Goal: Task Accomplishment & Management: Manage account settings

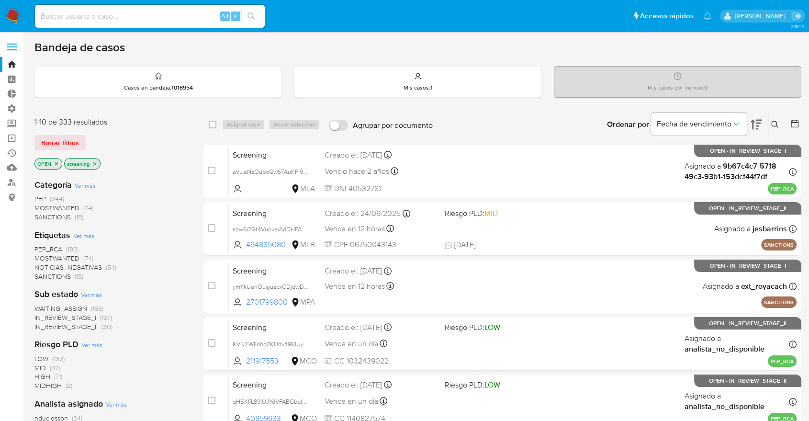
click at [19, 13] on img at bounding box center [13, 16] width 16 height 16
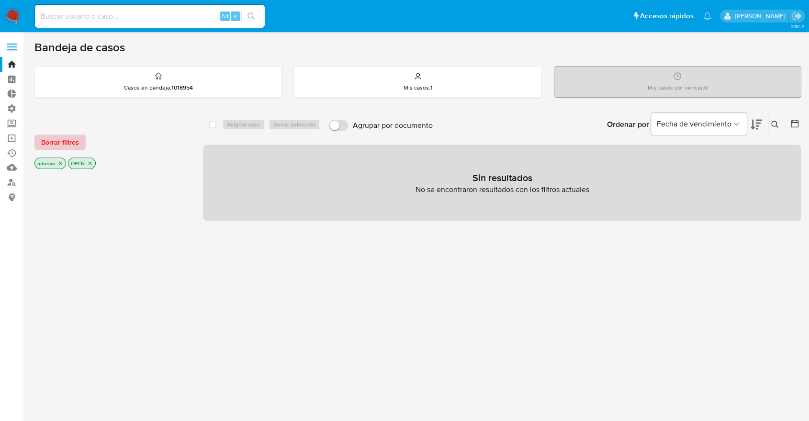
click at [83, 140] on button "Borrar filtros" at bounding box center [59, 142] width 51 height 15
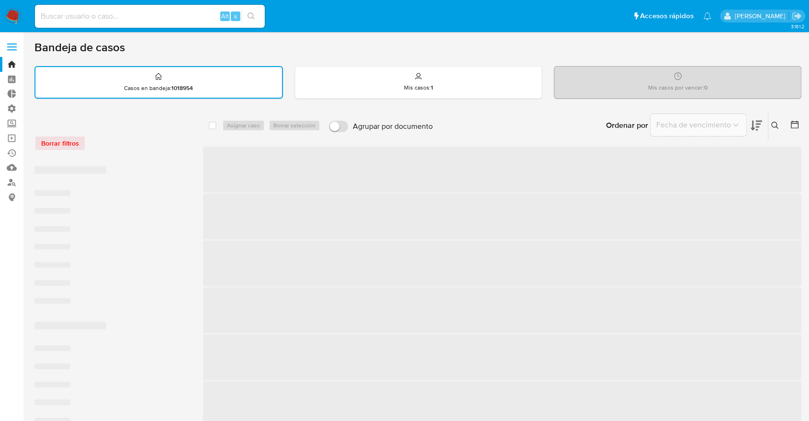
click at [135, 133] on div "Borrar filtros" at bounding box center [110, 138] width 153 height 41
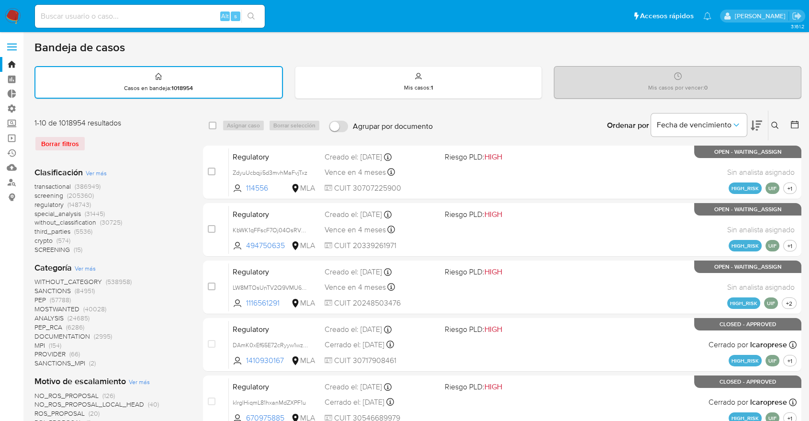
click at [36, 193] on span "screening" at bounding box center [48, 196] width 29 height 10
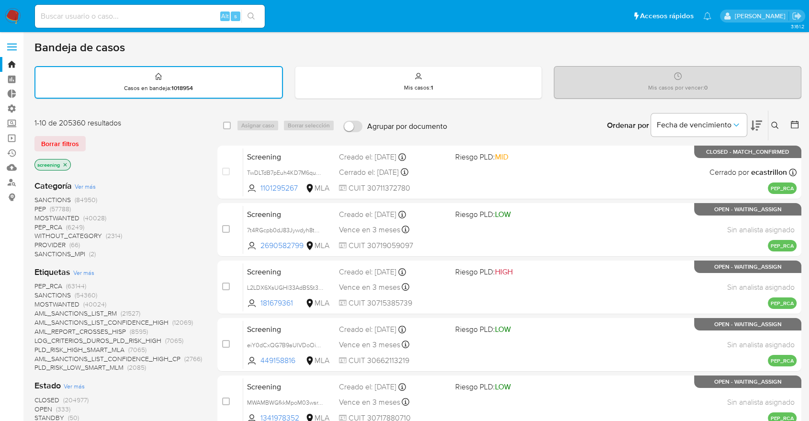
click at [40, 404] on span "OPEN" at bounding box center [43, 409] width 18 height 10
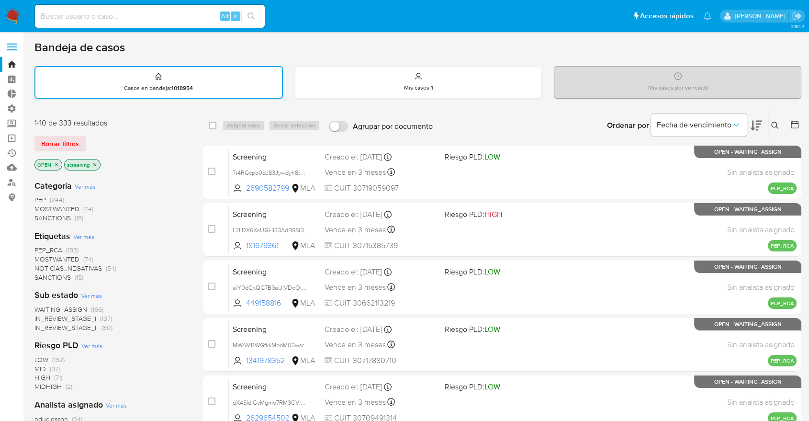
click at [96, 136] on div "Borrar filtros" at bounding box center [110, 143] width 153 height 15
click at [38, 275] on span "SANCTIONS" at bounding box center [52, 277] width 36 height 10
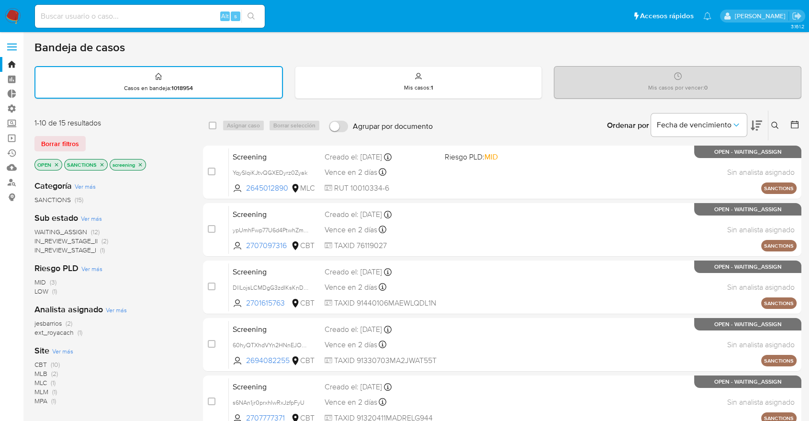
click at [100, 163] on icon "close-filter" at bounding box center [102, 165] width 6 height 6
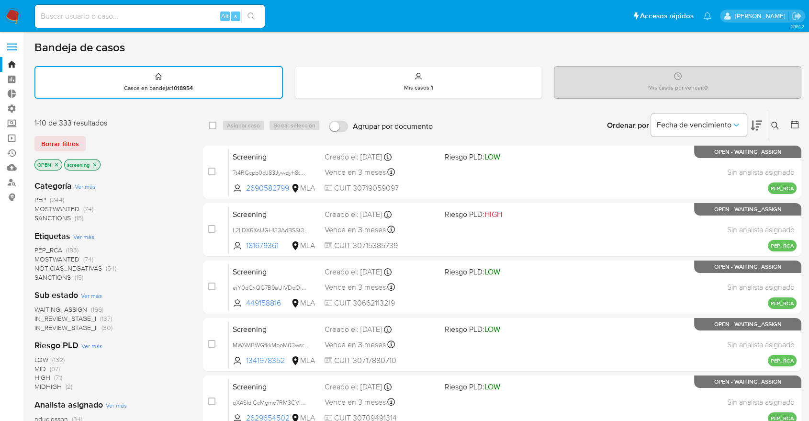
click at [95, 141] on div "Borrar filtros" at bounding box center [110, 143] width 153 height 15
click at [42, 274] on span "SANCTIONS" at bounding box center [52, 277] width 36 height 10
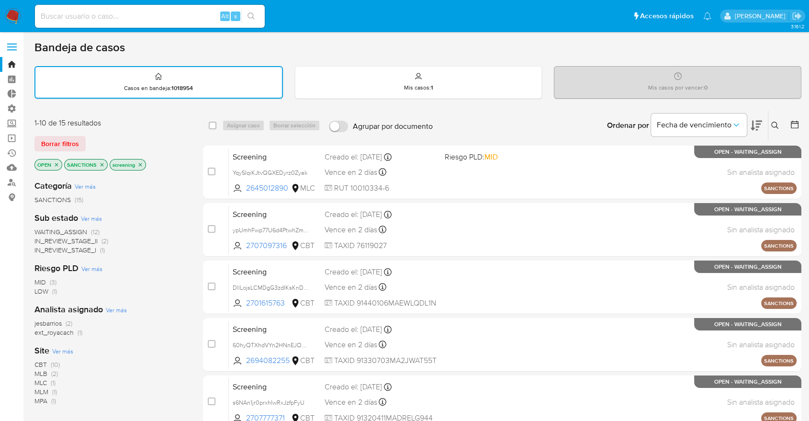
click at [94, 136] on div "Borrar filtros" at bounding box center [110, 143] width 153 height 15
click at [754, 122] on icon at bounding box center [756, 125] width 11 height 11
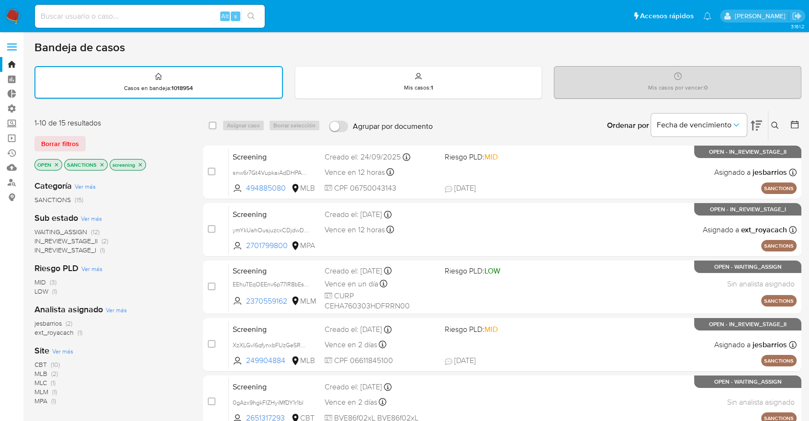
click at [38, 364] on span "CBT" at bounding box center [40, 365] width 12 height 10
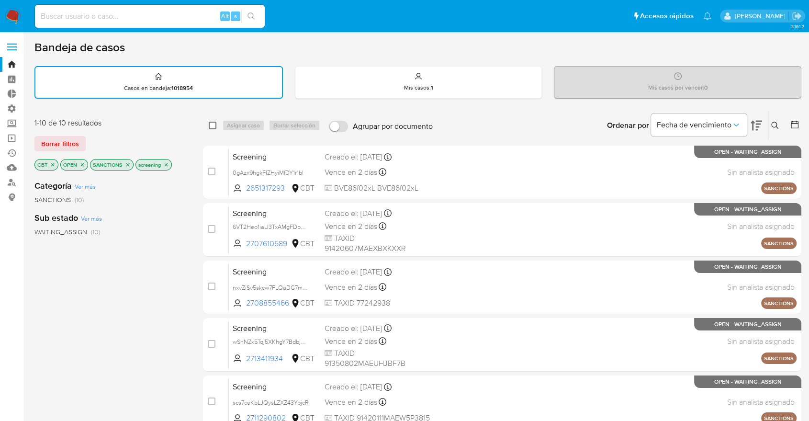
click at [215, 124] on input "checkbox" at bounding box center [213, 126] width 8 height 8
checkbox input "true"
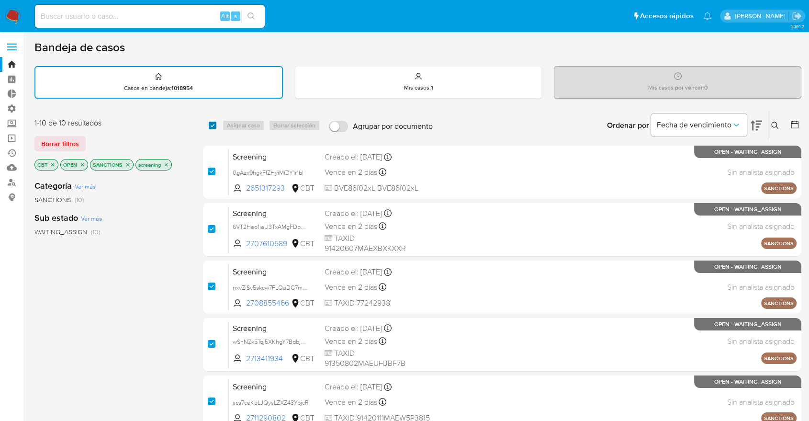
checkbox input "true"
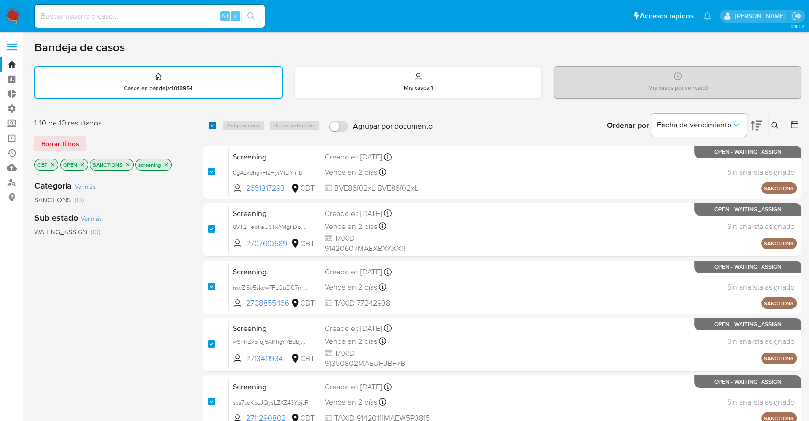
checkbox input "true"
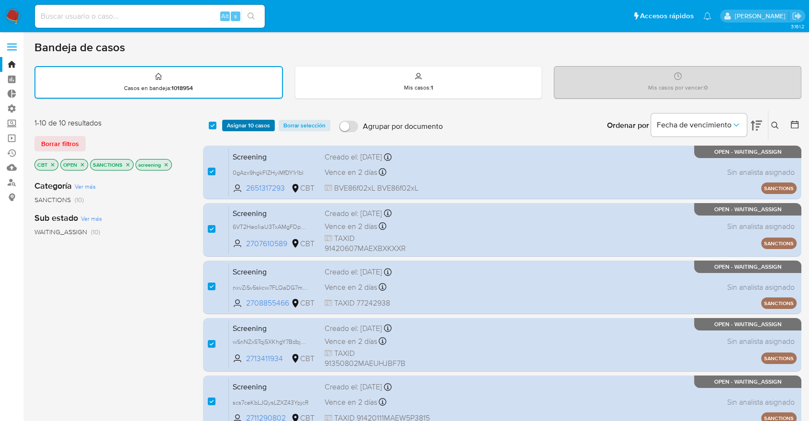
click at [226, 123] on button "Asignar 10 casos" at bounding box center [248, 125] width 53 height 11
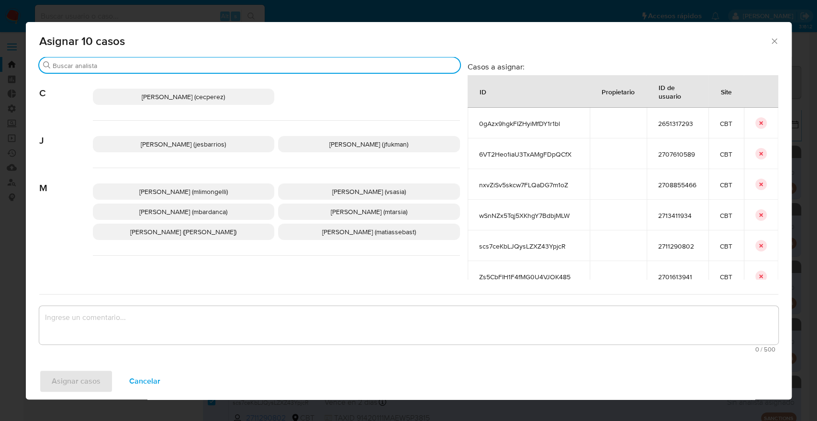
click at [262, 63] on input "Buscar" at bounding box center [255, 65] width 404 height 9
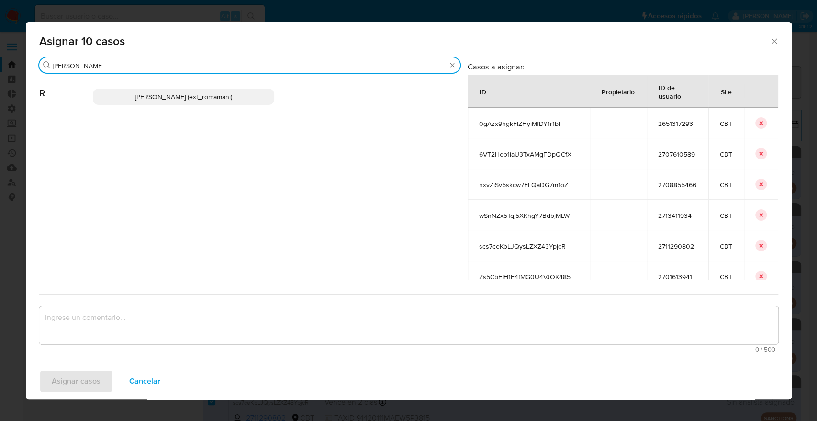
type input "rosa"
click at [257, 96] on p "Rosalia Mamani (ext_romamani)" at bounding box center [184, 97] width 182 height 16
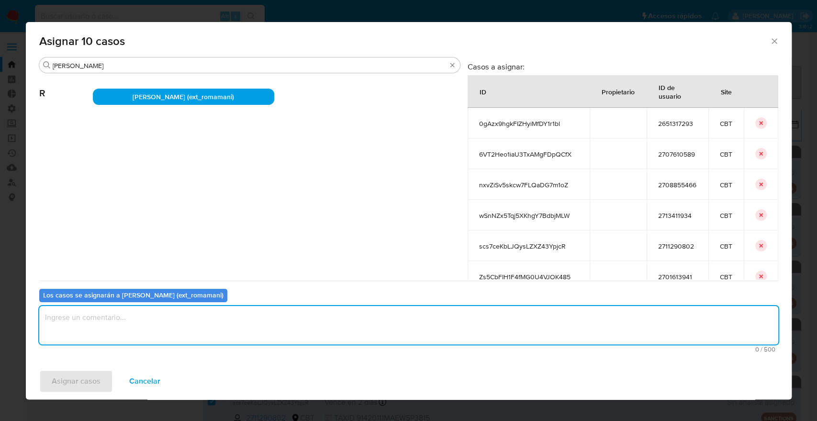
click at [284, 327] on textarea "assign-modal" at bounding box center [408, 325] width 739 height 38
drag, startPoint x: 284, startPoint y: 327, endPoint x: 0, endPoint y: 318, distance: 283.7
click at [0, 318] on div "Asignar 10 casos Buscar rosa R Rosalia Mamani (ext_romamani) Casos a asignar: I…" at bounding box center [408, 210] width 817 height 421
type textarea "Asignación."
click at [100, 386] on button "Asignar casos" at bounding box center [76, 381] width 74 height 23
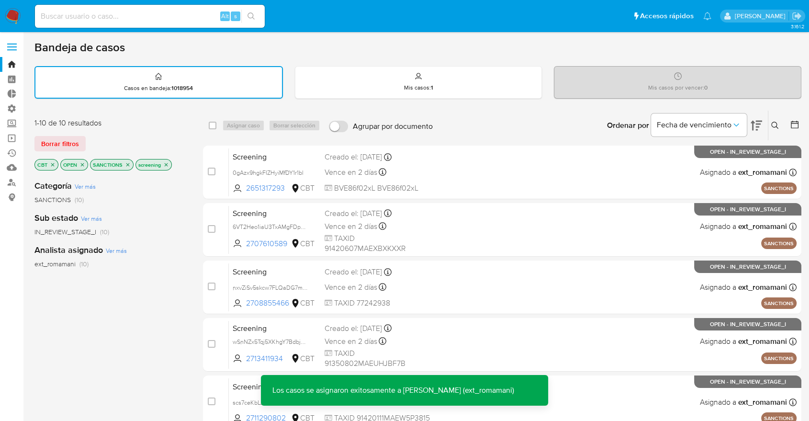
click at [54, 165] on icon "close-filter" at bounding box center [53, 165] width 6 height 6
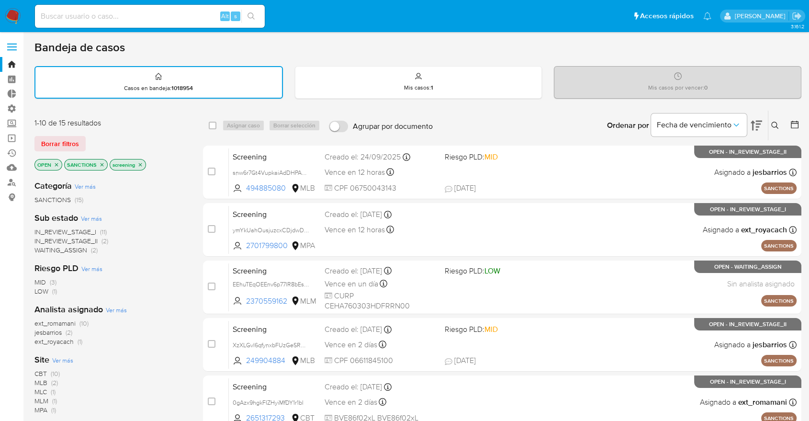
click at [56, 357] on span "Ver más" at bounding box center [62, 360] width 21 height 9
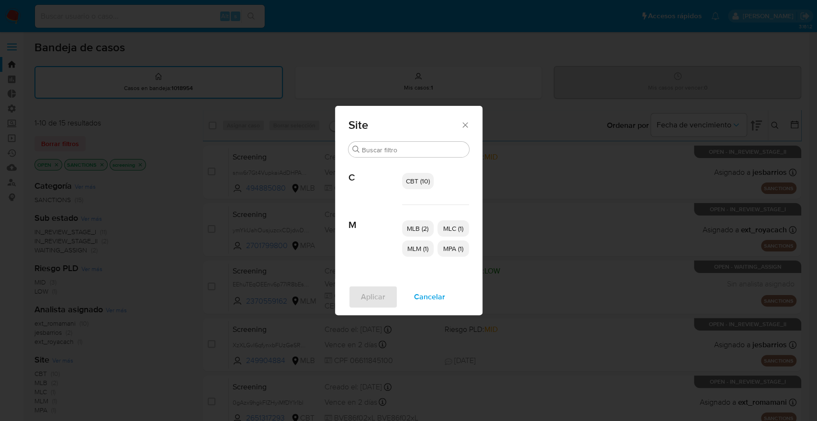
click at [428, 248] on span "MLM (1)" at bounding box center [418, 249] width 21 height 10
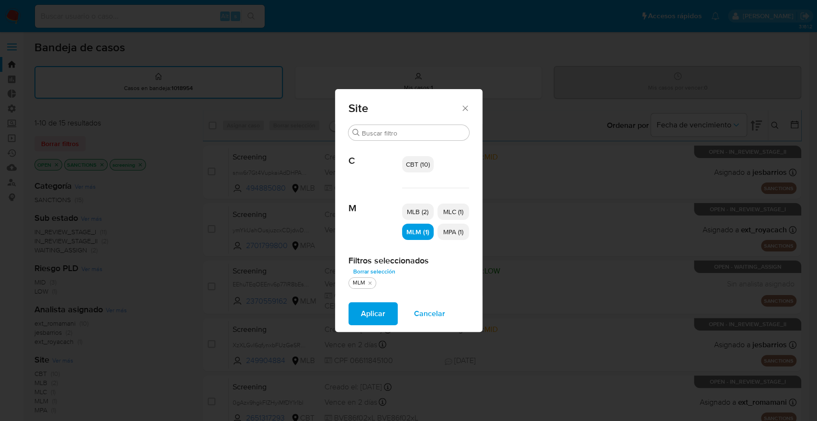
click at [383, 309] on span "Aplicar" at bounding box center [373, 313] width 24 height 21
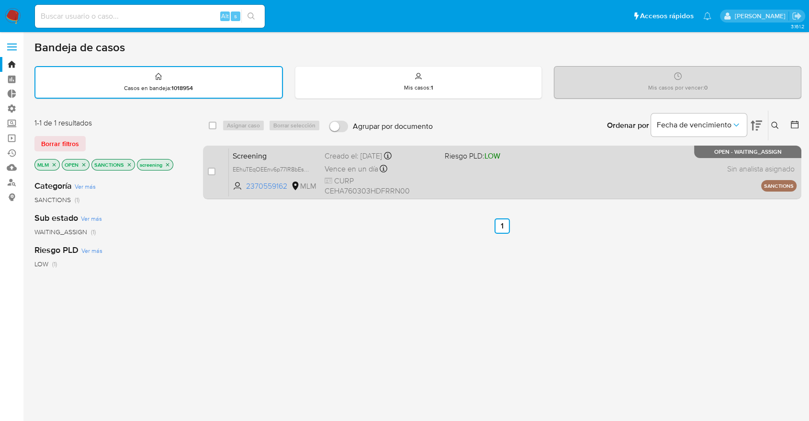
click at [300, 156] on span "Screening" at bounding box center [275, 155] width 84 height 12
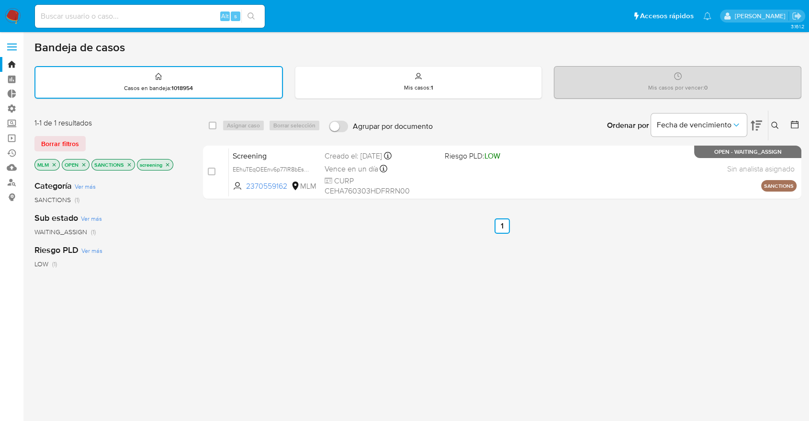
click at [54, 166] on icon "close-filter" at bounding box center [54, 165] width 6 height 6
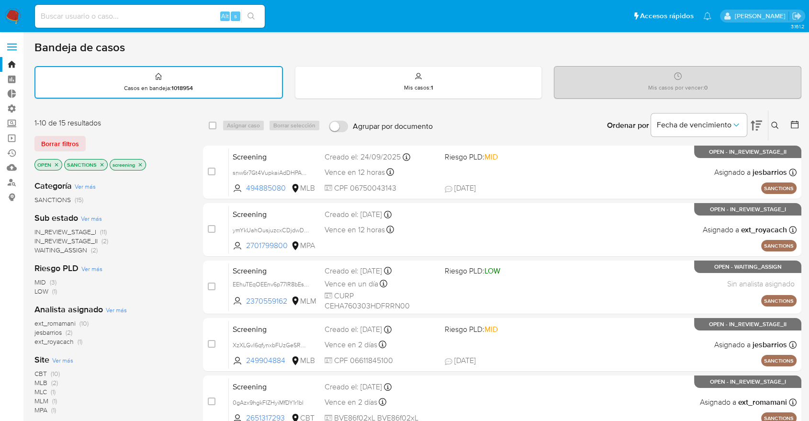
click at [86, 149] on div "Borrar filtros" at bounding box center [110, 143] width 153 height 15
click at [55, 356] on span "Ver más" at bounding box center [62, 360] width 21 height 9
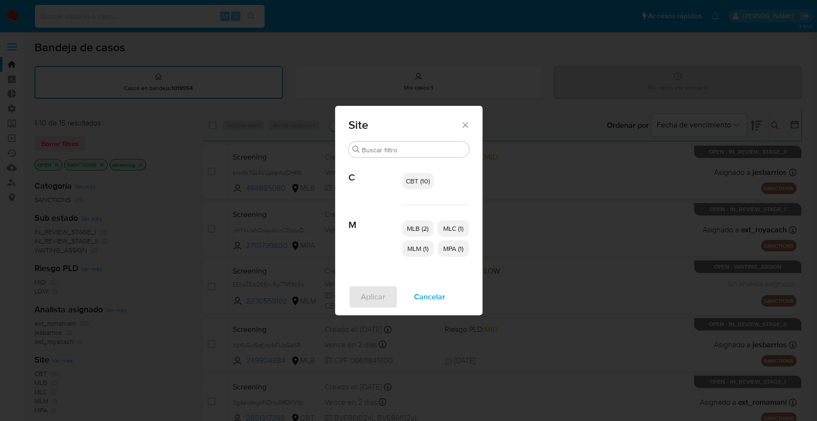
click at [452, 225] on span "MLC (1)" at bounding box center [453, 229] width 20 height 10
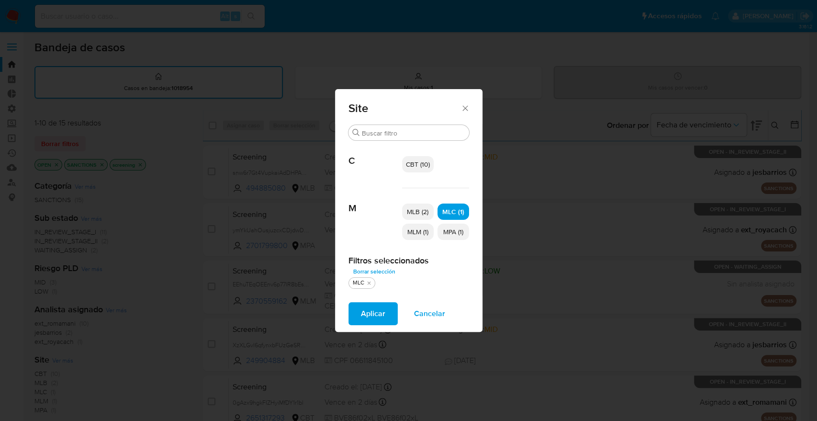
click at [444, 230] on span "MPA (1)" at bounding box center [453, 232] width 20 height 10
click at [383, 319] on span "Aplicar" at bounding box center [373, 313] width 24 height 21
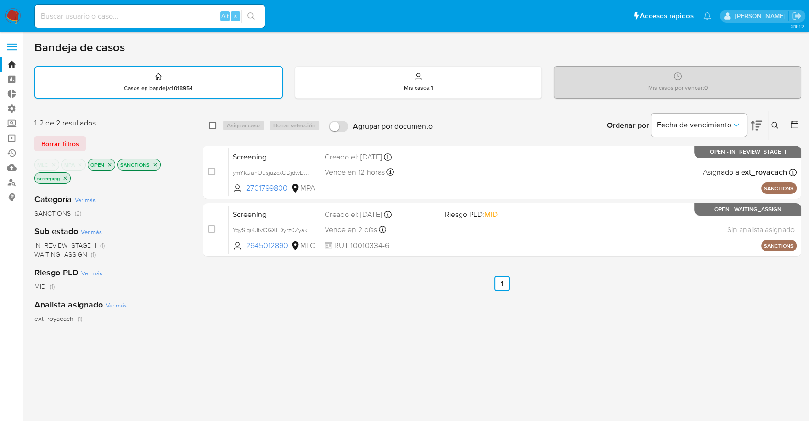
click at [215, 125] on input "checkbox" at bounding box center [213, 126] width 8 height 8
checkbox input "true"
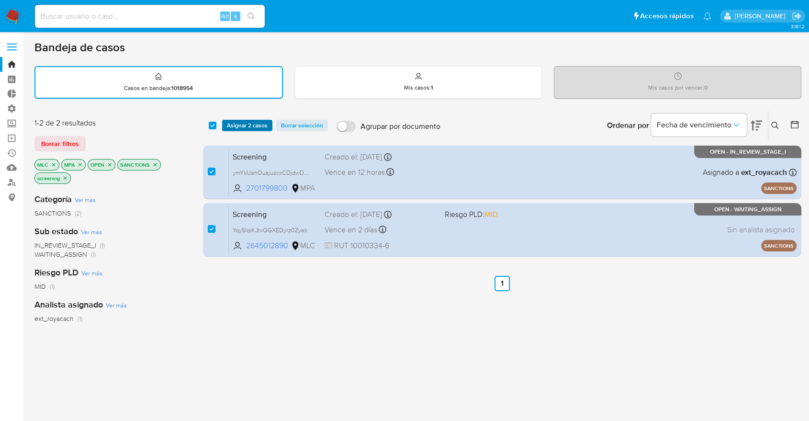
click at [236, 125] on span "Asignar 2 casos" at bounding box center [247, 126] width 41 height 10
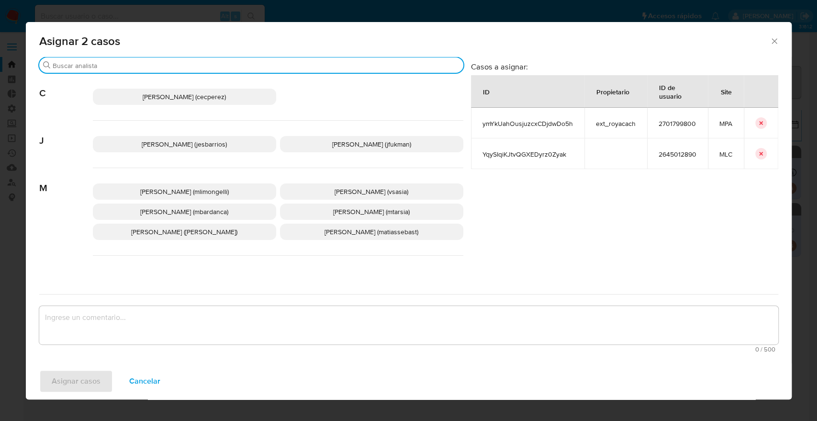
click at [264, 68] on input "Buscar" at bounding box center [256, 65] width 407 height 9
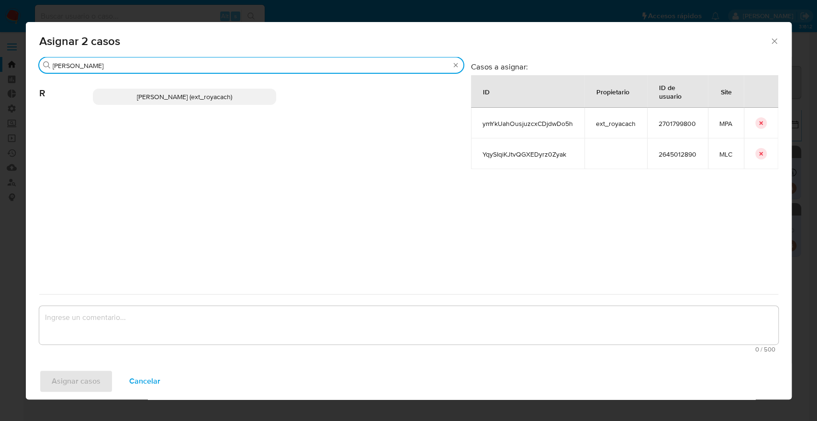
type input "romi"
click at [260, 103] on p "Romina Isabel Yacachury (ext_royacach)" at bounding box center [184, 97] width 183 height 16
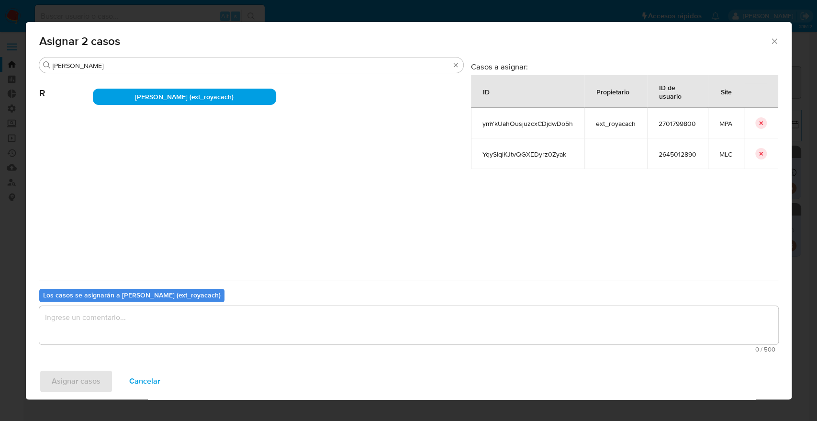
click at [232, 325] on textarea "assign-modal" at bounding box center [408, 325] width 739 height 38
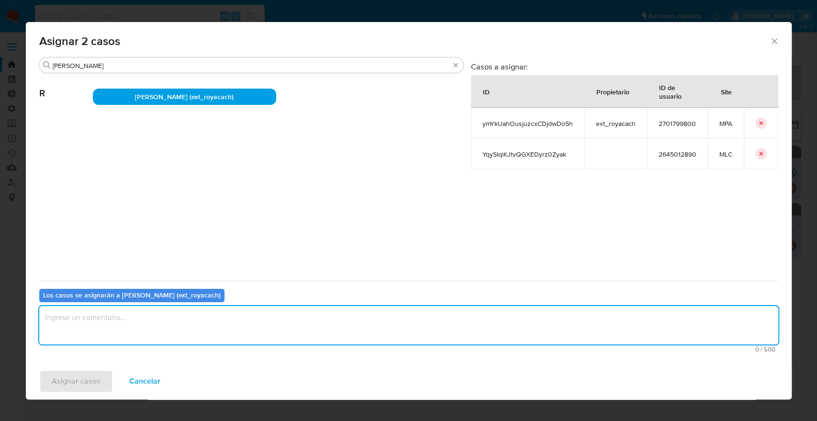
paste textarea "Asignación."
type textarea "Asignación."
click at [103, 374] on button "Asignar casos" at bounding box center [76, 381] width 74 height 23
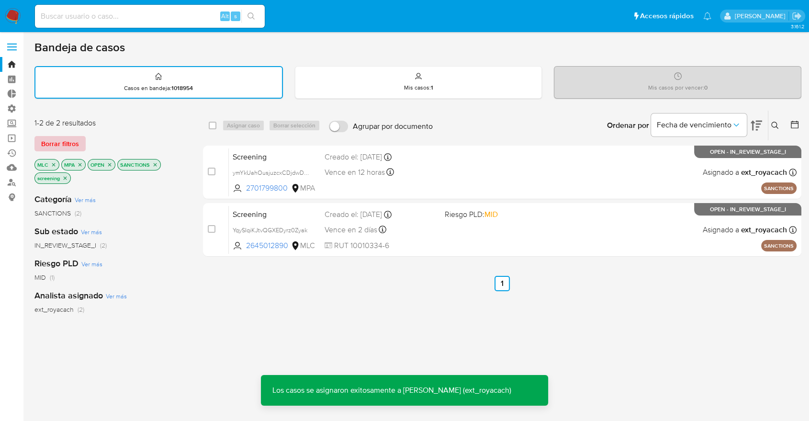
click at [84, 141] on button "Borrar filtros" at bounding box center [59, 143] width 51 height 15
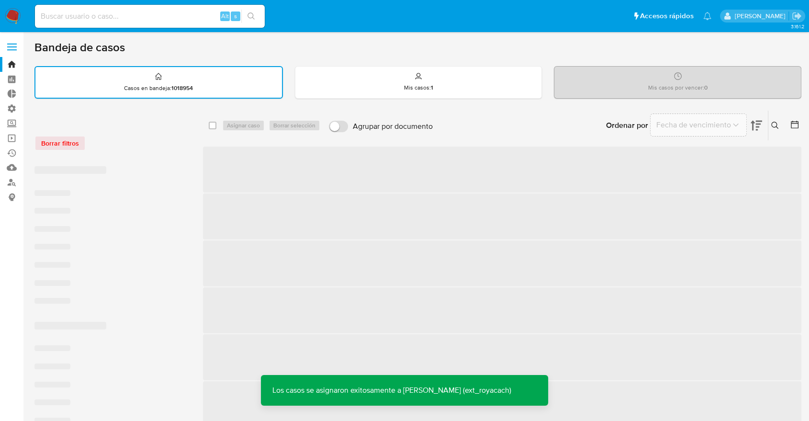
click at [134, 139] on div "Borrar filtros" at bounding box center [110, 143] width 153 height 15
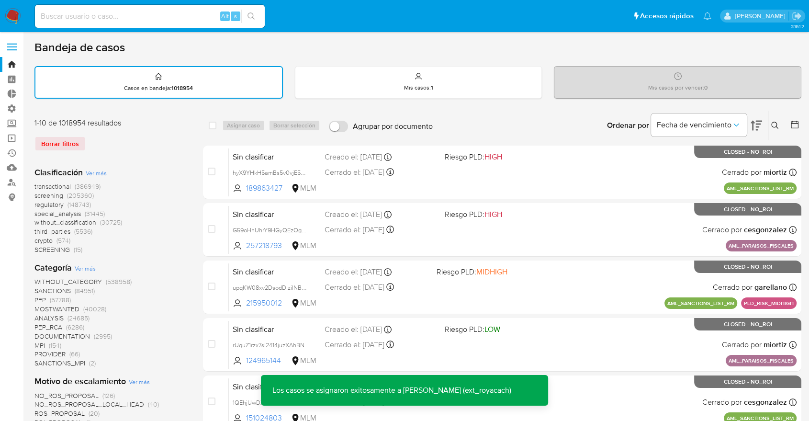
click at [38, 195] on span "screening" at bounding box center [48, 196] width 29 height 10
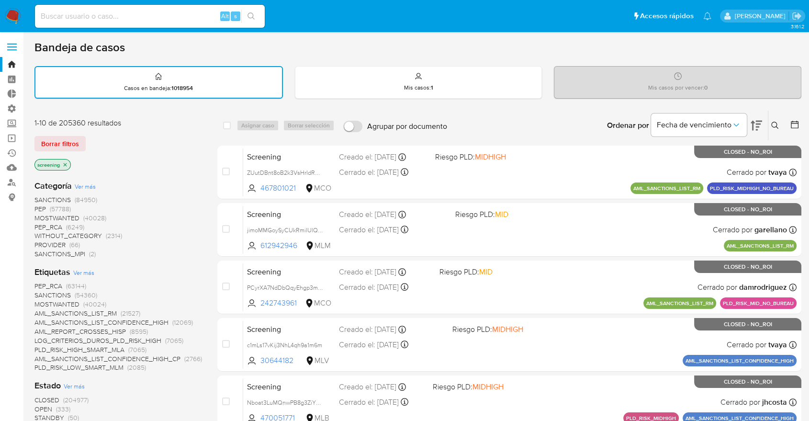
click at [40, 406] on span "OPEN" at bounding box center [43, 409] width 18 height 10
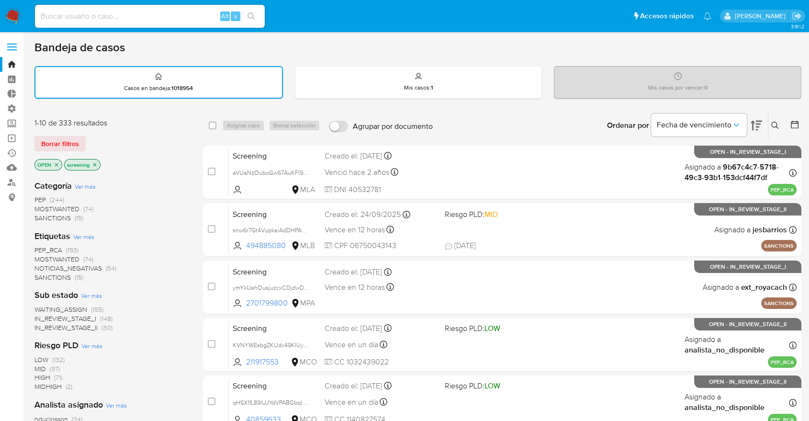
click at [40, 259] on span "MOSTWANTED" at bounding box center [56, 259] width 45 height 10
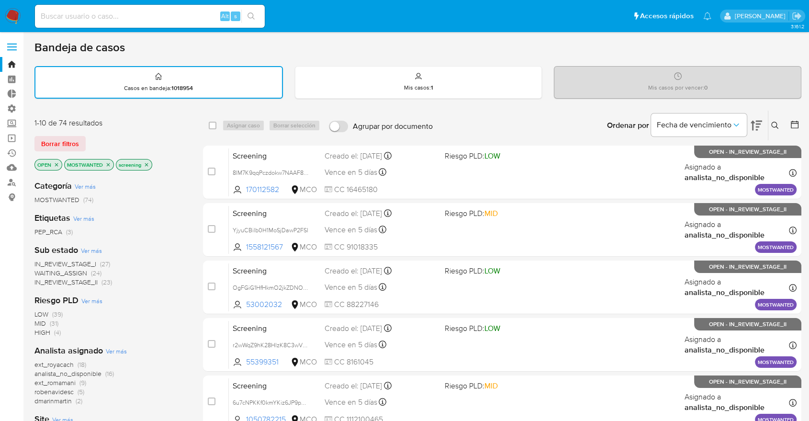
click at [91, 138] on div "Borrar filtros" at bounding box center [110, 143] width 153 height 15
click at [42, 270] on span "WAITING_ASSIGN" at bounding box center [60, 273] width 53 height 10
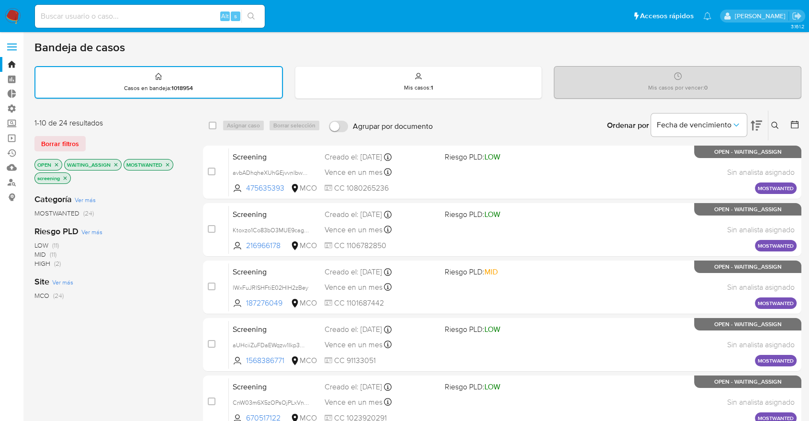
click at [92, 137] on div "Borrar filtros" at bounding box center [110, 143] width 153 height 15
click at [209, 123] on input "checkbox" at bounding box center [213, 126] width 8 height 8
checkbox input "true"
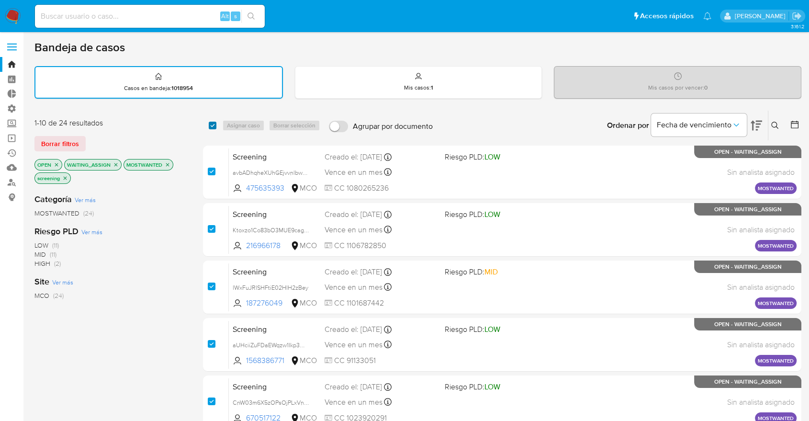
checkbox input "true"
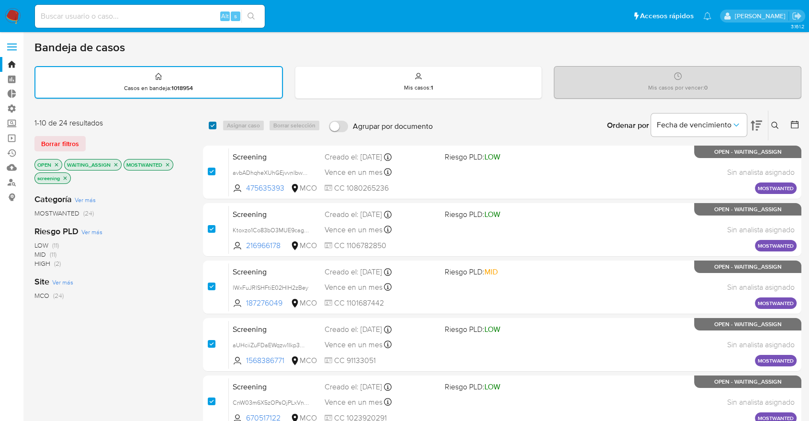
checkbox input "true"
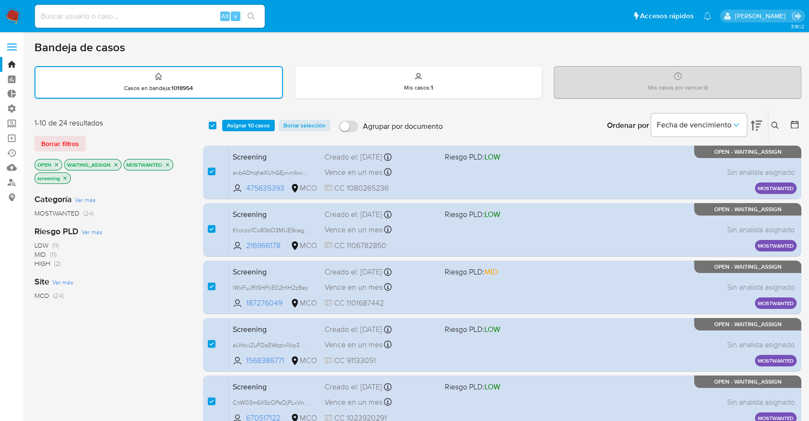
click at [112, 134] on div "1-10 de 24 resultados Borrar filtros OPEN WAITING_ASSIGN MOSTWANTED screening" at bounding box center [110, 152] width 153 height 68
click at [269, 125] on span "Asignar 10 casos" at bounding box center [248, 126] width 43 height 10
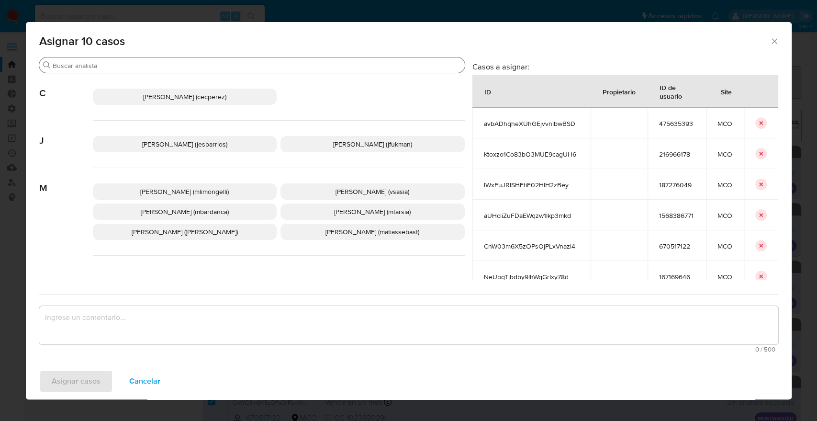
click at [218, 67] on input "Buscar" at bounding box center [257, 65] width 409 height 9
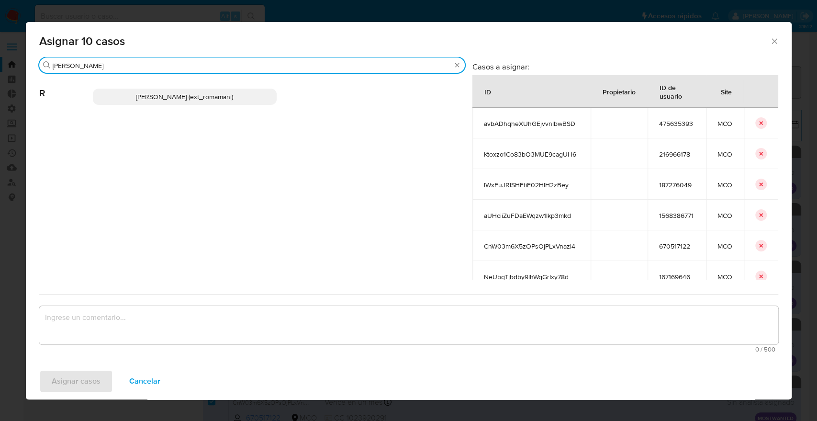
type input "rosa"
click at [250, 93] on p "Rosalia Mamani (ext_romamani)" at bounding box center [185, 97] width 184 height 16
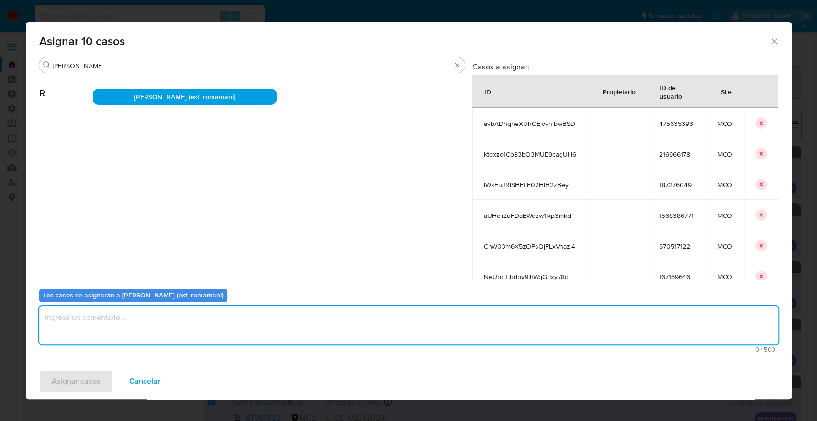
click at [234, 324] on textarea "assign-modal" at bounding box center [408, 325] width 739 height 38
paste textarea "Asignación."
type textarea "Asignación."
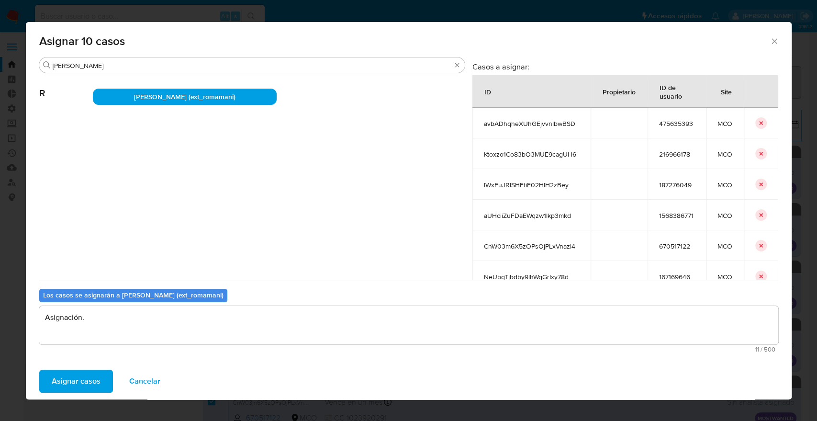
click at [108, 376] on button "Asignar casos" at bounding box center [76, 381] width 74 height 23
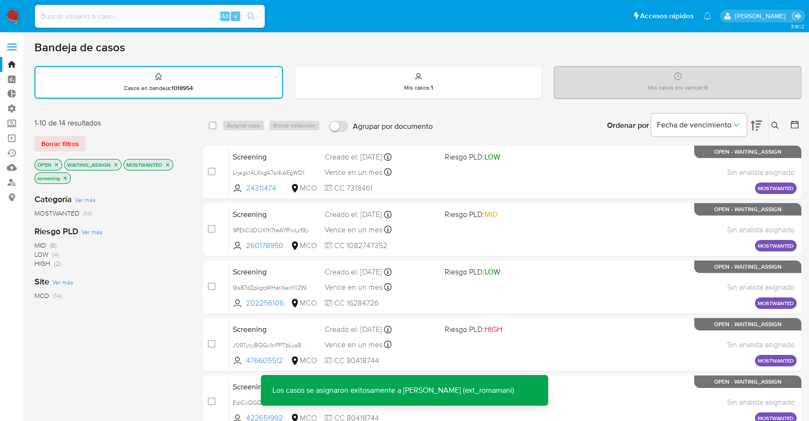
click at [559, 113] on div "Ordenar por Fecha de vencimiento No es posible ordenar los resultados mientras …" at bounding box center [620, 126] width 364 height 30
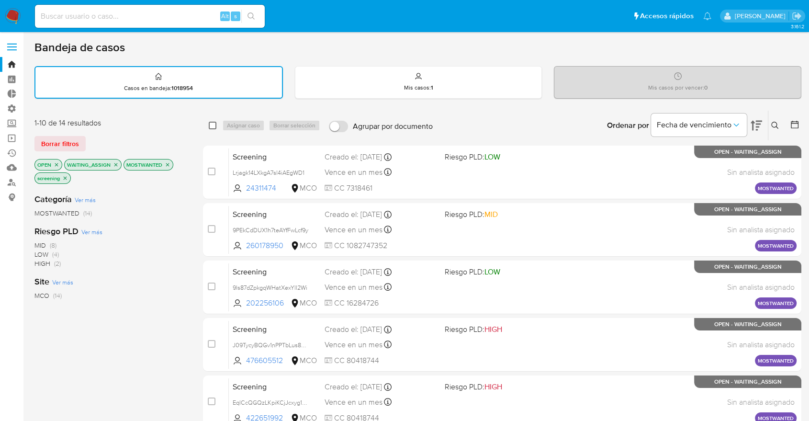
click at [215, 125] on input "checkbox" at bounding box center [213, 126] width 8 height 8
checkbox input "true"
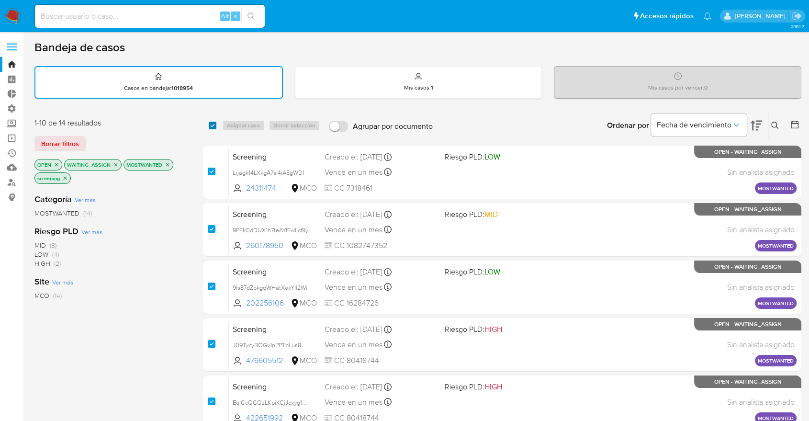
checkbox input "true"
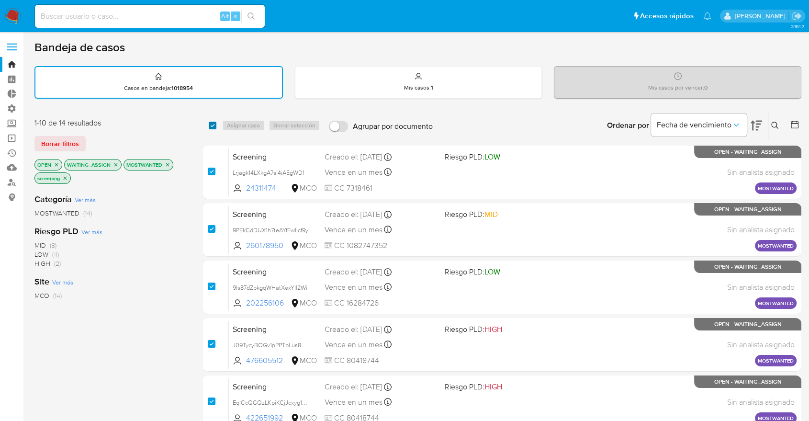
checkbox input "true"
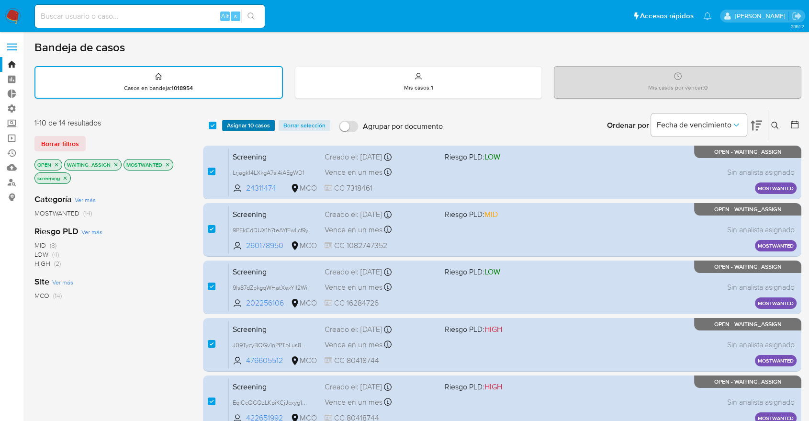
click at [230, 124] on span "Asignar 10 casos" at bounding box center [248, 126] width 43 height 10
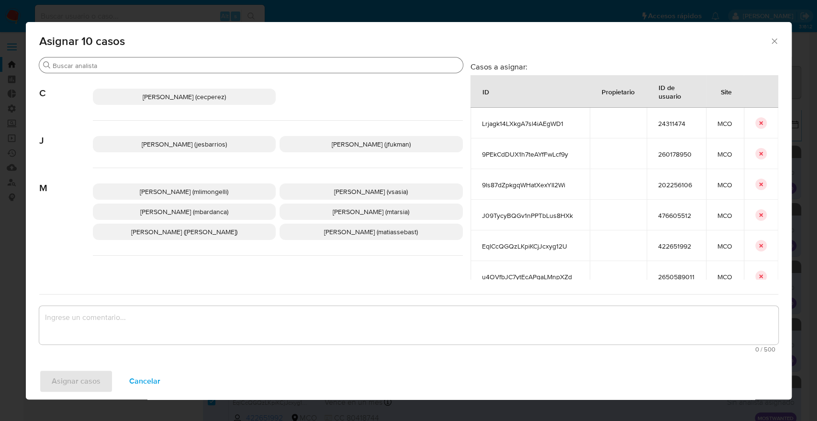
click at [234, 67] on input "Buscar" at bounding box center [256, 65] width 407 height 9
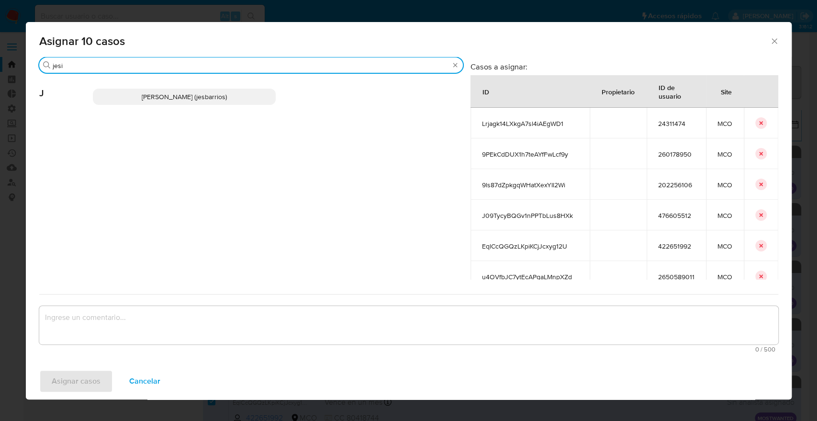
type input "jesi"
click at [247, 94] on p "Jesica Iris Barrios Leita (jesbarrios)" at bounding box center [184, 97] width 183 height 16
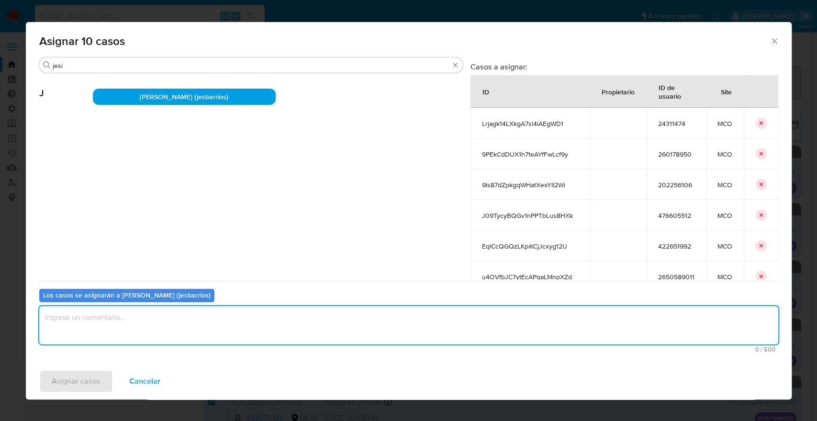
click at [257, 320] on textarea "assign-modal" at bounding box center [408, 325] width 739 height 38
paste textarea "Asignación."
type textarea "Asignación."
click at [105, 381] on button "Asignar casos" at bounding box center [76, 381] width 74 height 23
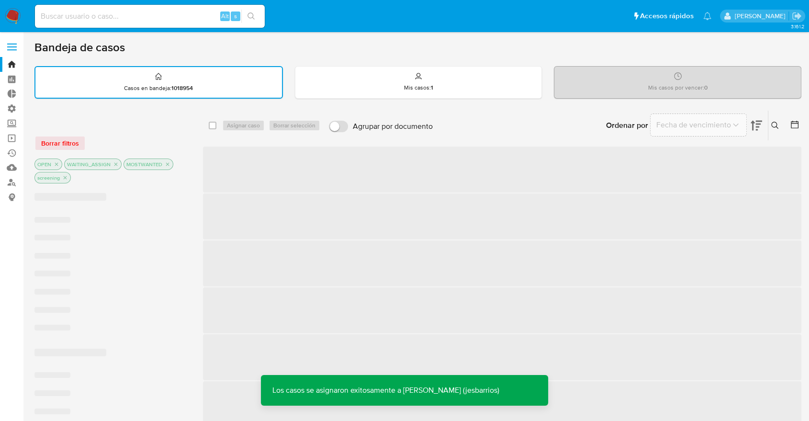
click at [550, 51] on div "Bandeja de casos" at bounding box center [417, 47] width 767 height 14
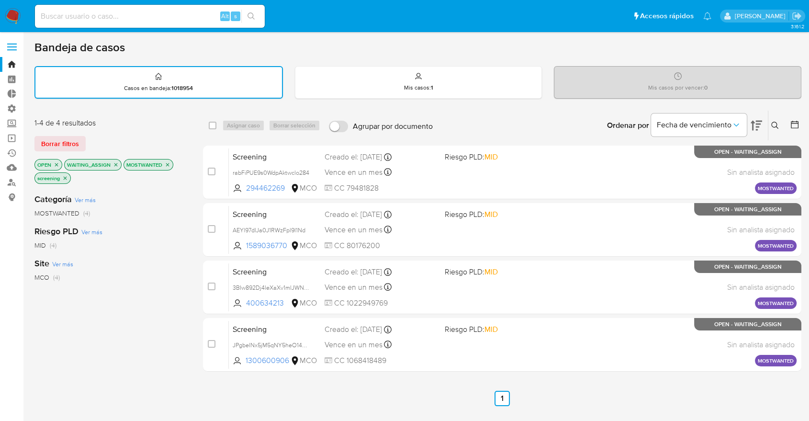
drag, startPoint x: 80, startPoint y: 140, endPoint x: 92, endPoint y: 139, distance: 12.5
click at [80, 140] on button "Borrar filtros" at bounding box center [59, 143] width 51 height 15
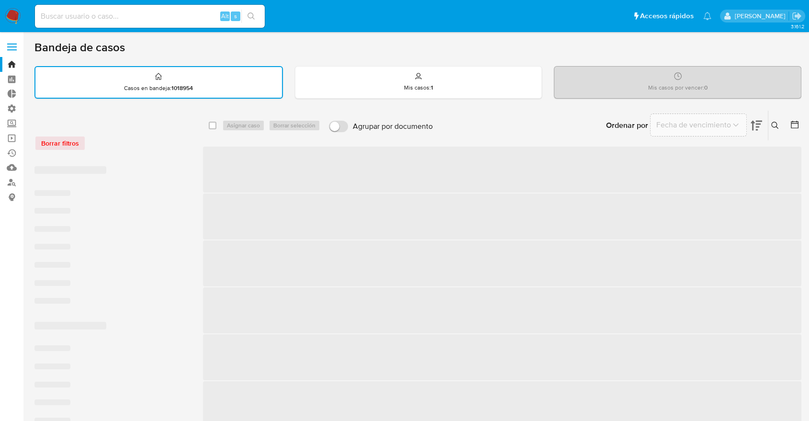
click at [129, 137] on div "Borrar filtros" at bounding box center [110, 143] width 153 height 15
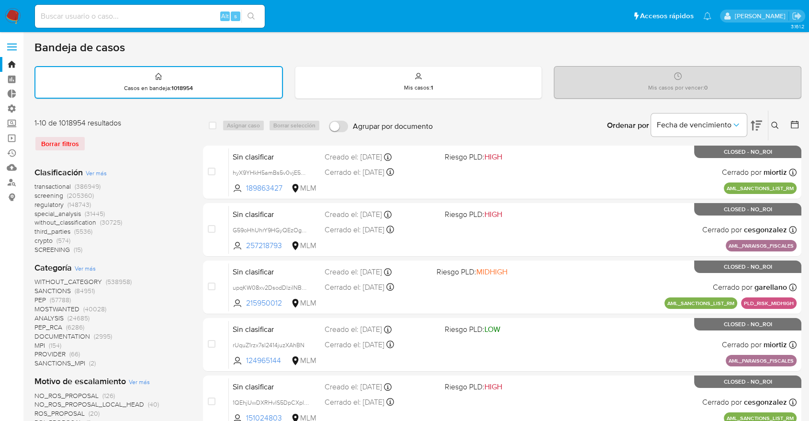
click at [36, 202] on span "regulatory" at bounding box center [48, 205] width 29 height 10
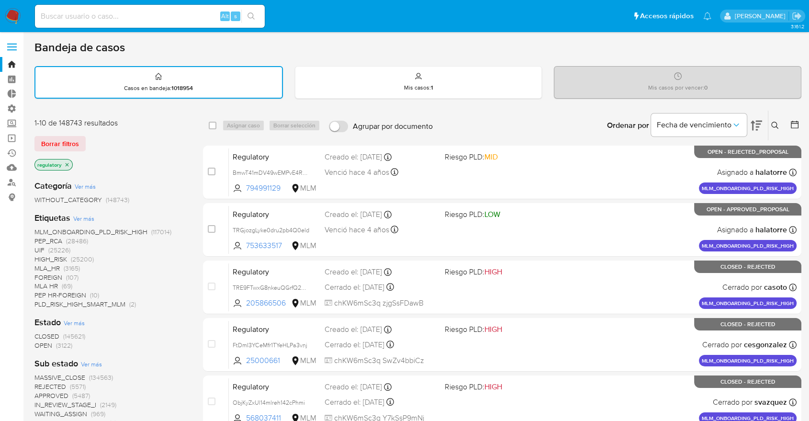
click at [42, 341] on span "OPEN" at bounding box center [43, 345] width 18 height 10
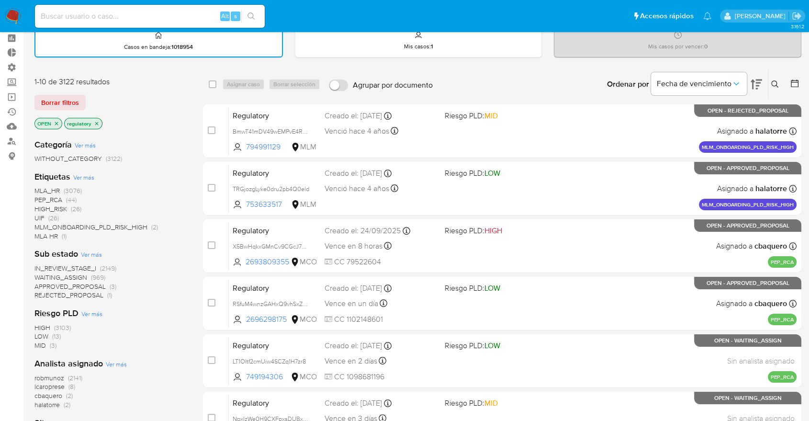
scroll to position [106, 0]
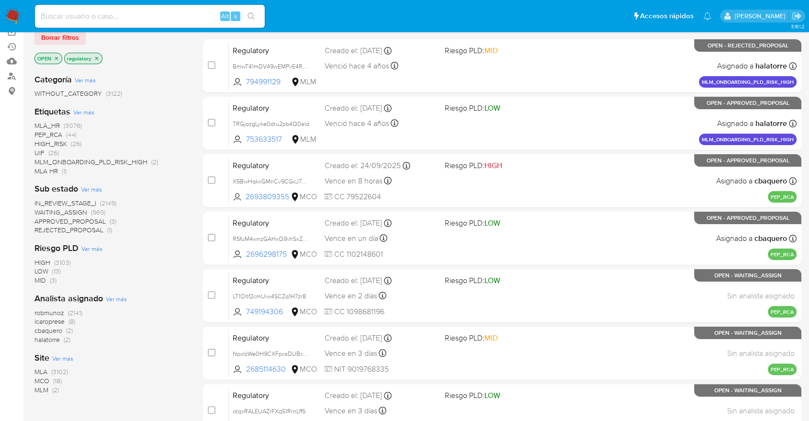
click at [41, 376] on span "MCO" at bounding box center [41, 381] width 15 height 10
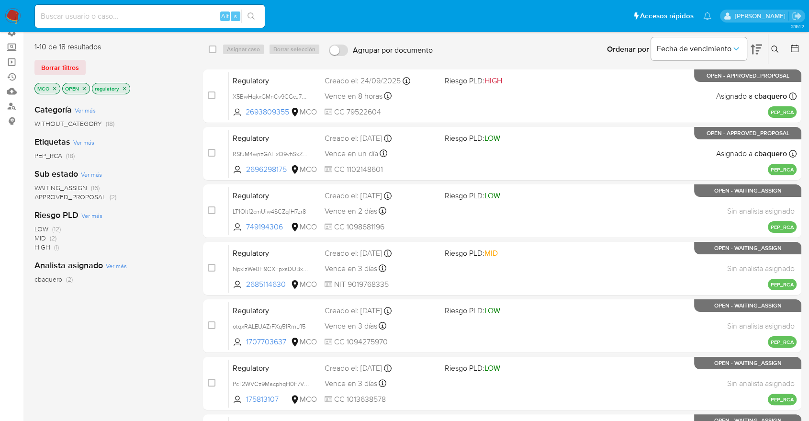
scroll to position [53, 0]
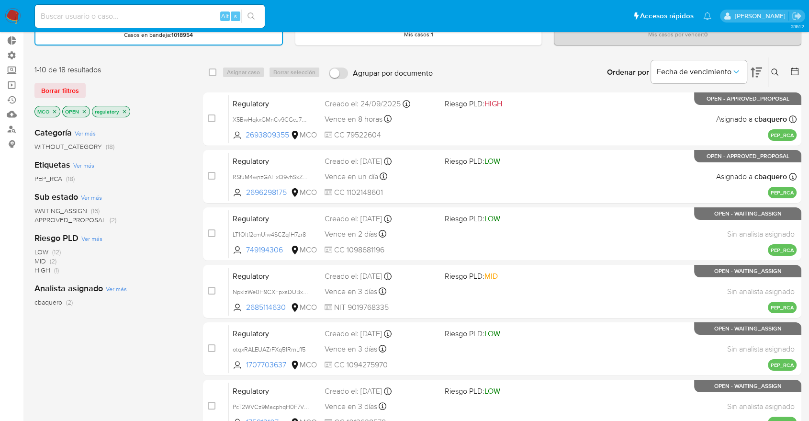
click at [43, 206] on span "WAITING_ASSIGN" at bounding box center [60, 211] width 53 height 10
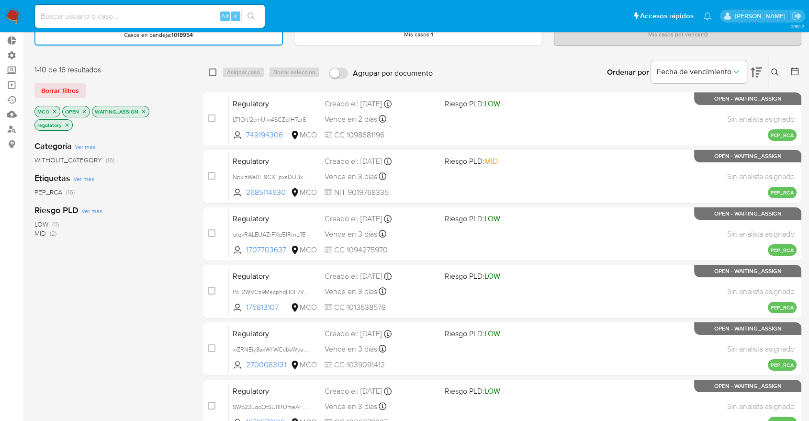
click at [211, 73] on input "checkbox" at bounding box center [213, 72] width 8 height 8
checkbox input "true"
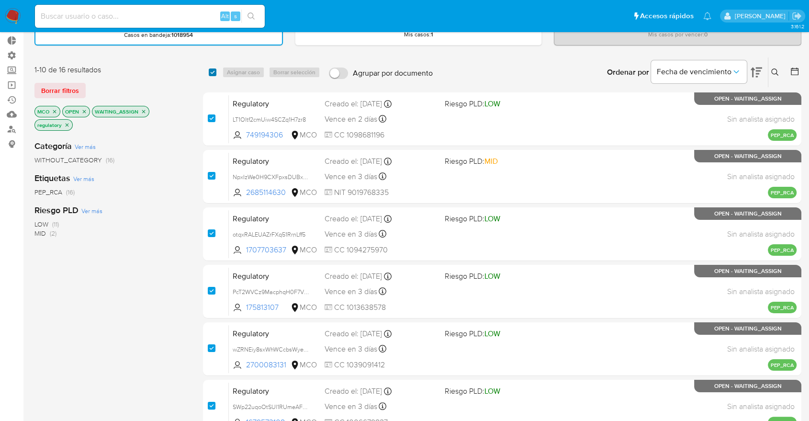
checkbox input "true"
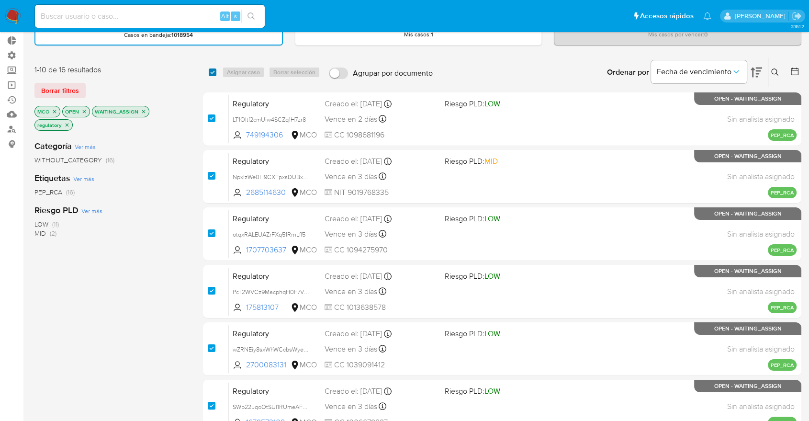
checkbox input "true"
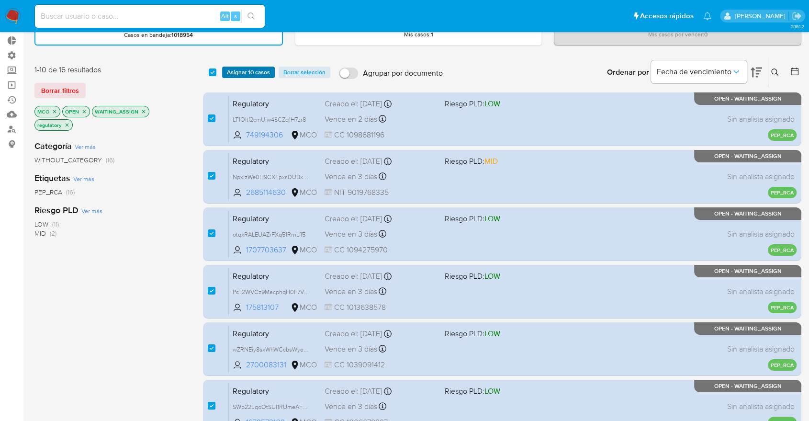
click at [226, 73] on button "Asignar 10 casos" at bounding box center [248, 72] width 53 height 11
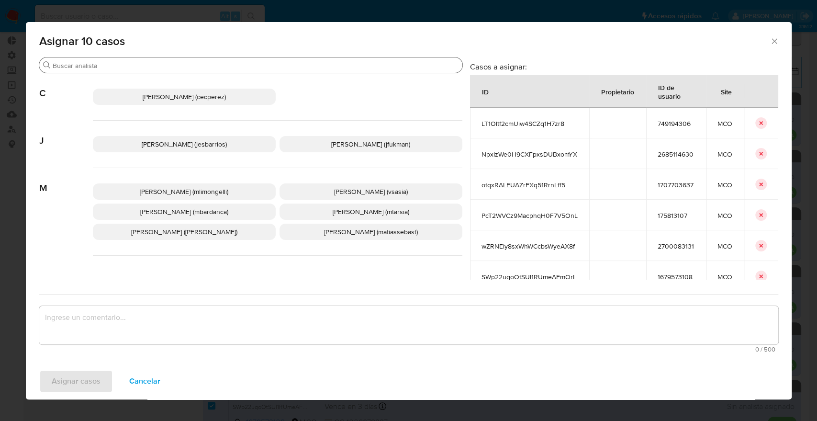
click at [226, 65] on input "Buscar" at bounding box center [256, 65] width 406 height 9
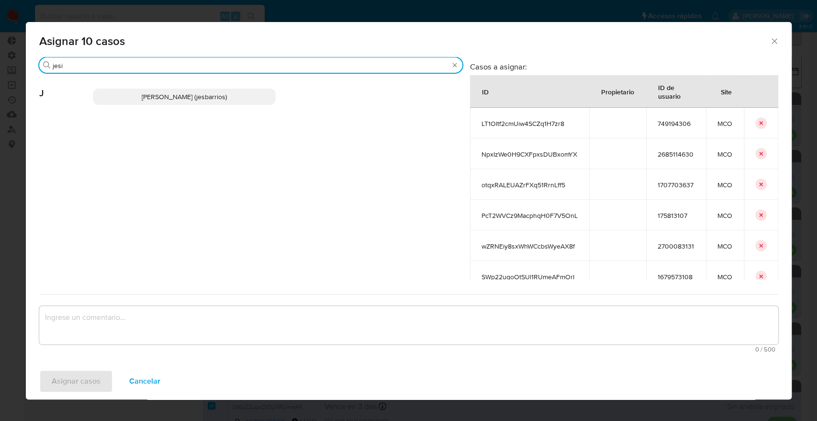
type input "jesi"
click at [249, 95] on p "Jesica Iris Barrios Leita (jesbarrios)" at bounding box center [184, 97] width 183 height 16
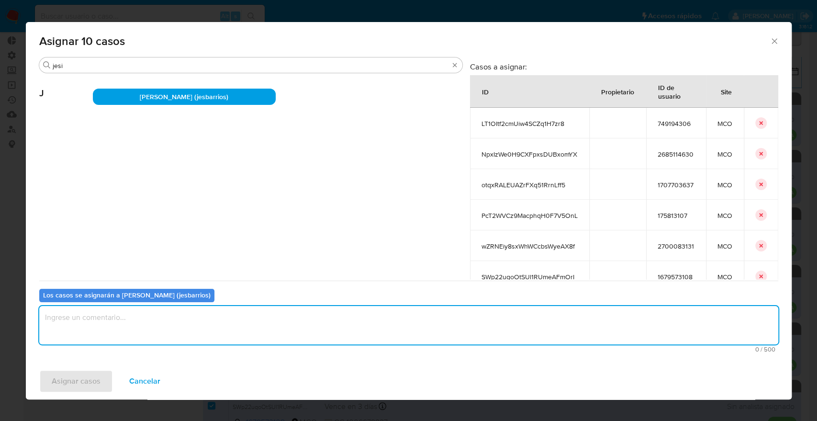
click at [248, 323] on textarea "assign-modal" at bounding box center [408, 325] width 739 height 38
paste textarea "Asignación."
type textarea "Asignación."
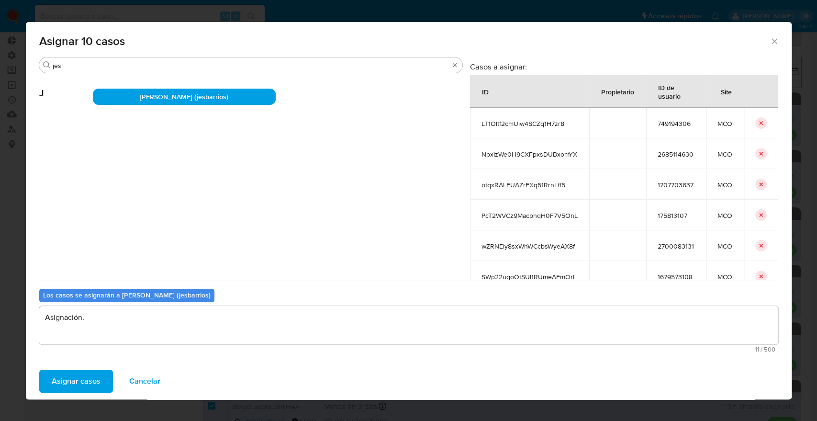
click at [89, 378] on span "Asignar casos" at bounding box center [76, 381] width 49 height 21
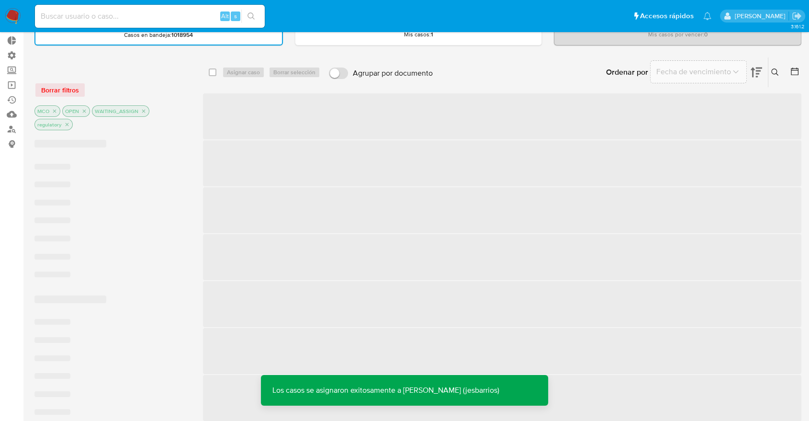
click at [564, 61] on div "Ordenar por Fecha de vencimiento No es posible ordenar los resultados mientras …" at bounding box center [620, 72] width 364 height 30
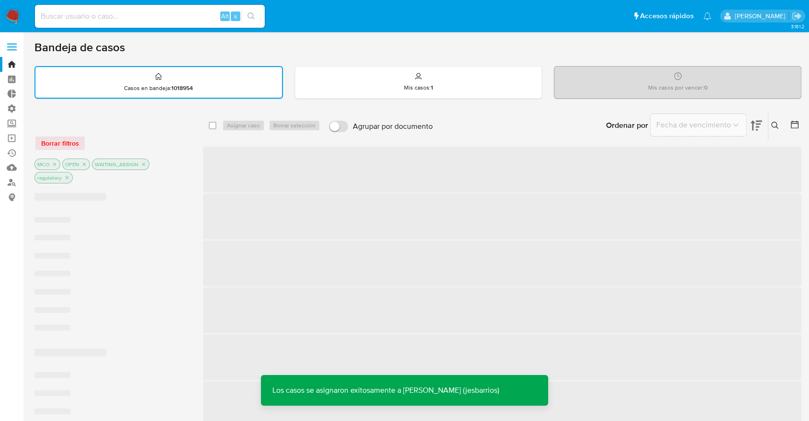
click at [582, 126] on div "Ordenar por Fecha de vencimiento No es posible ordenar los resultados mientras …" at bounding box center [620, 126] width 364 height 30
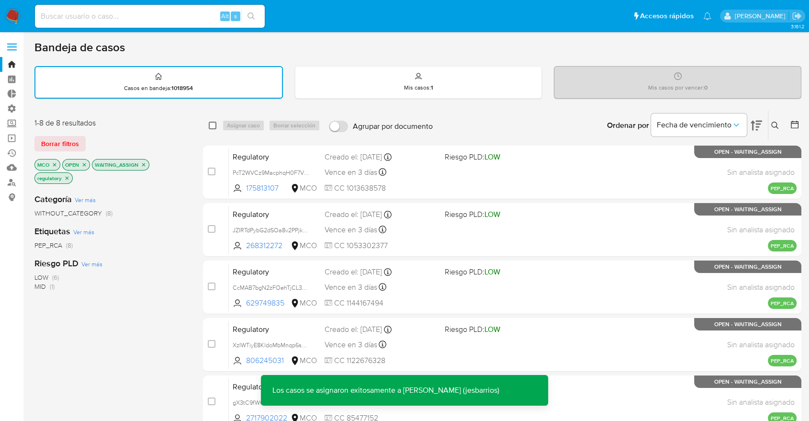
click at [212, 125] on input "checkbox" at bounding box center [213, 126] width 8 height 8
checkbox input "true"
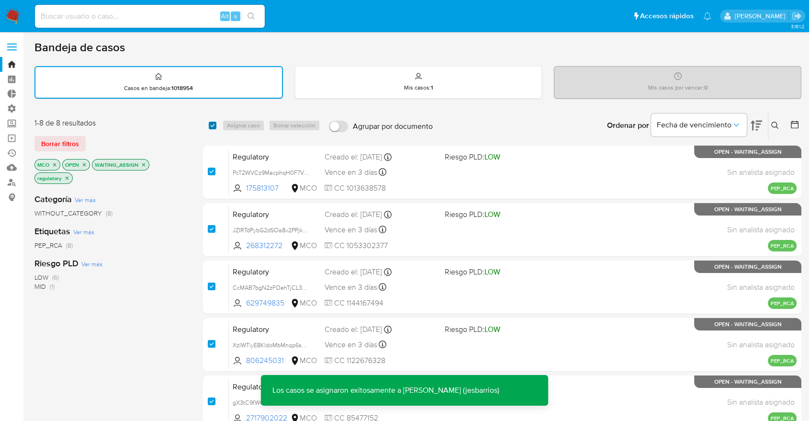
checkbox input "true"
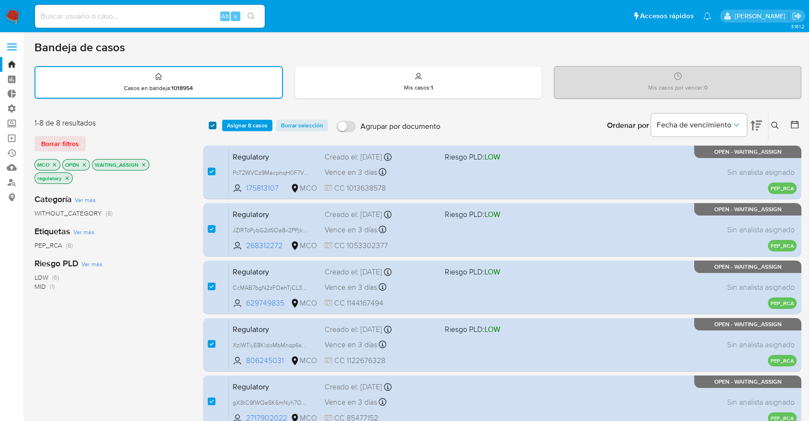
click at [215, 125] on input "checkbox" at bounding box center [213, 126] width 8 height 8
checkbox input "false"
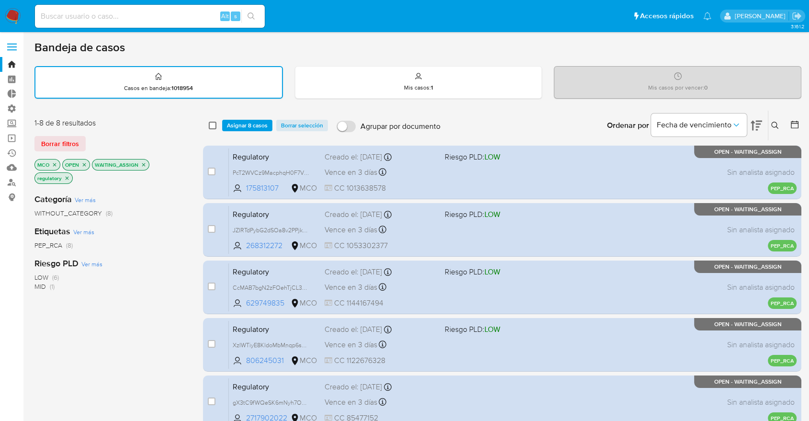
checkbox input "false"
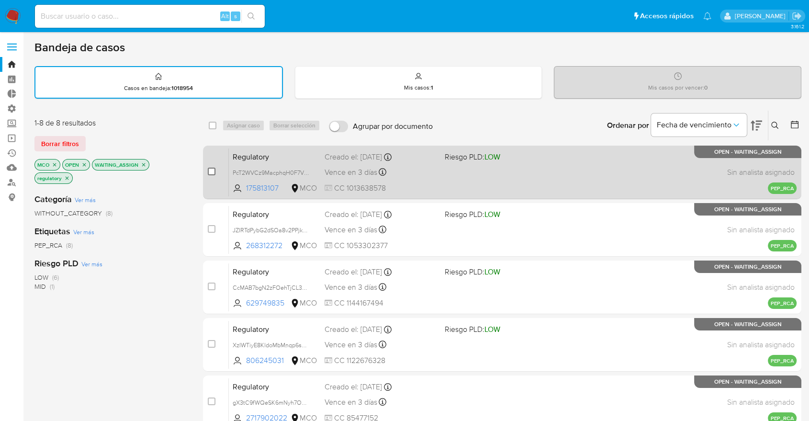
click at [211, 171] on input "checkbox" at bounding box center [212, 172] width 8 height 8
checkbox input "true"
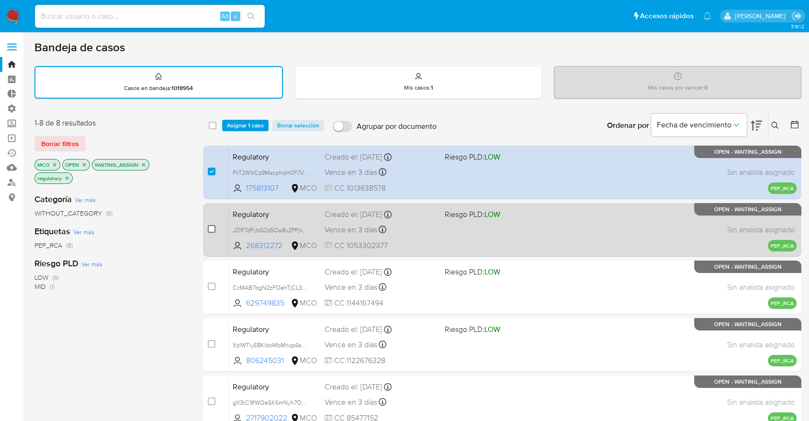
click at [211, 228] on input "checkbox" at bounding box center [212, 229] width 8 height 8
checkbox input "true"
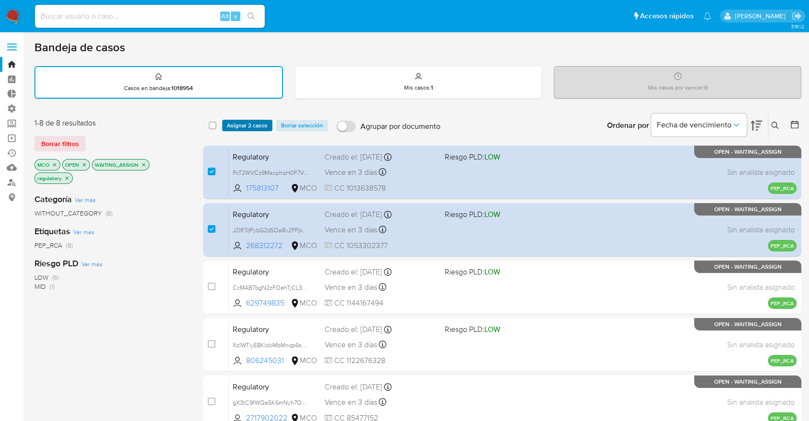
click at [270, 129] on button "Asignar 2 casos" at bounding box center [247, 125] width 50 height 11
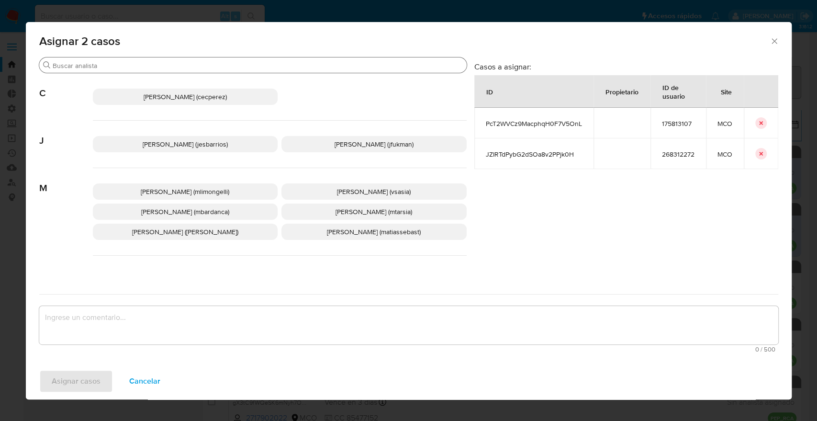
click at [236, 68] on input "Buscar" at bounding box center [258, 65] width 410 height 9
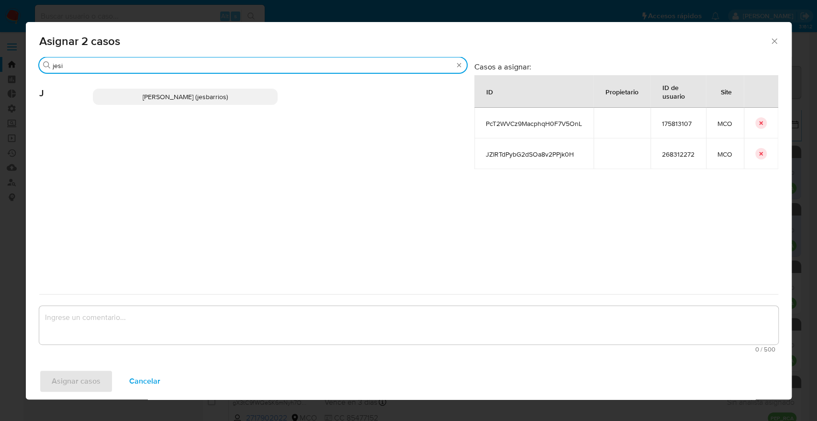
type input "jesi"
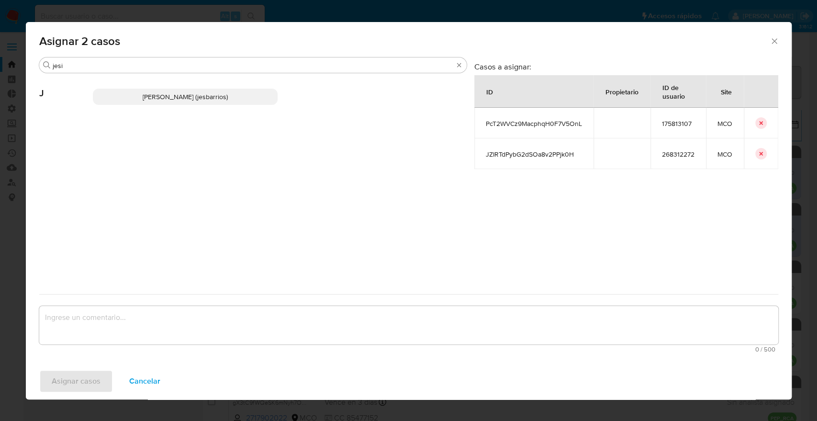
click at [256, 91] on p "Jesica Iris Barrios Leita (jesbarrios)" at bounding box center [185, 97] width 185 height 16
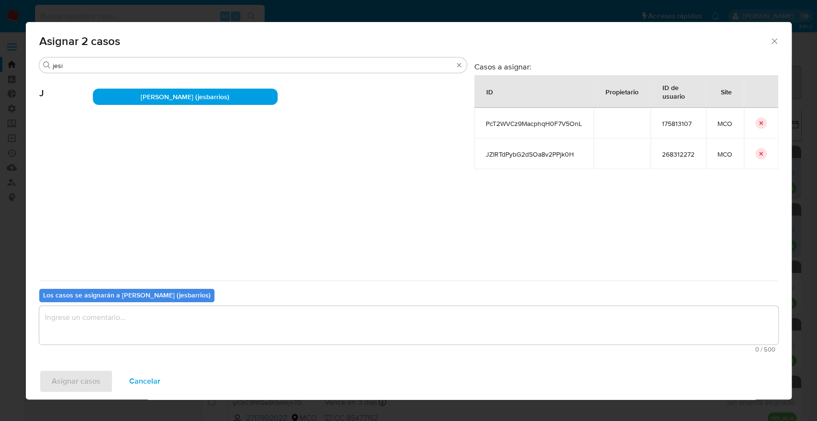
click at [215, 320] on textarea "assign-modal" at bounding box center [408, 325] width 739 height 38
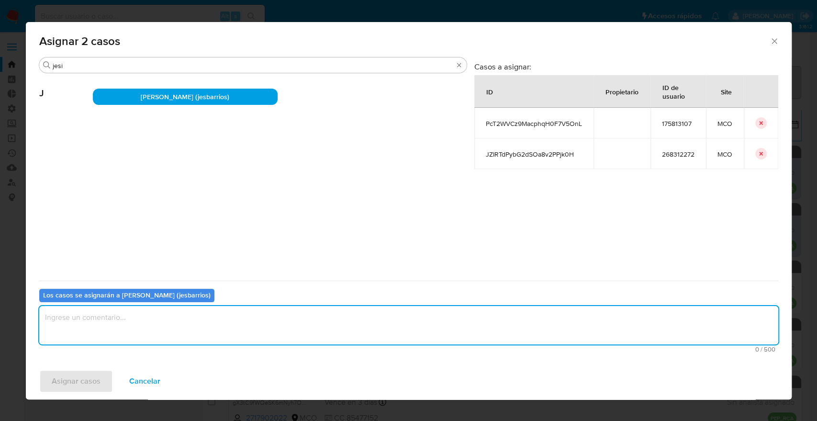
paste textarea "Asignación."
type textarea "Asignación."
click at [107, 379] on button "Asignar casos" at bounding box center [76, 381] width 74 height 23
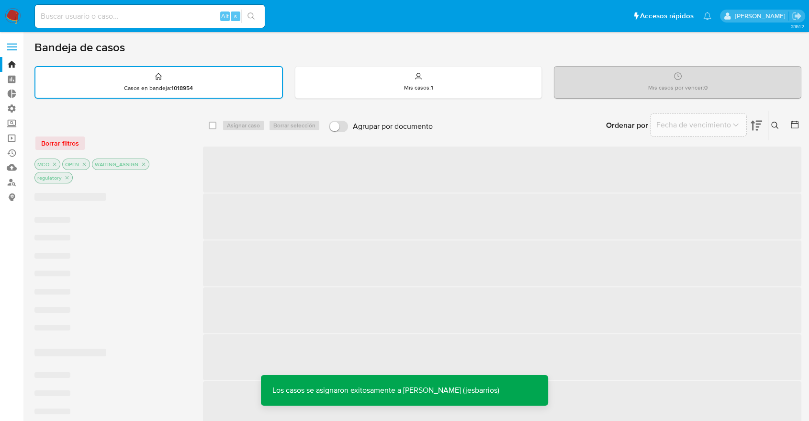
click at [584, 115] on div "Ordenar por Fecha de vencimiento No es posible ordenar los resultados mientras …" at bounding box center [620, 126] width 364 height 30
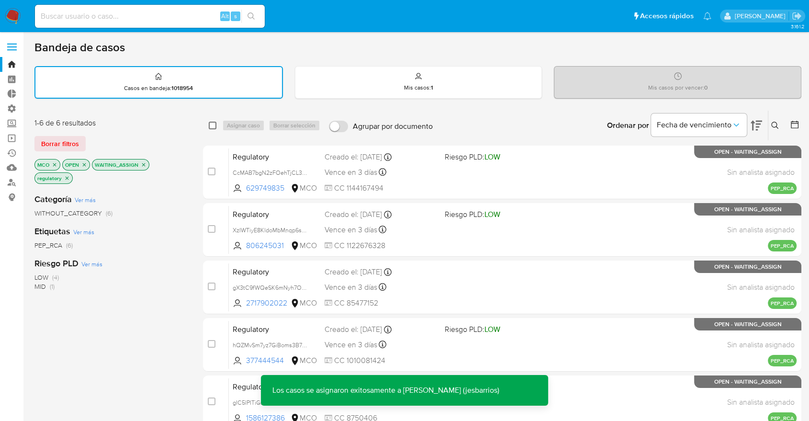
click at [212, 125] on input "checkbox" at bounding box center [213, 126] width 8 height 8
checkbox input "true"
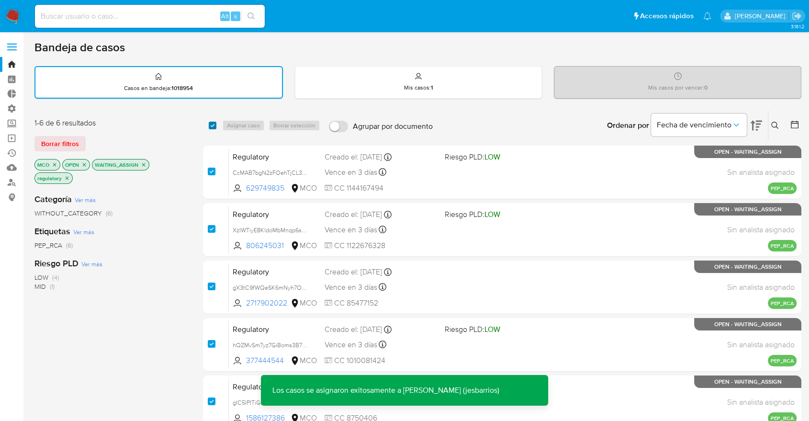
checkbox input "true"
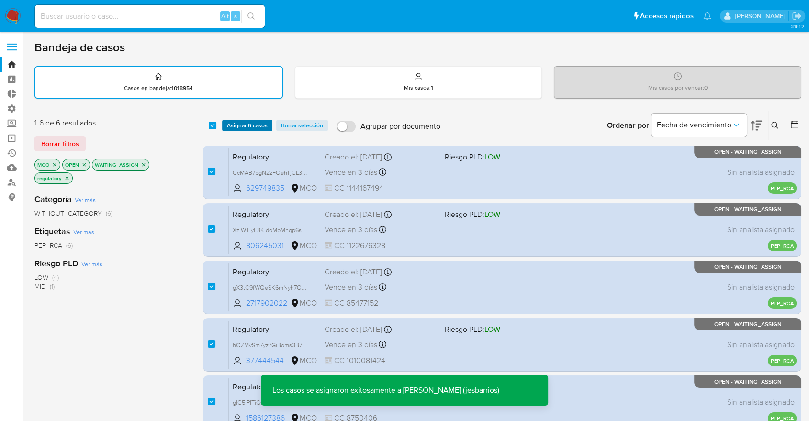
click at [231, 124] on span "Asignar 6 casos" at bounding box center [247, 126] width 41 height 10
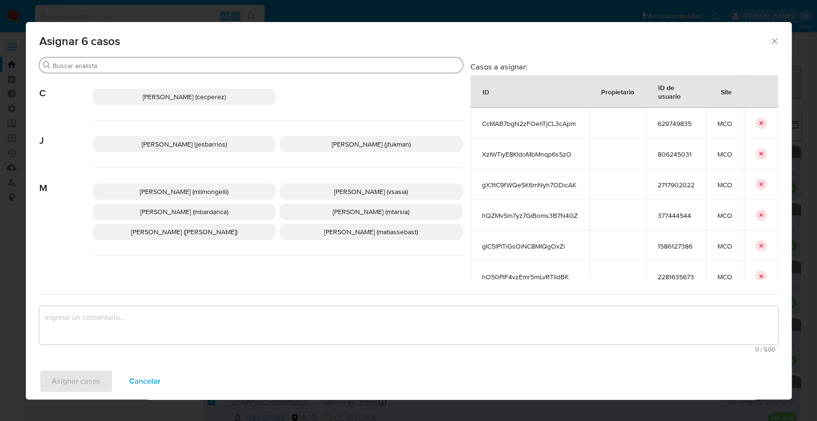
click at [232, 72] on div "Buscar" at bounding box center [251, 64] width 424 height 15
click at [231, 65] on input "Buscar" at bounding box center [256, 65] width 407 height 9
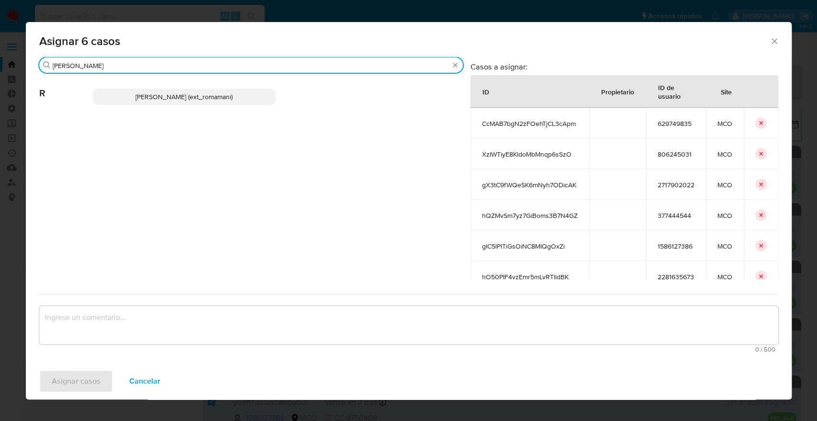
type input "rosa"
click at [250, 102] on p "Rosalia Mamani (ext_romamani)" at bounding box center [184, 97] width 183 height 16
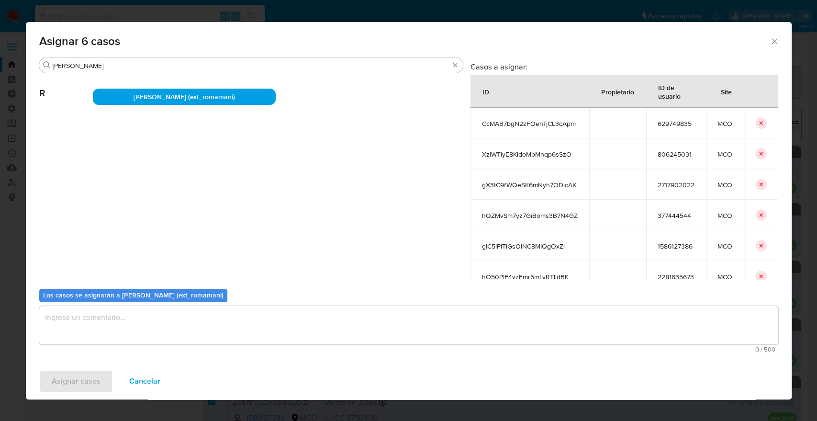
click at [200, 318] on textarea "assign-modal" at bounding box center [408, 325] width 739 height 38
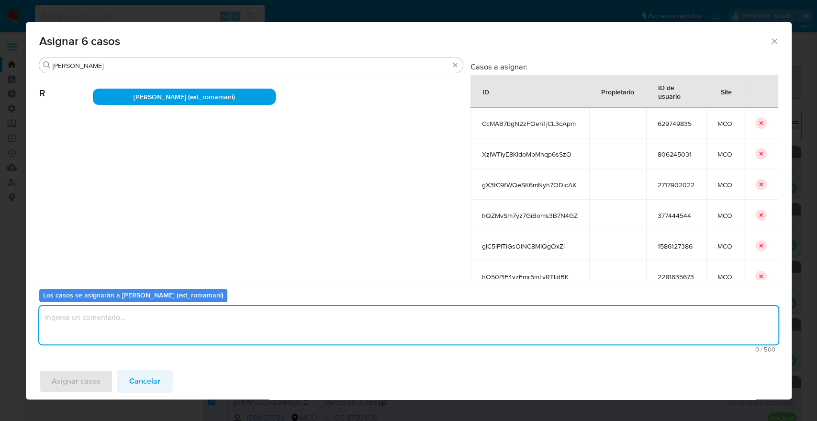
paste textarea "Asignación."
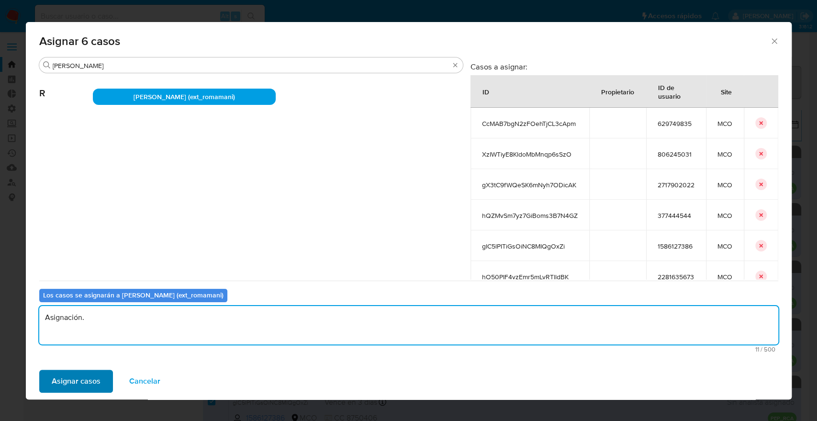
type textarea "Asignación."
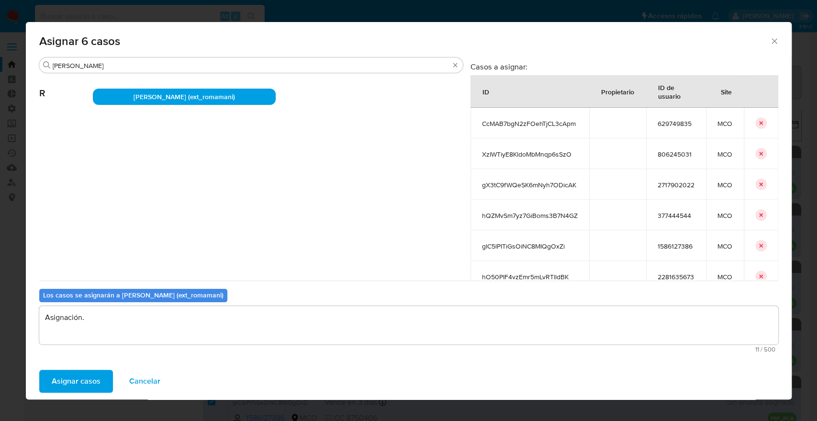
click at [104, 384] on button "Asignar casos" at bounding box center [76, 381] width 74 height 23
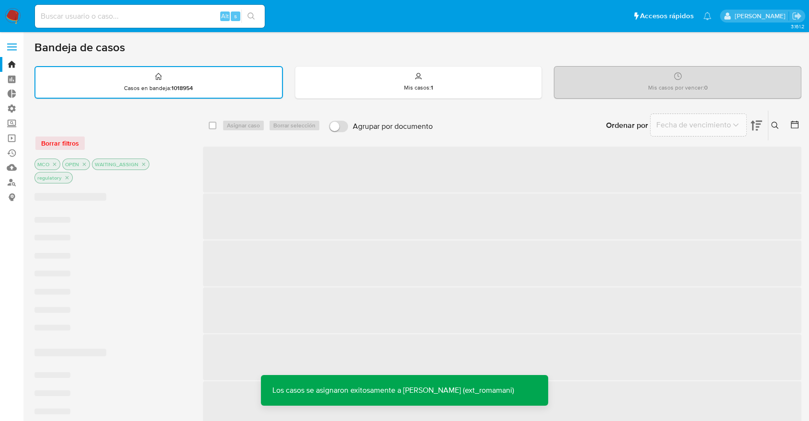
click at [556, 132] on div "Ordenar por Fecha de vencimiento No es posible ordenar los resultados mientras …" at bounding box center [620, 126] width 364 height 30
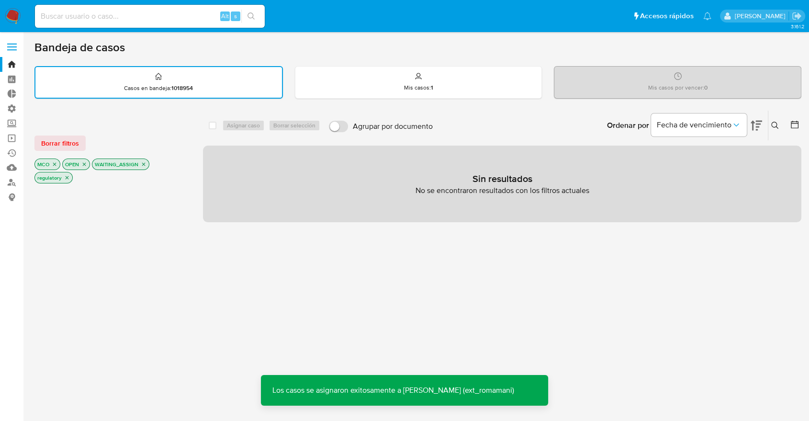
click at [579, 115] on div "Ordenar por Fecha de vencimiento No es posible ordenar los resultados mientras …" at bounding box center [620, 126] width 364 height 30
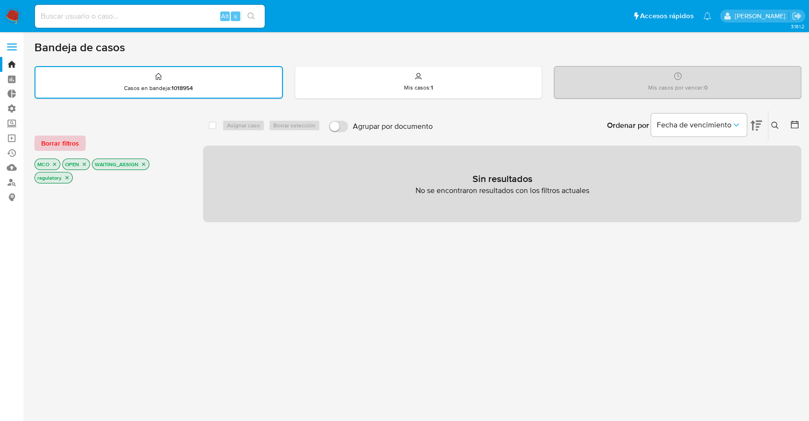
click at [81, 143] on button "Borrar filtros" at bounding box center [59, 143] width 51 height 15
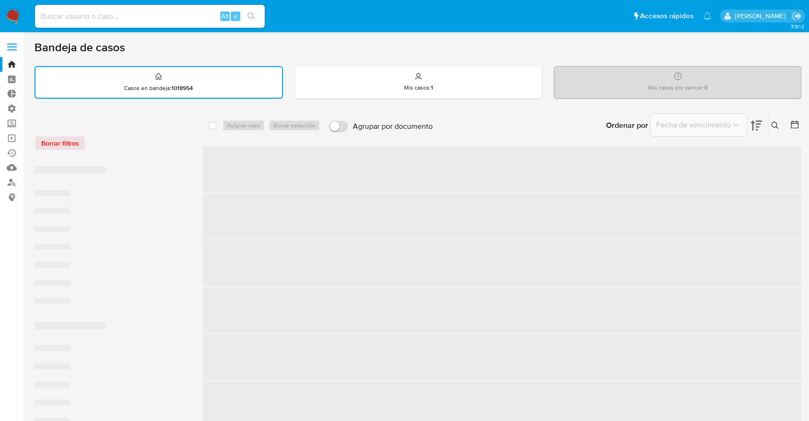
click at [124, 136] on div "Borrar filtros" at bounding box center [110, 143] width 153 height 15
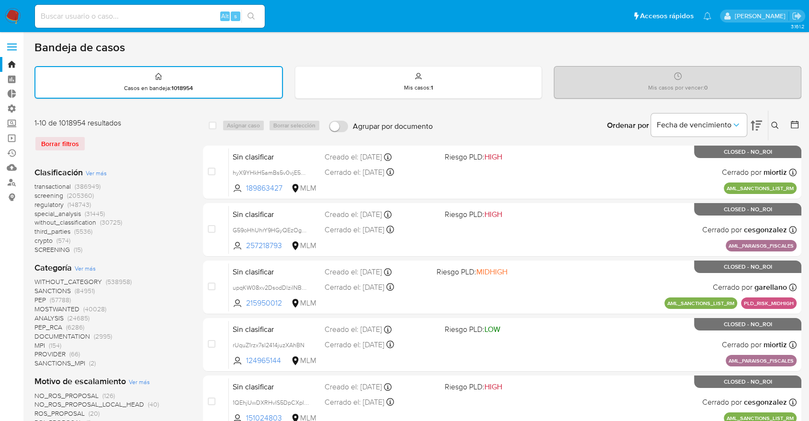
click at [38, 193] on span "screening" at bounding box center [48, 196] width 29 height 10
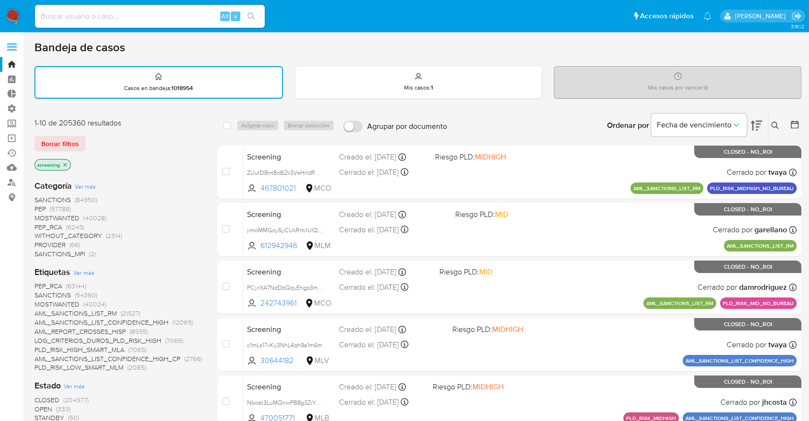
click at [43, 406] on span "OPEN" at bounding box center [43, 409] width 18 height 10
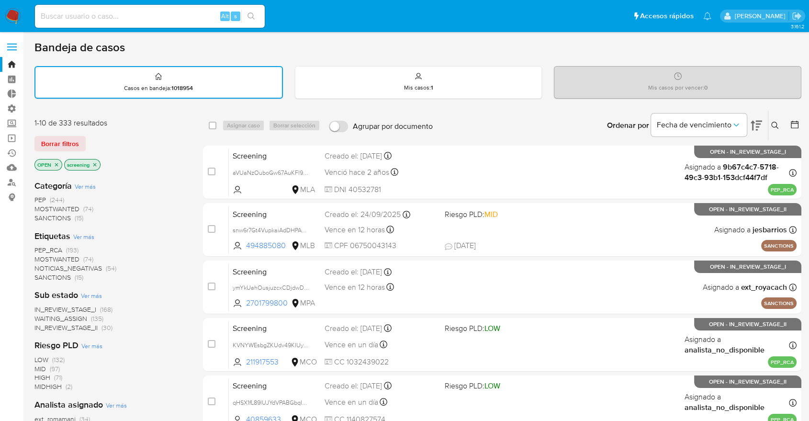
click at [36, 248] on span "PEP_RCA" at bounding box center [48, 250] width 28 height 10
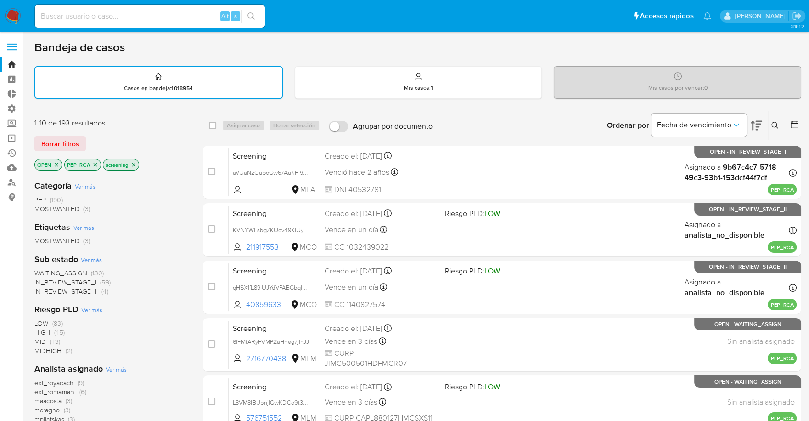
click at [95, 141] on div "Borrar filtros" at bounding box center [110, 143] width 153 height 15
click at [563, 126] on div "Ordenar por Fecha de vencimiento No es posible ordenar los resultados mientras …" at bounding box center [620, 126] width 364 height 30
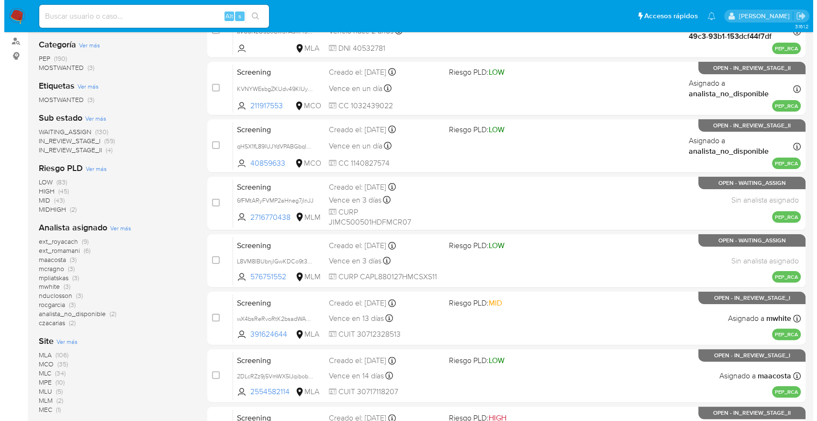
scroll to position [159, 0]
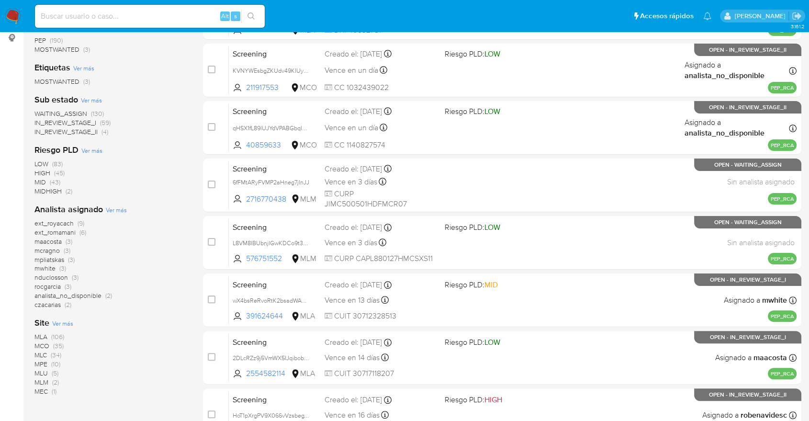
click at [57, 319] on span "Ver más" at bounding box center [62, 323] width 21 height 9
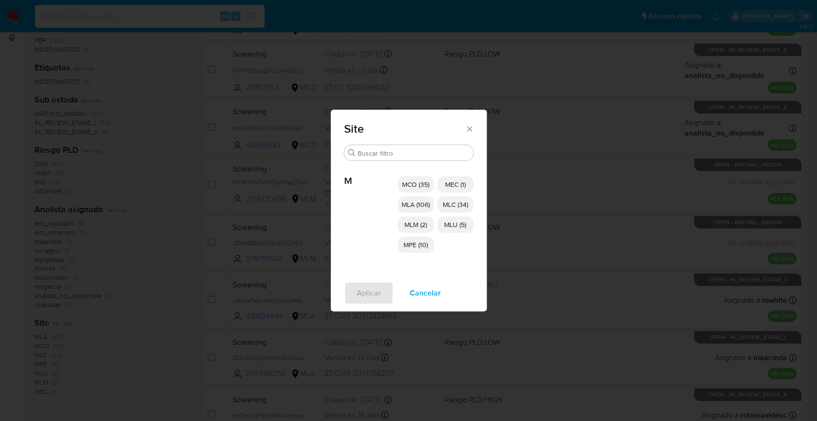
click at [402, 185] on span "MCO (35)" at bounding box center [415, 185] width 27 height 10
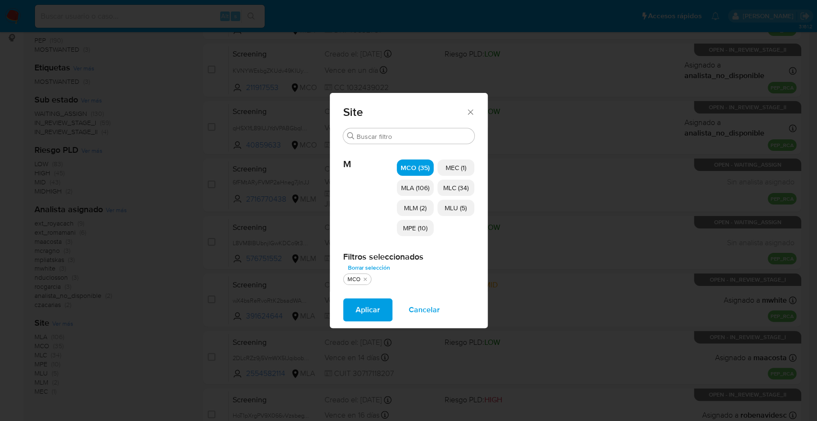
click at [404, 206] on span "MLM (2)" at bounding box center [415, 208] width 23 height 10
click at [403, 223] on span "MPE (10)" at bounding box center [415, 228] width 24 height 10
click at [446, 168] on span "MEC (1)" at bounding box center [456, 168] width 21 height 10
click at [442, 186] on p "MLC (34)" at bounding box center [456, 188] width 37 height 16
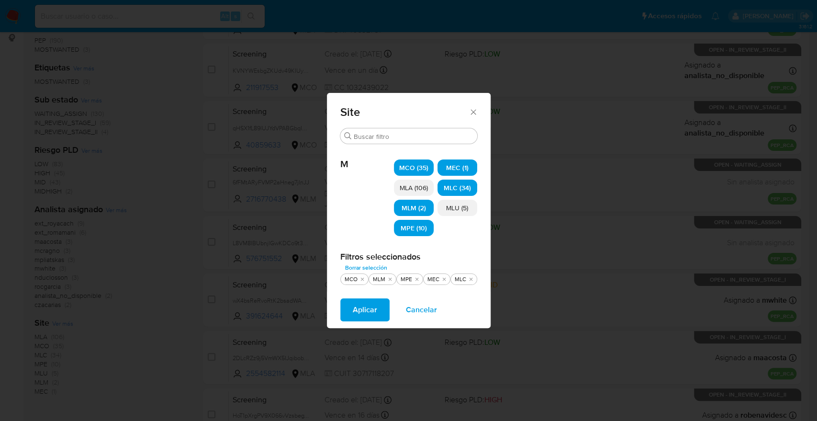
click at [446, 208] on span "MLU (5)" at bounding box center [457, 208] width 22 height 10
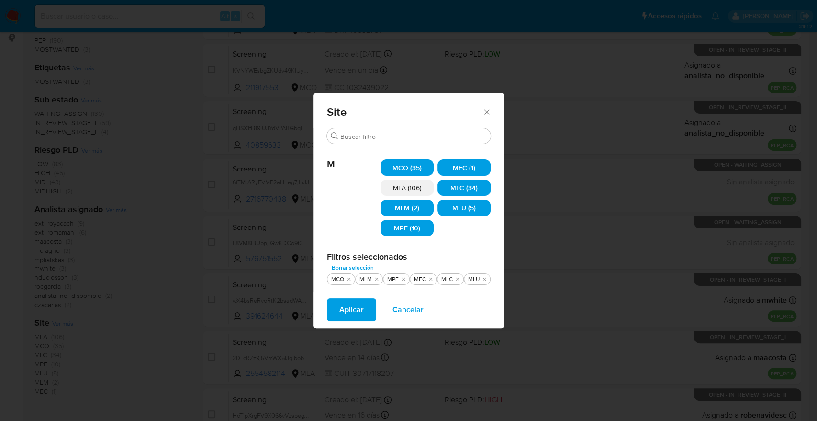
click at [367, 307] on button "Aplicar" at bounding box center [351, 309] width 49 height 23
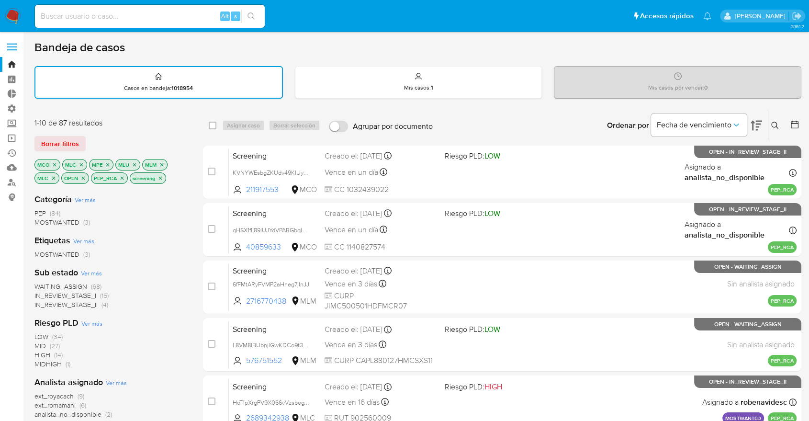
click at [571, 121] on div "Ordenar por Fecha de vencimiento No es posible ordenar los resultados mientras …" at bounding box center [620, 126] width 364 height 30
click at [571, 116] on div "Ordenar por Fecha de vencimiento No es posible ordenar los resultados mientras …" at bounding box center [620, 126] width 364 height 30
click at [582, 123] on div "Ordenar por Fecha de vencimiento No es posible ordenar los resultados mientras …" at bounding box center [620, 126] width 364 height 30
click at [579, 137] on div "Ordenar por Fecha de vencimiento No es posible ordenar los resultados mientras …" at bounding box center [620, 126] width 364 height 30
click at [554, 129] on div "Ordenar por Fecha de vencimiento No es posible ordenar los resultados mientras …" at bounding box center [620, 126] width 364 height 30
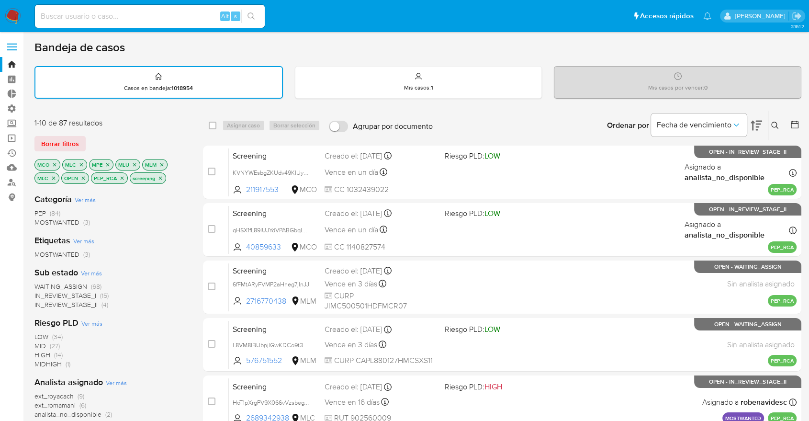
click at [43, 284] on span "WAITING_ASSIGN" at bounding box center [60, 287] width 53 height 10
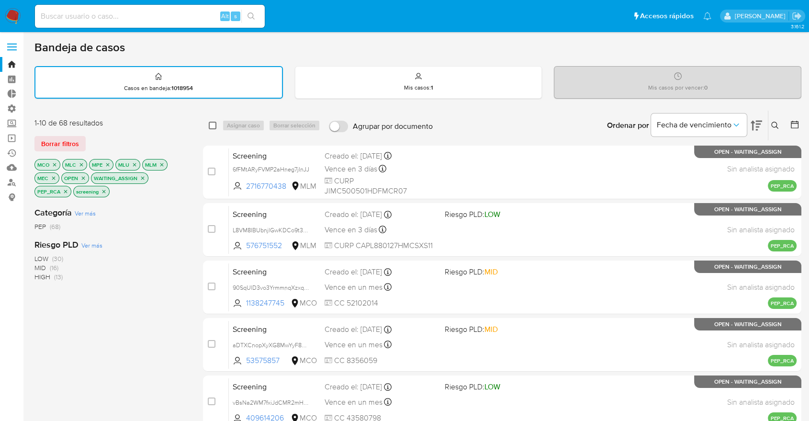
click at [210, 124] on input "checkbox" at bounding box center [213, 126] width 8 height 8
checkbox input "true"
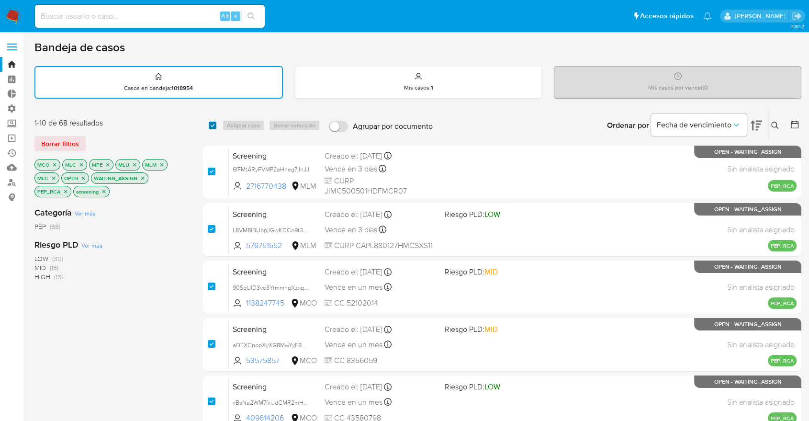
checkbox input "true"
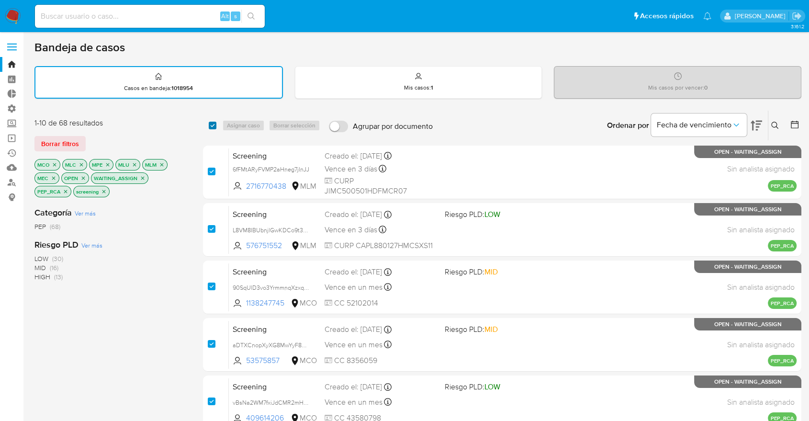
checkbox input "true"
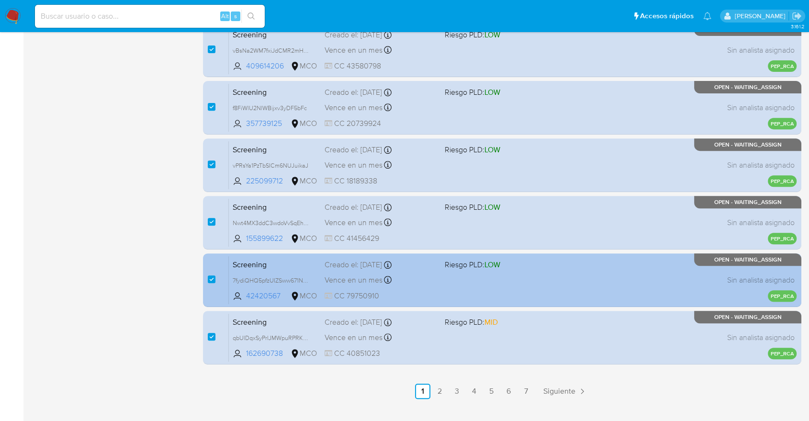
scroll to position [370, 0]
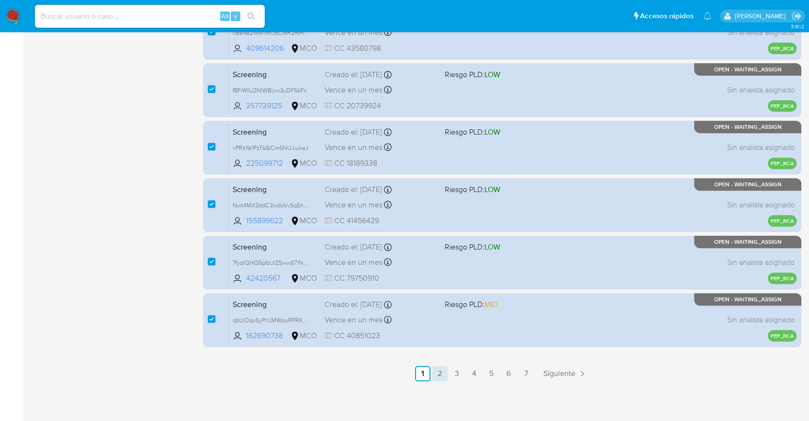
click at [441, 367] on link "2" at bounding box center [439, 373] width 15 height 15
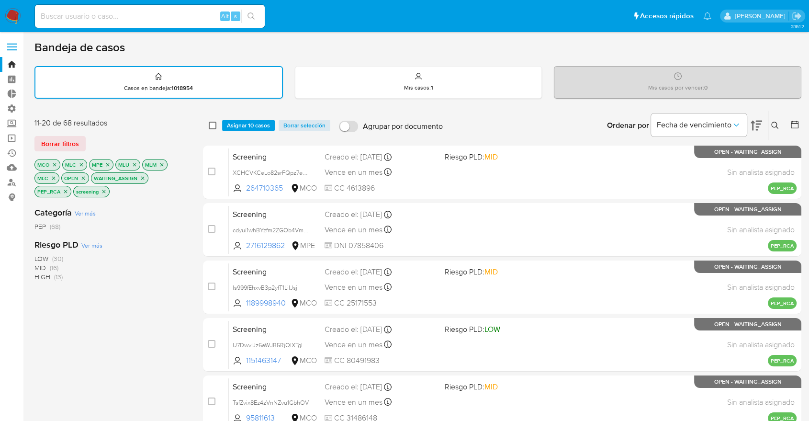
click at [215, 127] on input "checkbox" at bounding box center [213, 126] width 8 height 8
checkbox input "true"
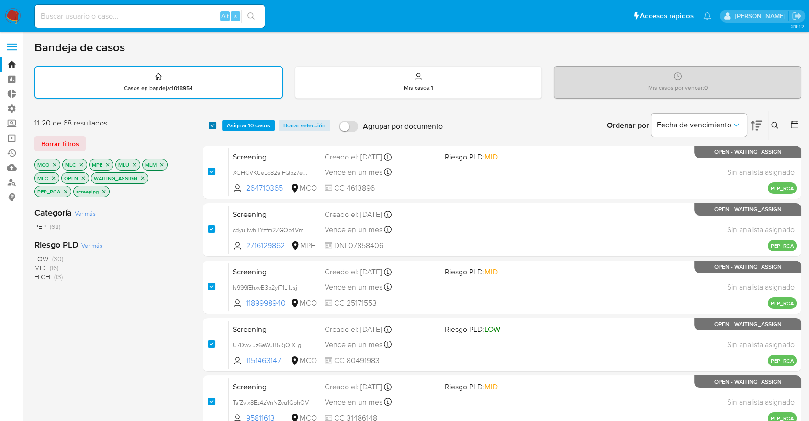
checkbox input "true"
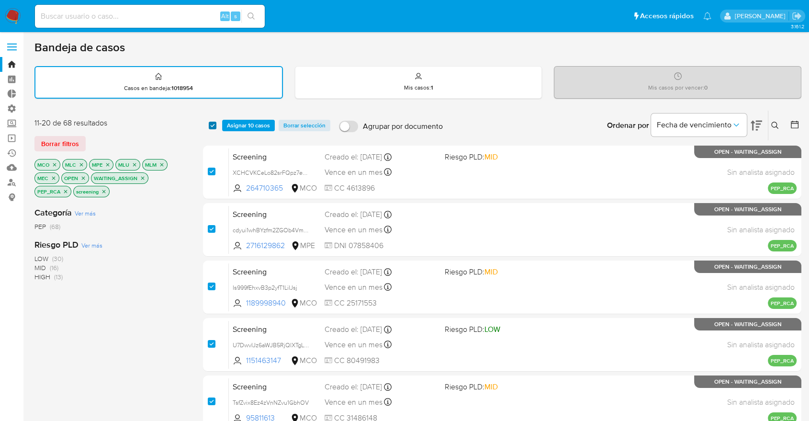
checkbox input "true"
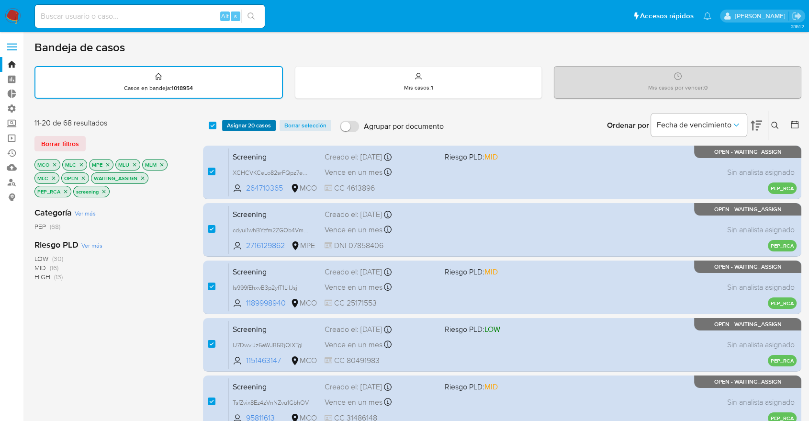
click at [233, 122] on span "Asignar 20 casos" at bounding box center [249, 126] width 44 height 10
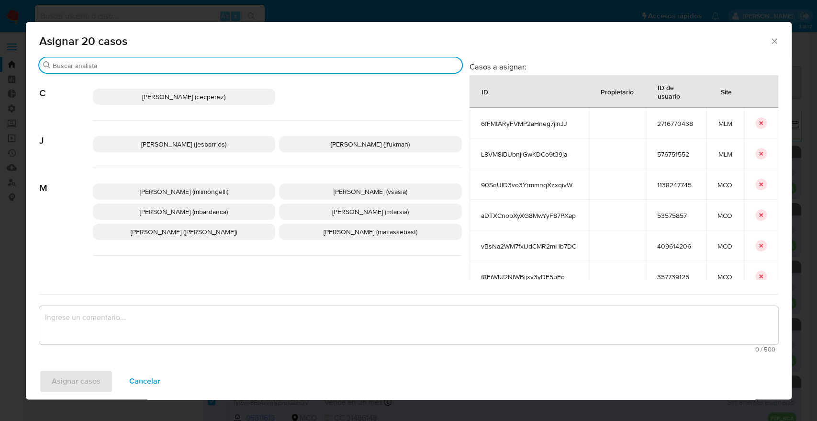
click at [239, 62] on input "Buscar" at bounding box center [256, 65] width 406 height 9
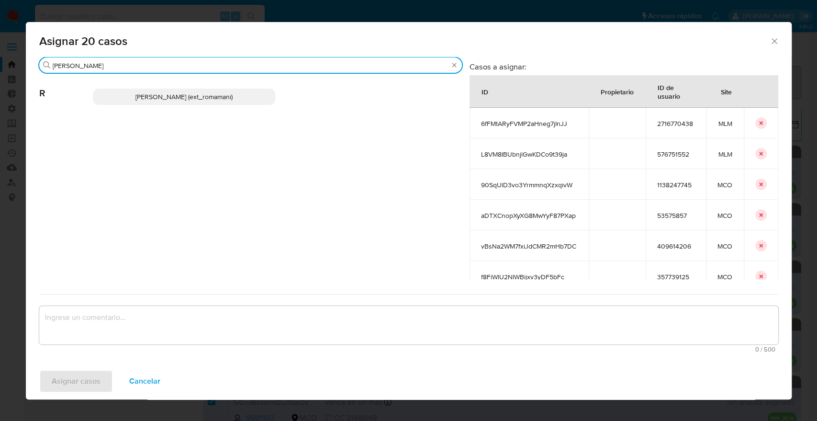
type input "rosa"
click at [252, 95] on p "Rosalia Mamani (ext_romamani)" at bounding box center [184, 97] width 183 height 16
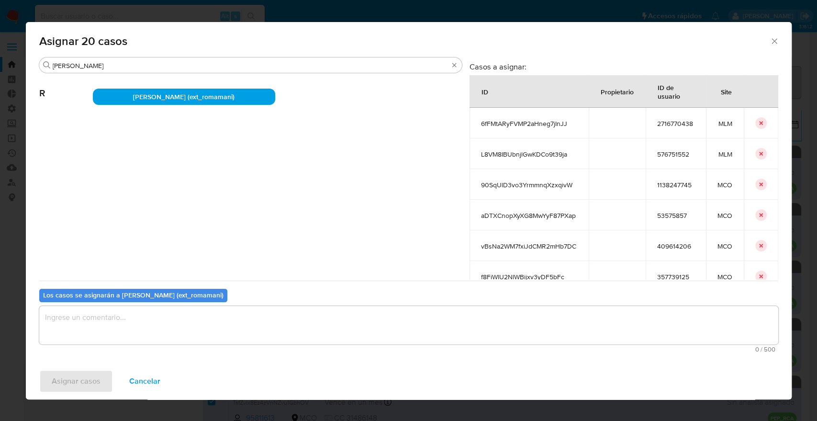
click at [215, 322] on textarea "assign-modal" at bounding box center [408, 325] width 739 height 38
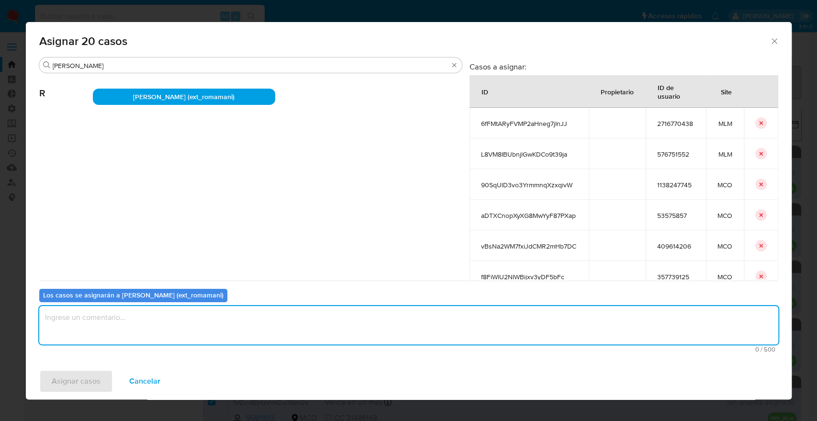
paste textarea "Asignación."
type textarea "Asignación."
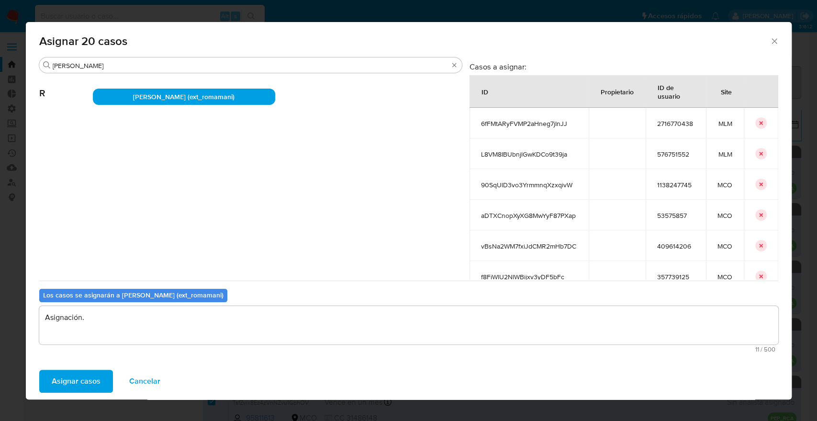
click at [107, 371] on button "Asignar casos" at bounding box center [76, 381] width 74 height 23
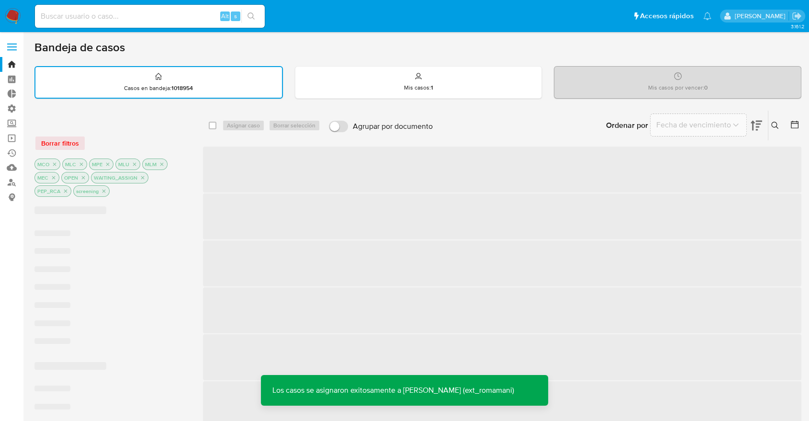
click at [158, 125] on div at bounding box center [110, 123] width 153 height 10
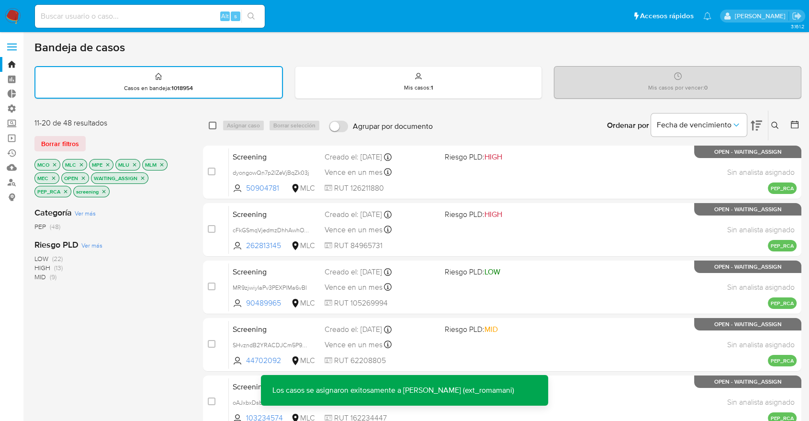
click at [215, 124] on input "checkbox" at bounding box center [213, 126] width 8 height 8
checkbox input "true"
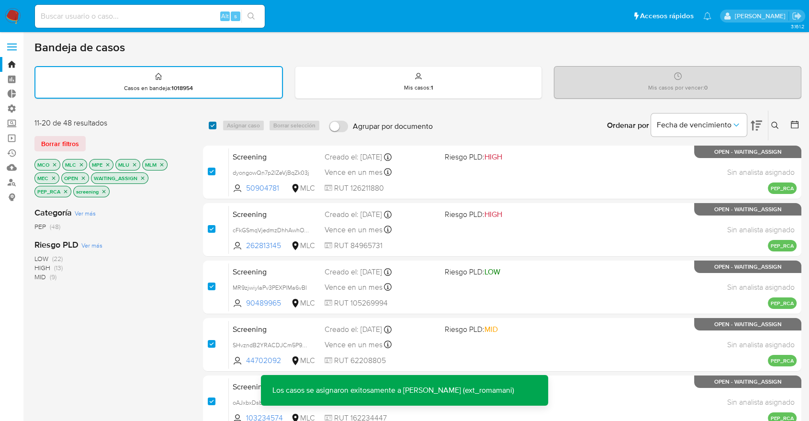
checkbox input "true"
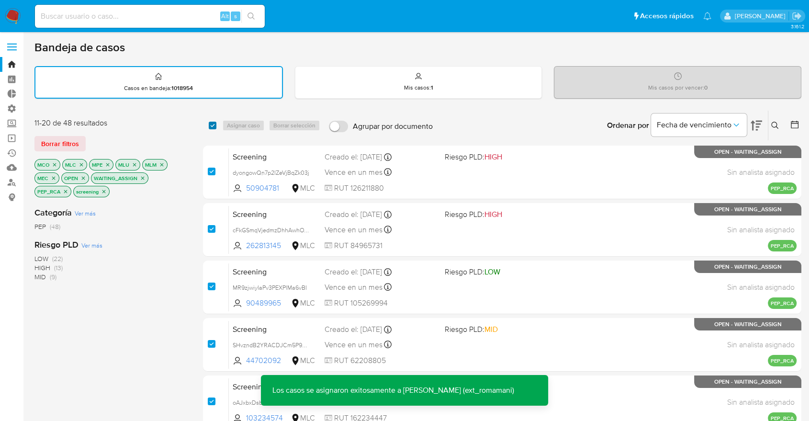
checkbox input "true"
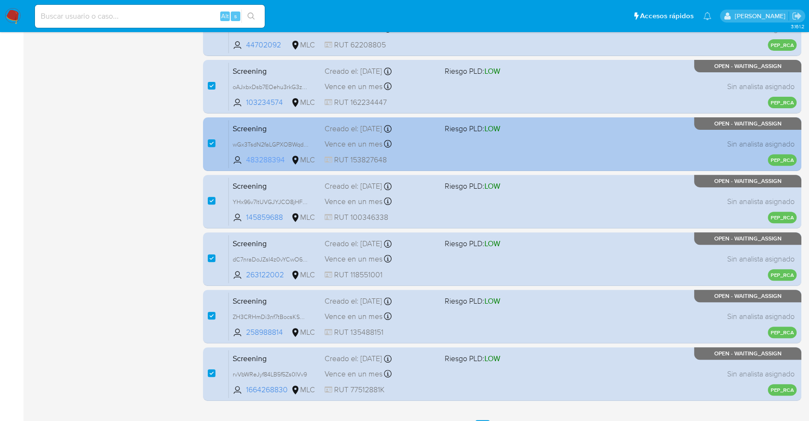
scroll to position [370, 0]
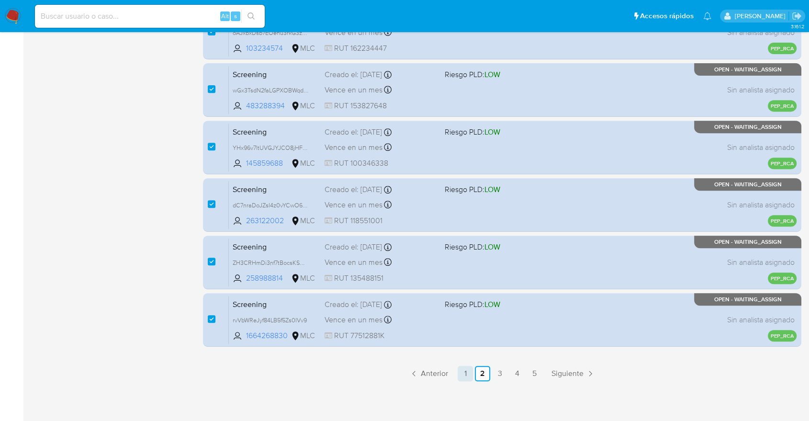
click at [469, 372] on link "1" at bounding box center [465, 373] width 15 height 15
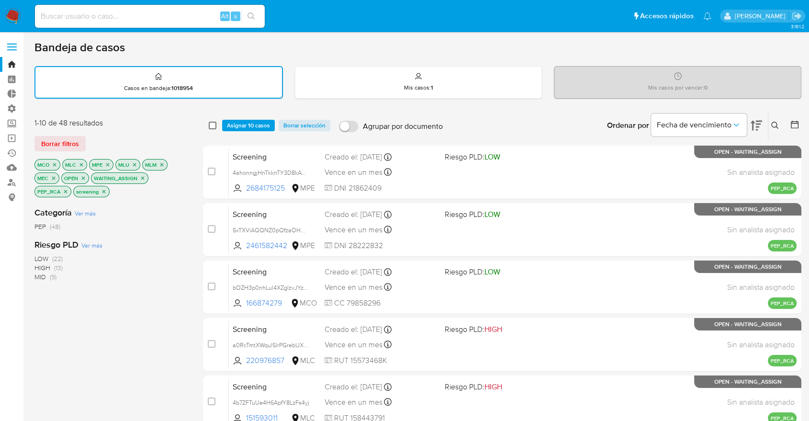
click at [214, 127] on input "checkbox" at bounding box center [213, 126] width 8 height 8
checkbox input "true"
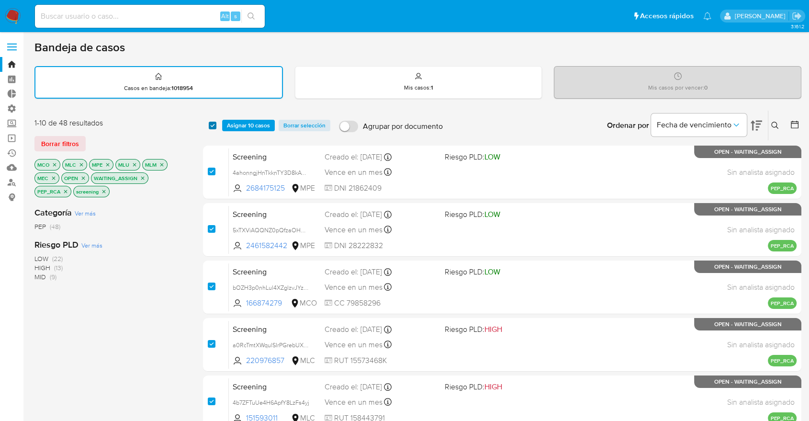
checkbox input "true"
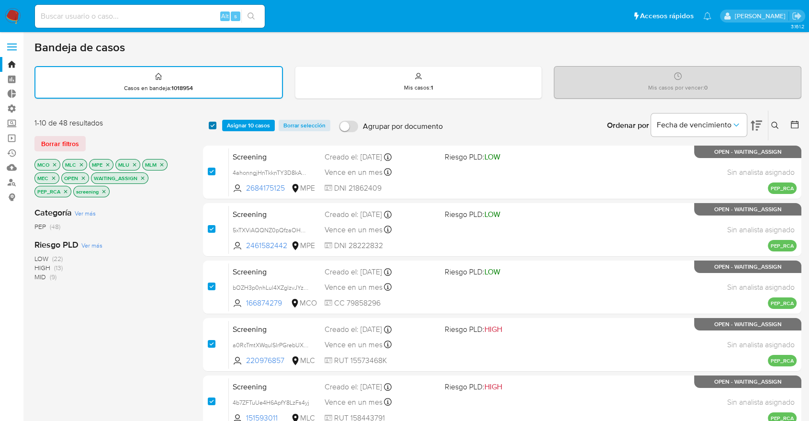
checkbox input "true"
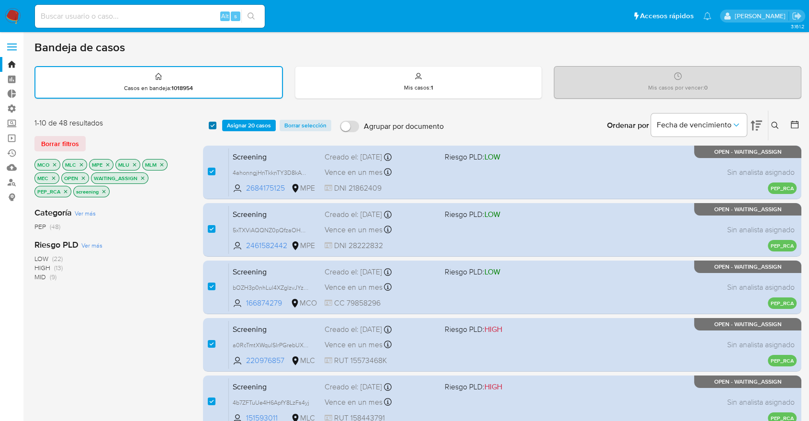
click at [215, 125] on input "checkbox" at bounding box center [213, 126] width 8 height 8
checkbox input "false"
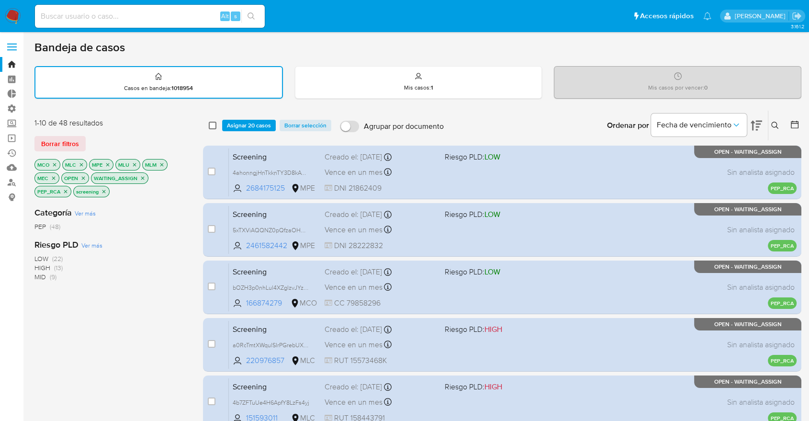
checkbox input "false"
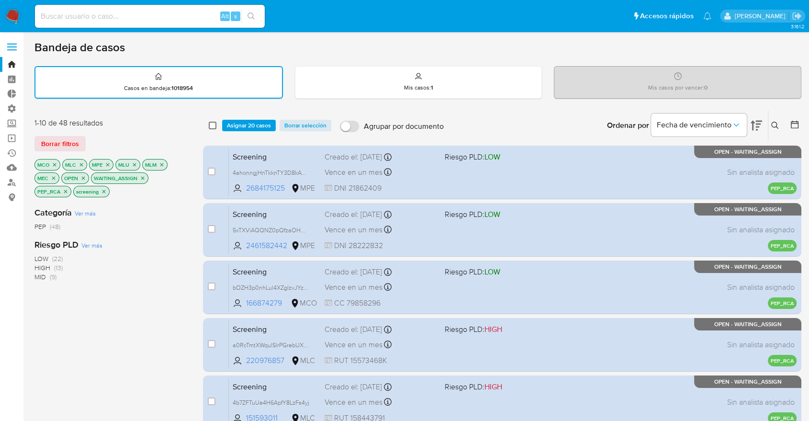
checkbox input "false"
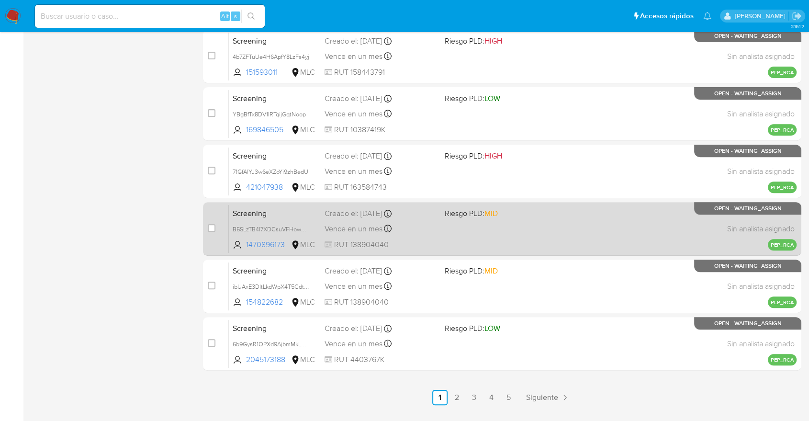
scroll to position [370, 0]
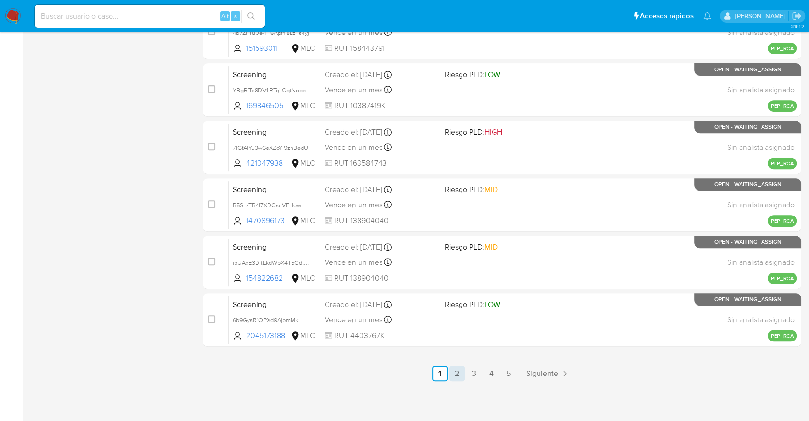
click at [456, 370] on link "2" at bounding box center [457, 373] width 15 height 15
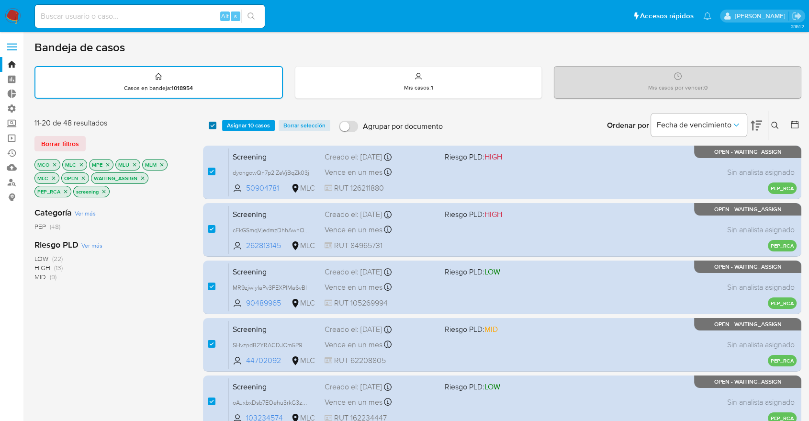
click at [210, 122] on input "checkbox" at bounding box center [213, 126] width 8 height 8
checkbox input "false"
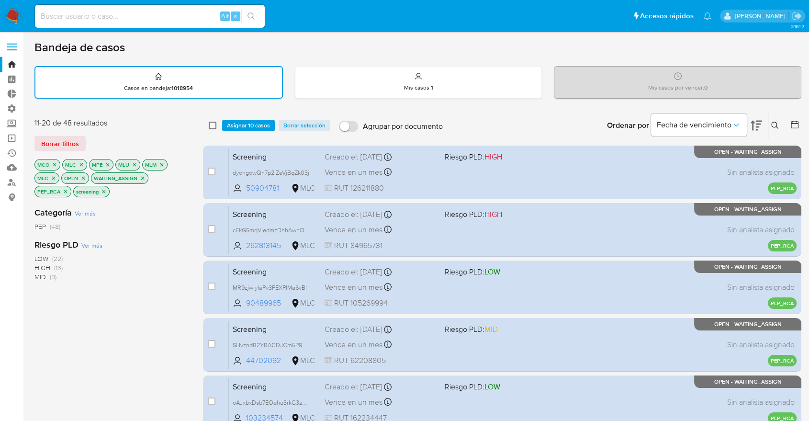
checkbox input "false"
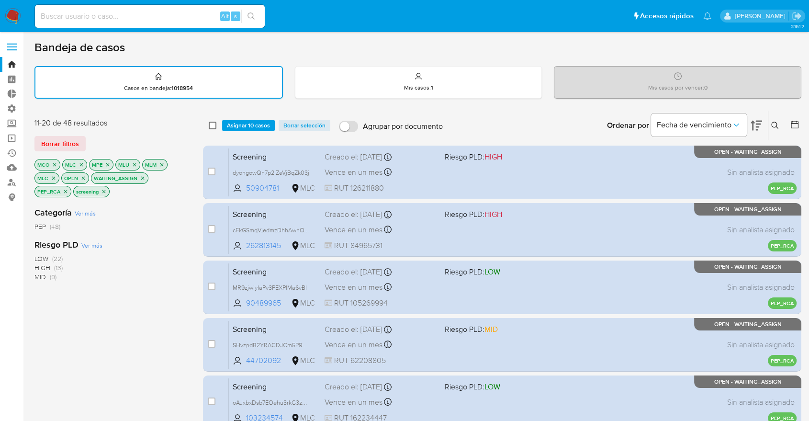
checkbox input "false"
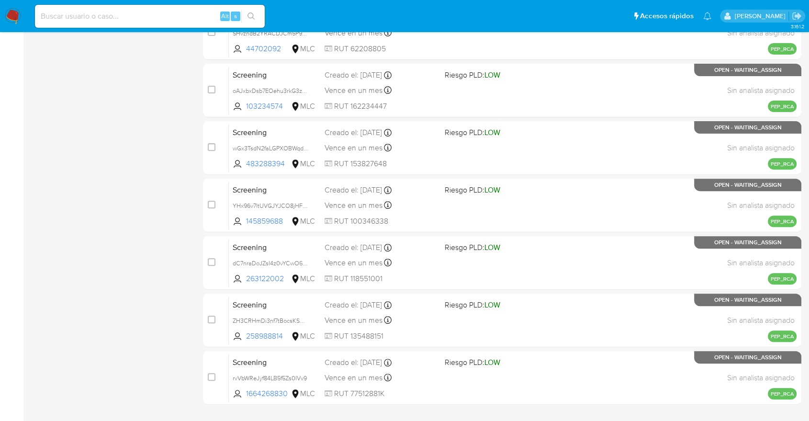
scroll to position [370, 0]
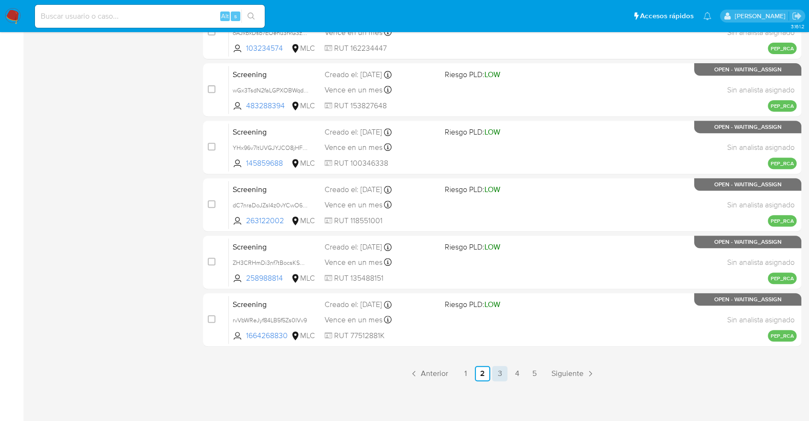
click at [494, 380] on link "3" at bounding box center [499, 373] width 15 height 15
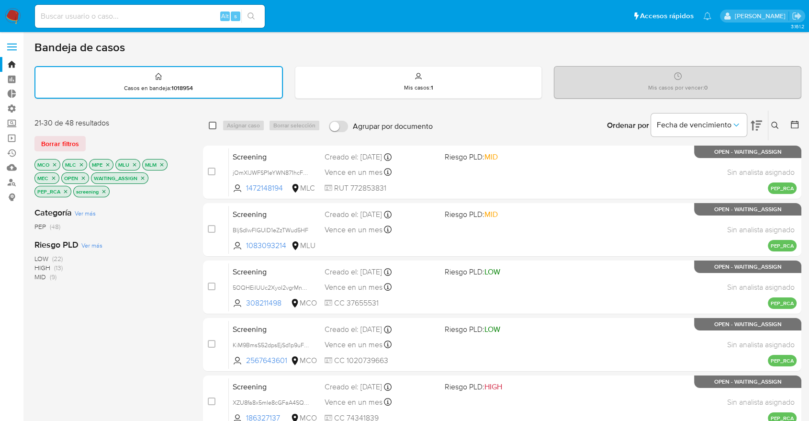
click at [211, 127] on input "checkbox" at bounding box center [213, 126] width 8 height 8
checkbox input "true"
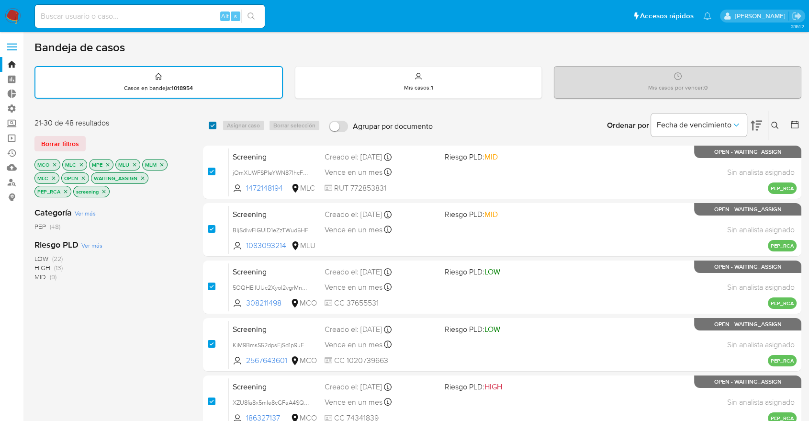
checkbox input "true"
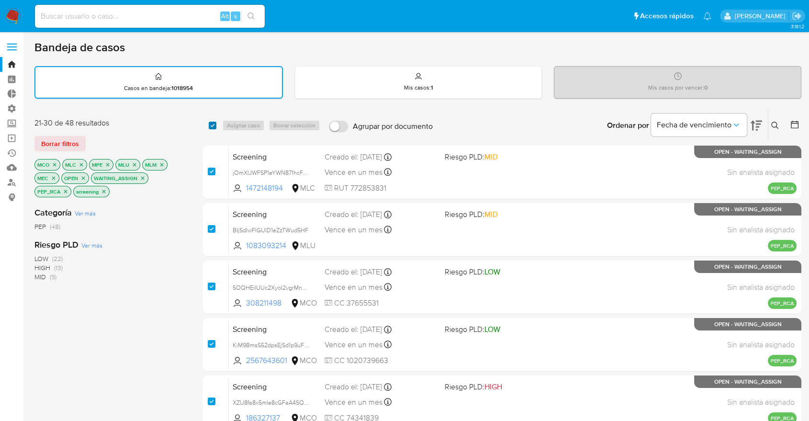
checkbox input "true"
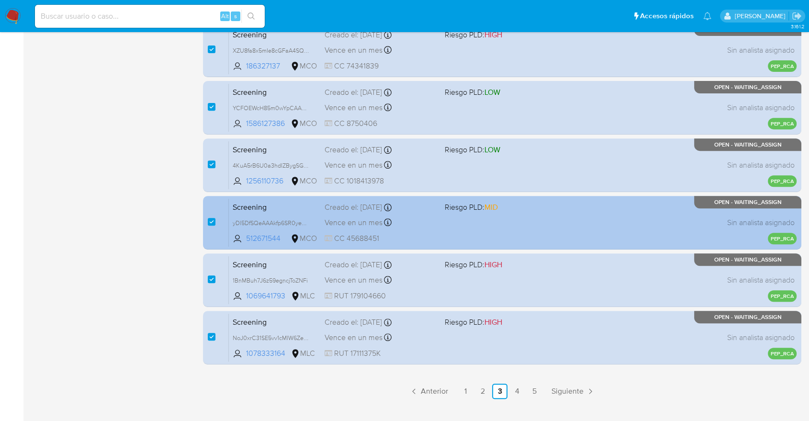
scroll to position [370, 0]
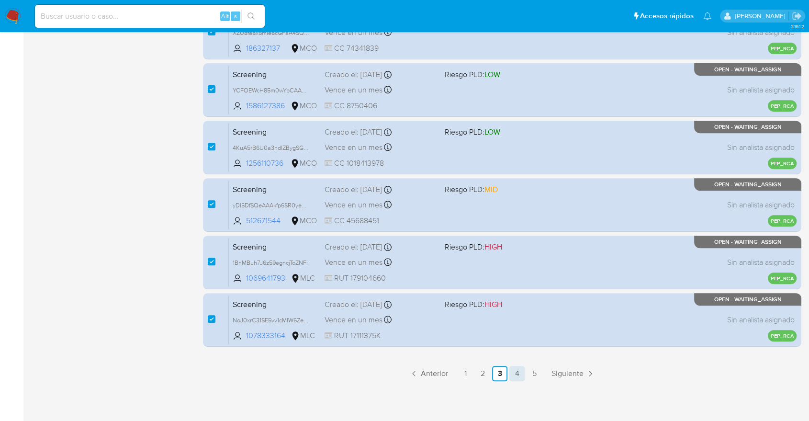
click at [519, 374] on link "4" at bounding box center [517, 373] width 15 height 15
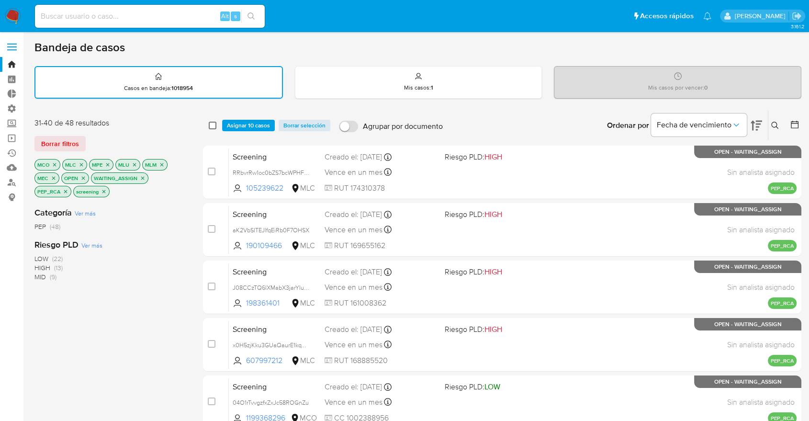
click at [214, 127] on input "checkbox" at bounding box center [213, 126] width 8 height 8
checkbox input "true"
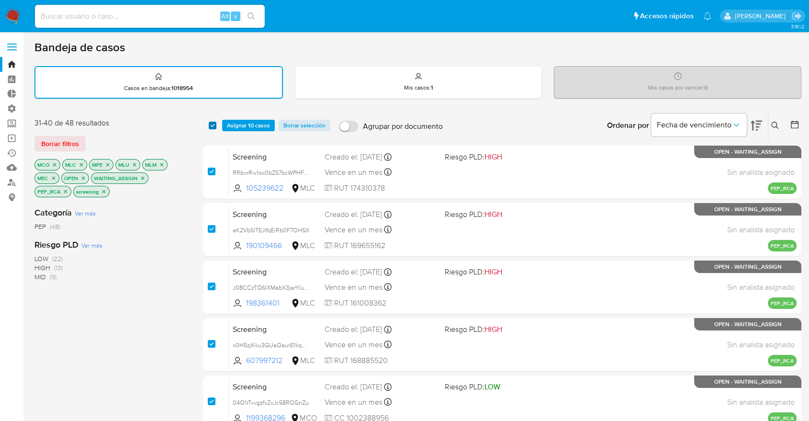
checkbox input "true"
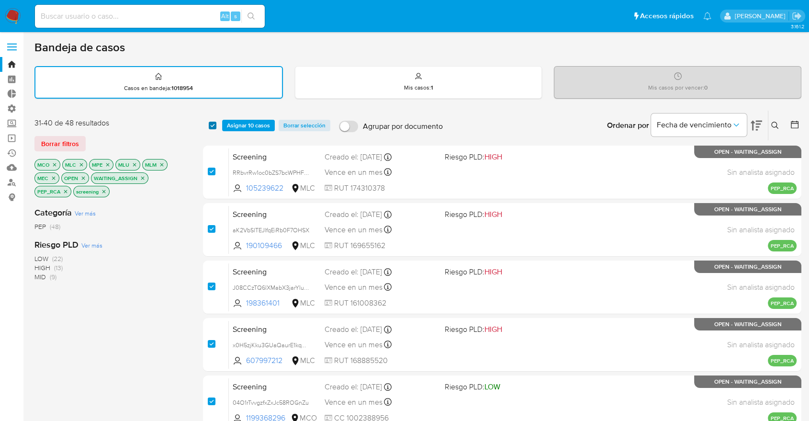
checkbox input "true"
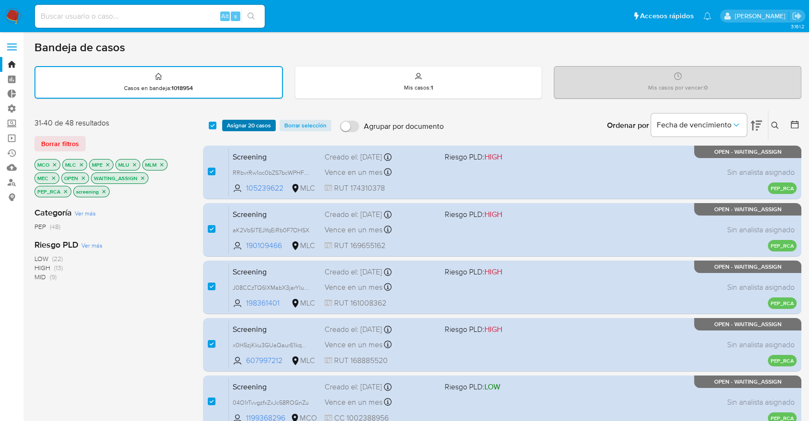
click at [231, 124] on span "Asignar 20 casos" at bounding box center [249, 126] width 44 height 10
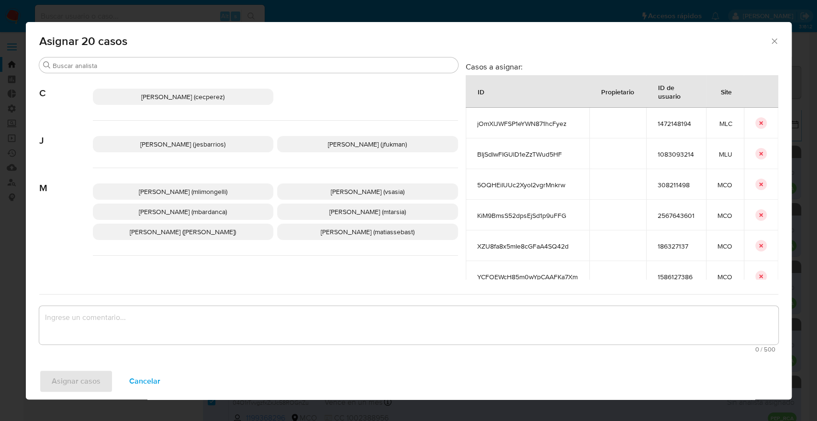
click at [224, 73] on div "Cecilia Ines Perez Correa (cecperez)" at bounding box center [275, 96] width 365 height 47
click at [221, 68] on input "Buscar" at bounding box center [254, 65] width 402 height 9
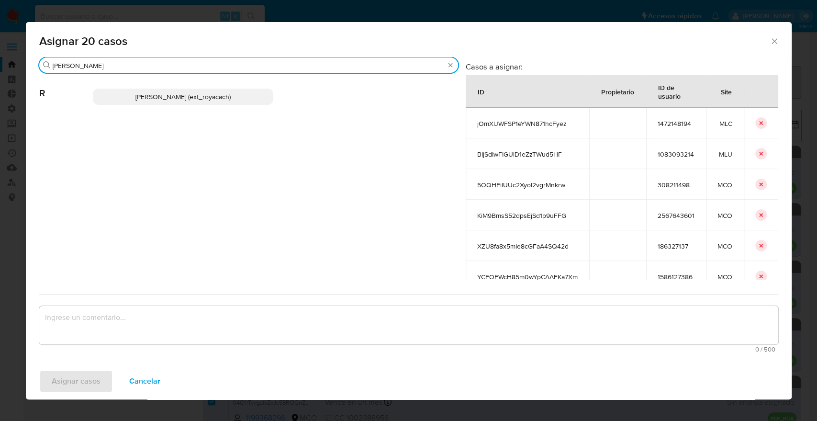
type input "romi"
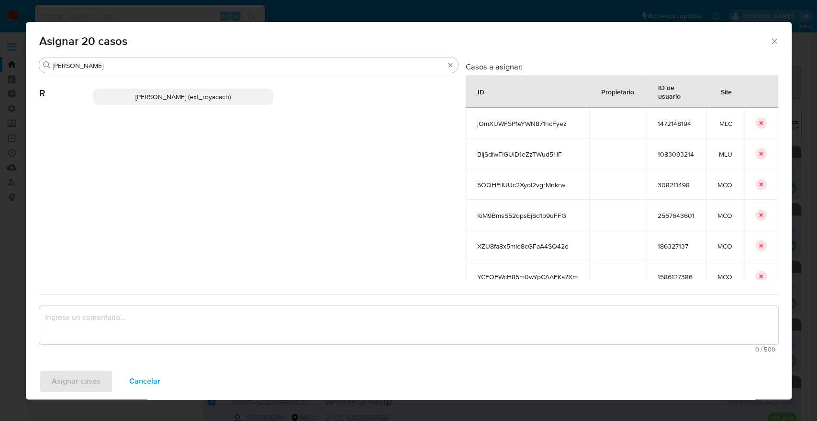
click at [238, 94] on p "Romina Isabel Yacachury (ext_royacach)" at bounding box center [183, 97] width 181 height 16
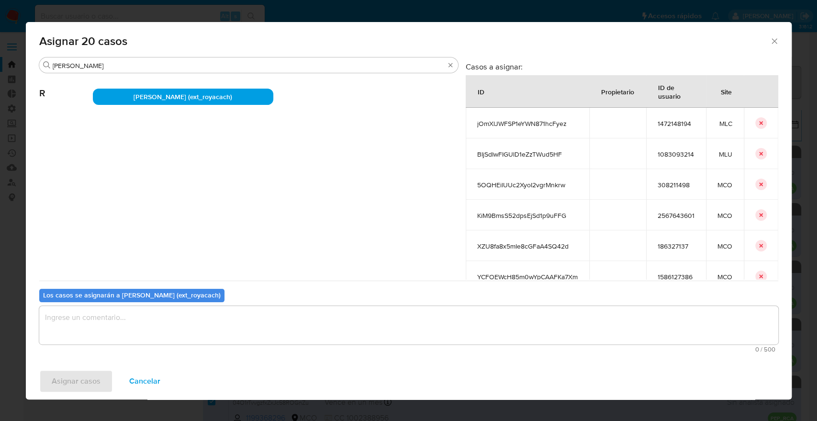
click at [159, 336] on textarea "assign-modal" at bounding box center [408, 325] width 739 height 38
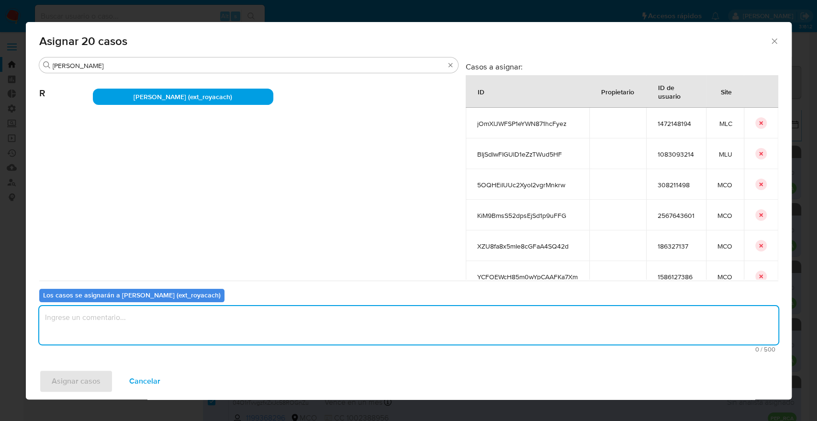
paste textarea "Asignación."
type textarea "Asignación."
click at [110, 374] on button "Asignar casos" at bounding box center [76, 381] width 74 height 23
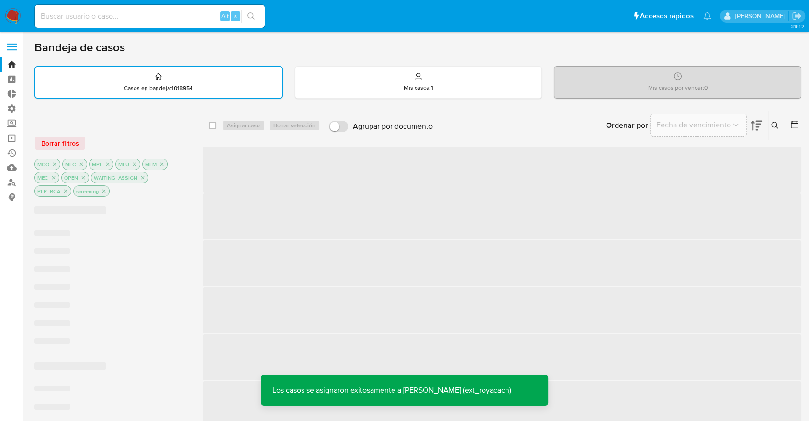
click at [566, 121] on div "Ordenar por Fecha de vencimiento No es posible ordenar los resultados mientras …" at bounding box center [620, 126] width 364 height 30
click at [552, 119] on div "Ordenar por Fecha de vencimiento No es posible ordenar los resultados mientras …" at bounding box center [620, 126] width 364 height 30
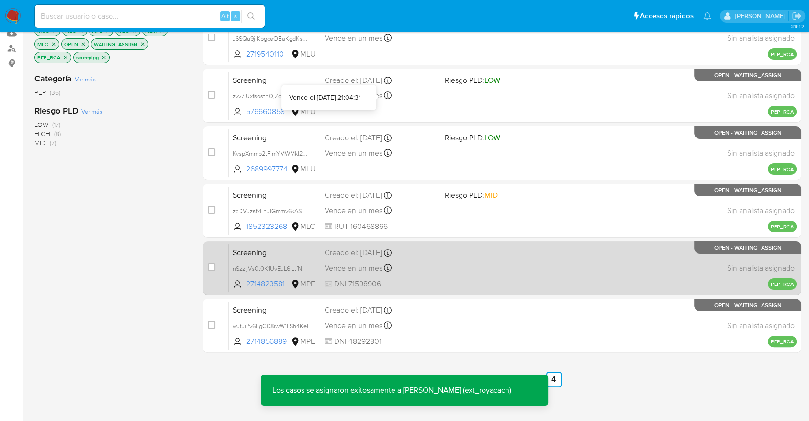
scroll to position [189, 0]
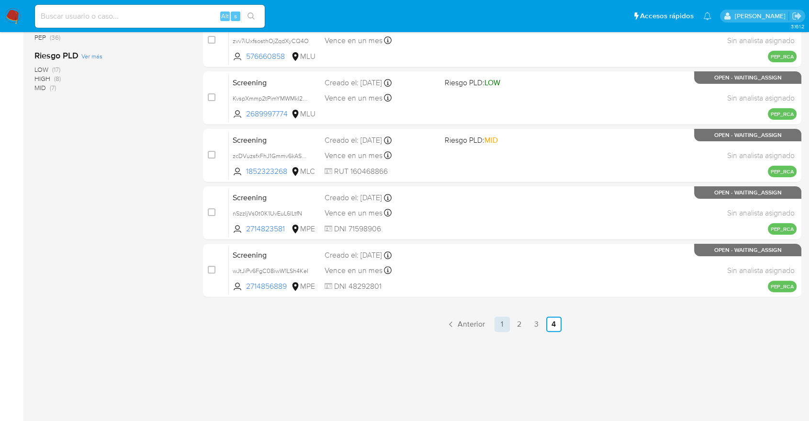
click at [498, 323] on link "1" at bounding box center [502, 324] width 15 height 15
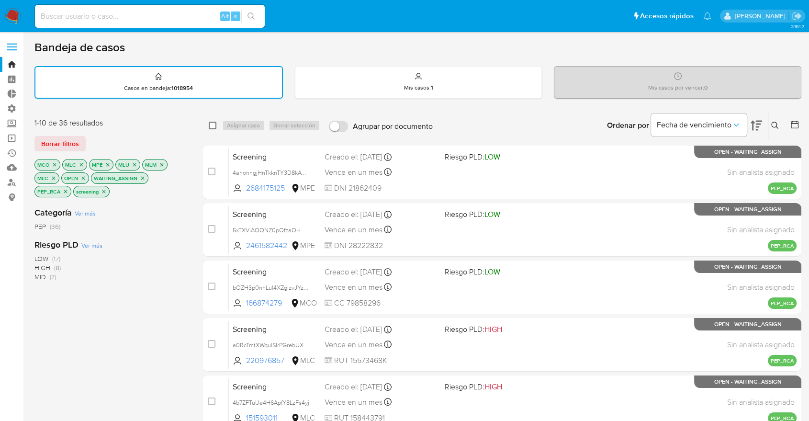
click at [215, 126] on input "checkbox" at bounding box center [213, 126] width 8 height 8
checkbox input "true"
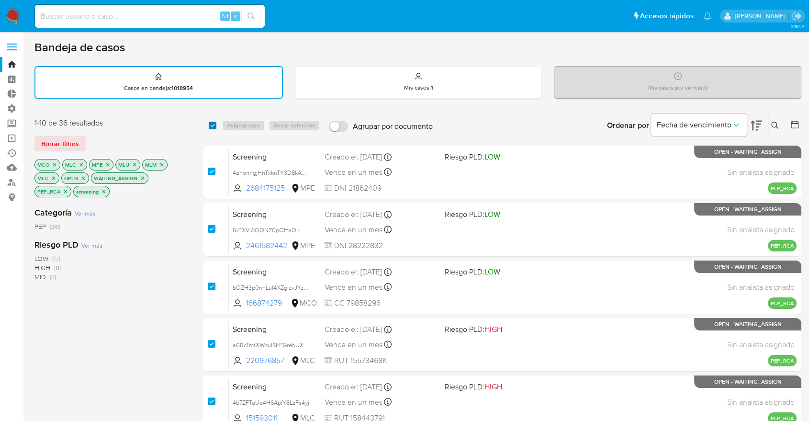
checkbox input "true"
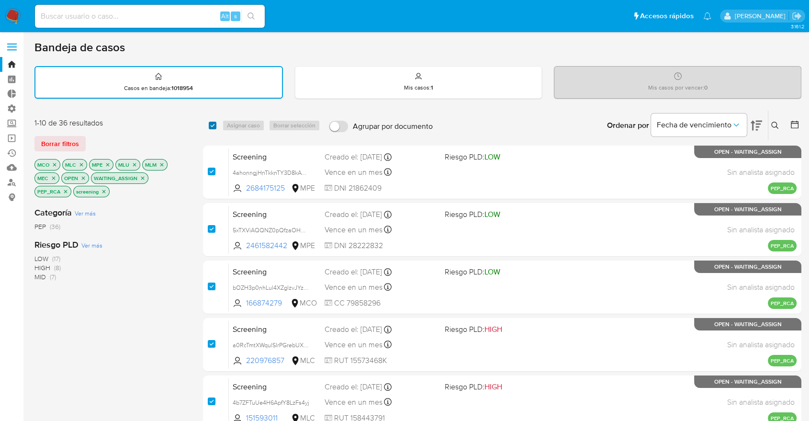
checkbox input "true"
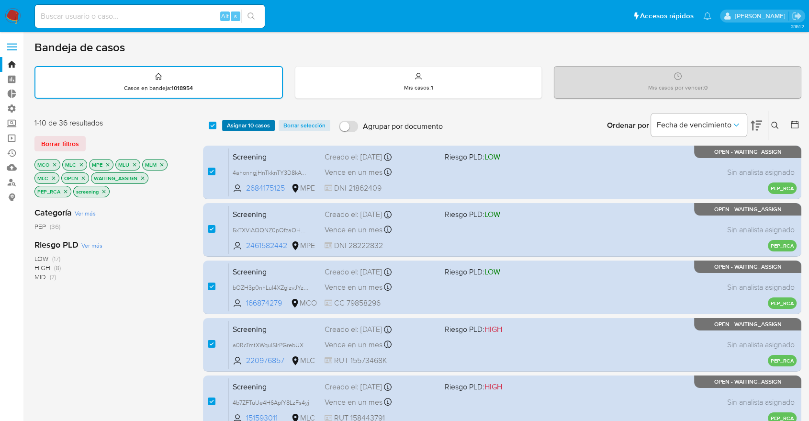
click at [234, 125] on span "Asignar 10 casos" at bounding box center [248, 126] width 43 height 10
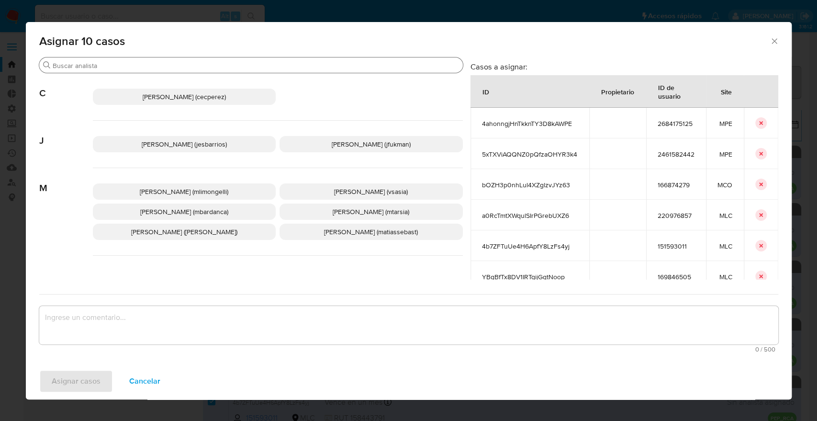
click at [243, 65] on input "Buscar" at bounding box center [256, 65] width 407 height 9
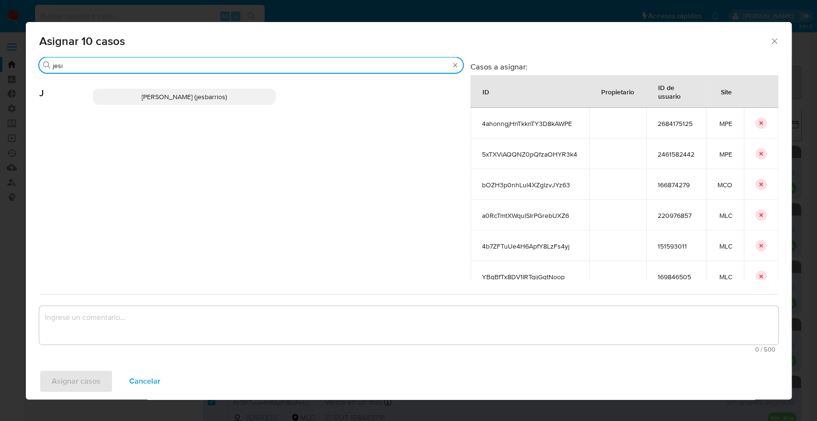
click at [245, 98] on p "Jesica Iris Barrios Leita (jesbarrios)" at bounding box center [184, 97] width 183 height 16
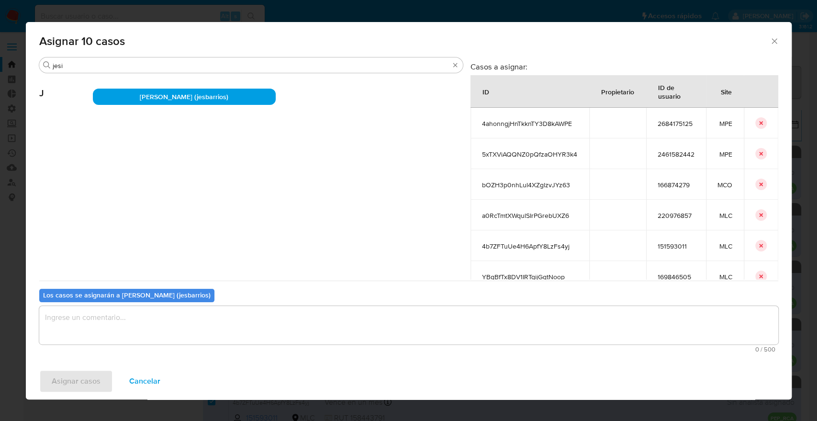
click at [202, 317] on textarea "assign-modal" at bounding box center [408, 325] width 739 height 38
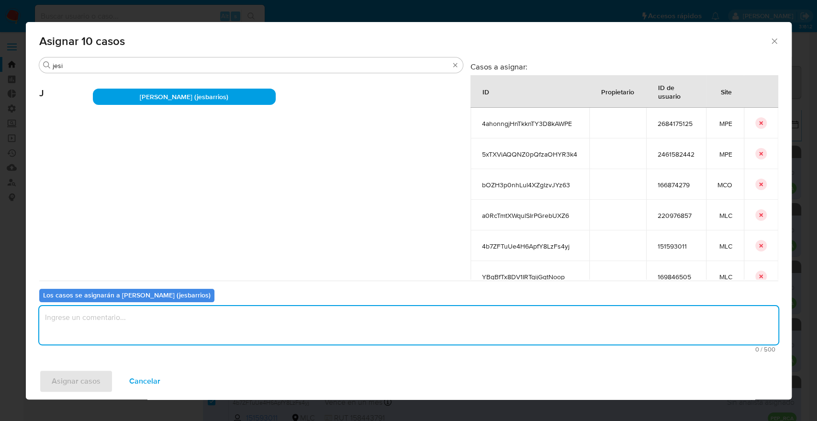
paste textarea "Asignación."
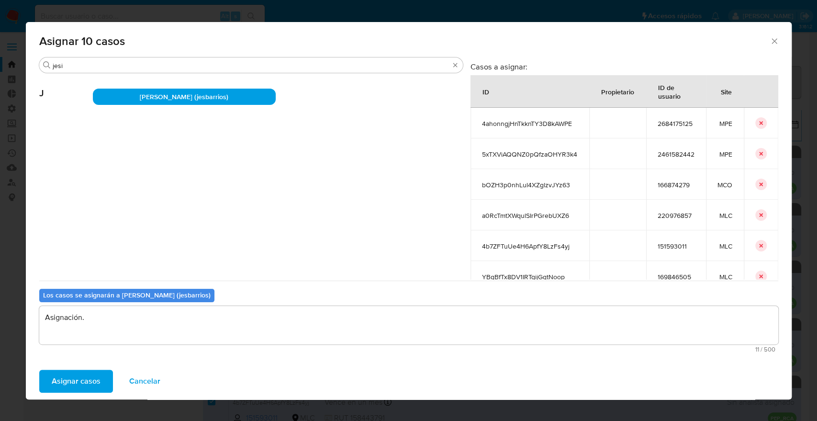
click at [98, 382] on span "Asignar casos" at bounding box center [76, 381] width 49 height 21
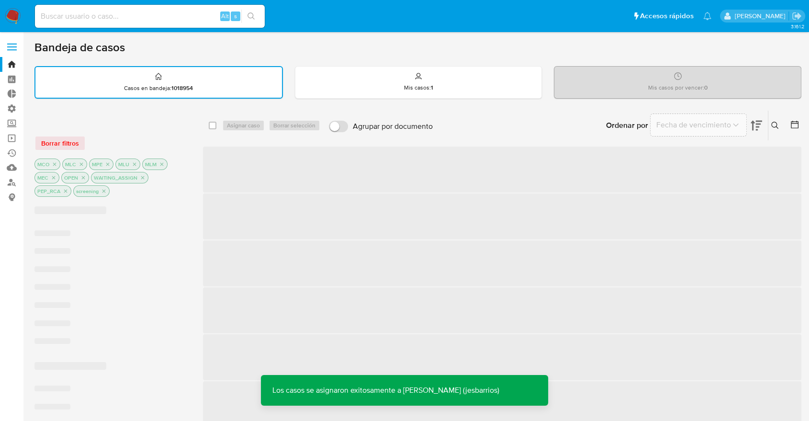
click at [549, 117] on div "Ordenar por Fecha de vencimiento No es posible ordenar los resultados mientras …" at bounding box center [620, 126] width 364 height 30
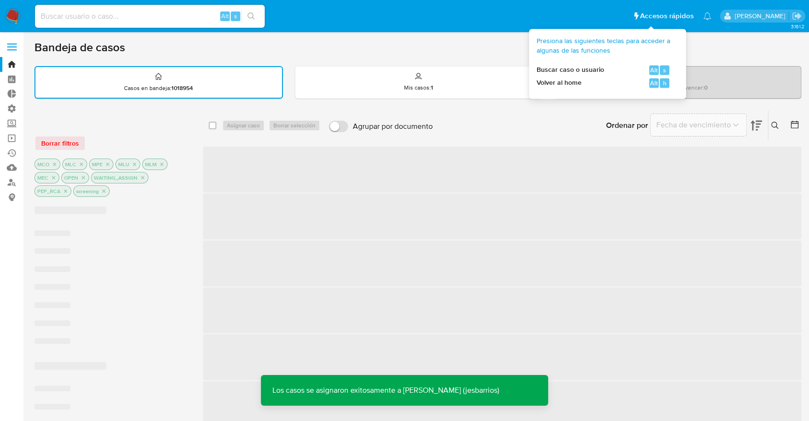
click at [552, 124] on div "Ordenar por Fecha de vencimiento No es posible ordenar los resultados mientras …" at bounding box center [620, 126] width 364 height 30
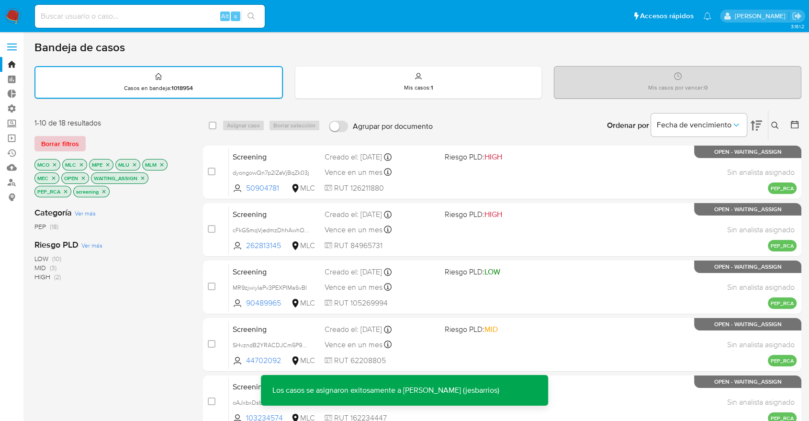
click at [83, 142] on button "Borrar filtros" at bounding box center [59, 143] width 51 height 15
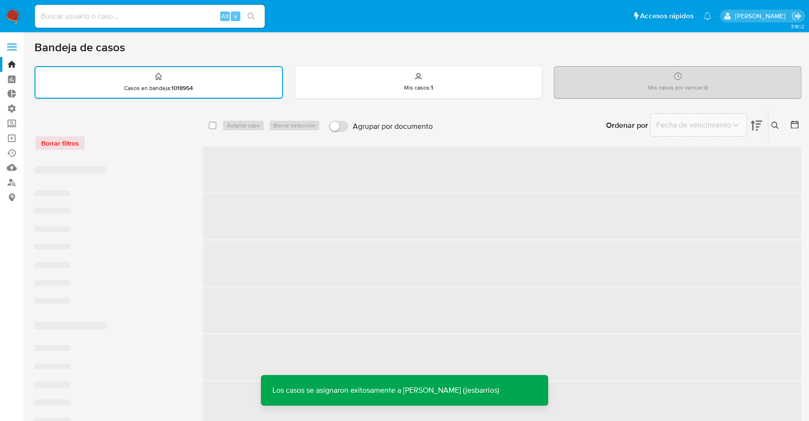
click at [107, 134] on div "Borrar filtros" at bounding box center [110, 138] width 153 height 41
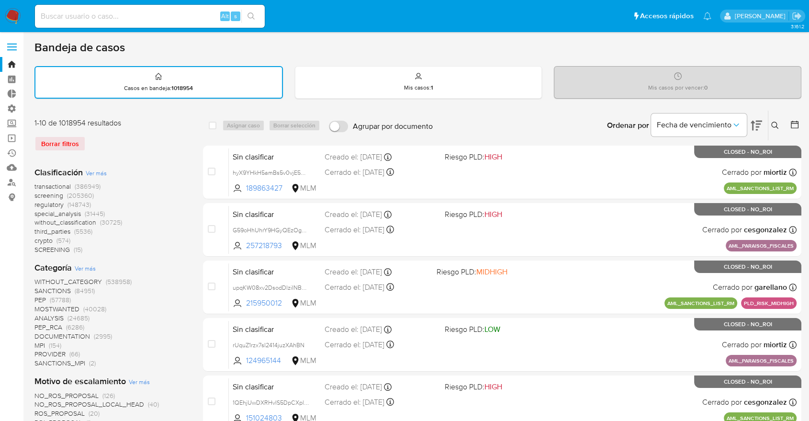
click at [38, 195] on span "screening" at bounding box center [48, 196] width 29 height 10
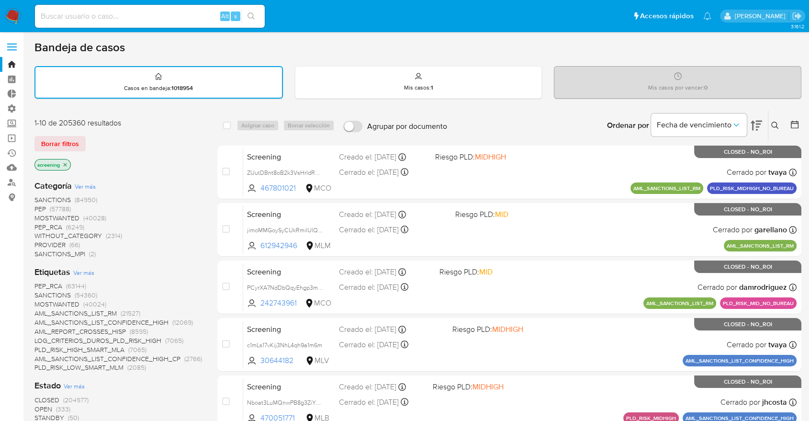
click at [39, 405] on span "OPEN" at bounding box center [43, 409] width 18 height 10
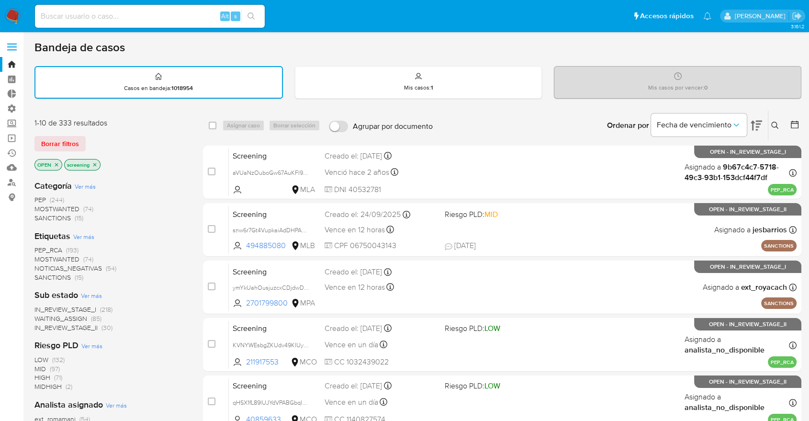
click at [89, 138] on div "Borrar filtros" at bounding box center [110, 143] width 153 height 15
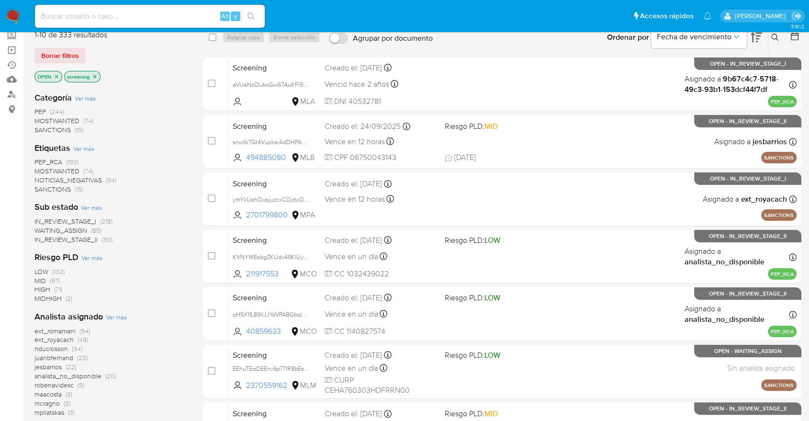
scroll to position [106, 0]
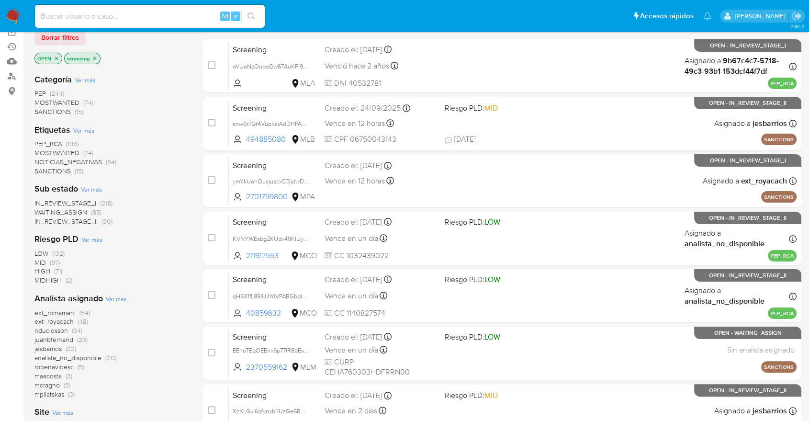
click at [157, 243] on div "Riesgo PLD Ver más LOW (132) MID (97) HIGH (71) MIDHIGH (2)" at bounding box center [110, 259] width 153 height 52
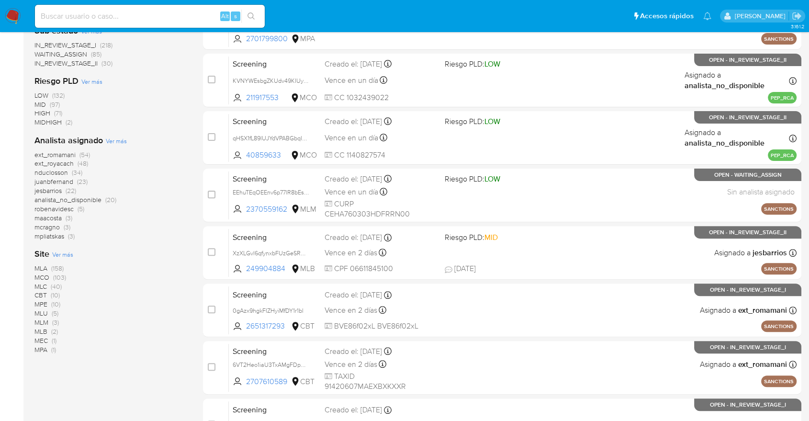
scroll to position [266, 0]
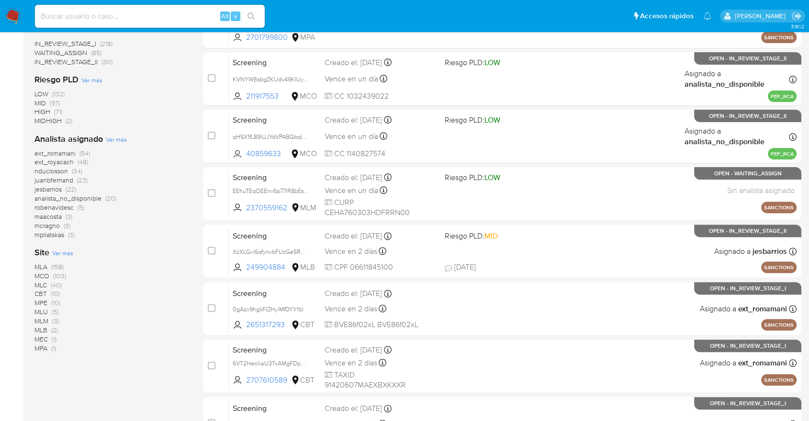
click at [161, 248] on div "Site Ver más MLA (158) MCO (103) MLC (40) CBT (10) MPE (10) MLU (5) MLM (3) MLB…" at bounding box center [110, 300] width 153 height 106
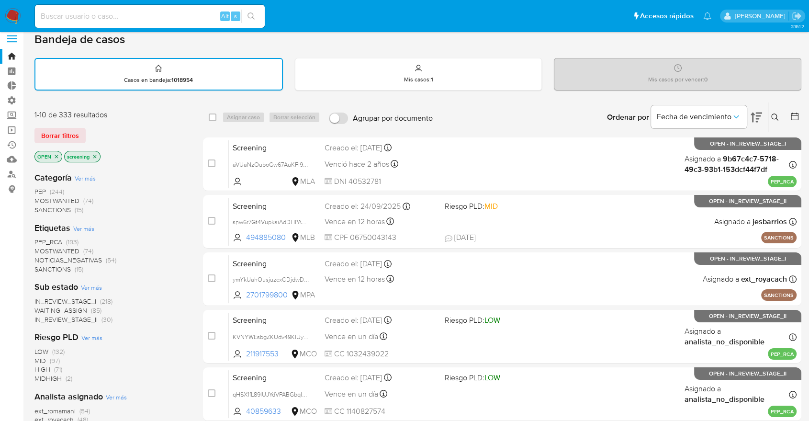
scroll to position [0, 0]
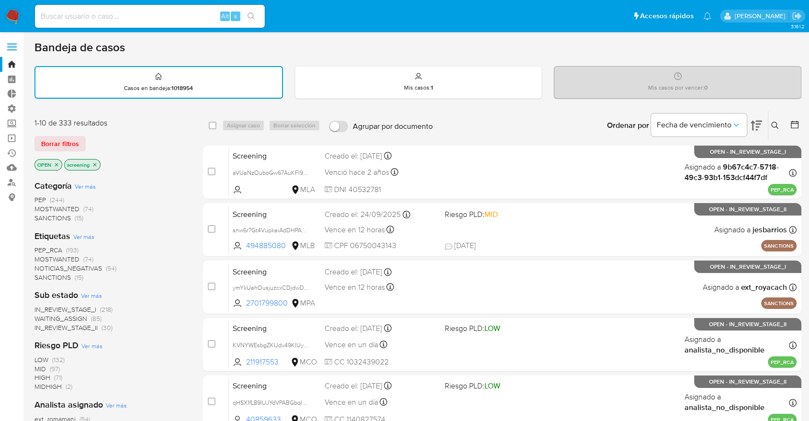
click at [101, 137] on div "Borrar filtros" at bounding box center [110, 143] width 153 height 15
click at [568, 43] on div "Bandeja de casos" at bounding box center [417, 47] width 767 height 14
click at [97, 138] on div "Borrar filtros" at bounding box center [110, 143] width 153 height 15
click at [119, 136] on div "Borrar filtros" at bounding box center [110, 143] width 153 height 15
click at [89, 137] on div "Borrar filtros" at bounding box center [110, 143] width 153 height 15
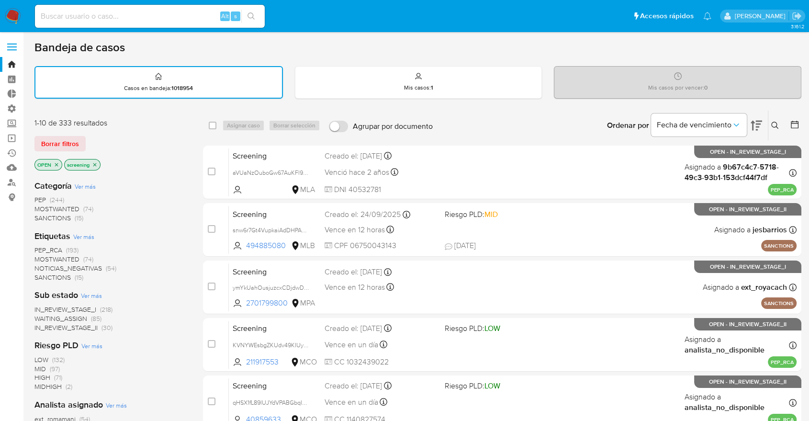
click at [89, 137] on div "Borrar filtros" at bounding box center [110, 143] width 153 height 15
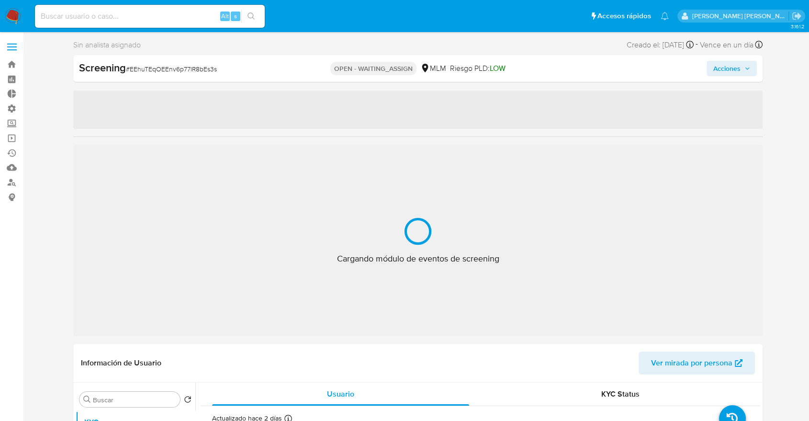
select select "10"
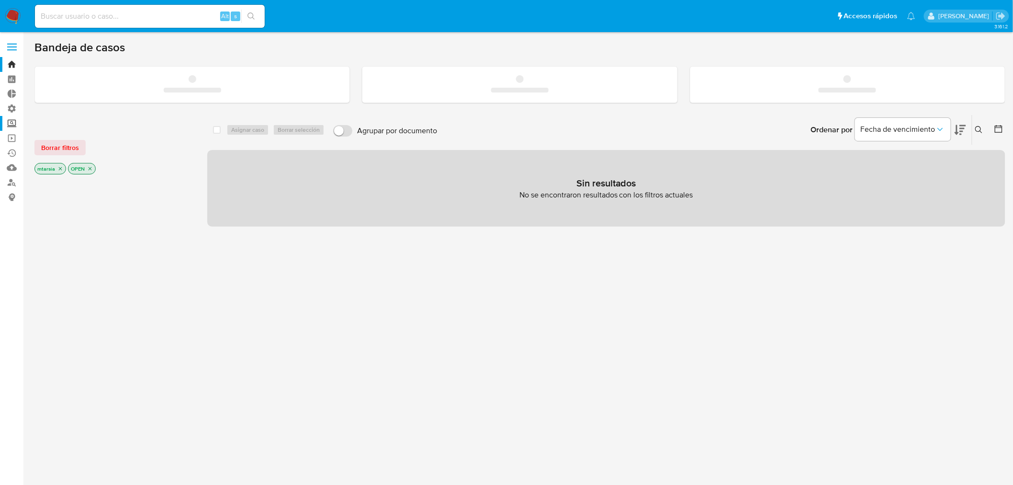
click at [16, 121] on label "Screening" at bounding box center [57, 123] width 114 height 15
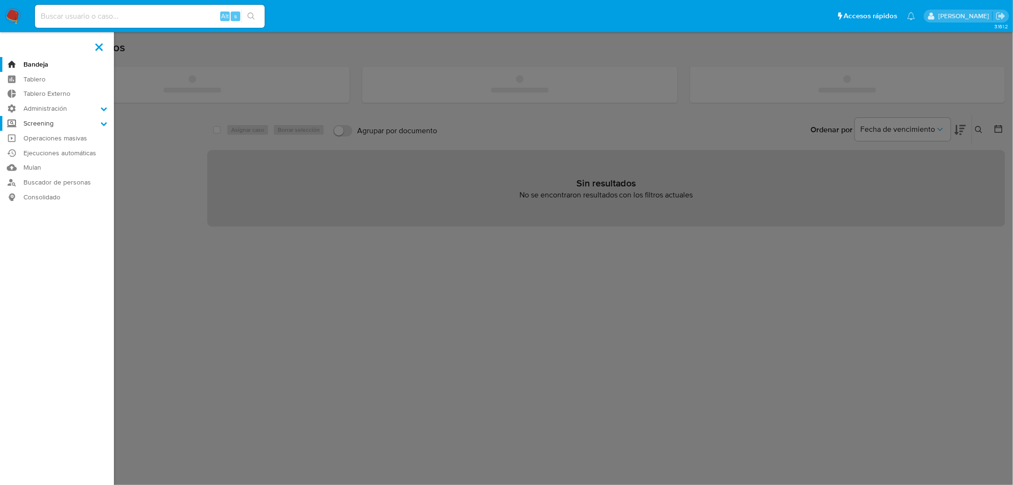
click at [0, 0] on input "Screening" at bounding box center [0, 0] width 0 height 0
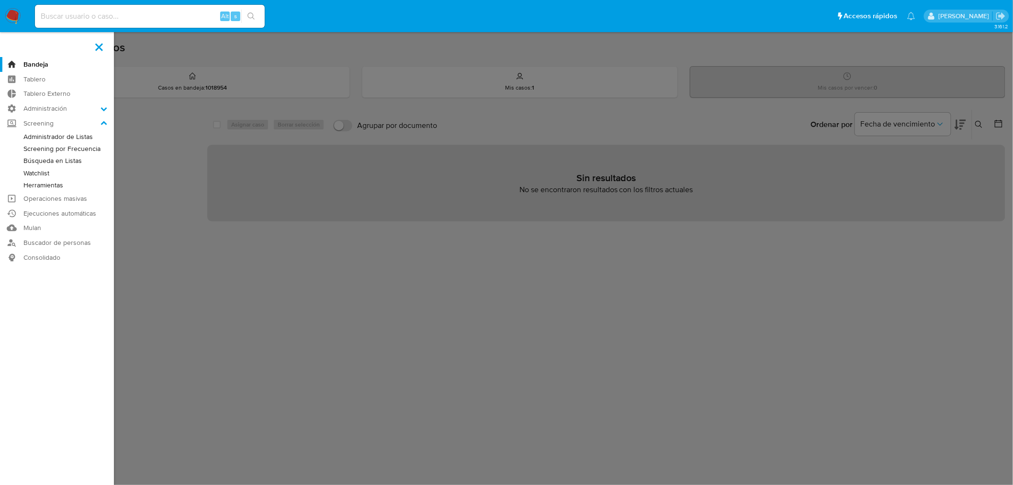
click at [29, 135] on link "Administrador de Listas" at bounding box center [57, 137] width 114 height 12
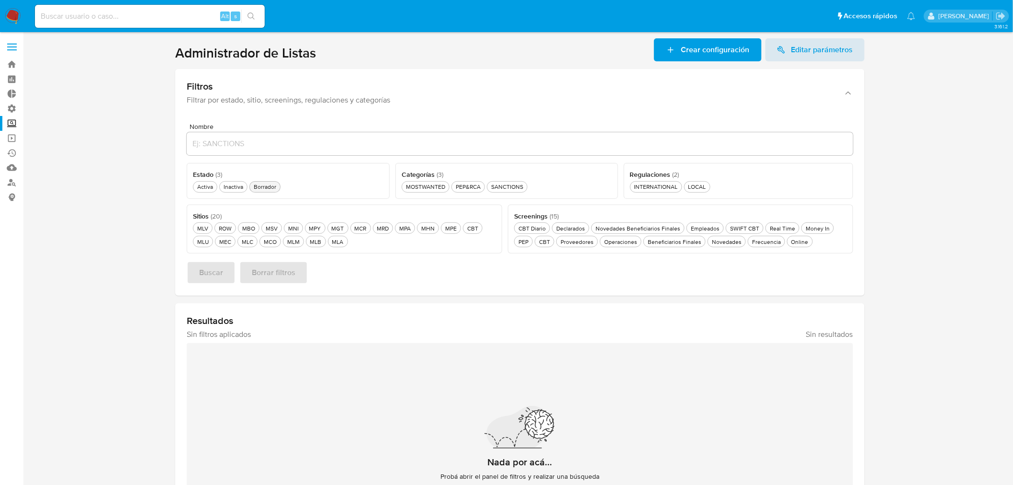
click at [256, 192] on button "Borrador Borrador" at bounding box center [265, 186] width 31 height 11
click at [243, 246] on button "MLC MLC" at bounding box center [248, 241] width 20 height 11
click at [715, 246] on button "Novedades Novedades" at bounding box center [730, 241] width 38 height 11
click at [215, 276] on span "Buscar" at bounding box center [211, 272] width 24 height 21
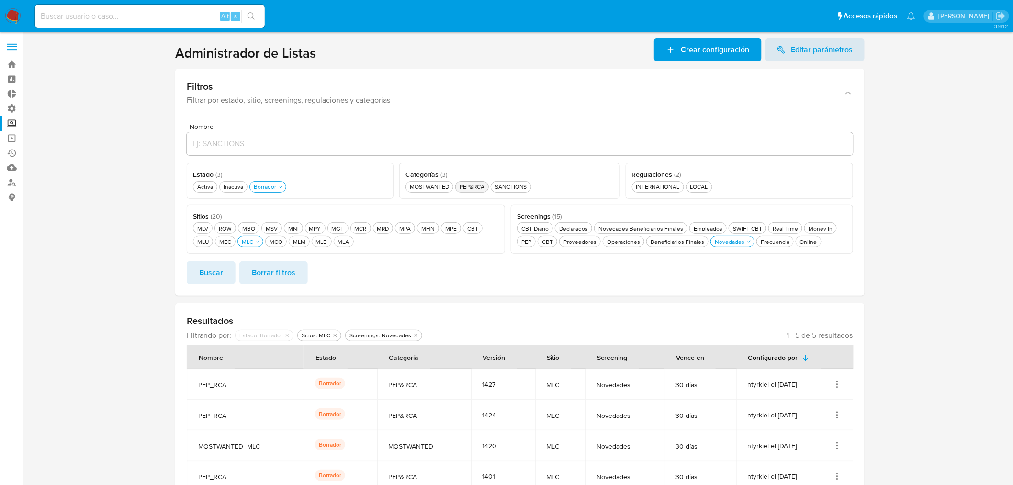
click at [480, 188] on div "PEP&RCA PEP&RCA" at bounding box center [472, 186] width 29 height 8
click at [438, 190] on div "MOSTWANTED MOSTWANTED" at bounding box center [429, 186] width 43 height 8
click at [231, 275] on button "Buscar" at bounding box center [211, 272] width 49 height 23
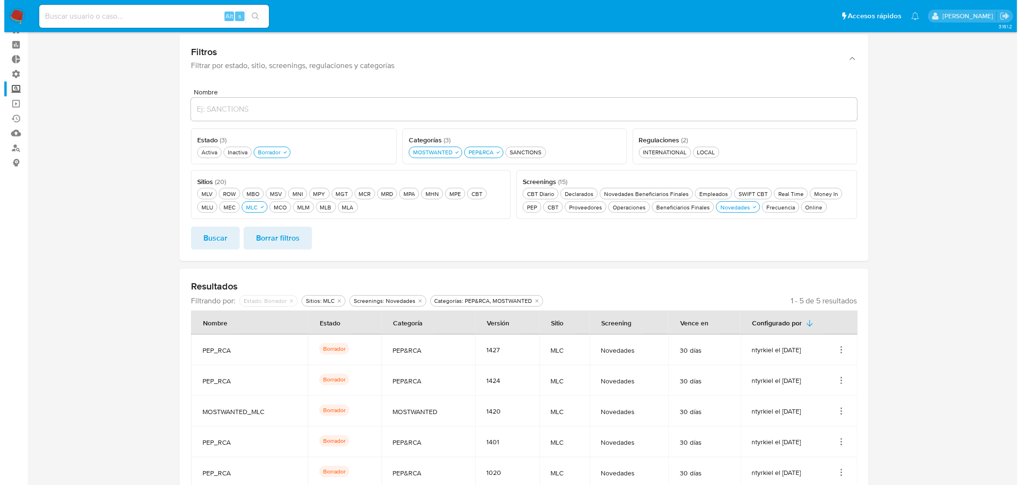
scroll to position [89, 0]
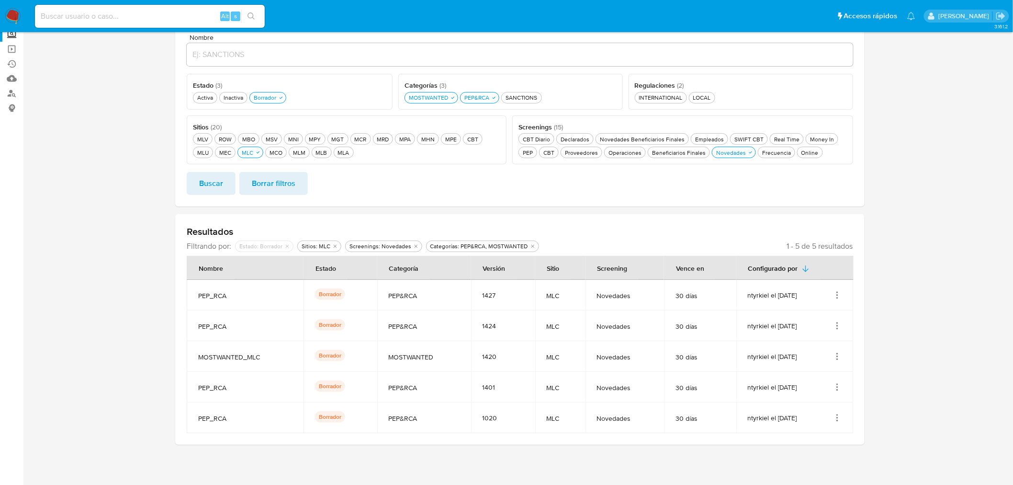
click at [841, 323] on icon "Acciones" at bounding box center [838, 326] width 10 height 10
click at [884, 320] on section at bounding box center [519, 196] width 971 height 495
click at [840, 324] on icon "Acciones" at bounding box center [838, 326] width 10 height 10
click at [834, 353] on button "Ver detalles" at bounding box center [799, 347] width 86 height 25
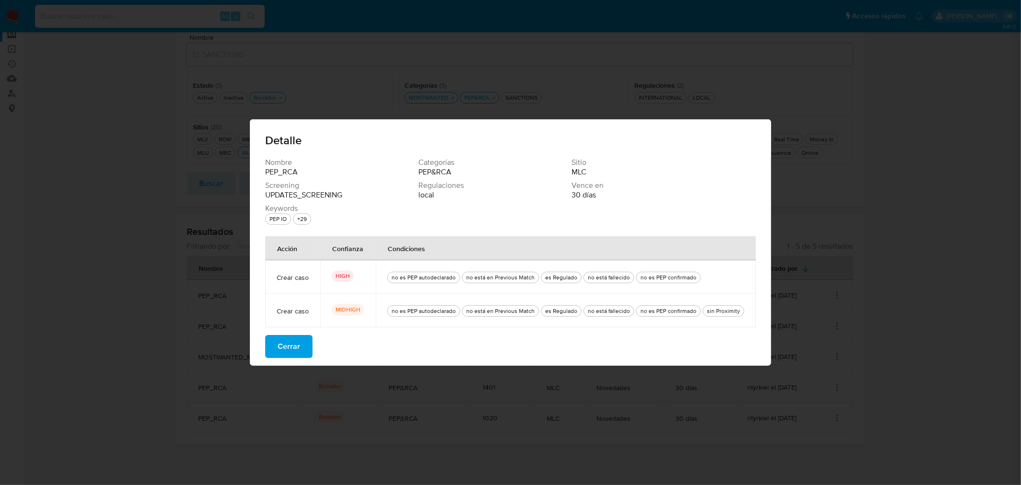
click at [307, 352] on button "Cerrar" at bounding box center [288, 346] width 47 height 23
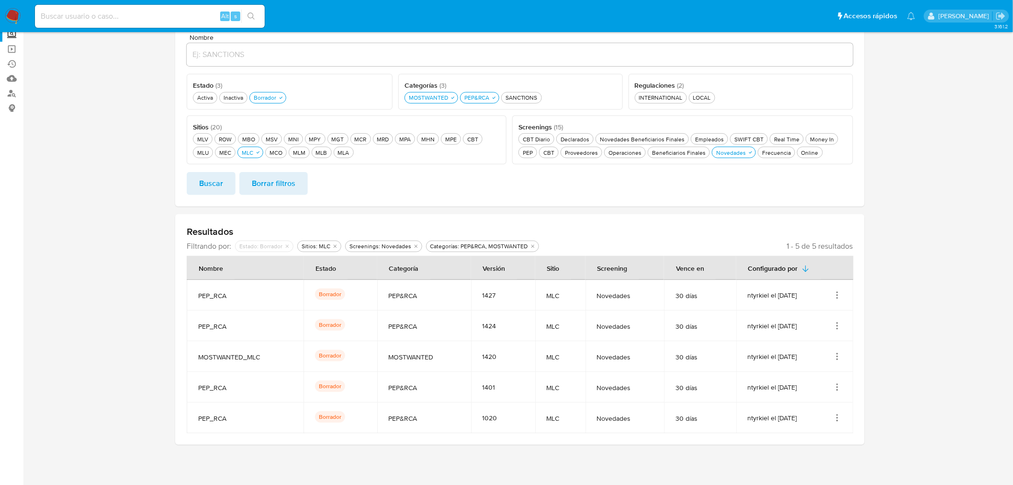
click at [843, 326] on td "ntyrkiel el 22/09/2025" at bounding box center [796, 325] width 118 height 31
click at [838, 323] on icon "Acciones" at bounding box center [838, 323] width 1 height 1
click at [825, 395] on button "Activar" at bounding box center [799, 398] width 86 height 25
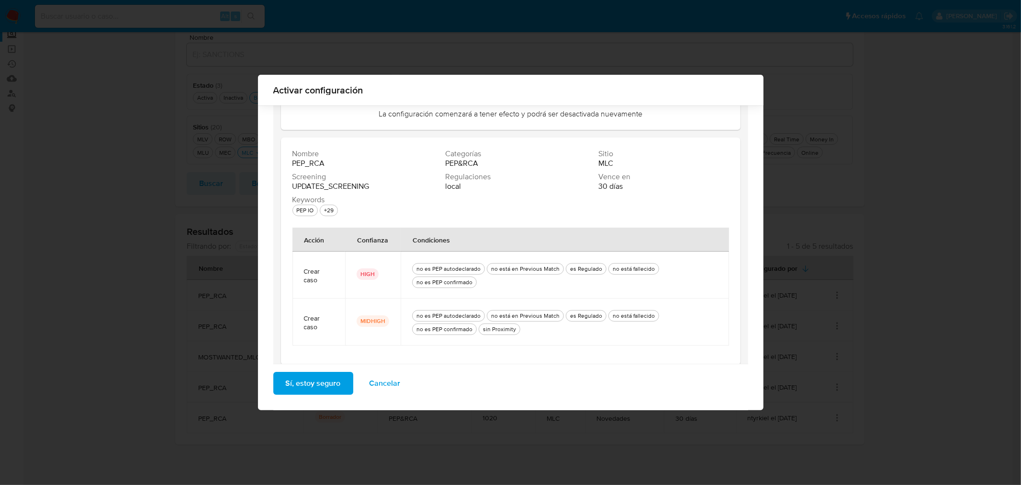
scroll to position [83, 0]
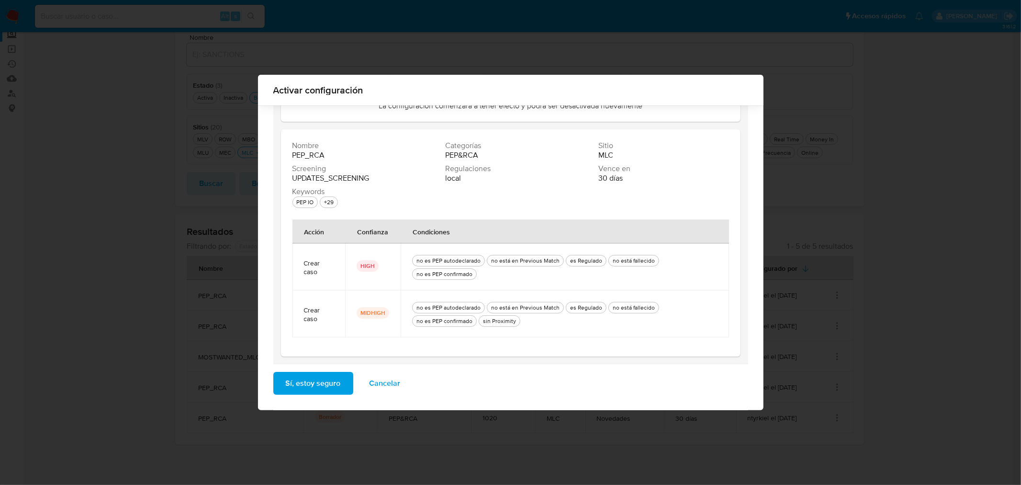
click at [342, 389] on button "Sí, estoy seguro" at bounding box center [313, 383] width 80 height 23
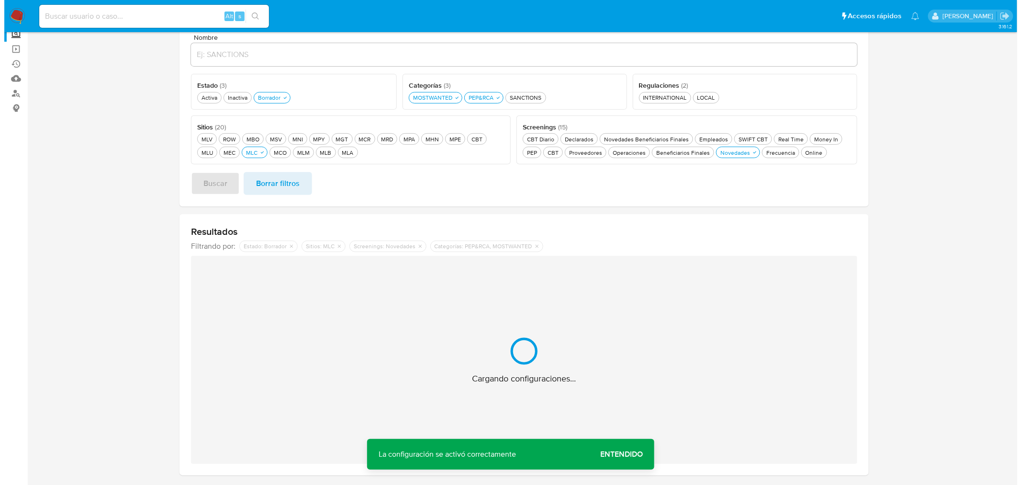
scroll to position [59, 0]
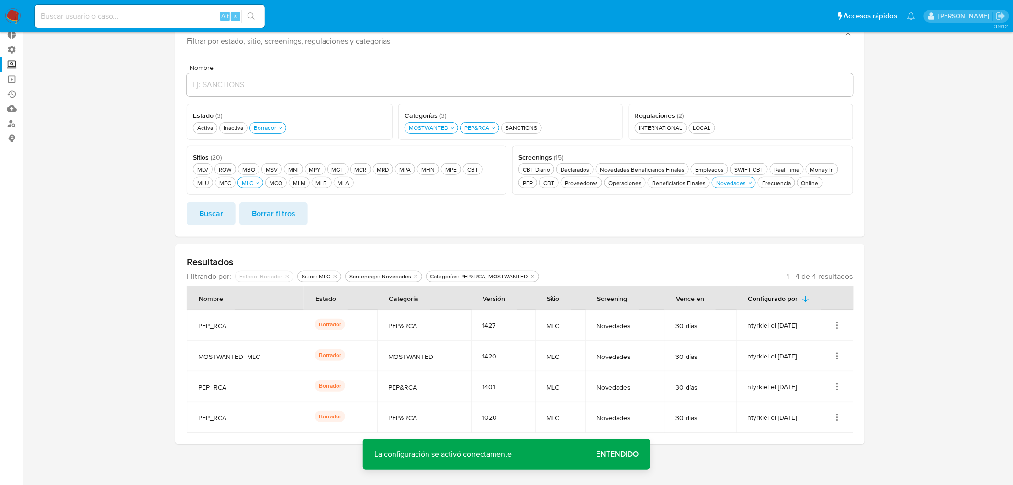
click at [841, 355] on icon "Acciones" at bounding box center [838, 356] width 10 height 10
click at [832, 425] on button "Activar" at bounding box center [799, 428] width 86 height 25
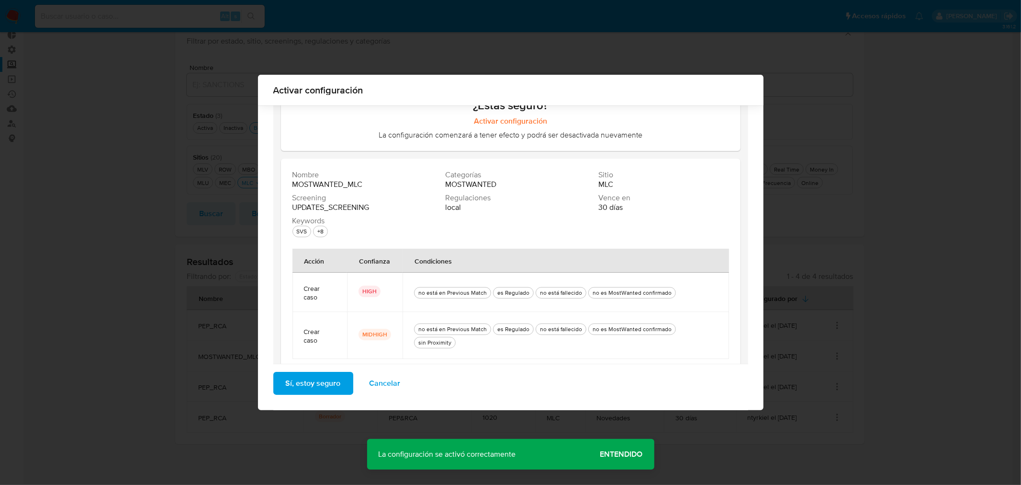
scroll to position [56, 0]
click at [345, 381] on button "Sí, estoy seguro" at bounding box center [313, 383] width 80 height 23
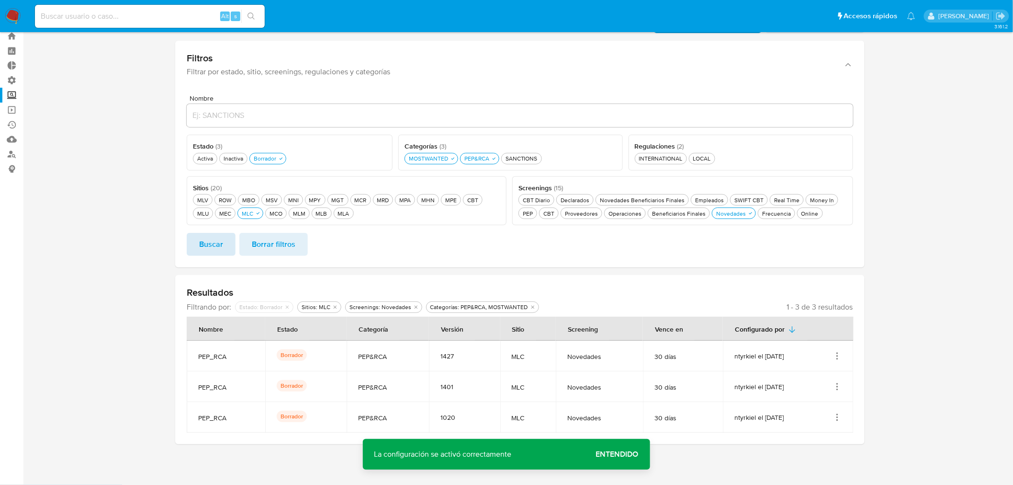
scroll to position [28, 0]
click at [782, 12] on ul "Pausado Ver notificaciones Alt s Accesos rápidos Presiona las siguientes teclas…" at bounding box center [475, 16] width 890 height 24
click at [784, 21] on ul "Pausado Ver notificaciones Alt s Accesos rápidos Presiona las siguientes teclas…" at bounding box center [475, 16] width 890 height 24
click at [203, 202] on div "MLV MLV" at bounding box center [202, 200] width 15 height 8
click at [206, 216] on div "MLU MLU" at bounding box center [202, 214] width 15 height 8
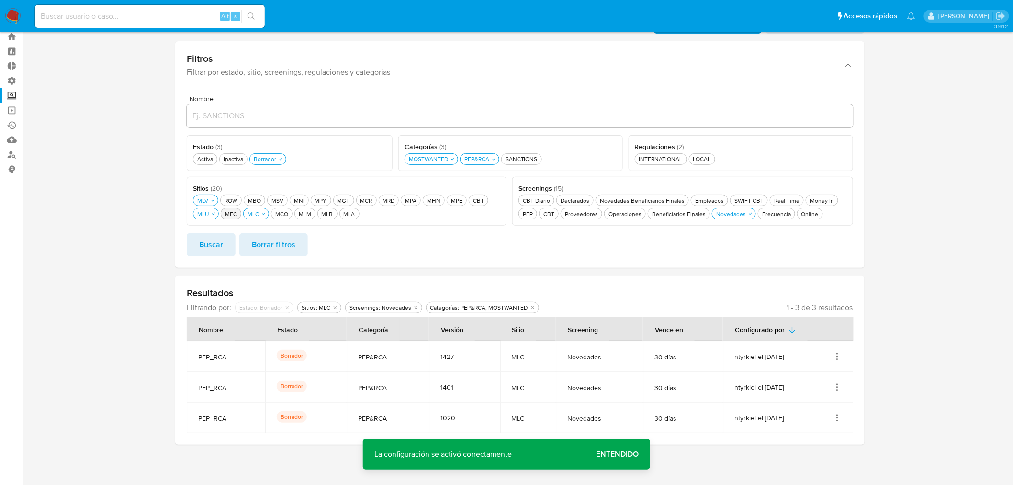
click at [230, 213] on div "MEC MEC" at bounding box center [231, 214] width 16 height 8
click at [235, 198] on div "ROW ROW" at bounding box center [231, 200] width 17 height 8
click at [262, 210] on div "MLC MLC" at bounding box center [258, 214] width 15 height 8
click at [276, 210] on div "MCO MCO" at bounding box center [281, 214] width 17 height 8
click at [313, 213] on div "MLM MLM" at bounding box center [311, 214] width 16 height 8
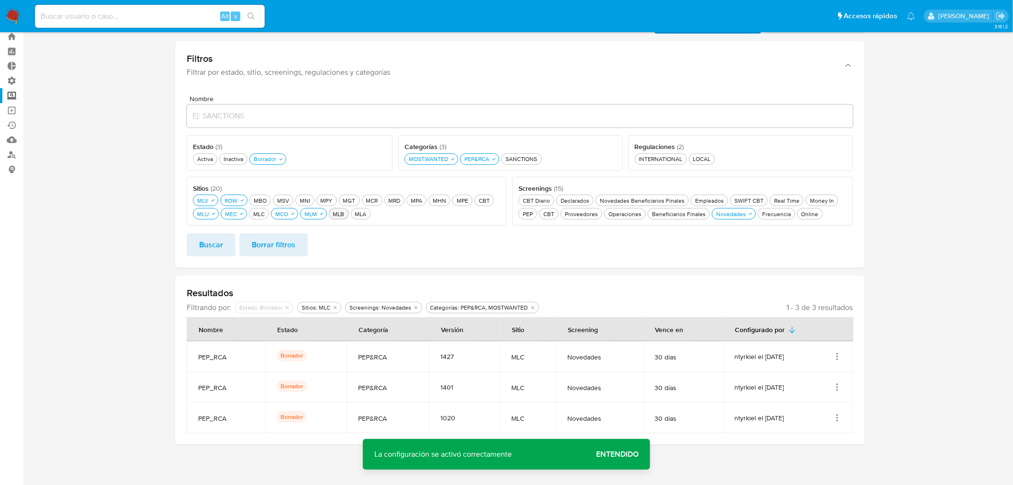
click at [333, 214] on div "MLB MLB" at bounding box center [338, 214] width 15 height 8
click at [365, 212] on div "MLA MLA" at bounding box center [366, 214] width 15 height 8
click at [264, 200] on div "MBO MBO" at bounding box center [260, 200] width 17 height 8
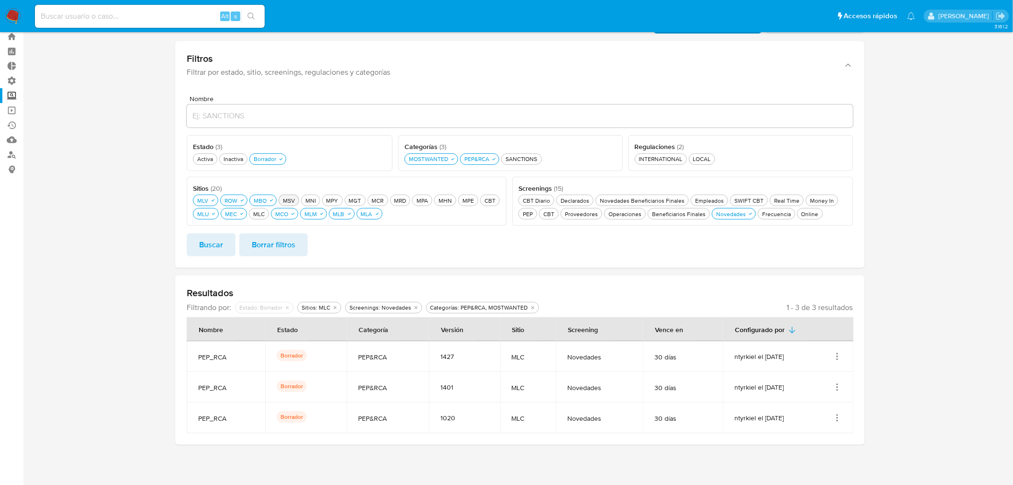
click at [284, 200] on div "MSV MSV" at bounding box center [289, 200] width 16 height 8
click at [315, 198] on div "MNI MNI" at bounding box center [316, 200] width 14 height 8
click at [339, 199] on div "MPY MPY" at bounding box center [344, 200] width 16 height 8
drag, startPoint x: 362, startPoint y: 199, endPoint x: 369, endPoint y: 199, distance: 7.2
click at [363, 199] on button "MGT MGT" at bounding box center [372, 199] width 21 height 11
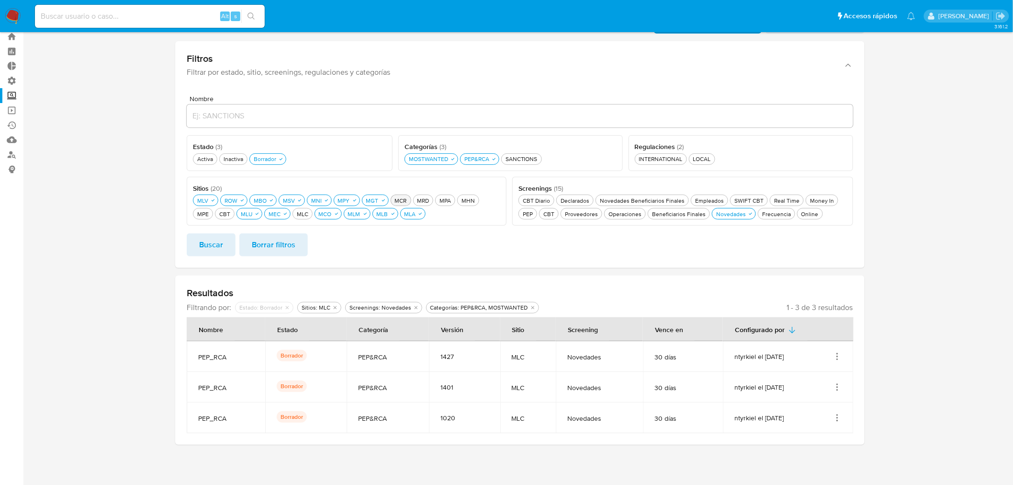
click at [397, 198] on div "MCR MCR" at bounding box center [401, 200] width 16 height 8
click at [425, 197] on div "MRD MRD" at bounding box center [429, 200] width 16 height 8
click at [458, 197] on div "MPA MPA" at bounding box center [456, 200] width 15 height 8
click at [478, 197] on div "MHN MHN" at bounding box center [485, 200] width 17 height 8
click at [227, 246] on button "Buscar" at bounding box center [211, 244] width 49 height 23
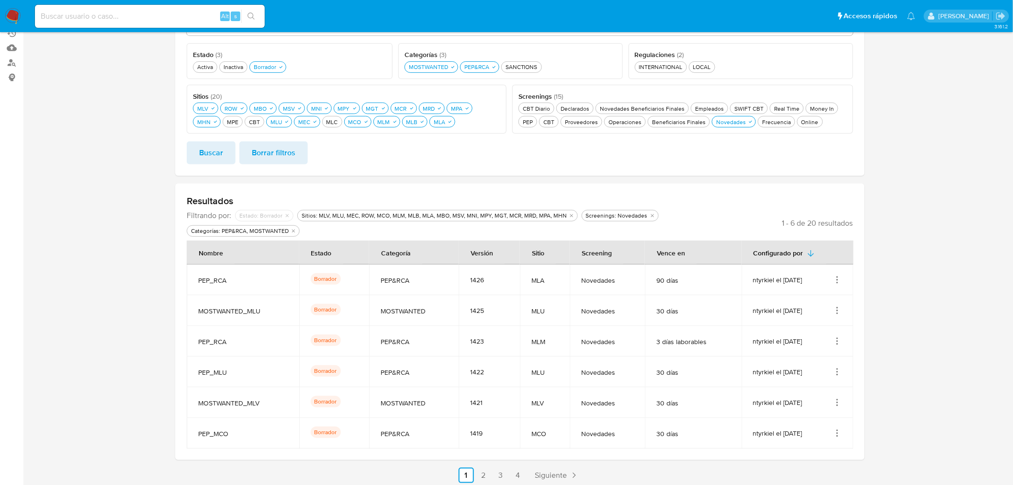
scroll to position [143, 0]
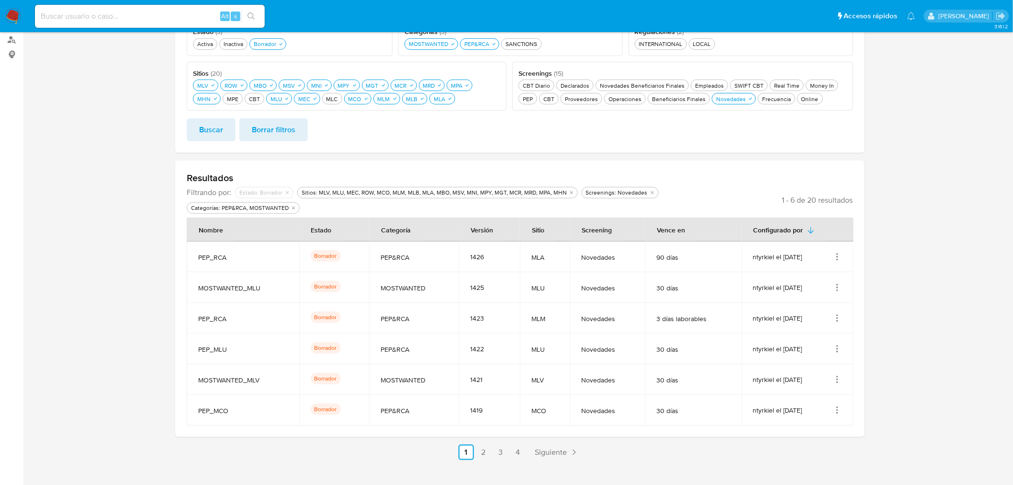
click at [526, 444] on ul "Anterior 1 2 3 4 Siguiente" at bounding box center [520, 451] width 690 height 15
click at [525, 444] on link "4" at bounding box center [518, 451] width 15 height 15
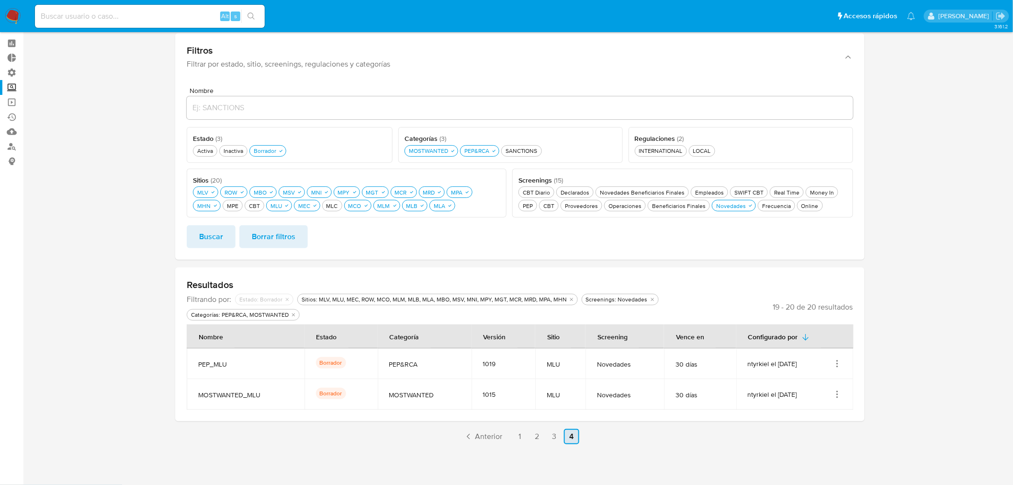
scroll to position [35, 0]
click at [547, 440] on link "3" at bounding box center [554, 436] width 15 height 15
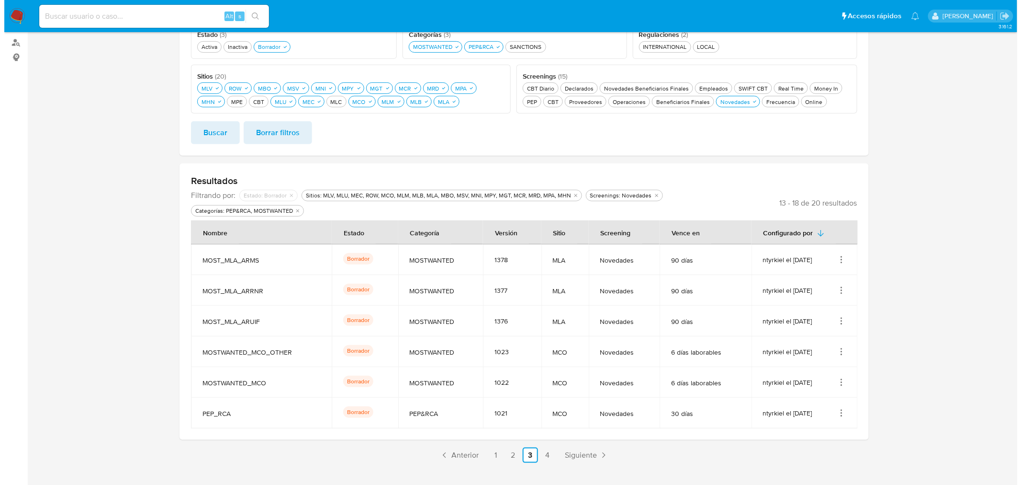
scroll to position [143, 0]
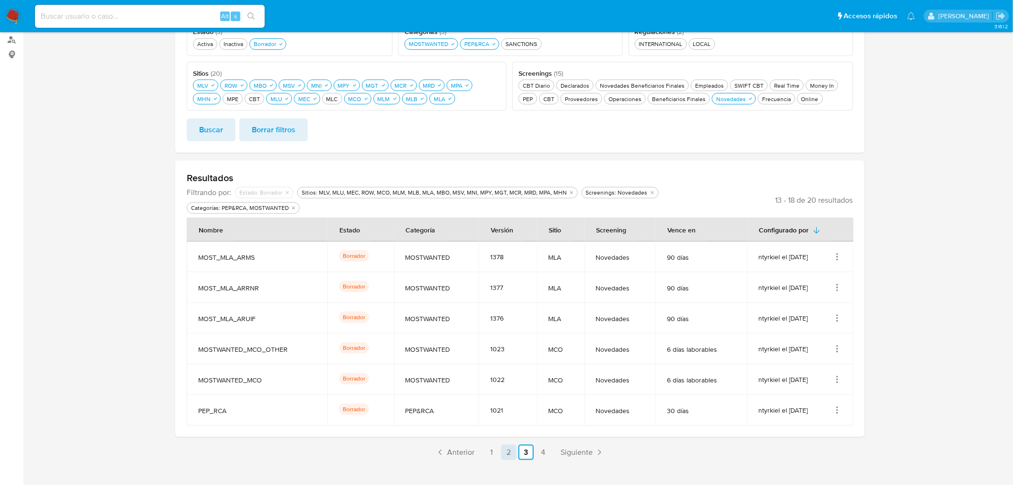
click at [511, 444] on link "2" at bounding box center [508, 451] width 15 height 15
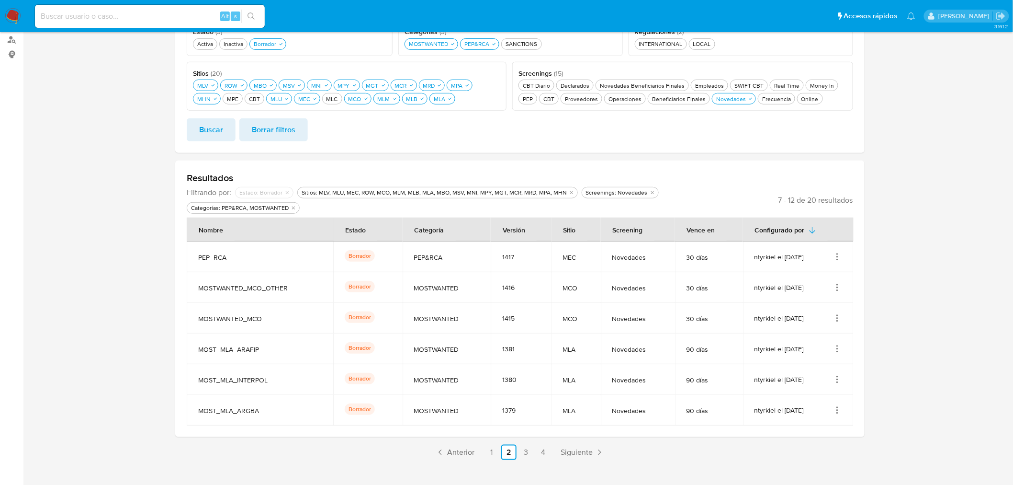
click at [837, 313] on icon "Acciones" at bounding box center [838, 318] width 10 height 10
click at [824, 378] on button "Activar" at bounding box center [799, 390] width 86 height 25
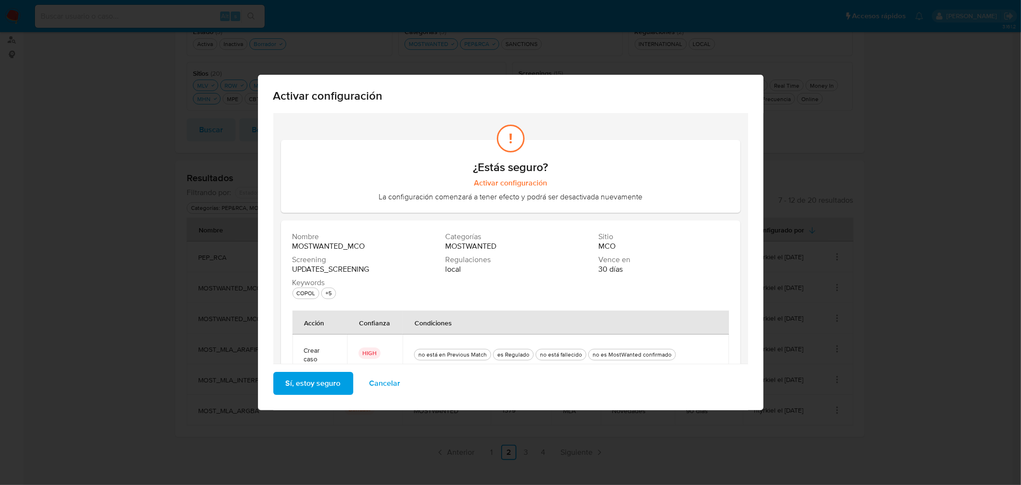
scroll to position [45, 0]
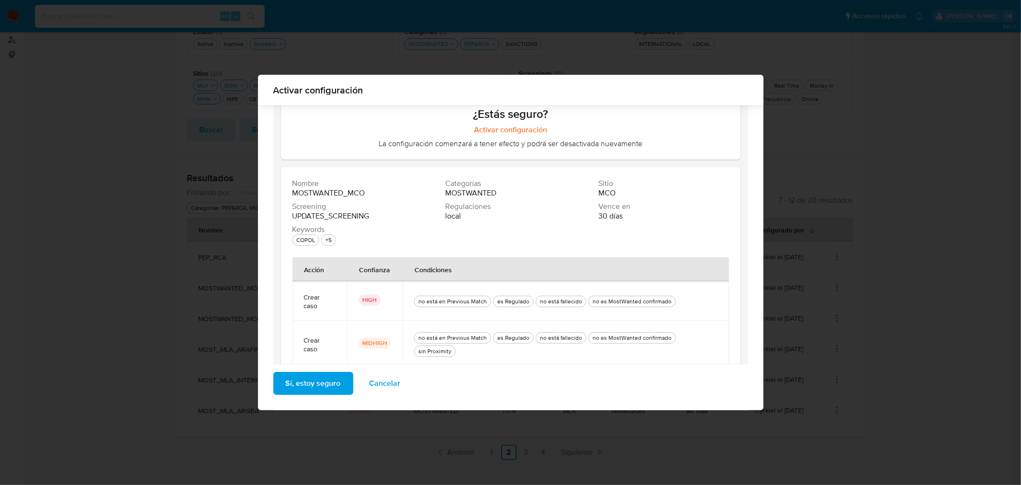
click at [336, 391] on span "Sí, estoy seguro" at bounding box center [313, 383] width 55 height 21
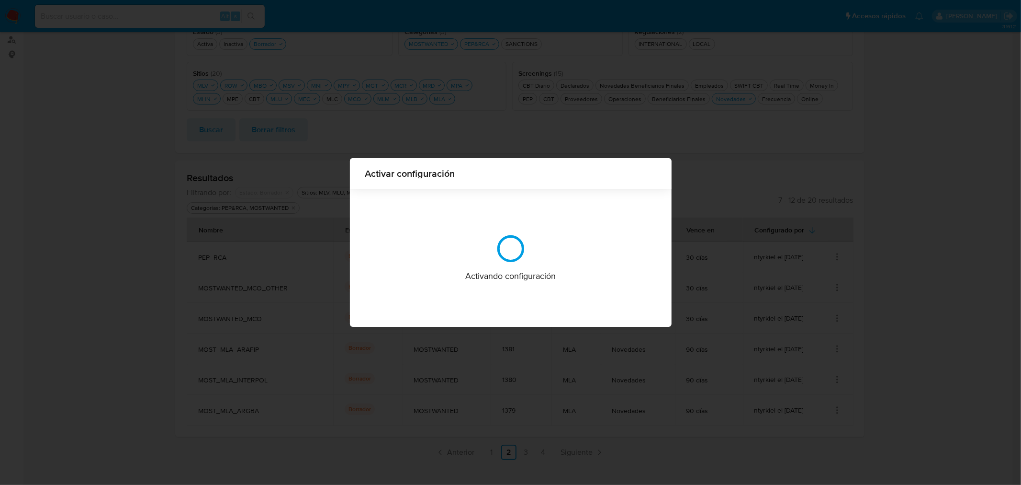
scroll to position [0, 0]
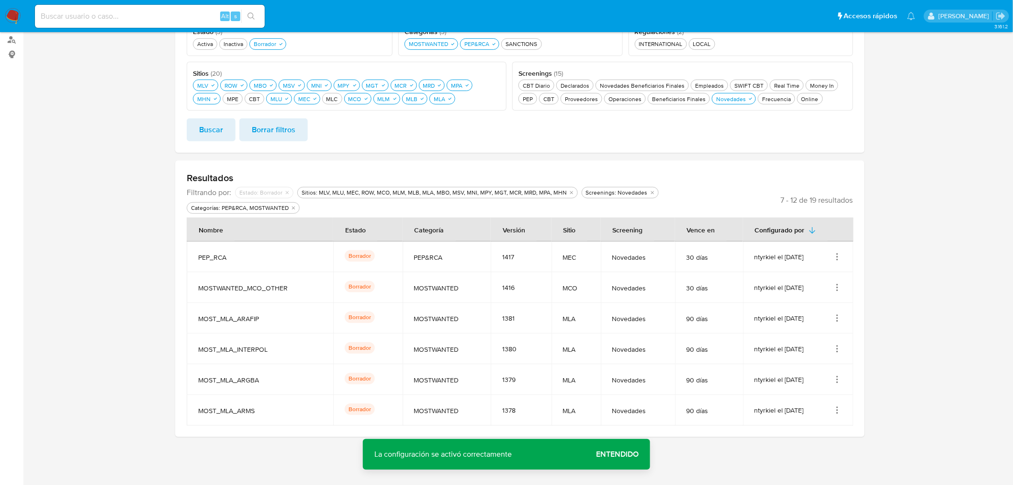
click at [840, 283] on icon "Acciones" at bounding box center [838, 288] width 10 height 10
click at [824, 348] on button "Activar" at bounding box center [799, 360] width 86 height 25
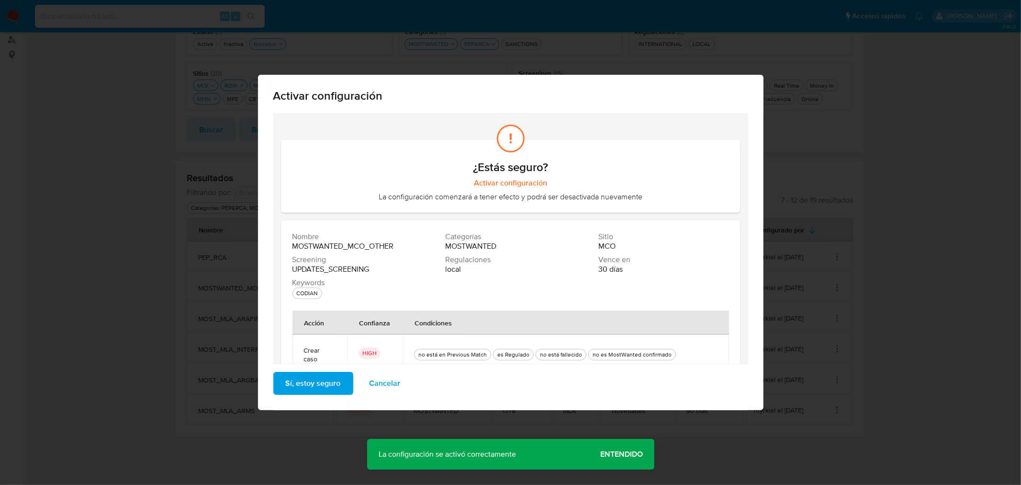
scroll to position [45, 0]
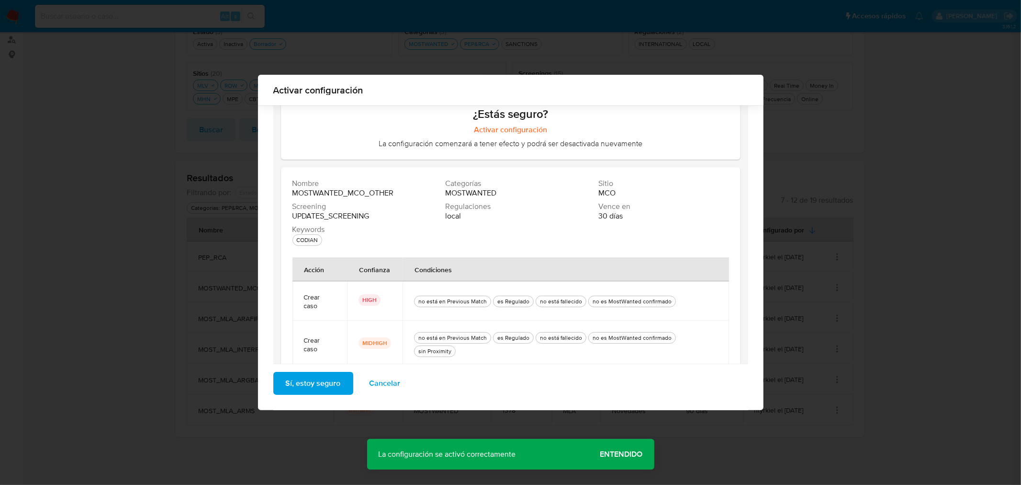
click at [337, 389] on button "Sí, estoy seguro" at bounding box center [313, 383] width 80 height 23
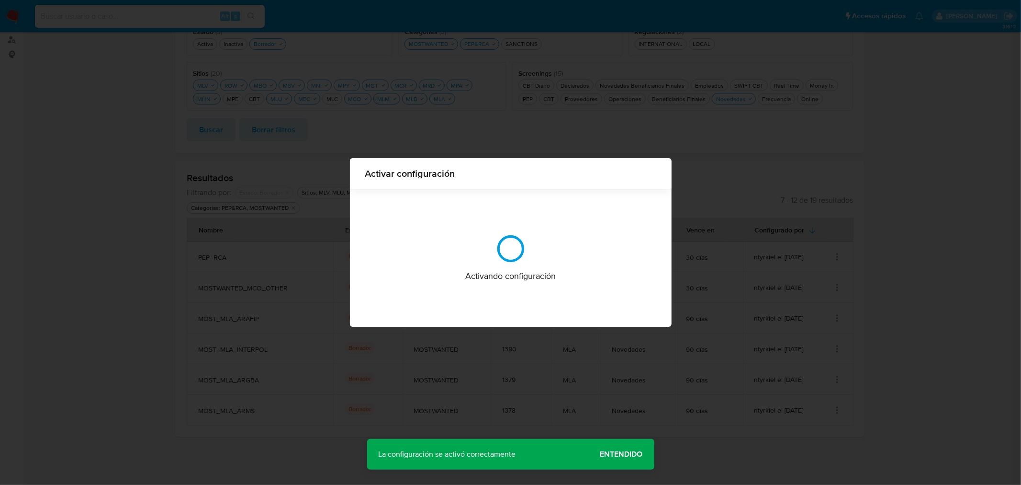
scroll to position [0, 0]
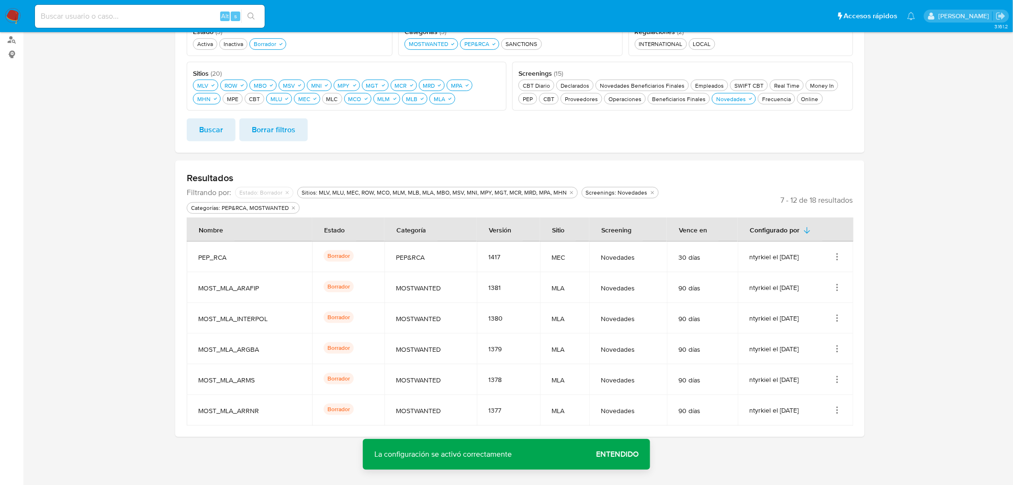
click at [840, 252] on icon "Acciones" at bounding box center [838, 257] width 10 height 10
click at [829, 317] on button "Activar" at bounding box center [799, 329] width 86 height 25
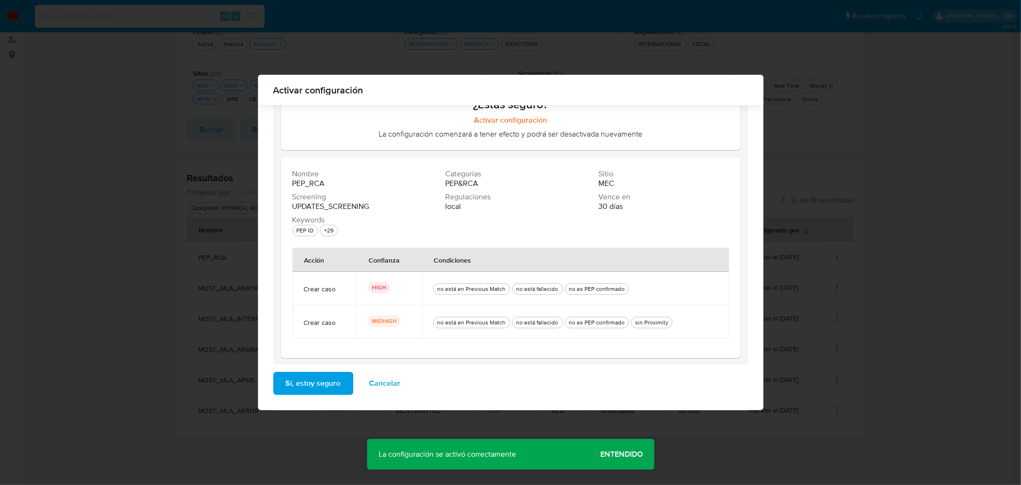
scroll to position [56, 0]
click at [333, 380] on span "Sí, estoy seguro" at bounding box center [313, 383] width 55 height 21
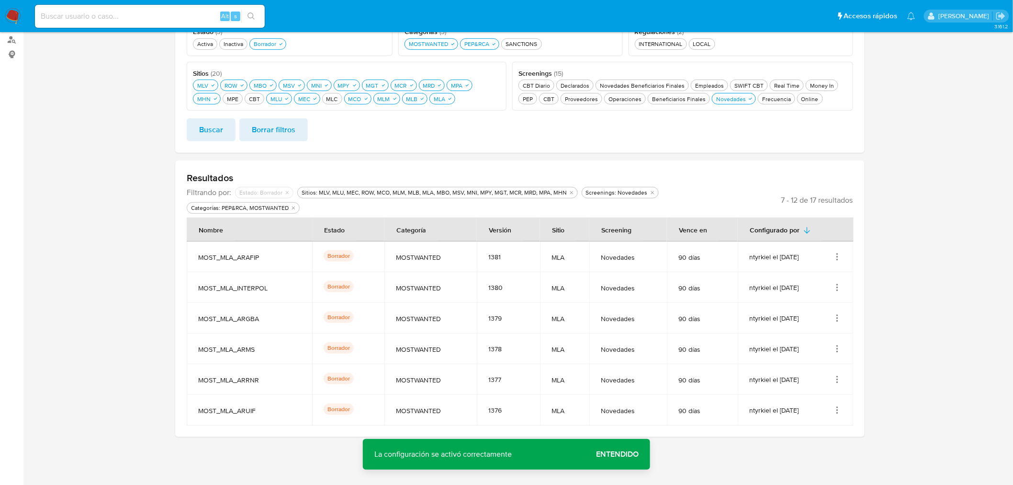
click at [500, 444] on link "1" at bounding box center [500, 451] width 15 height 15
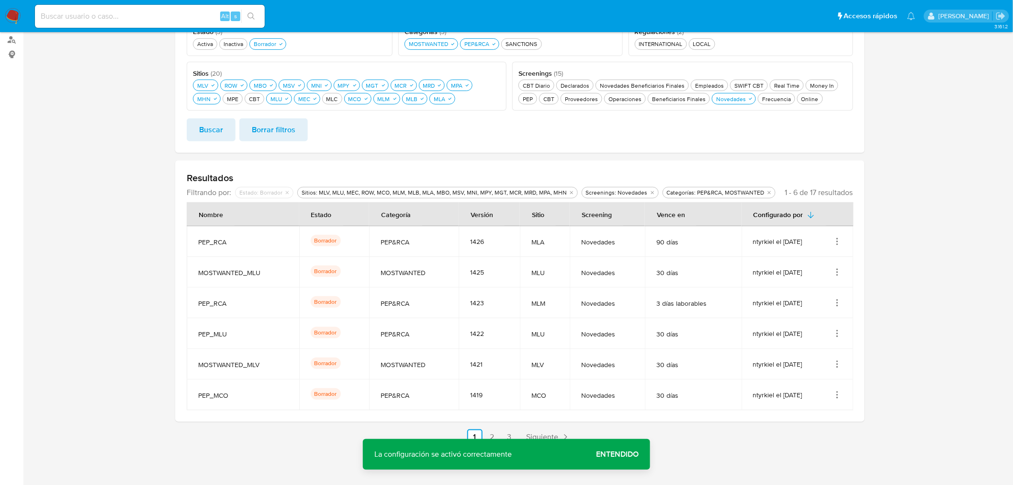
click at [840, 240] on icon "Acciones" at bounding box center [838, 242] width 10 height 10
click at [829, 308] on button "Activar" at bounding box center [799, 314] width 86 height 25
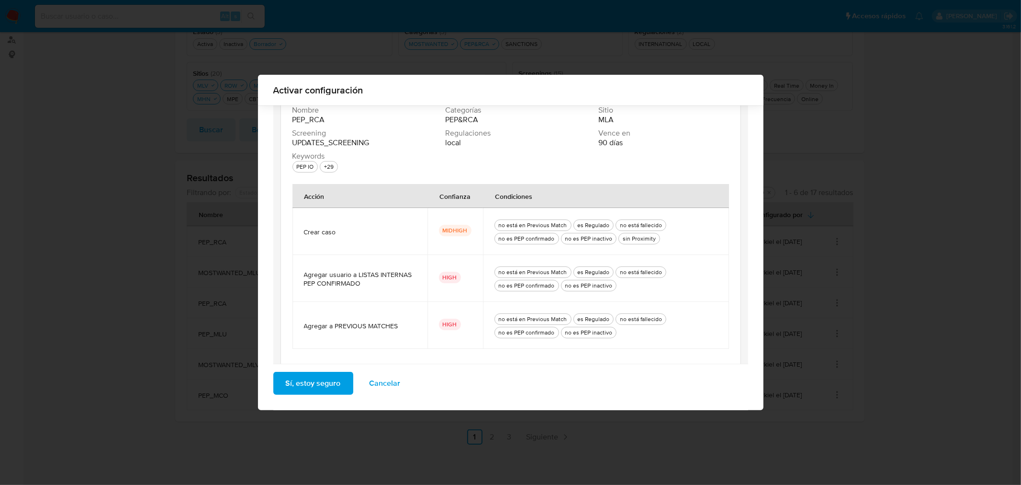
scroll to position [130, 0]
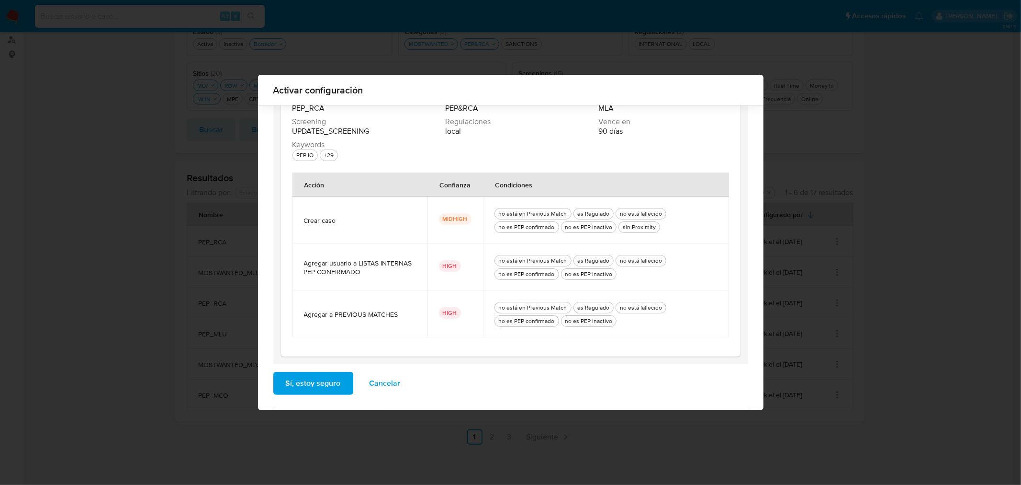
click at [343, 383] on button "Sí, estoy seguro" at bounding box center [313, 383] width 80 height 23
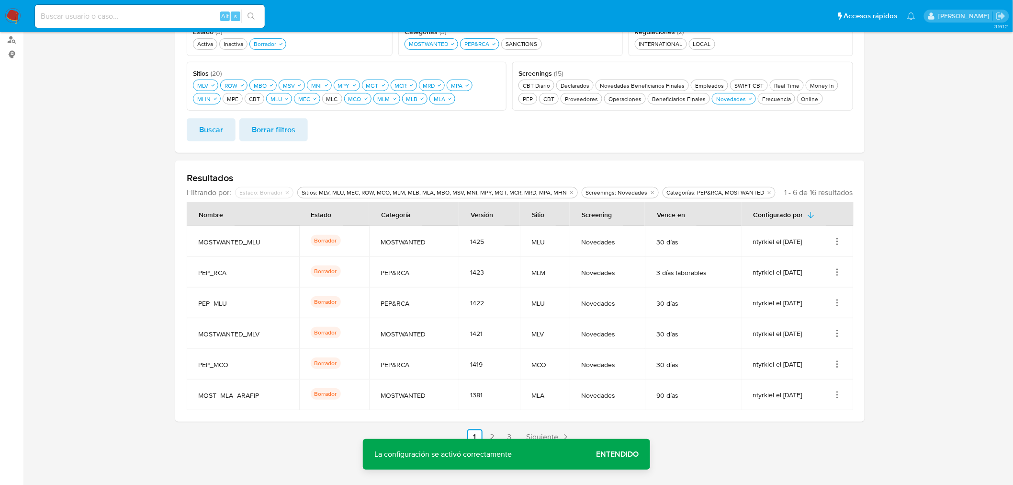
click at [839, 239] on icon "Acciones" at bounding box center [838, 242] width 10 height 10
click at [826, 318] on button "Activar" at bounding box center [799, 314] width 86 height 25
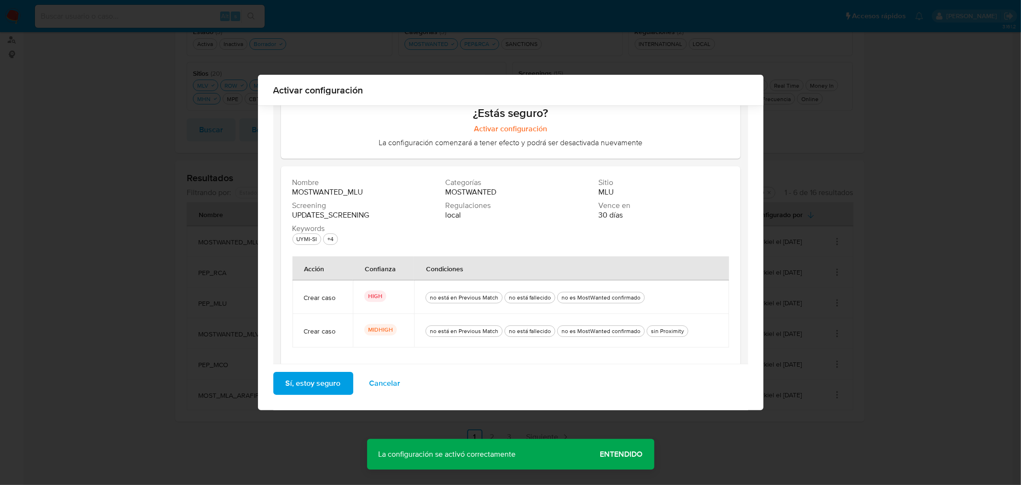
scroll to position [56, 0]
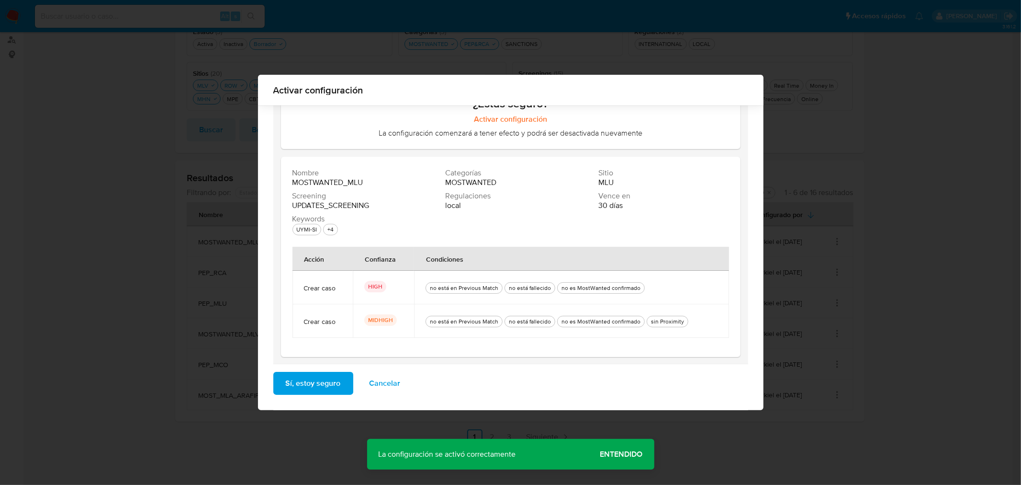
click at [343, 380] on button "Sí, estoy seguro" at bounding box center [313, 383] width 80 height 23
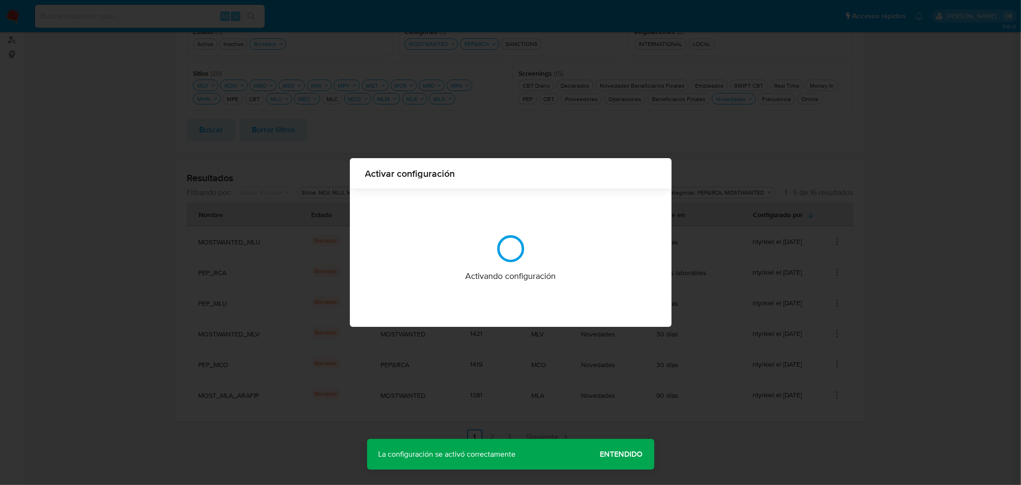
scroll to position [0, 0]
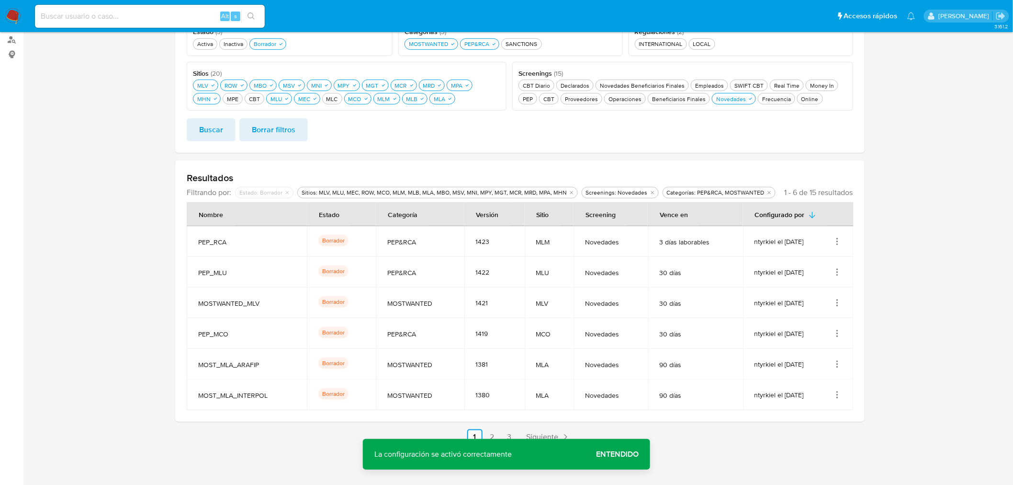
click at [841, 241] on icon "Acciones" at bounding box center [838, 242] width 10 height 10
click at [814, 308] on button "Activar" at bounding box center [799, 314] width 86 height 25
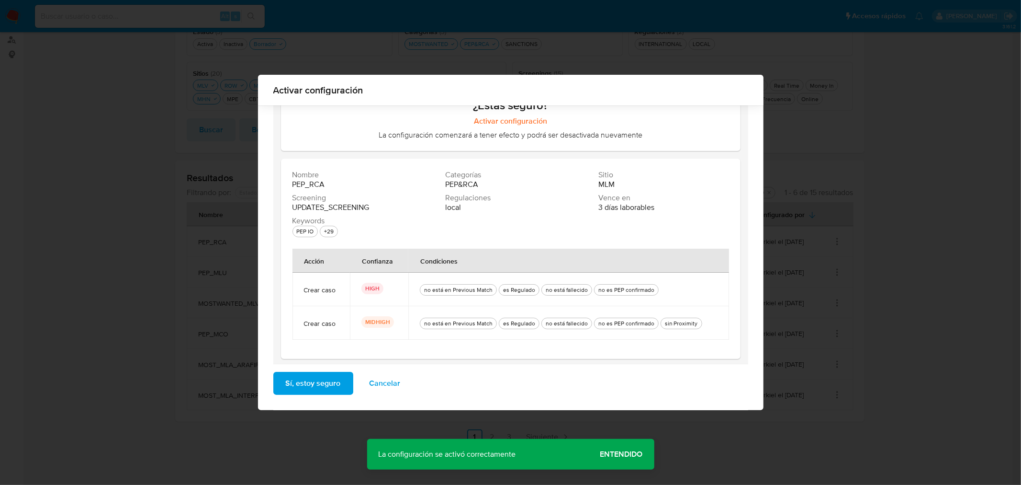
scroll to position [56, 0]
click at [341, 383] on button "Sí, estoy seguro" at bounding box center [313, 383] width 80 height 23
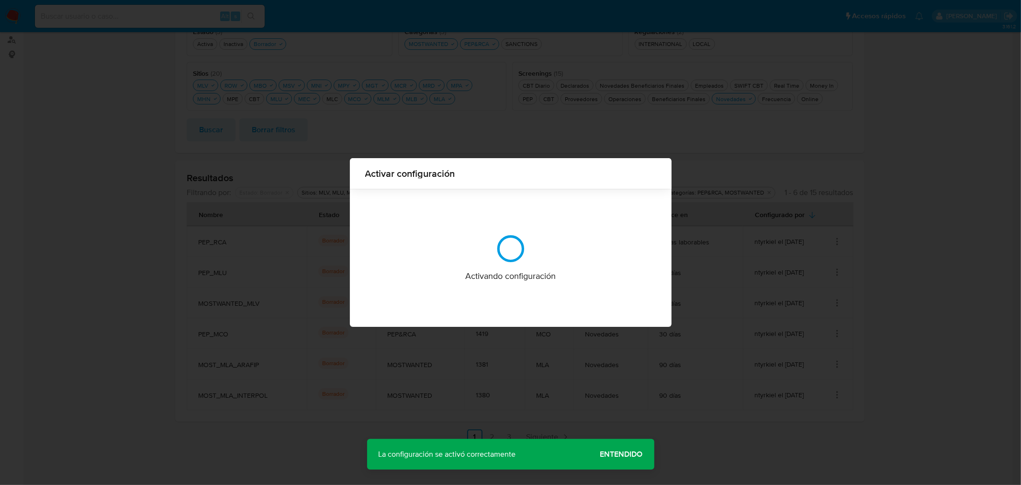
scroll to position [0, 0]
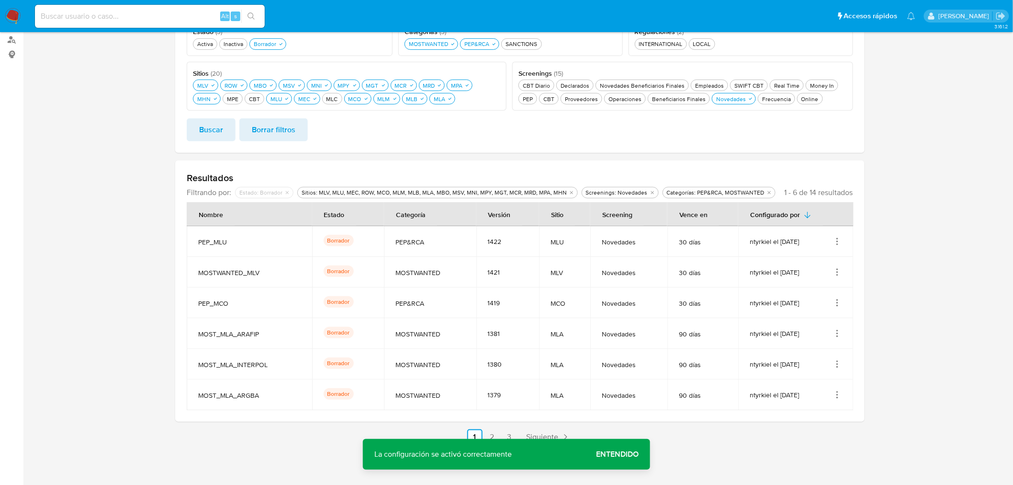
click at [838, 238] on icon "Acciones" at bounding box center [838, 238] width 1 height 1
click at [831, 309] on button "Activar" at bounding box center [799, 314] width 86 height 25
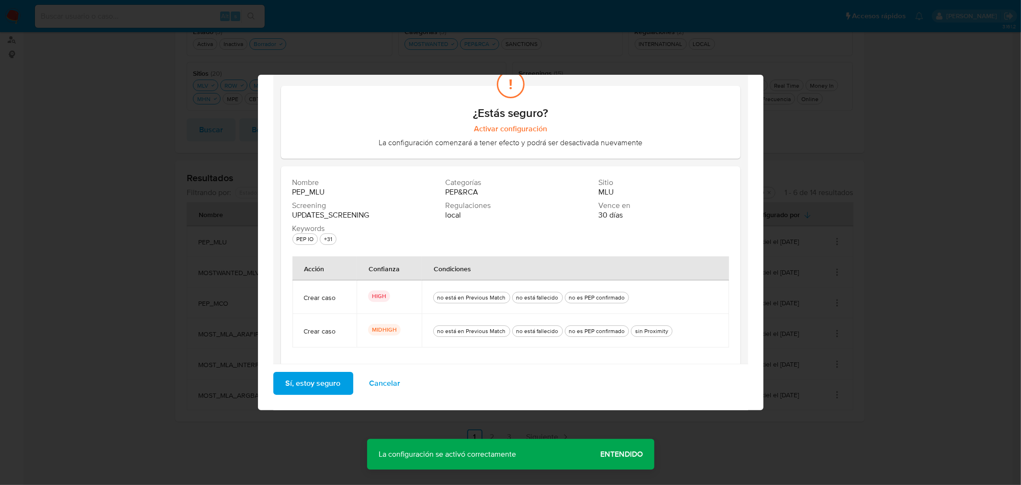
scroll to position [56, 0]
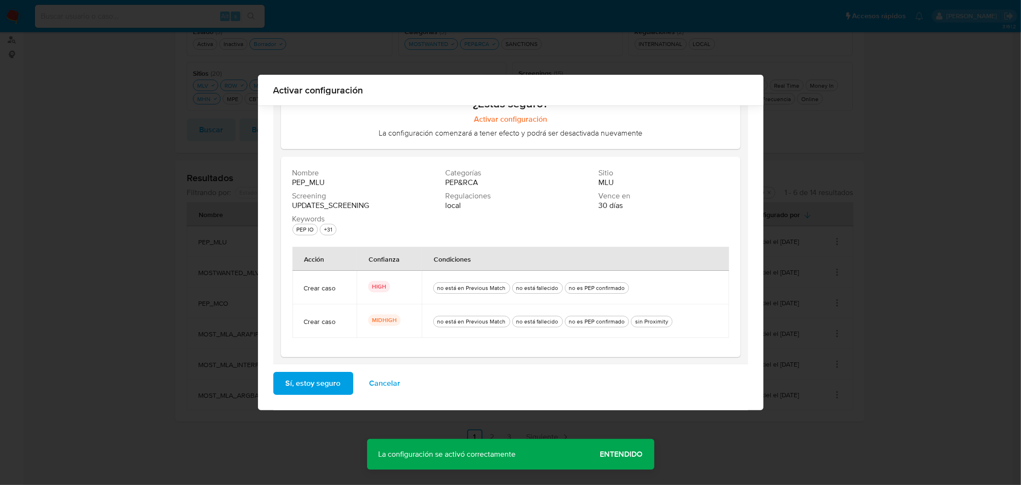
click at [342, 383] on button "Sí, estoy seguro" at bounding box center [313, 383] width 80 height 23
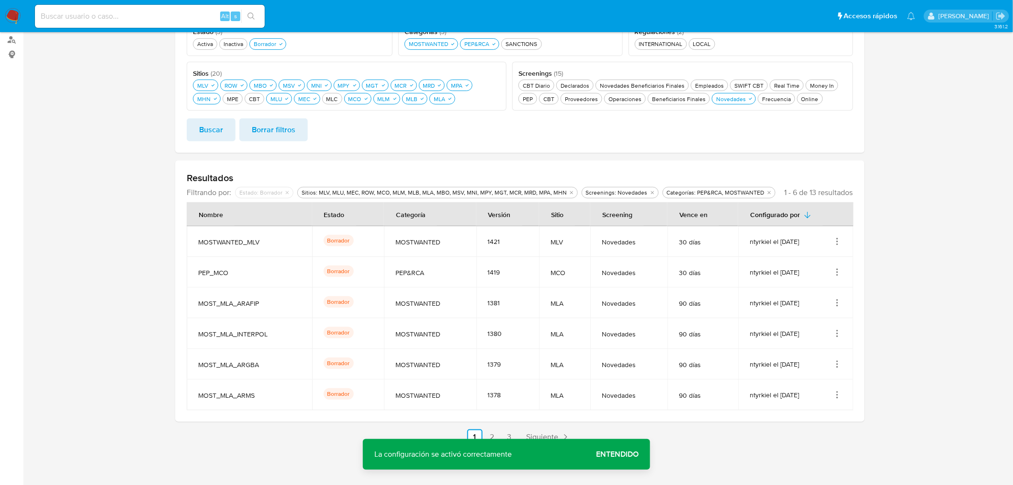
click at [841, 237] on icon "Acciones" at bounding box center [838, 242] width 10 height 10
click at [823, 312] on button "Activar" at bounding box center [799, 314] width 86 height 25
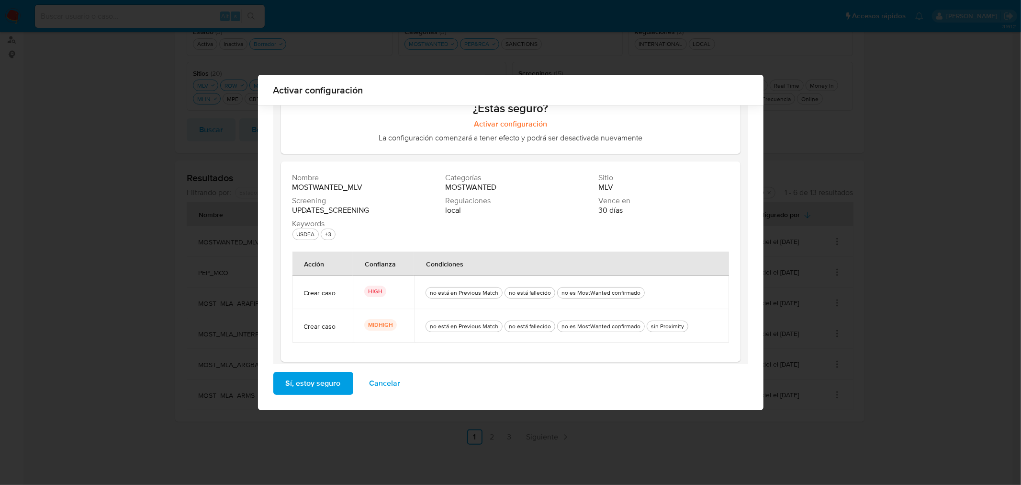
scroll to position [56, 0]
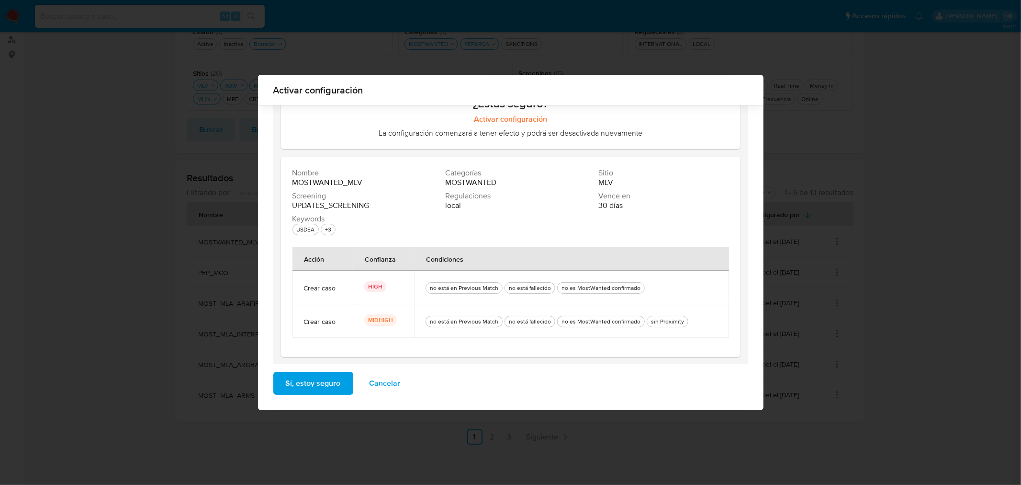
click at [339, 379] on button "Sí, estoy seguro" at bounding box center [313, 383] width 80 height 23
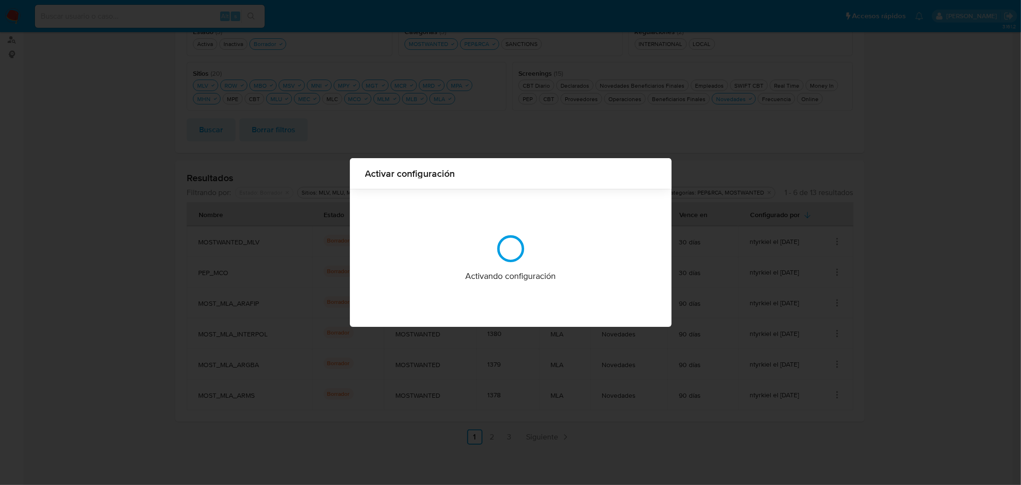
scroll to position [0, 0]
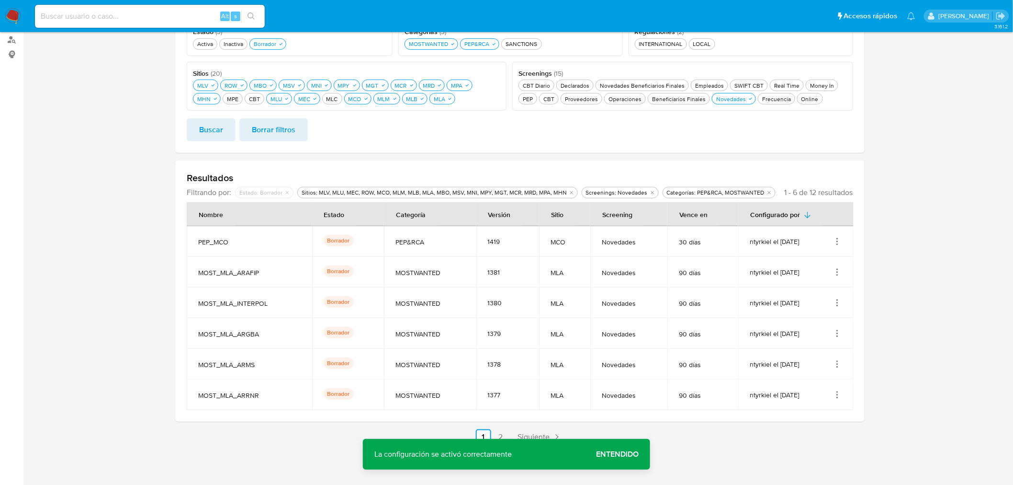
click at [837, 240] on icon "Acciones" at bounding box center [838, 242] width 10 height 10
click at [834, 310] on button "Activar" at bounding box center [799, 314] width 86 height 25
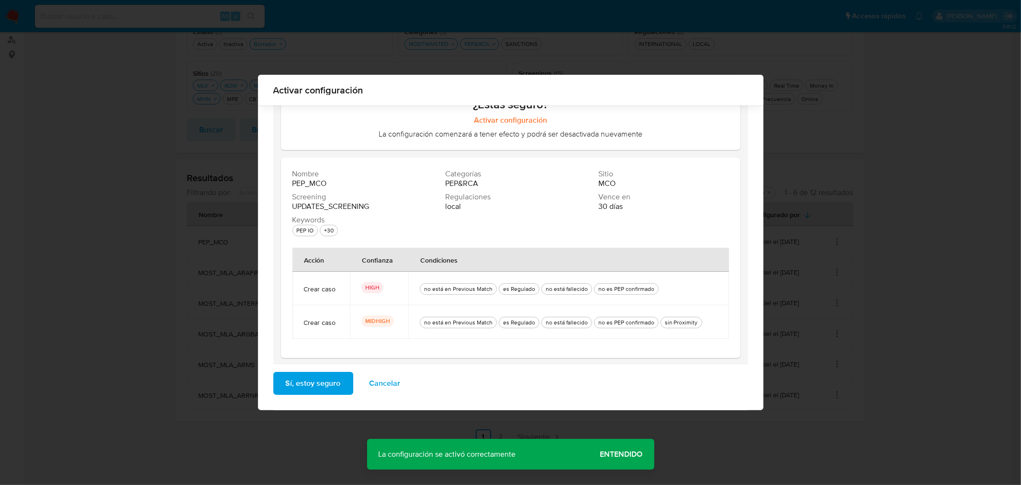
scroll to position [56, 0]
click at [347, 386] on button "Sí, estoy seguro" at bounding box center [313, 383] width 80 height 23
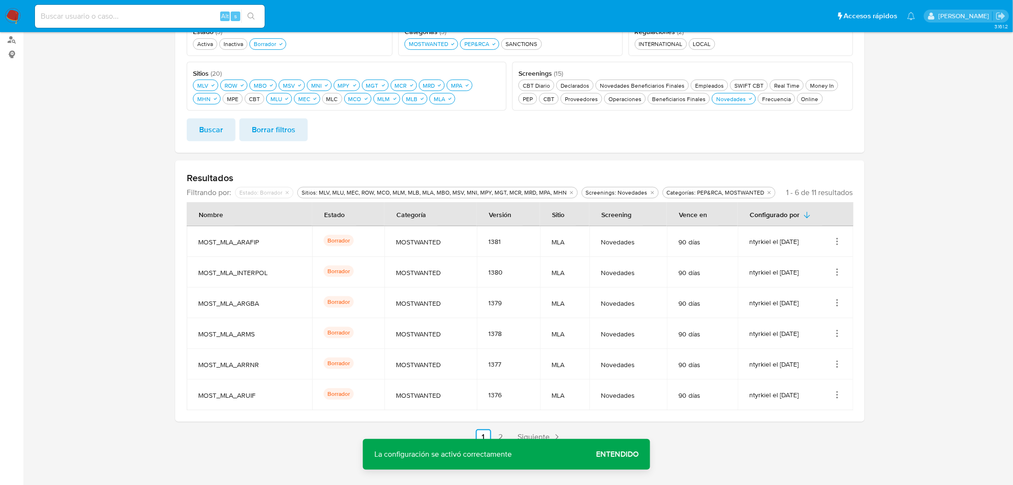
click at [865, 174] on section at bounding box center [519, 170] width 971 height 549
click at [839, 238] on icon "Acciones" at bounding box center [838, 238] width 1 height 1
click at [830, 265] on button "Ver detalles" at bounding box center [799, 263] width 86 height 25
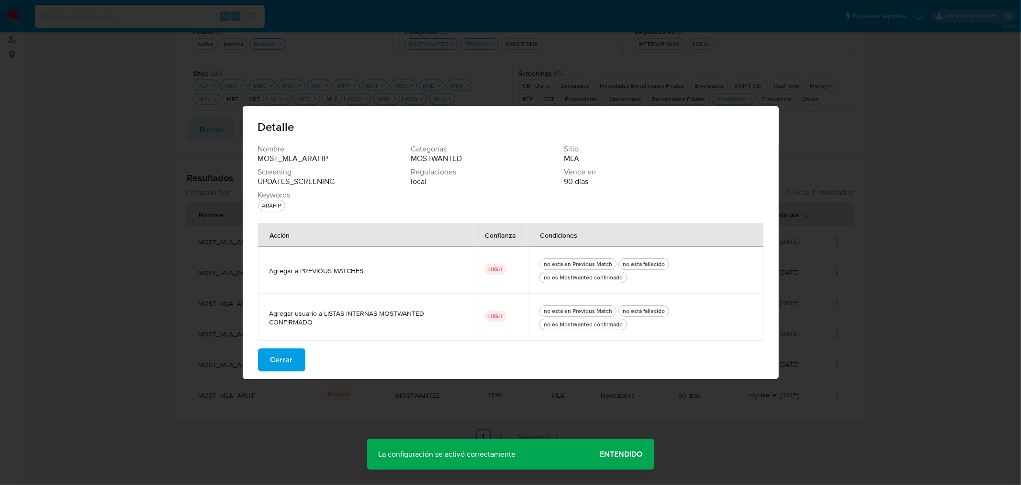
click at [306, 369] on div "Nombre MOST_MLA_ARAFIP Categorías MOSTWANTED Sitio MLA Screening UPDATES_SCREEN…" at bounding box center [511, 261] width 536 height 235
click at [295, 367] on button "Cerrar" at bounding box center [281, 359] width 47 height 23
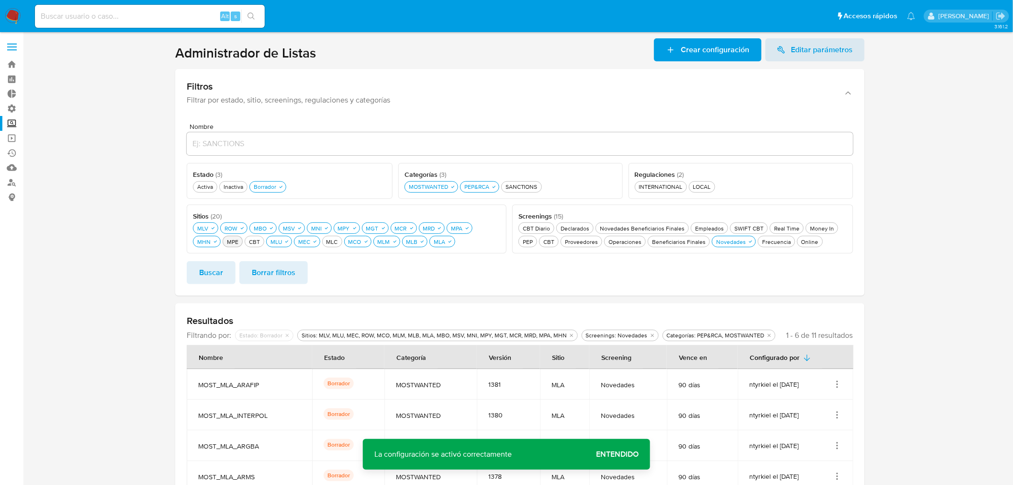
click at [225, 243] on div "MPE MPE" at bounding box center [232, 242] width 15 height 8
click at [253, 242] on div "CBT CBT" at bounding box center [260, 242] width 15 height 8
click at [228, 274] on button "Buscar" at bounding box center [211, 272] width 49 height 23
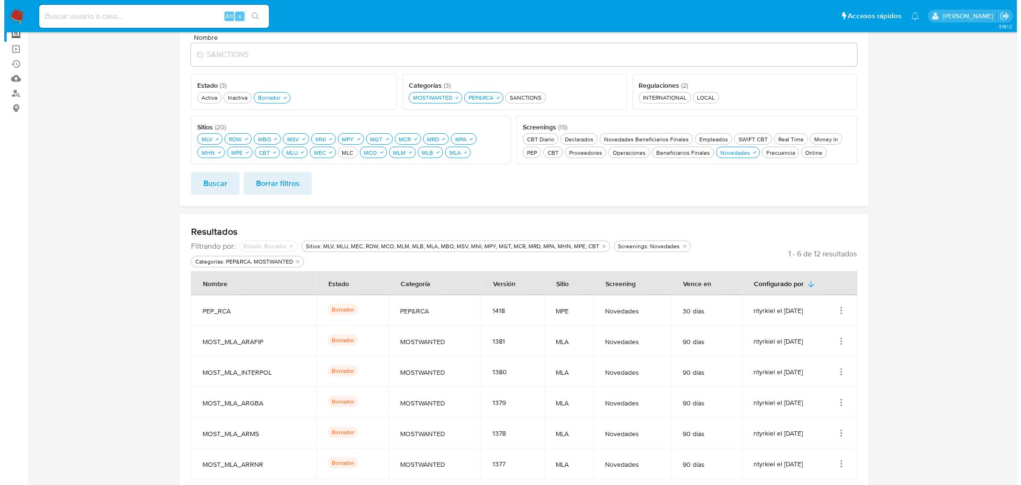
scroll to position [106, 0]
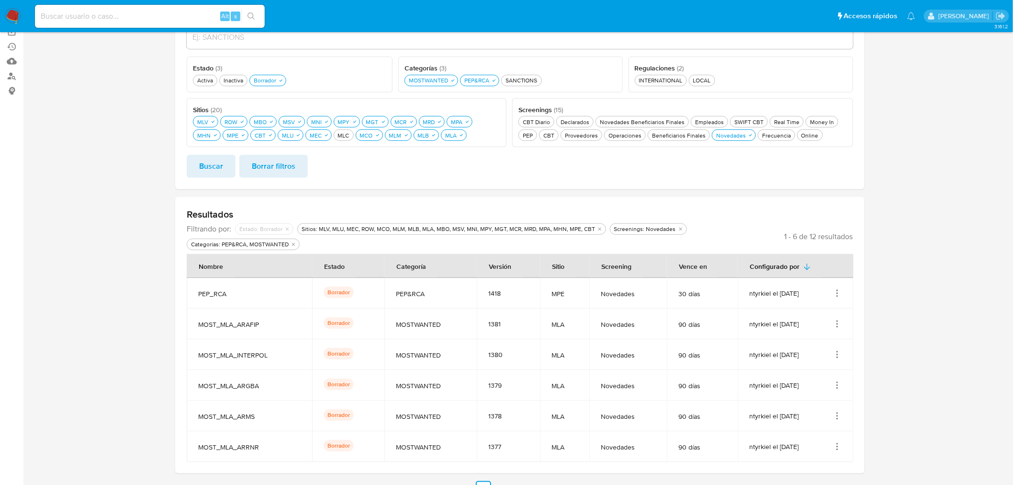
click at [835, 292] on icon "Acciones" at bounding box center [838, 293] width 10 height 10
click at [822, 362] on button "Activar" at bounding box center [799, 365] width 86 height 25
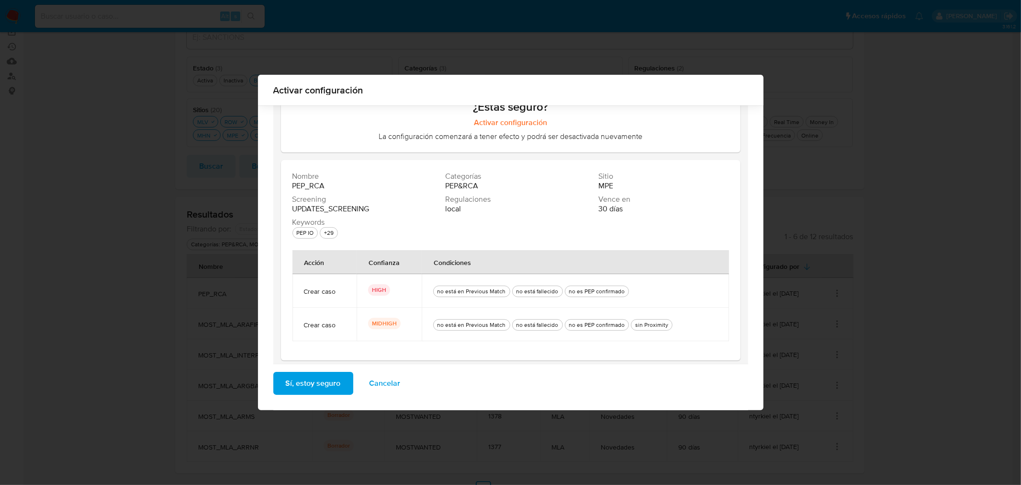
scroll to position [56, 0]
click at [343, 381] on button "Sí, estoy seguro" at bounding box center [313, 383] width 80 height 23
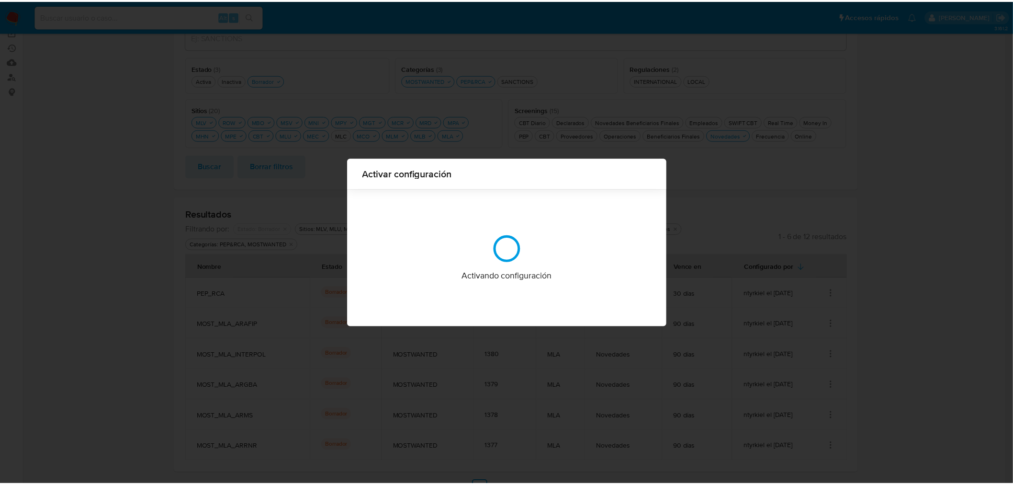
scroll to position [0, 0]
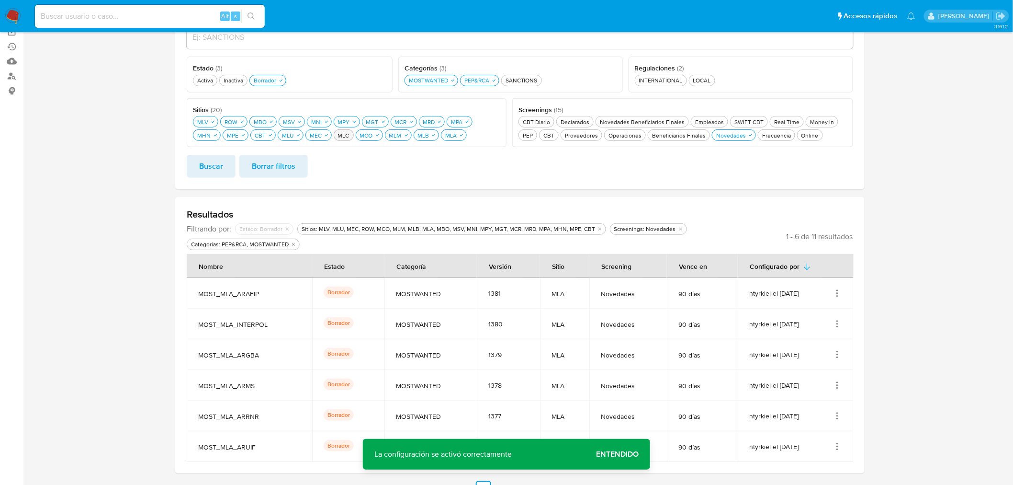
click at [336, 138] on div "MLC MLC" at bounding box center [343, 135] width 15 height 8
click at [228, 164] on button "Buscar" at bounding box center [211, 166] width 49 height 23
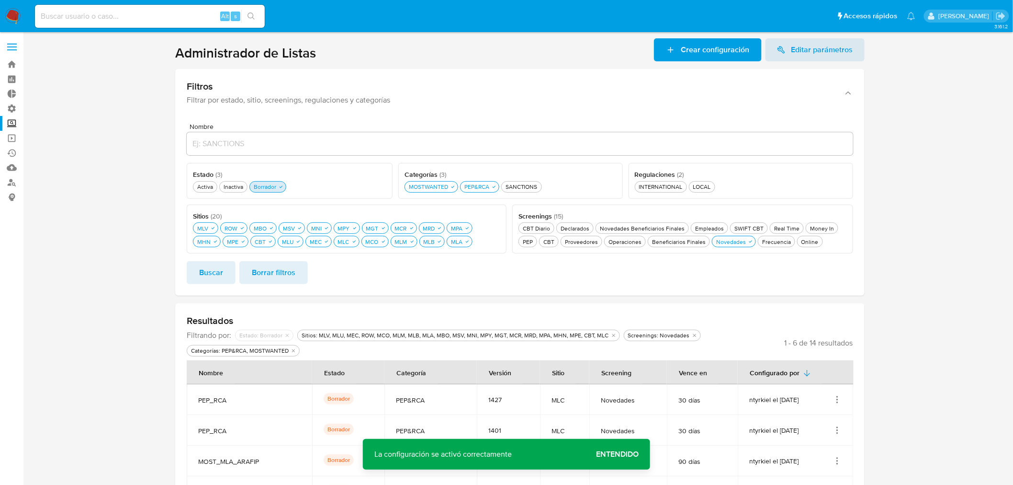
click at [254, 188] on div "Borrador Borrador" at bounding box center [265, 186] width 26 height 8
click at [211, 188] on div "Activa Activa" at bounding box center [205, 186] width 20 height 8
click at [221, 270] on span "Buscar" at bounding box center [211, 272] width 24 height 21
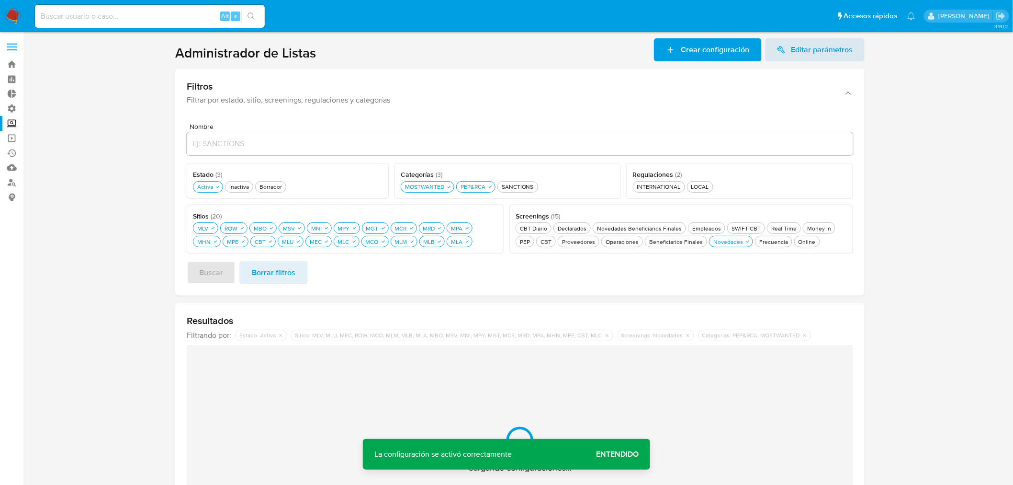
click at [885, 273] on section at bounding box center [519, 301] width 971 height 526
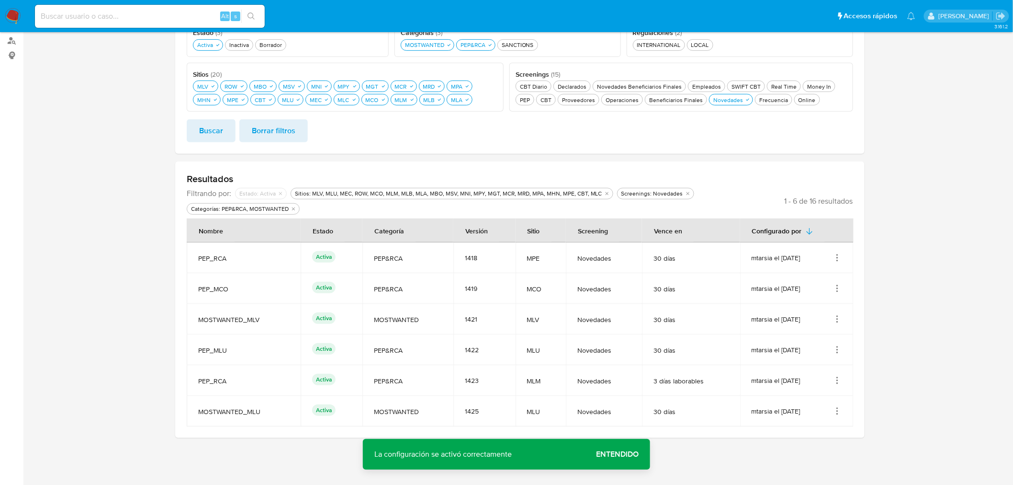
scroll to position [159, 0]
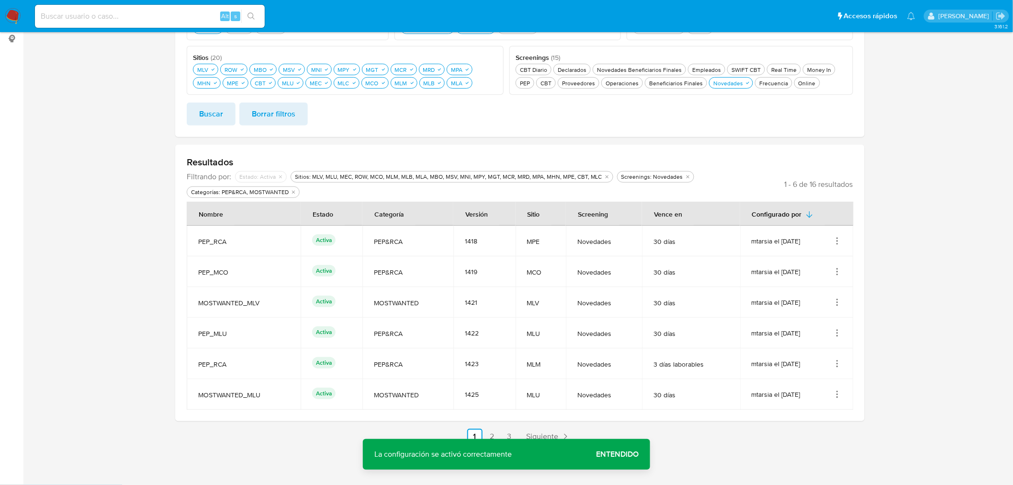
click at [838, 242] on icon "Acciones" at bounding box center [838, 241] width 10 height 10
click at [839, 269] on button "Ver detalles" at bounding box center [799, 262] width 86 height 25
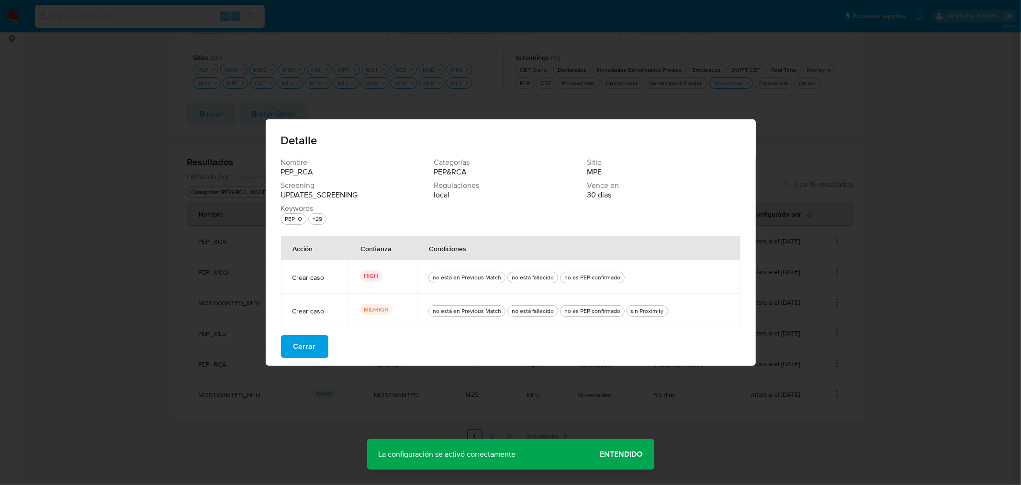
click at [314, 347] on span "Cerrar" at bounding box center [305, 346] width 23 height 21
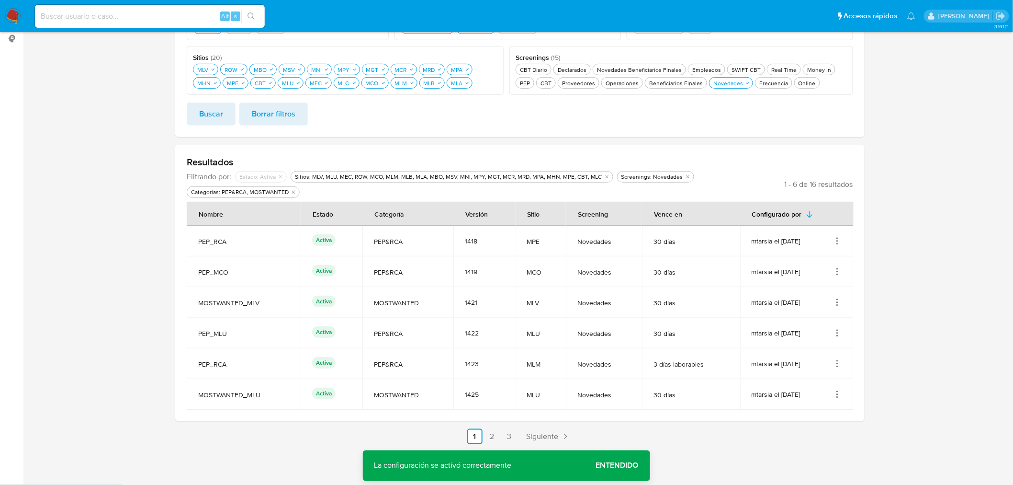
click at [836, 275] on icon "Acciones" at bounding box center [838, 272] width 10 height 10
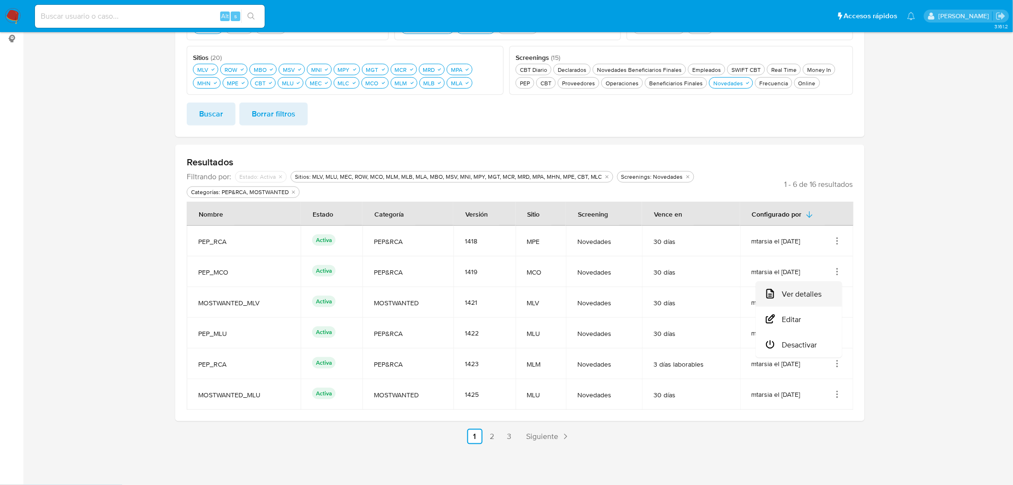
click at [840, 286] on button "Ver detalles" at bounding box center [799, 293] width 86 height 25
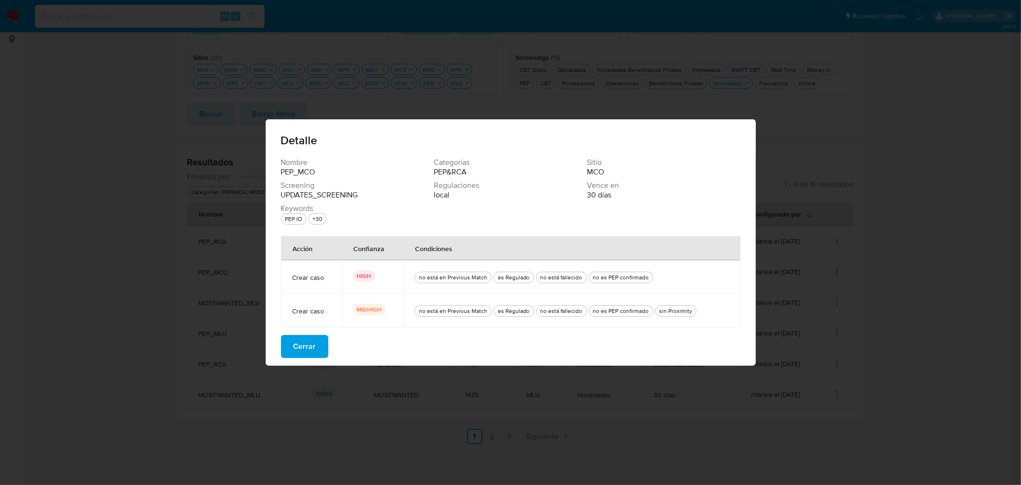
click at [312, 344] on span "Cerrar" at bounding box center [305, 346] width 23 height 21
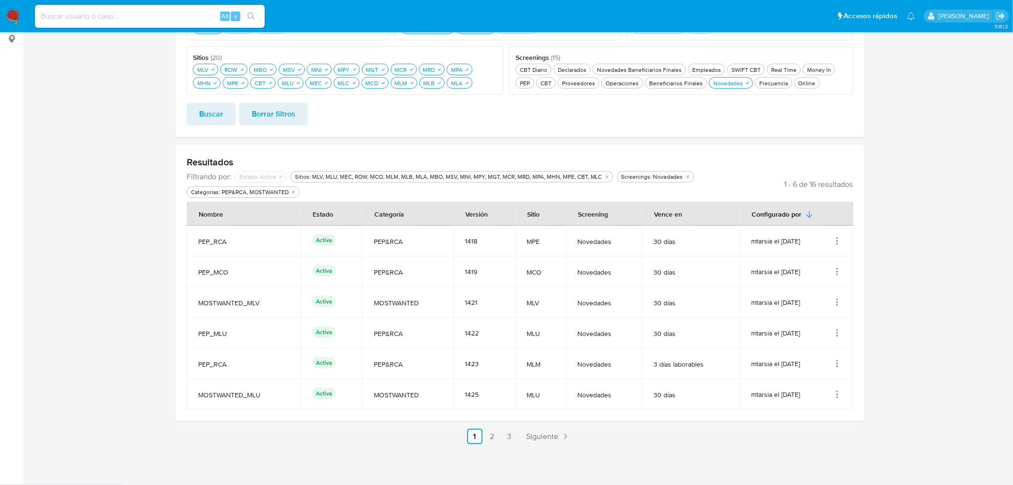
click at [838, 301] on icon "Acciones" at bounding box center [838, 302] width 10 height 10
click at [837, 319] on button "Ver detalles" at bounding box center [799, 324] width 86 height 25
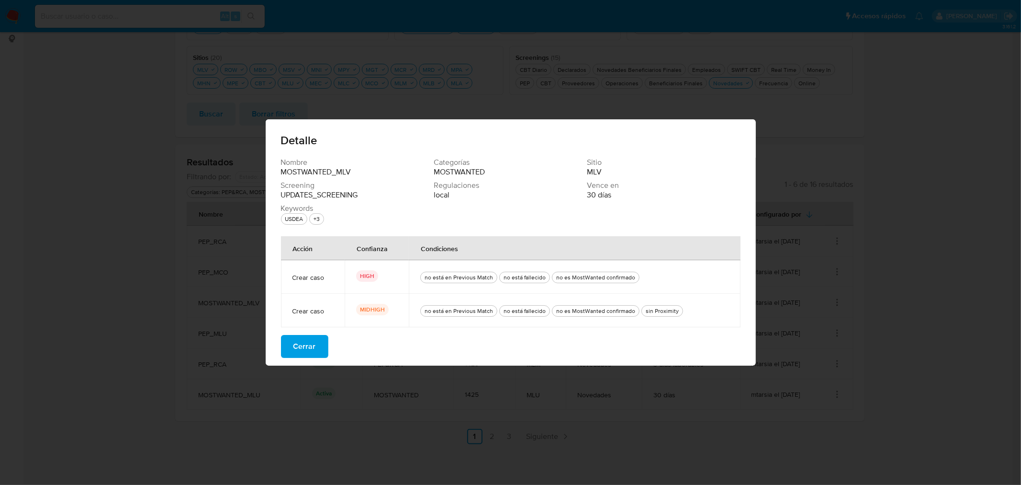
click at [321, 347] on button "Cerrar" at bounding box center [304, 346] width 47 height 23
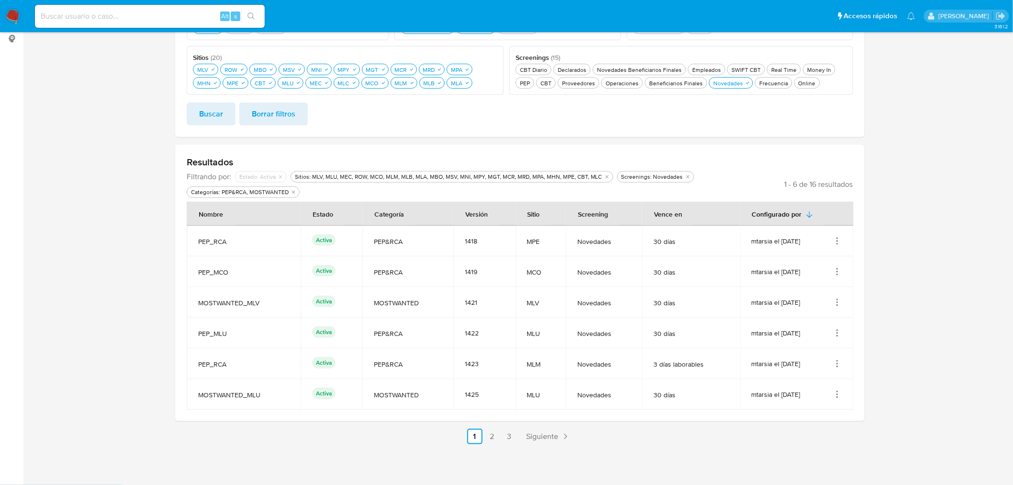
click at [839, 333] on icon "Acciones" at bounding box center [838, 333] width 10 height 10
click at [831, 345] on button "Ver detalles" at bounding box center [799, 354] width 86 height 25
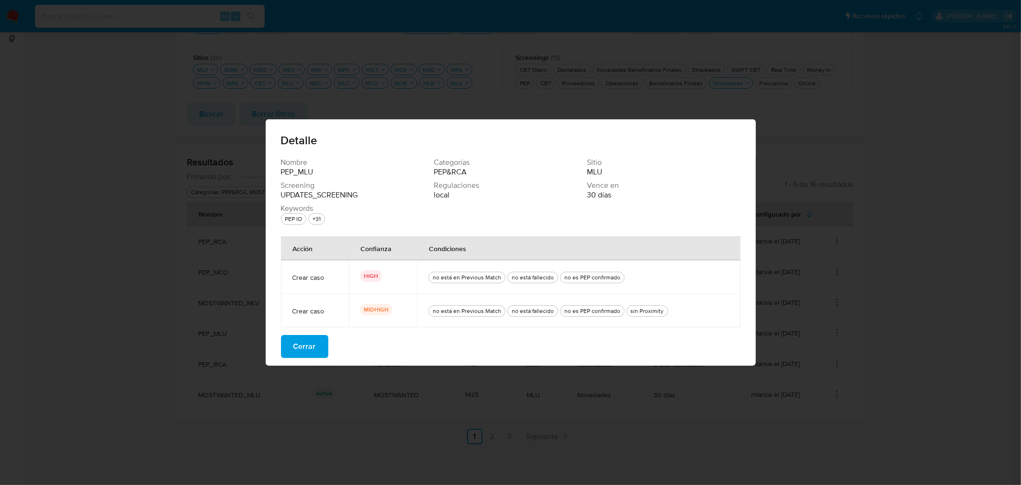
click at [323, 342] on button "Cerrar" at bounding box center [304, 346] width 47 height 23
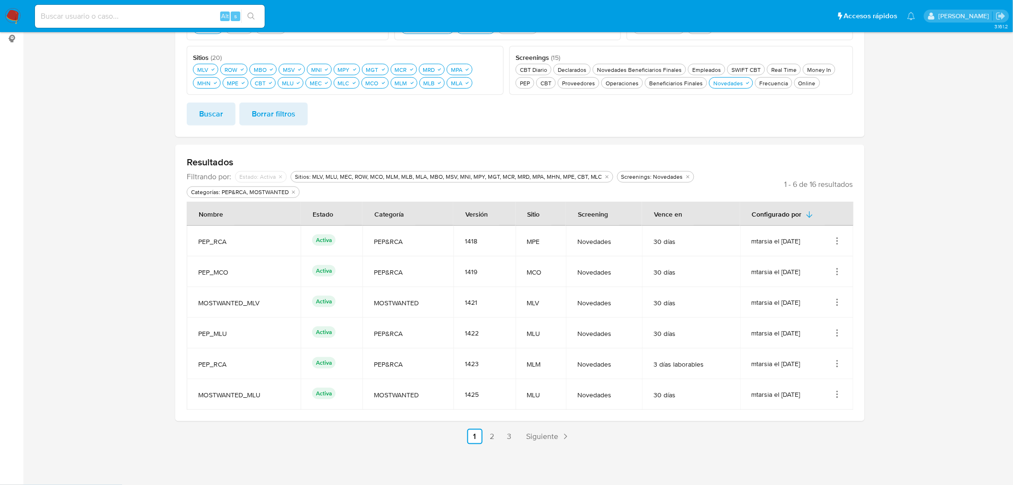
click at [840, 362] on icon "Acciones" at bounding box center [838, 364] width 10 height 10
click at [829, 385] on button "Ver detalles" at bounding box center [799, 385] width 86 height 25
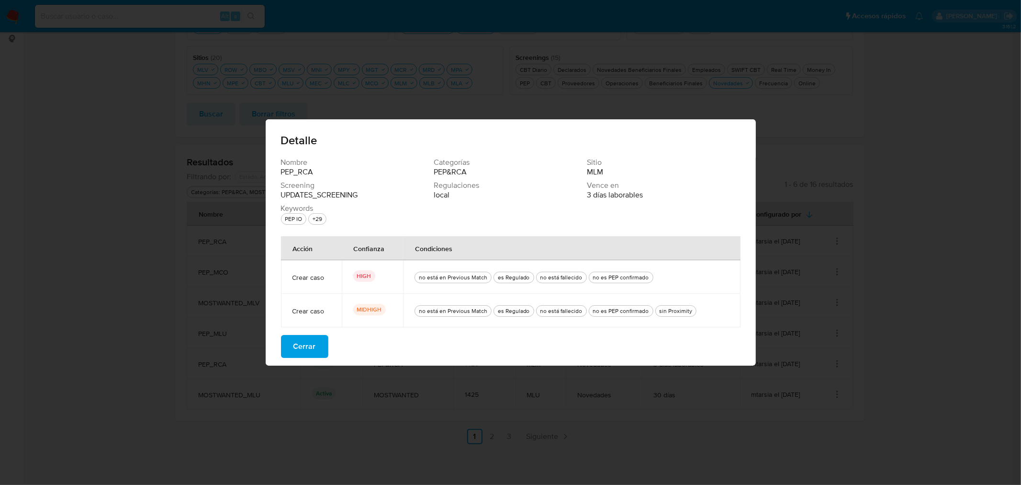
click at [308, 351] on span "Cerrar" at bounding box center [305, 346] width 23 height 21
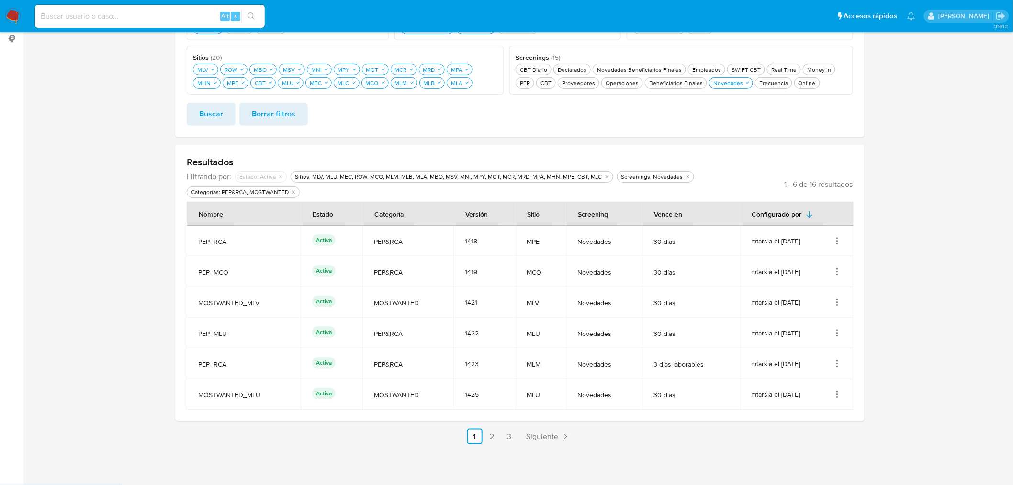
click at [836, 391] on icon "Acciones" at bounding box center [838, 394] width 10 height 10
click at [831, 326] on button "Ver detalles" at bounding box center [799, 320] width 86 height 25
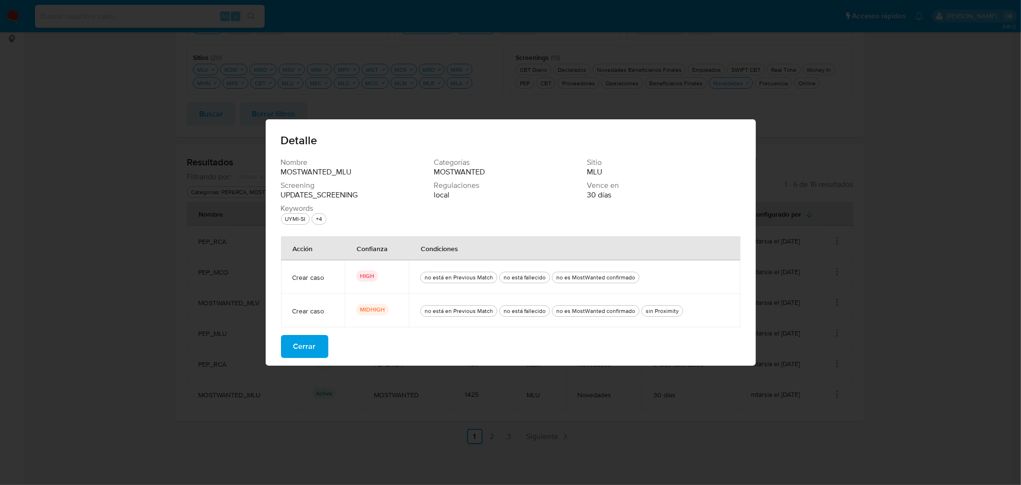
click at [315, 344] on button "Cerrar" at bounding box center [304, 346] width 47 height 23
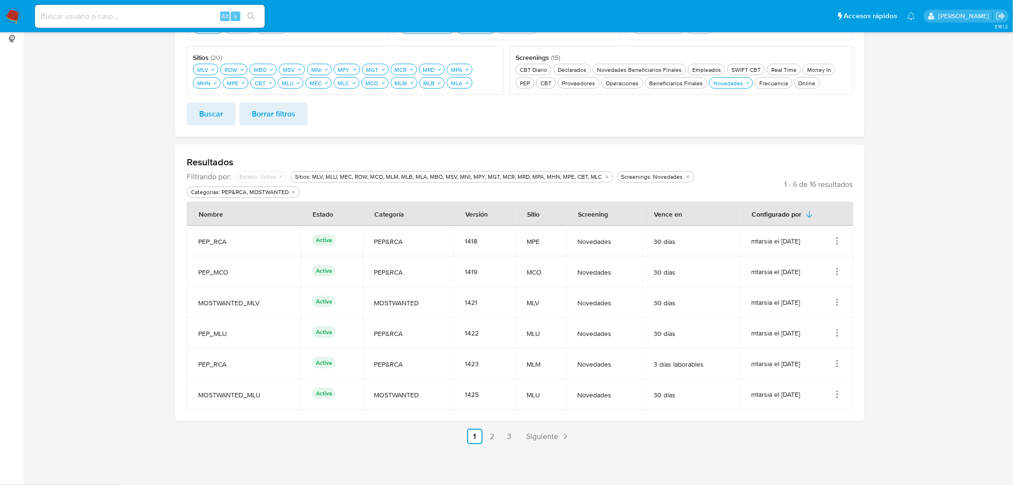
click at [493, 427] on section "Administrador de Listas Crear configuración Editar parámetros Filtros Filtrar p…" at bounding box center [520, 162] width 690 height 564
click at [494, 432] on link "2" at bounding box center [492, 436] width 15 height 15
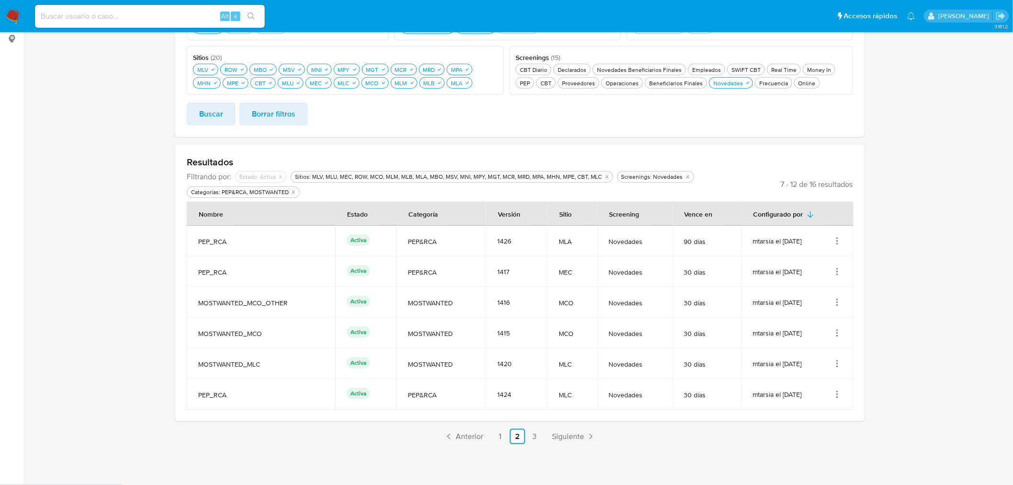
click at [838, 242] on icon "Acciones" at bounding box center [838, 241] width 10 height 10
click at [835, 266] on button "Ver detalles" at bounding box center [799, 262] width 86 height 25
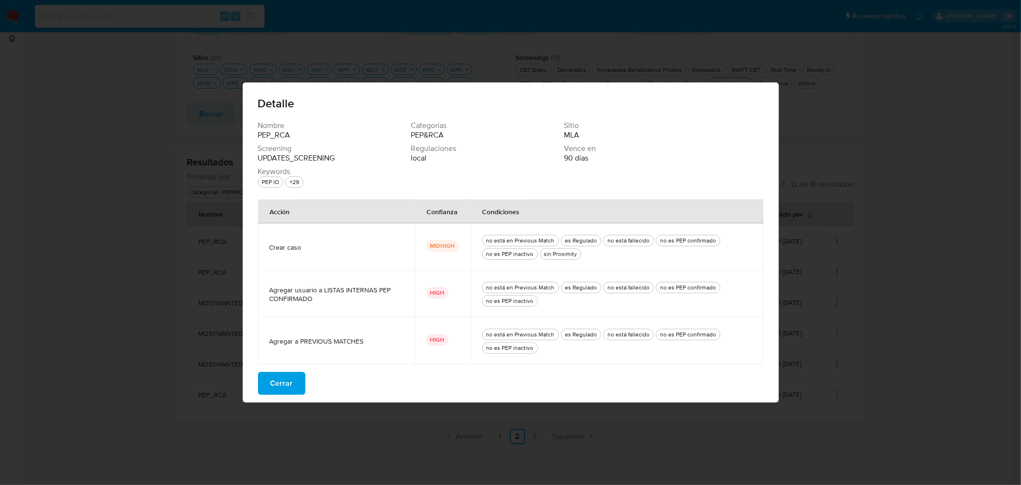
click at [293, 378] on button "Cerrar" at bounding box center [281, 383] width 47 height 23
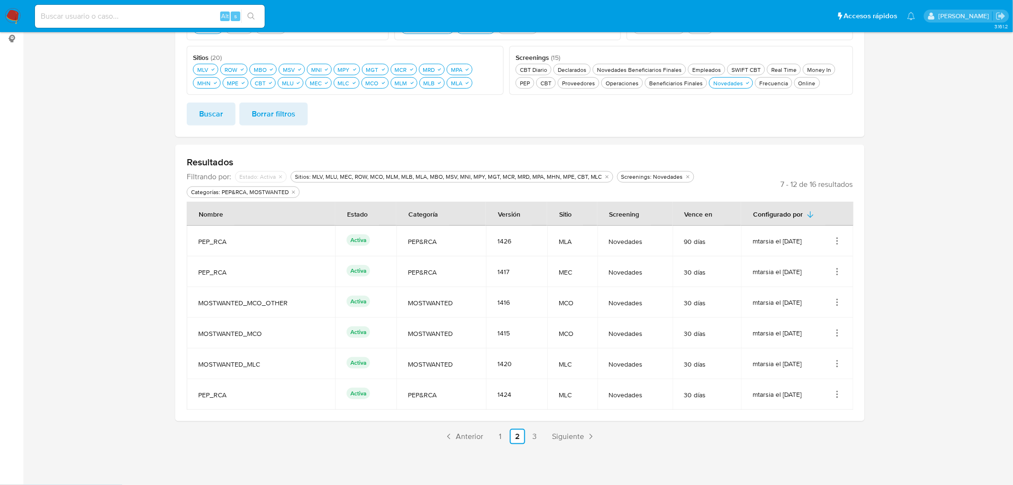
click at [842, 270] on icon "Acciones" at bounding box center [838, 272] width 10 height 10
click at [830, 289] on button "Ver detalles" at bounding box center [799, 293] width 86 height 25
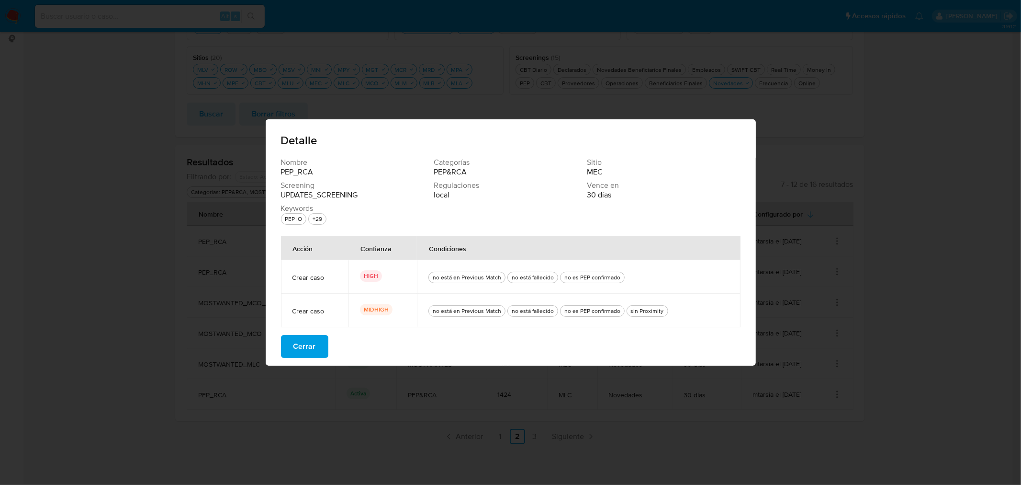
click at [317, 344] on button "Cerrar" at bounding box center [304, 346] width 47 height 23
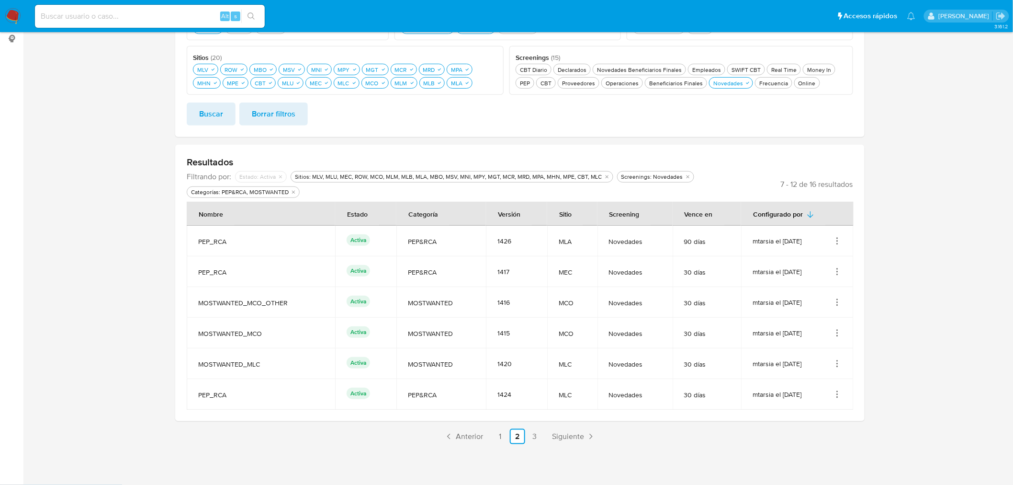
click at [835, 300] on icon "Acciones" at bounding box center [838, 302] width 10 height 10
click at [831, 312] on button "Ver detalles" at bounding box center [799, 324] width 86 height 25
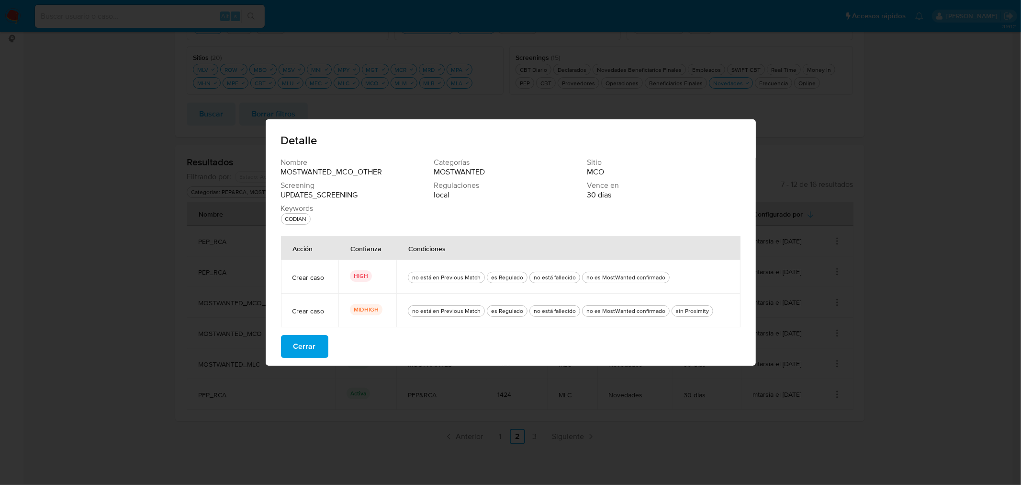
click at [327, 349] on div "Nombre MOSTWANTED_MCO_OTHER Categorías MOSTWANTED Sitio MCO Screening UPDATES_S…" at bounding box center [511, 262] width 490 height 208
click at [318, 348] on button "Cerrar" at bounding box center [304, 346] width 47 height 23
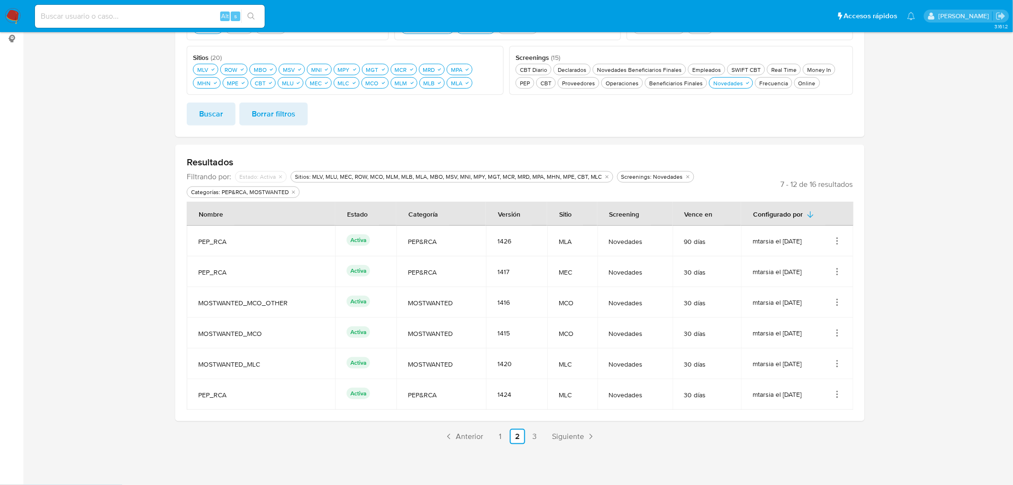
click at [836, 332] on icon "Acciones" at bounding box center [838, 333] width 10 height 10
click at [830, 352] on button "Ver detalles" at bounding box center [799, 354] width 86 height 25
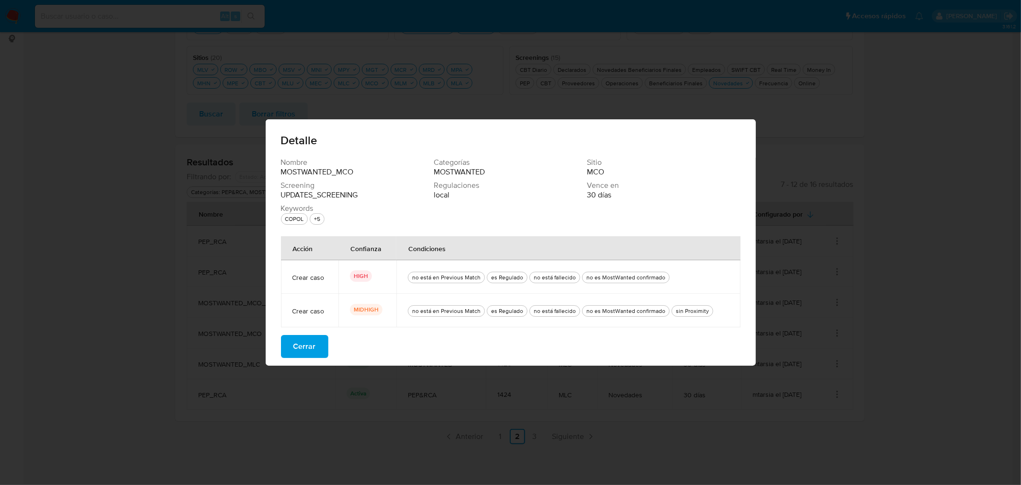
click at [322, 351] on button "Cerrar" at bounding box center [304, 346] width 47 height 23
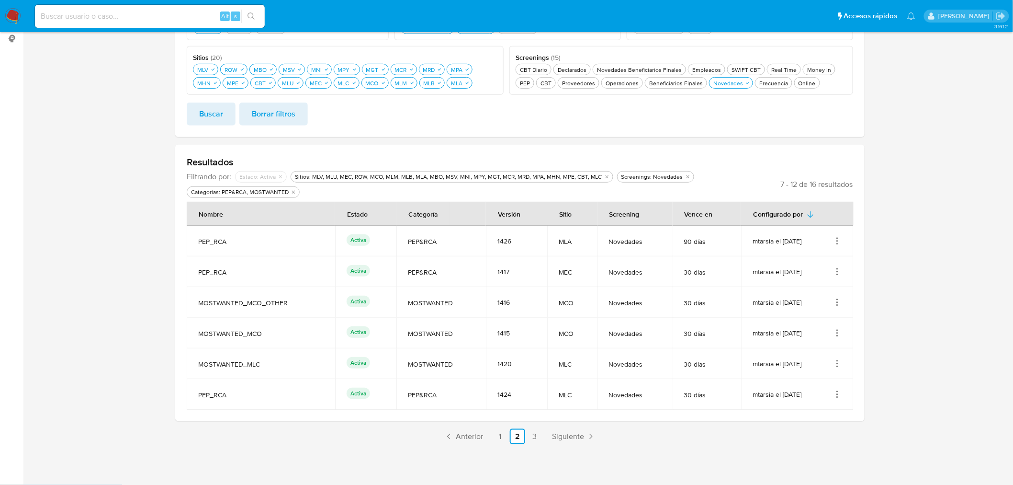
click at [837, 357] on td "mtarsia el [DATE]" at bounding box center [797, 363] width 113 height 31
click at [837, 359] on icon "Acciones" at bounding box center [838, 364] width 10 height 10
click at [834, 376] on button "Ver detalles" at bounding box center [799, 385] width 86 height 25
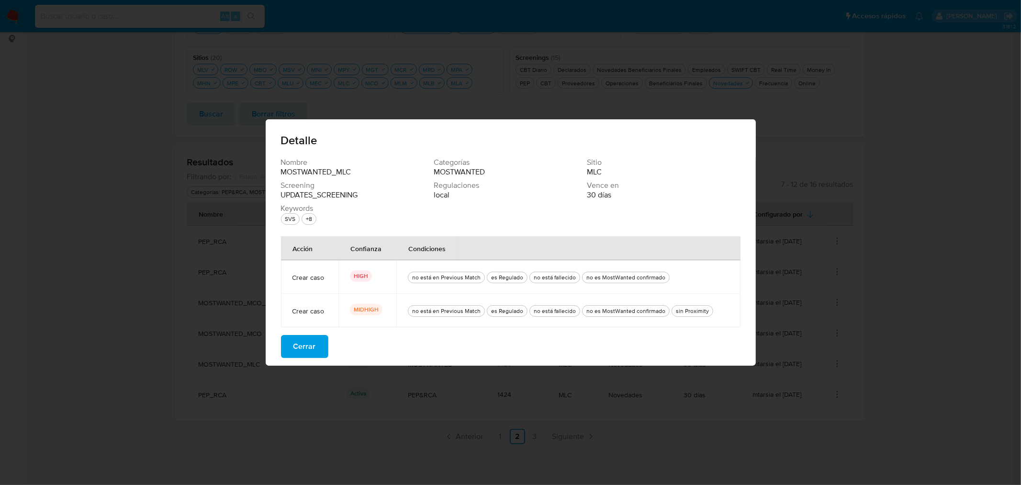
click at [312, 348] on span "Cerrar" at bounding box center [305, 346] width 23 height 21
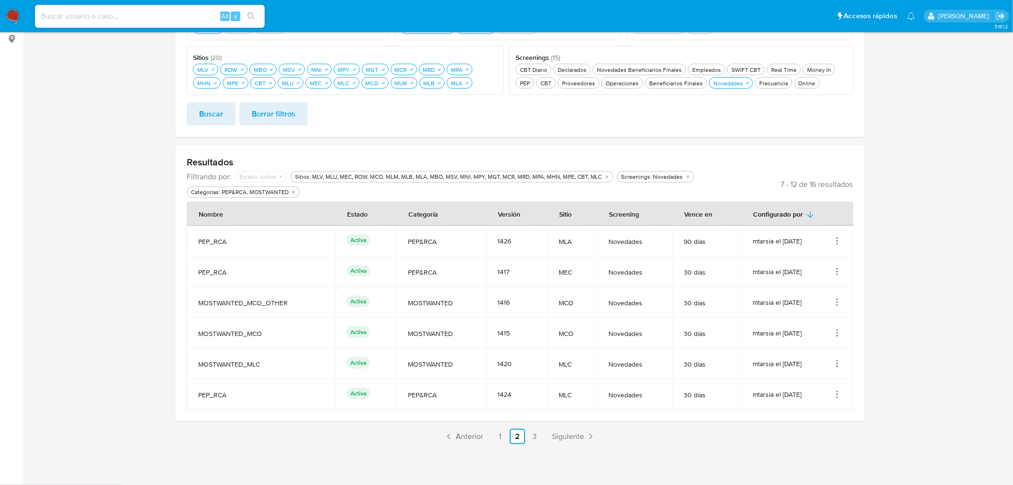
click at [841, 392] on icon "Acciones" at bounding box center [838, 394] width 10 height 10
click at [834, 326] on button "Ver detalles" at bounding box center [799, 320] width 86 height 25
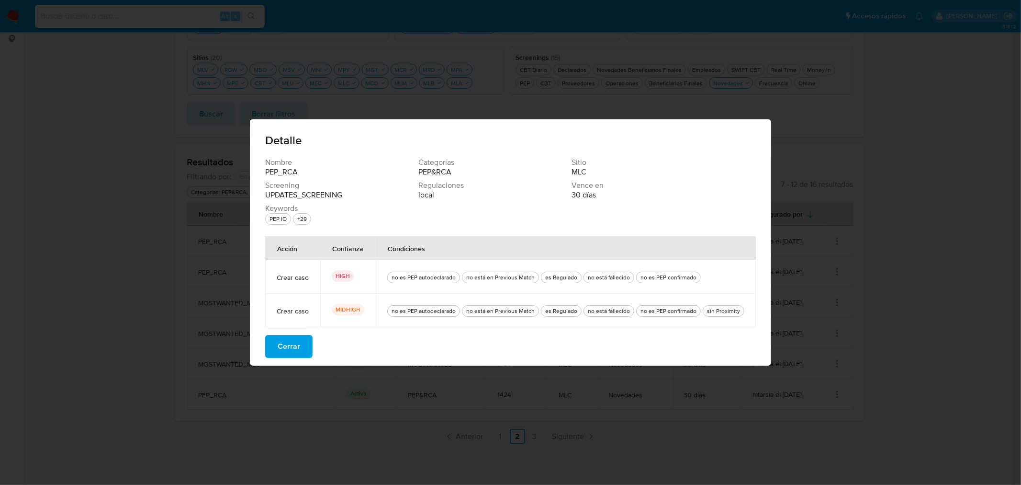
click at [309, 344] on button "Cerrar" at bounding box center [288, 346] width 47 height 23
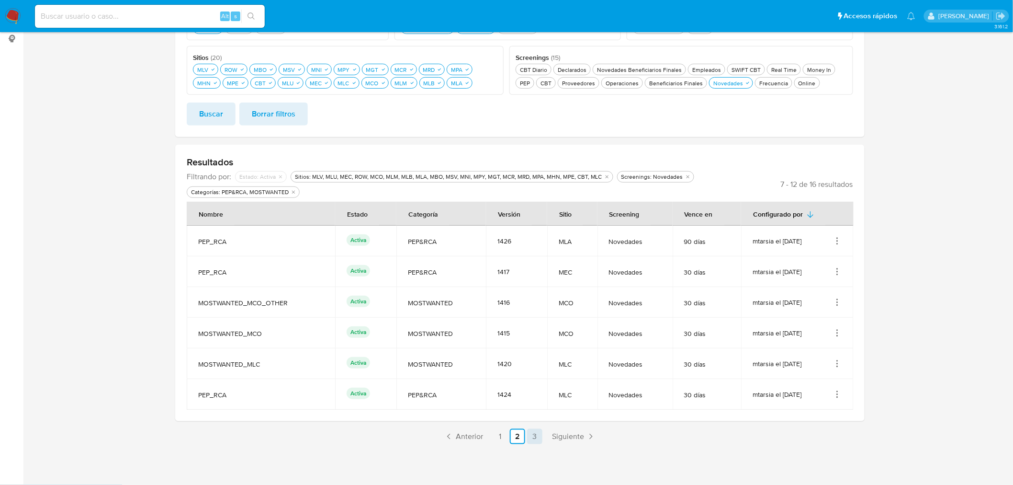
click at [531, 433] on link "3" at bounding box center [534, 436] width 15 height 15
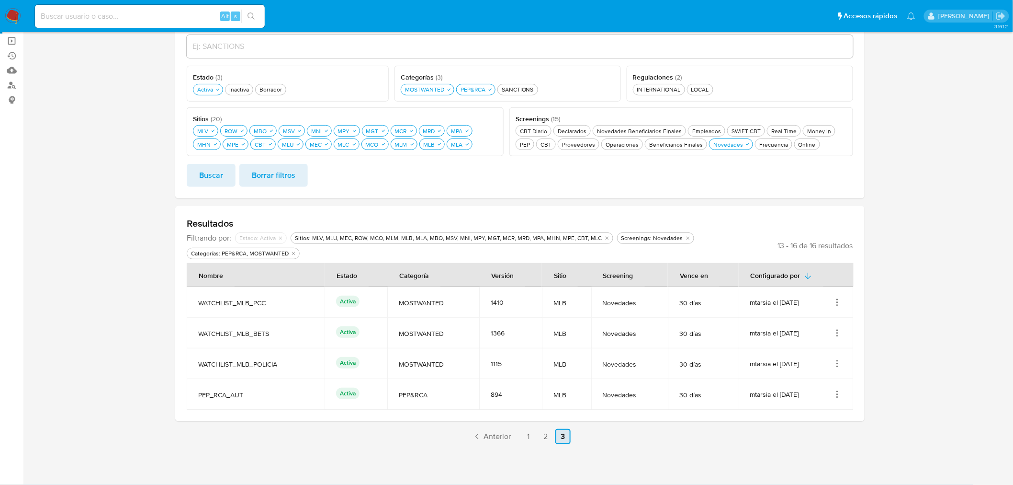
scroll to position [97, 0]
click at [524, 431] on link "1" at bounding box center [528, 436] width 15 height 15
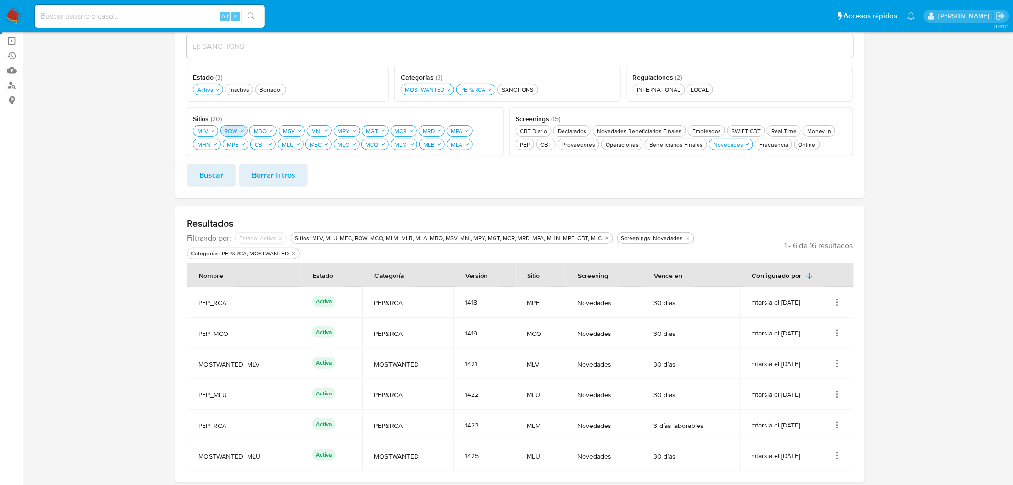
click at [235, 133] on div "ROW ROW" at bounding box center [231, 131] width 17 height 8
click at [255, 133] on div "MBO MBO" at bounding box center [254, 131] width 17 height 8
click at [203, 145] on div "MPE MPE" at bounding box center [202, 144] width 15 height 8
click at [235, 146] on icon "button" at bounding box center [235, 144] width 6 height 6
click at [250, 146] on div "MLU MLU" at bounding box center [246, 144] width 15 height 8
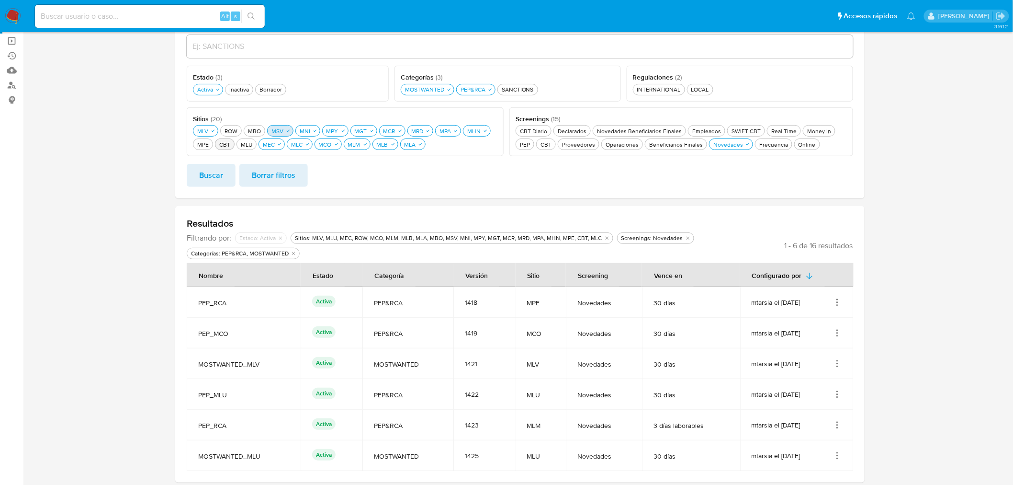
click at [283, 130] on div "MSV MSV" at bounding box center [278, 131] width 16 height 8
click at [279, 144] on icon "button" at bounding box center [280, 144] width 6 height 6
click at [291, 141] on div "MLC MLC" at bounding box center [291, 144] width 15 height 8
click at [309, 131] on icon "button" at bounding box center [308, 131] width 3 height 2
click at [322, 131] on div "MPY MPY" at bounding box center [321, 131] width 16 height 8
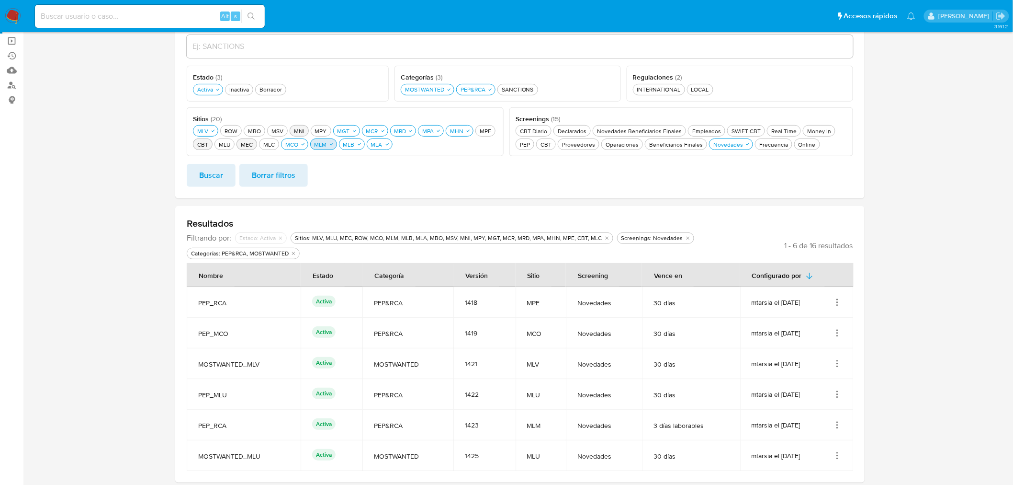
click at [323, 142] on div "MLM MLM" at bounding box center [321, 144] width 16 height 8
click at [351, 144] on icon "button" at bounding box center [354, 144] width 6 height 6
click at [350, 130] on div "MGT MGT" at bounding box center [344, 131] width 16 height 8
click at [370, 130] on div "MCR MCR" at bounding box center [367, 131] width 16 height 8
click at [375, 145] on icon "button" at bounding box center [376, 144] width 6 height 6
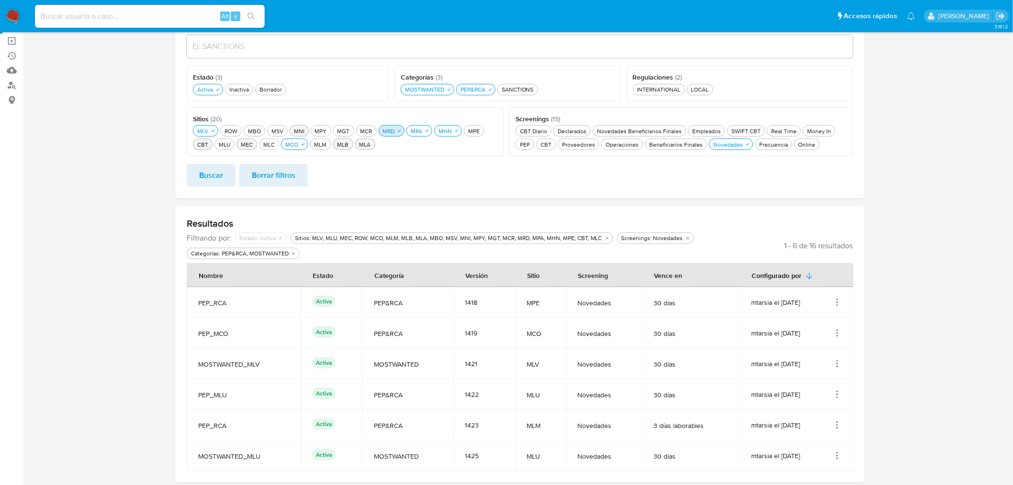
click at [384, 134] on div "MRD MRD" at bounding box center [389, 131] width 16 height 8
click at [416, 130] on div "MPA MPA" at bounding box center [410, 131] width 15 height 8
click at [428, 129] on div "MHN MHN" at bounding box center [433, 131] width 17 height 8
click at [233, 173] on button "Buscar" at bounding box center [211, 175] width 49 height 23
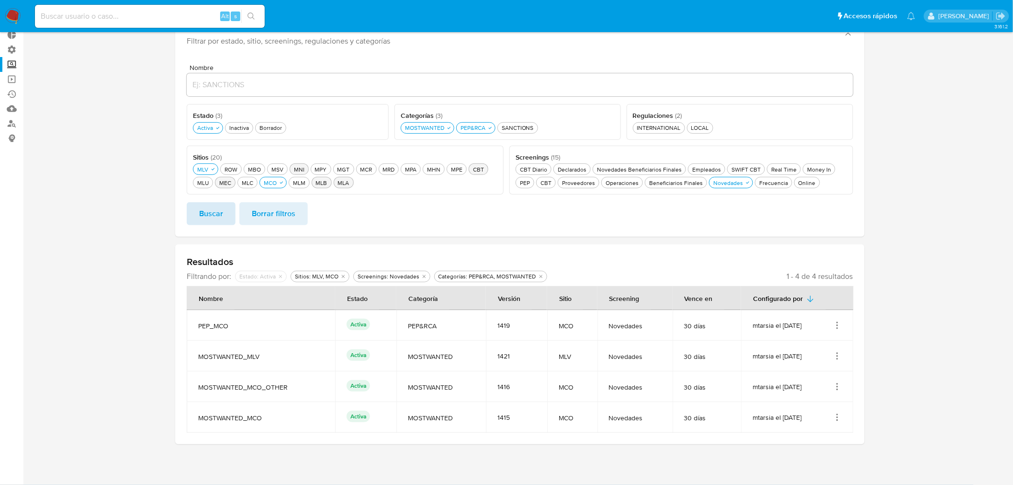
scroll to position [59, 0]
click at [271, 179] on div "MCO MCO" at bounding box center [270, 183] width 17 height 8
click at [224, 208] on button "Buscar" at bounding box center [211, 213] width 49 height 23
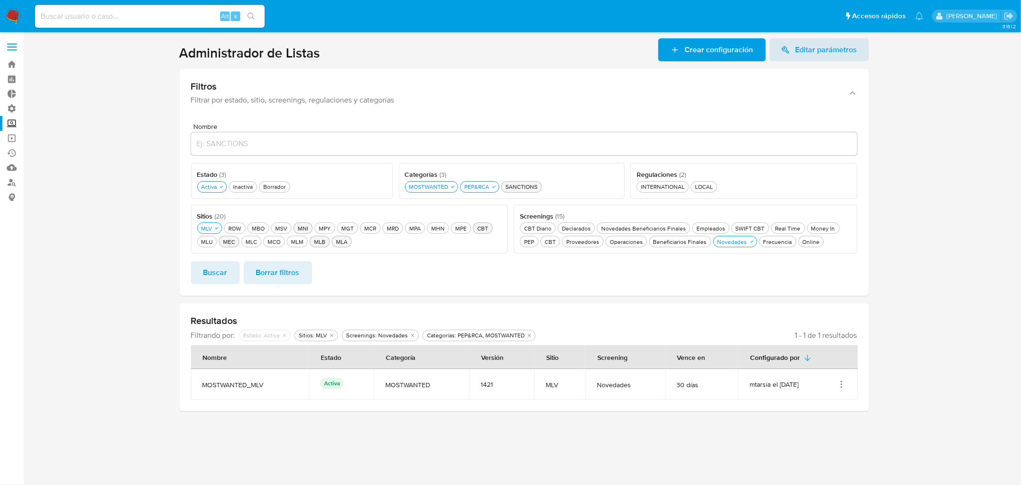
click at [519, 184] on div "SANCTIONS SANCTIONS" at bounding box center [522, 186] width 36 height 8
click at [223, 272] on span "Buscar" at bounding box center [216, 272] width 24 height 21
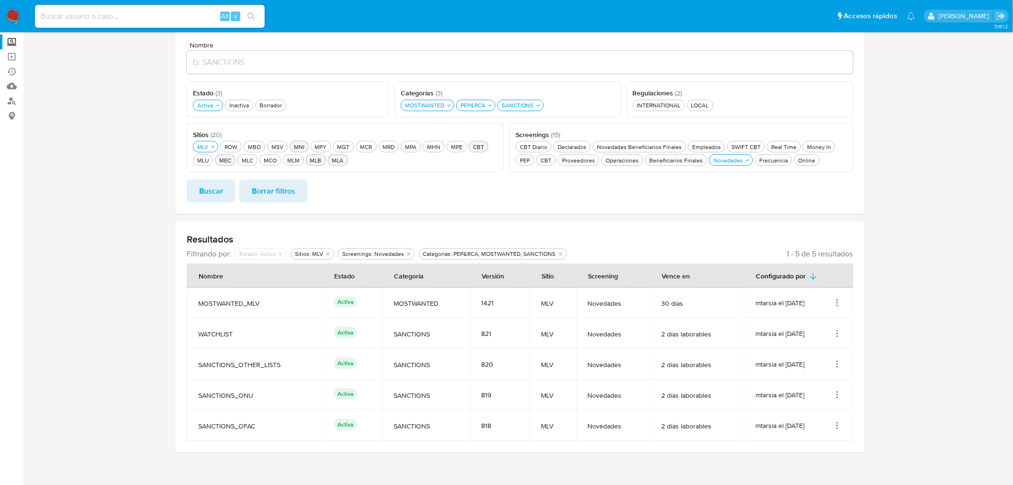
scroll to position [89, 0]
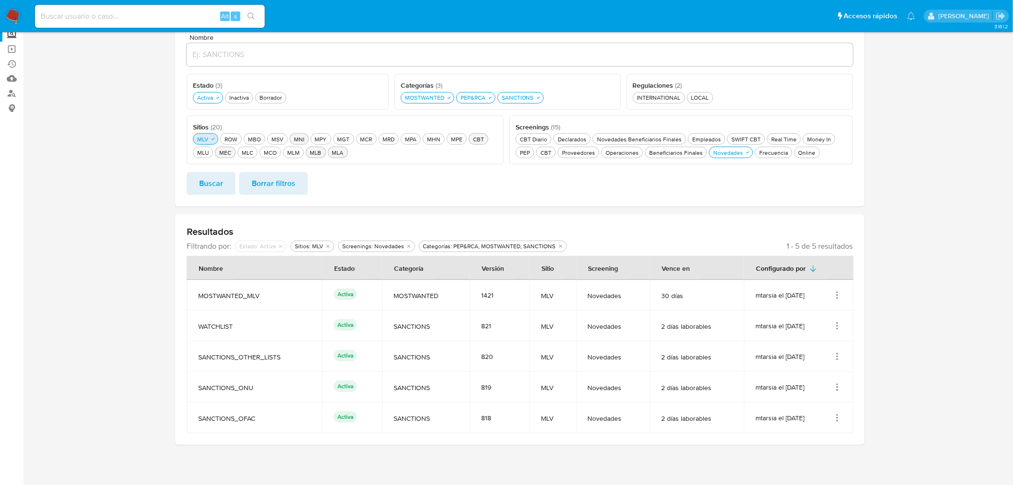
click at [204, 139] on div "MLV MLV" at bounding box center [202, 139] width 15 height 8
click at [228, 139] on div "ROW ROW" at bounding box center [225, 139] width 17 height 8
click at [213, 180] on span "Buscar" at bounding box center [211, 183] width 24 height 21
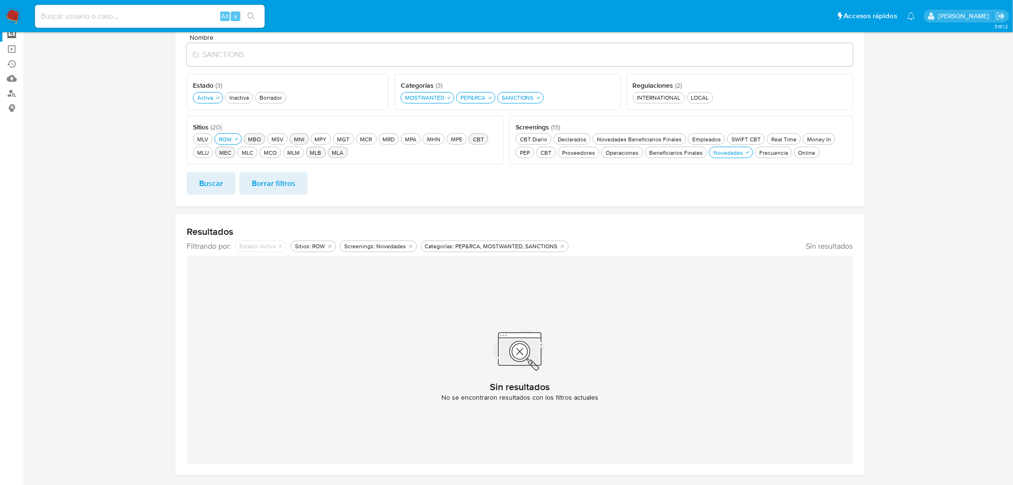
click at [252, 141] on div "MBO MBO" at bounding box center [254, 139] width 17 height 8
click at [281, 138] on div "MSV MSV" at bounding box center [283, 139] width 16 height 8
click at [307, 138] on div "MNI MNI" at bounding box center [311, 139] width 14 height 8
click at [338, 140] on div "MPY MPY" at bounding box center [338, 139] width 16 height 8
click at [362, 139] on div "MGT MGT" at bounding box center [367, 139] width 16 height 8
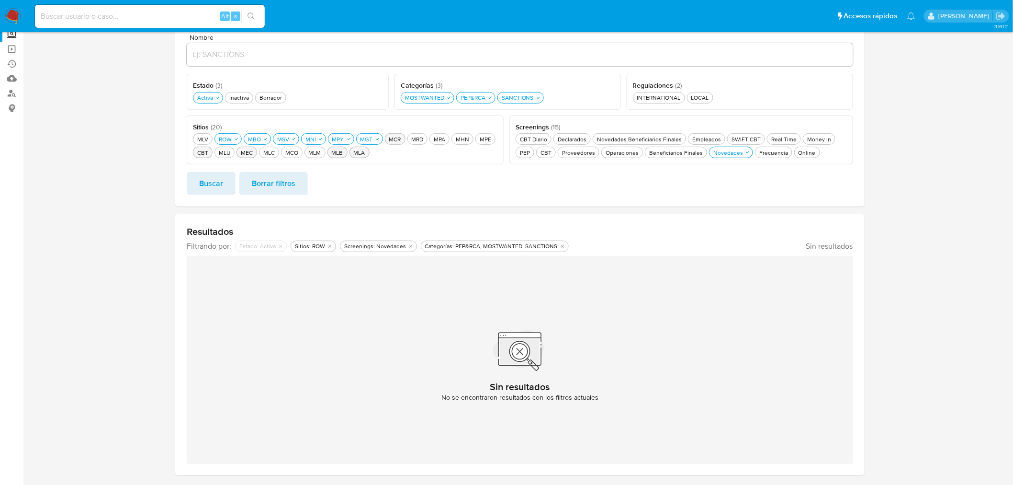
click at [398, 136] on div "MCR MCR" at bounding box center [395, 139] width 16 height 8
click at [415, 137] on div "MRD MRD" at bounding box center [423, 139] width 16 height 8
click at [444, 139] on div "MPA MPA" at bounding box center [450, 139] width 15 height 8
click at [478, 140] on div "MHN MHN" at bounding box center [479, 139] width 17 height 8
click at [223, 188] on button "Buscar" at bounding box center [211, 183] width 49 height 23
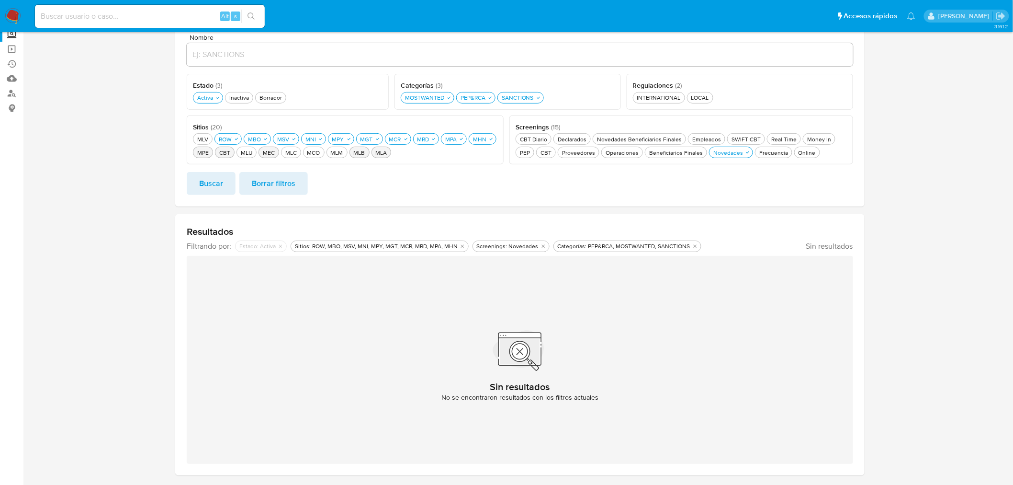
click at [207, 148] on div "MPE MPE" at bounding box center [202, 152] width 15 height 8
click at [235, 133] on button "ROW ROW" at bounding box center [228, 138] width 27 height 11
click at [241, 135] on div "MBO MBO" at bounding box center [248, 139] width 17 height 8
click at [266, 136] on div "MSV MSV" at bounding box center [272, 139] width 16 height 8
click at [299, 137] on div "MNI MNI" at bounding box center [293, 139] width 14 height 8
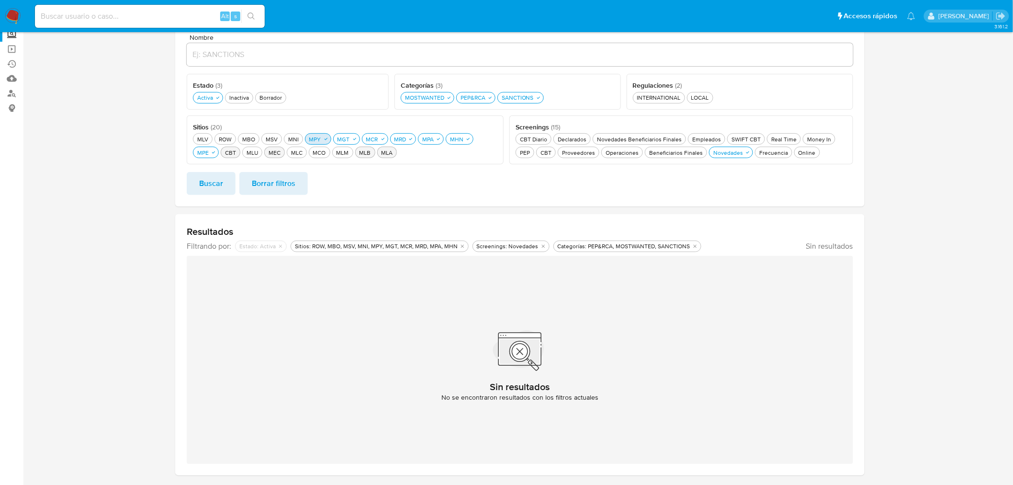
click at [313, 137] on div "MPY MPY" at bounding box center [315, 139] width 16 height 8
click at [338, 137] on div "MGT MGT" at bounding box center [338, 139] width 16 height 8
click at [360, 139] on div "MCR MCR" at bounding box center [361, 139] width 16 height 8
click at [394, 139] on icon "button" at bounding box center [393, 139] width 3 height 2
click at [399, 137] on div "MPA MPA" at bounding box center [404, 139] width 15 height 8
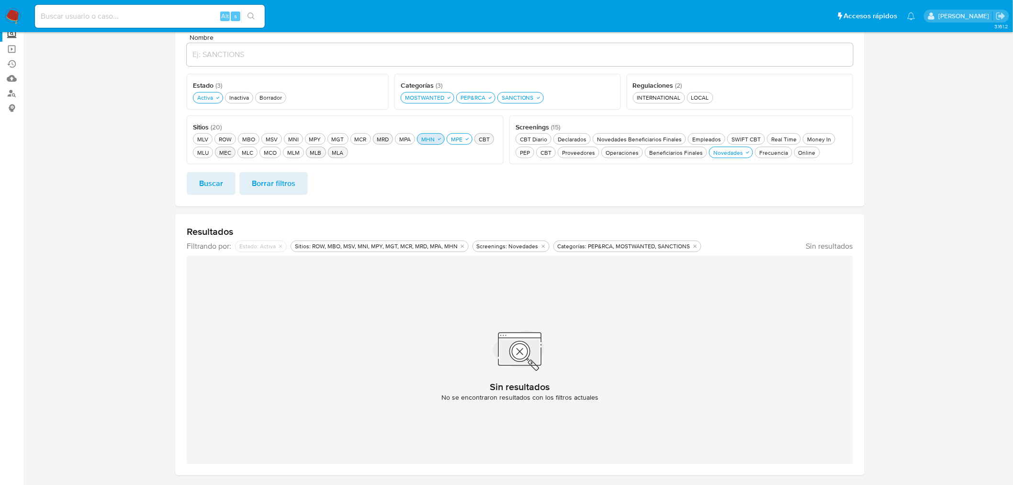
click at [420, 137] on div "MHN MHN" at bounding box center [428, 139] width 17 height 8
click at [218, 180] on span "Buscar" at bounding box center [211, 183] width 24 height 21
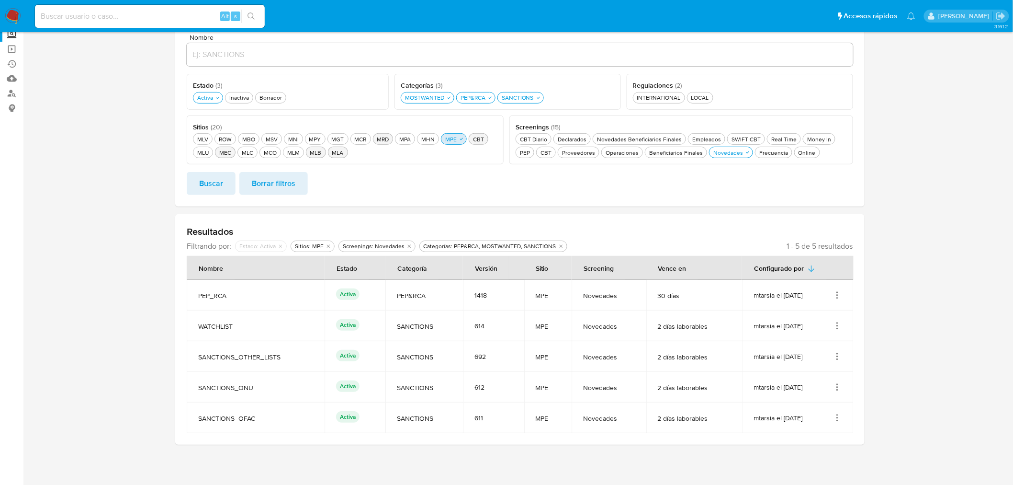
click at [452, 138] on div "MPE MPE" at bounding box center [450, 139] width 15 height 8
click at [472, 140] on div "CBT CBT" at bounding box center [472, 139] width 15 height 8
click at [222, 180] on span "Buscar" at bounding box center [211, 183] width 24 height 21
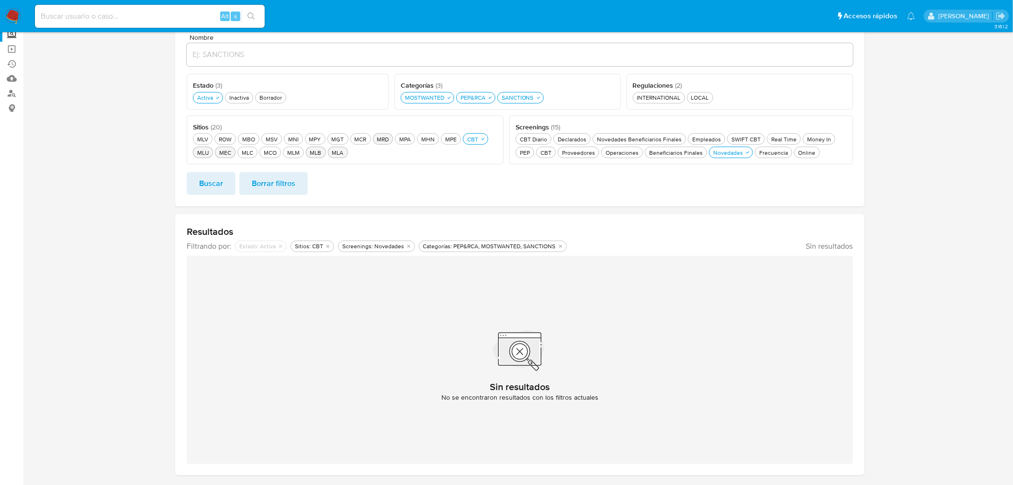
click at [207, 152] on div "MLU MLU" at bounding box center [202, 152] width 15 height 8
click at [473, 143] on button "CBT CBT" at bounding box center [475, 138] width 25 height 11
click at [230, 185] on button "Buscar" at bounding box center [211, 183] width 49 height 23
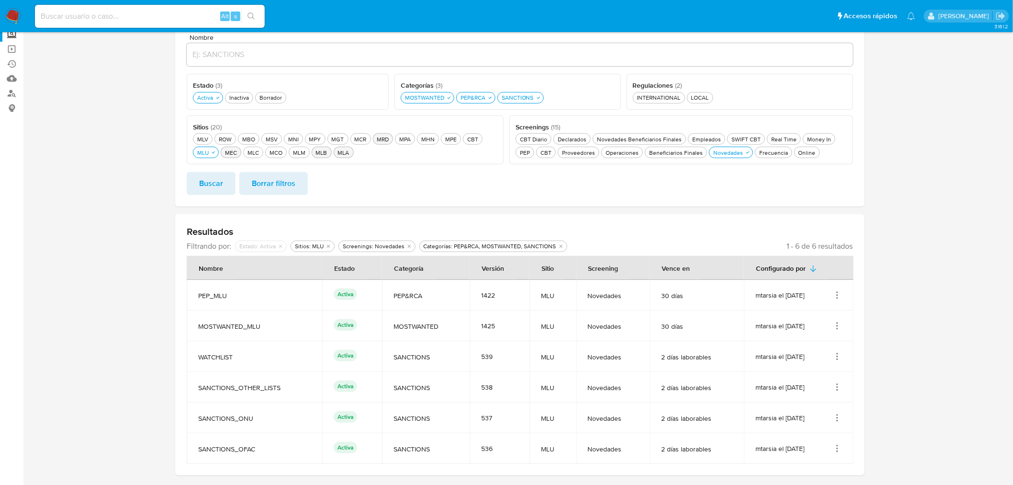
click at [239, 152] on button "MEC MEC" at bounding box center [231, 152] width 21 height 11
click at [216, 154] on icon "button" at bounding box center [214, 152] width 6 height 6
click at [219, 181] on span "Buscar" at bounding box center [211, 183] width 24 height 21
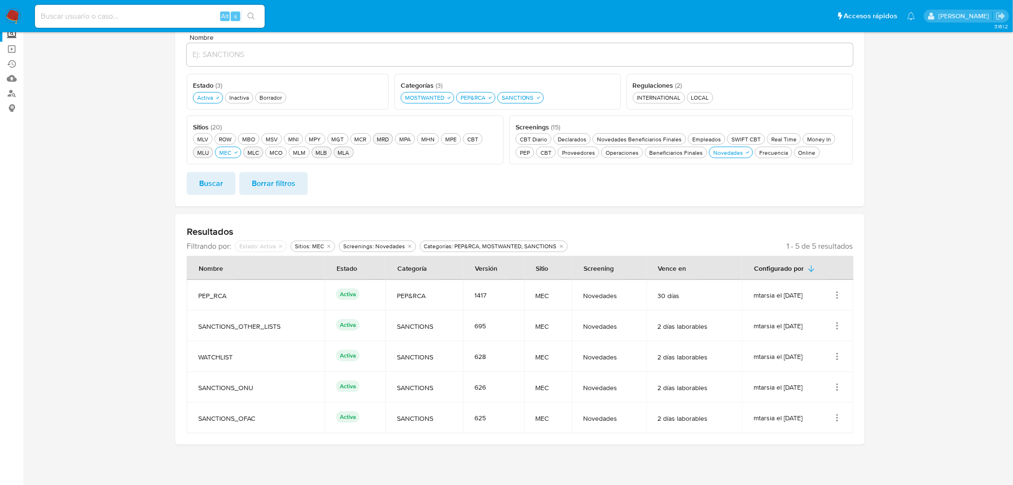
click at [254, 152] on div "MLC MLC" at bounding box center [253, 152] width 15 height 8
click at [226, 153] on div "MEC MEC" at bounding box center [225, 152] width 16 height 8
click at [222, 182] on span "Buscar" at bounding box center [211, 183] width 24 height 21
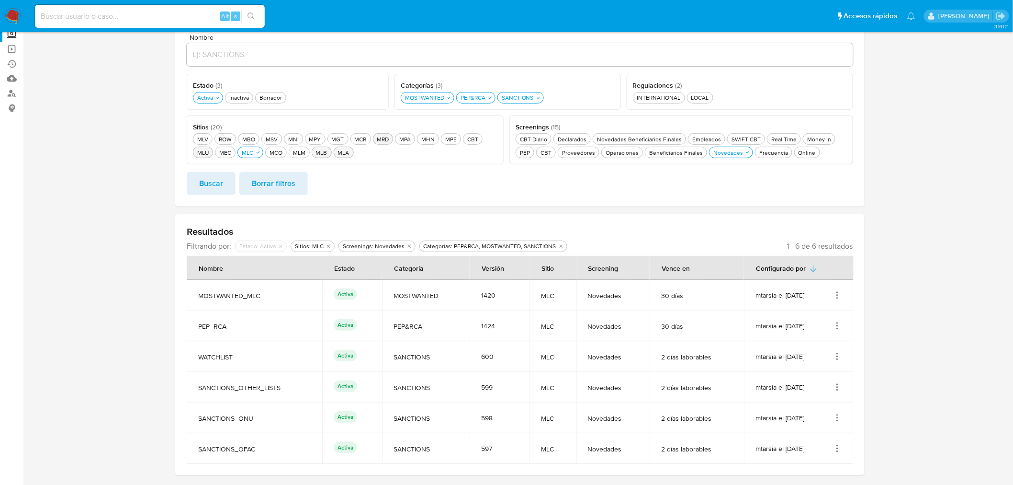
click at [842, 323] on icon "Acciones" at bounding box center [838, 326] width 10 height 10
click at [840, 344] on button "Ver detalles" at bounding box center [799, 347] width 86 height 25
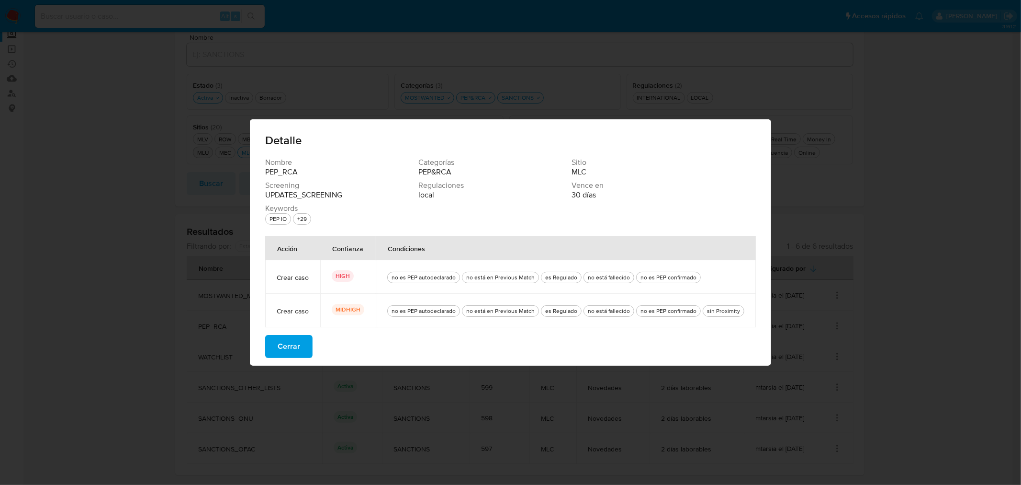
click at [309, 344] on button "Cerrar" at bounding box center [288, 346] width 47 height 23
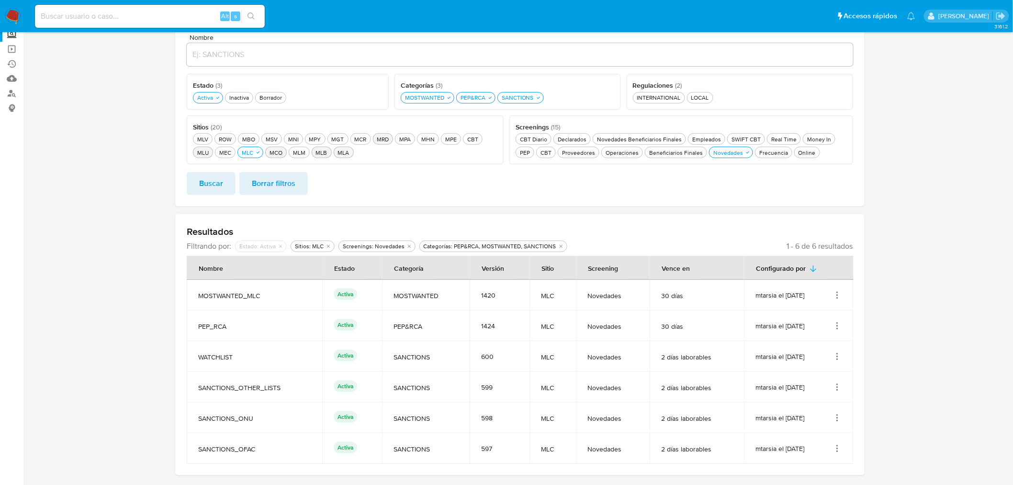
click at [266, 153] on button "MCO MCO" at bounding box center [276, 152] width 22 height 11
click at [254, 151] on div "MLC MLC" at bounding box center [247, 152] width 15 height 8
click at [229, 178] on button "Buscar" at bounding box center [211, 183] width 49 height 23
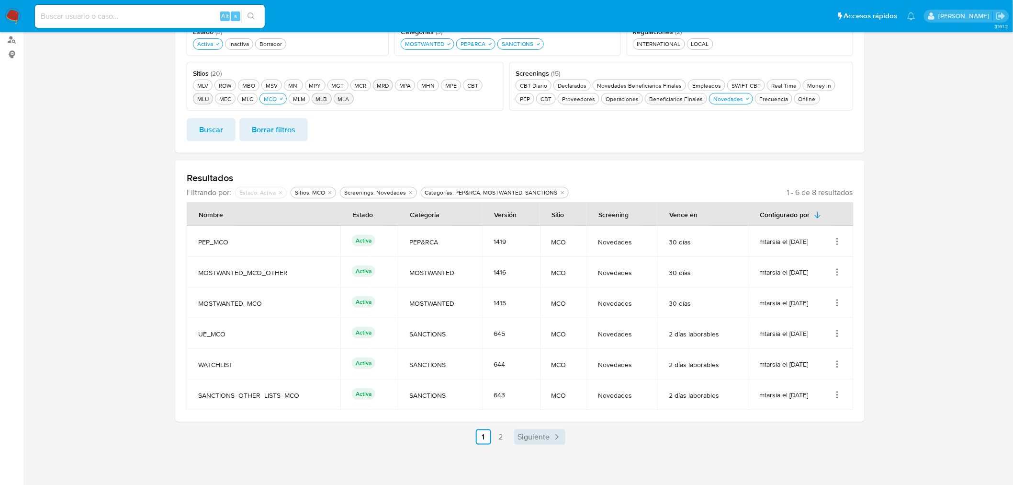
click at [532, 441] on span "Siguiente" at bounding box center [534, 437] width 32 height 8
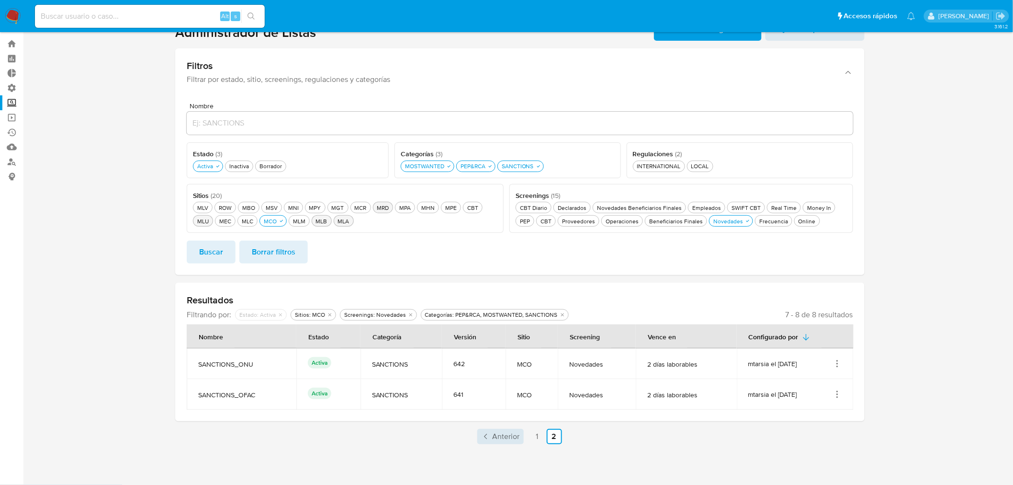
click at [516, 440] on span "Anterior" at bounding box center [506, 436] width 27 height 8
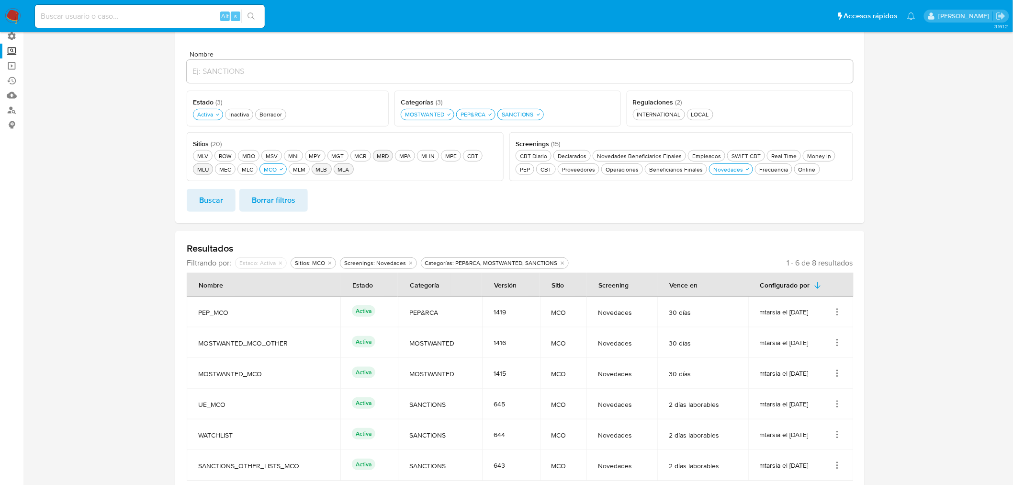
scroll to position [143, 0]
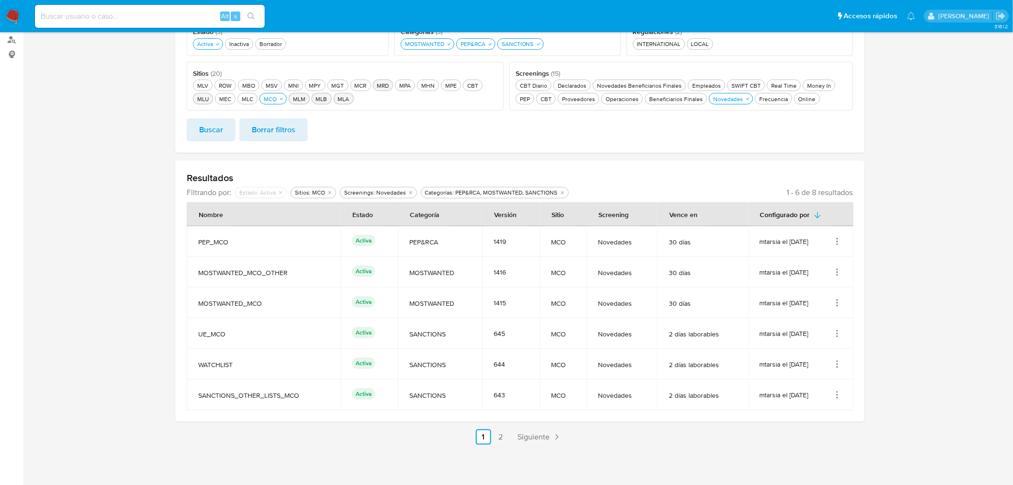
click at [306, 99] on div "MLM MLM" at bounding box center [299, 99] width 16 height 8
click at [282, 101] on icon "button" at bounding box center [282, 99] width 6 height 6
click at [225, 130] on button "Buscar" at bounding box center [211, 129] width 49 height 23
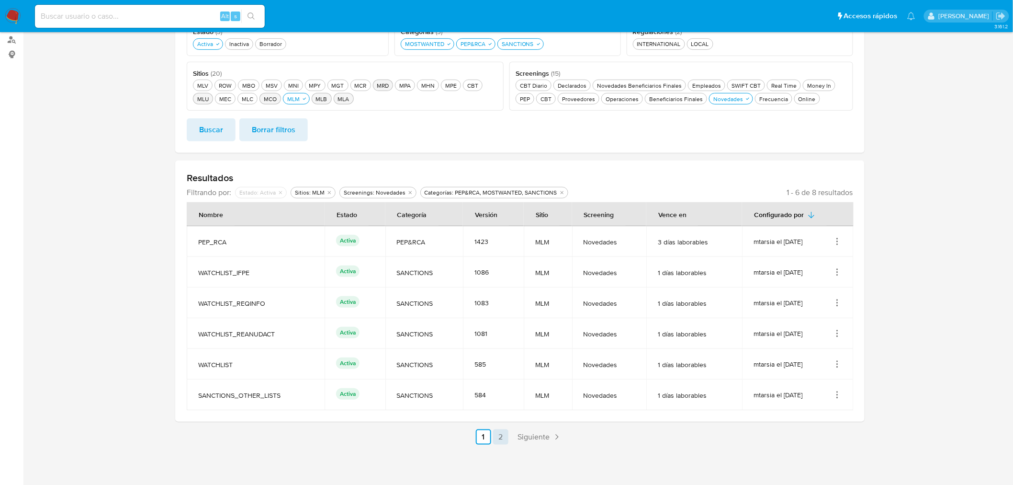
click at [499, 441] on link "2" at bounding box center [500, 436] width 15 height 15
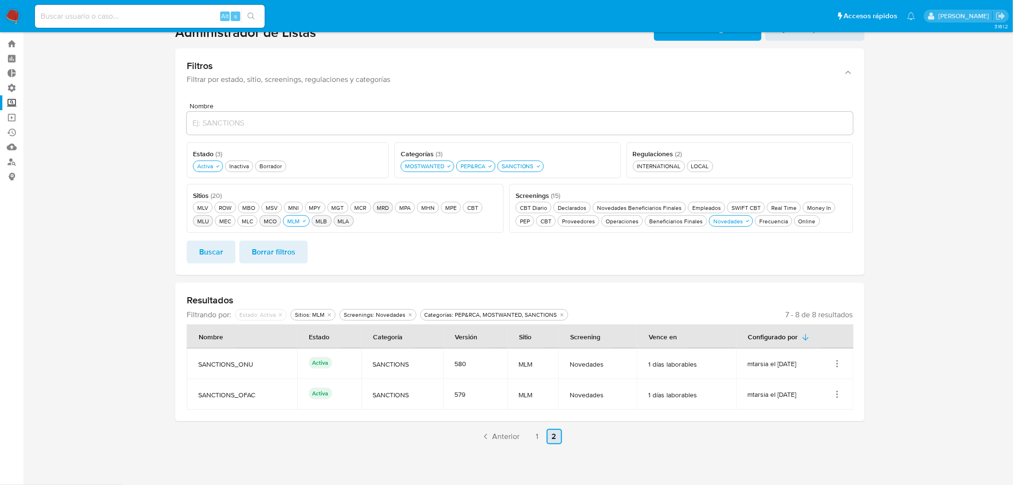
scroll to position [21, 0]
click at [494, 440] on span "Anterior" at bounding box center [506, 436] width 27 height 8
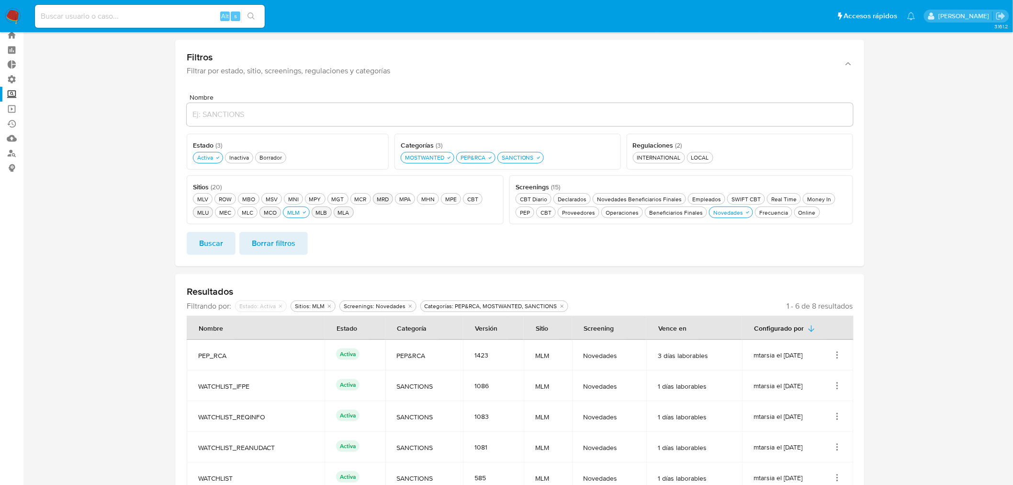
scroll to position [0, 0]
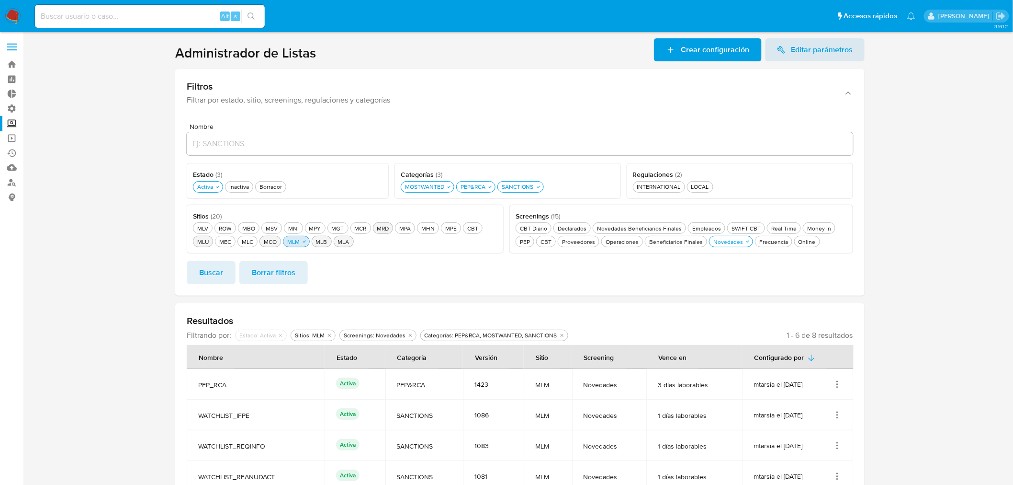
click at [307, 244] on button "MLM MLM" at bounding box center [296, 241] width 27 height 11
click at [323, 244] on button "MLB MLB" at bounding box center [316, 241] width 20 height 11
click at [228, 276] on button "Buscar" at bounding box center [211, 272] width 49 height 23
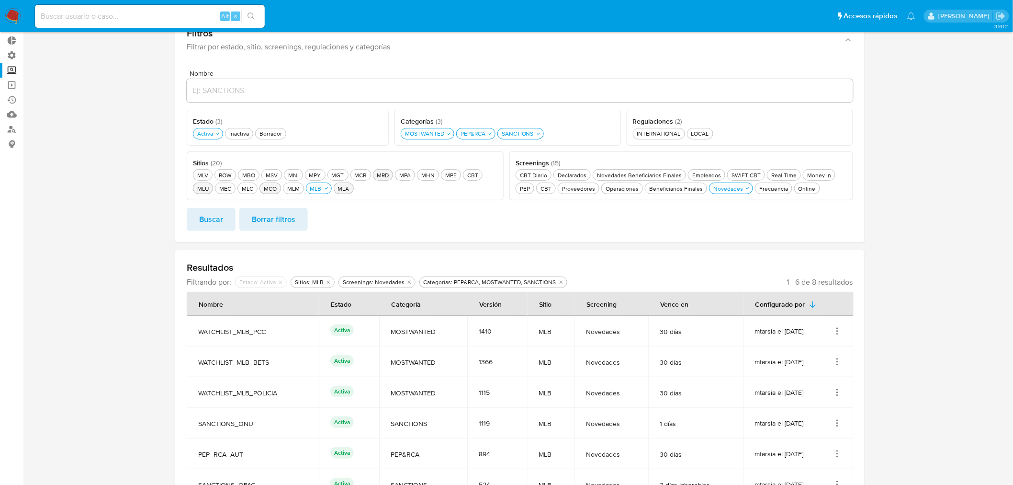
scroll to position [106, 0]
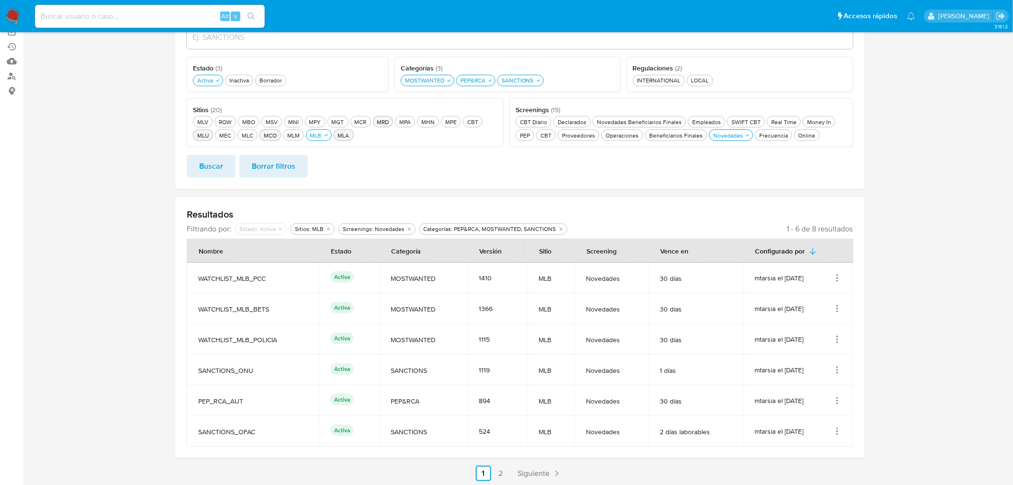
click at [838, 281] on icon "Acciones" at bounding box center [838, 280] width 1 height 1
click at [829, 300] on button "Ver detalles" at bounding box center [799, 299] width 86 height 25
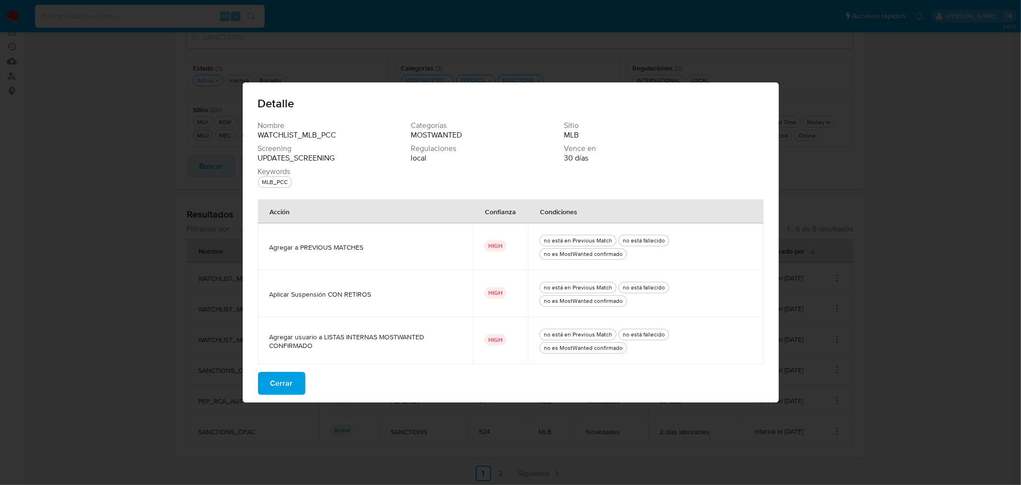
click at [294, 383] on button "Cerrar" at bounding box center [281, 383] width 47 height 23
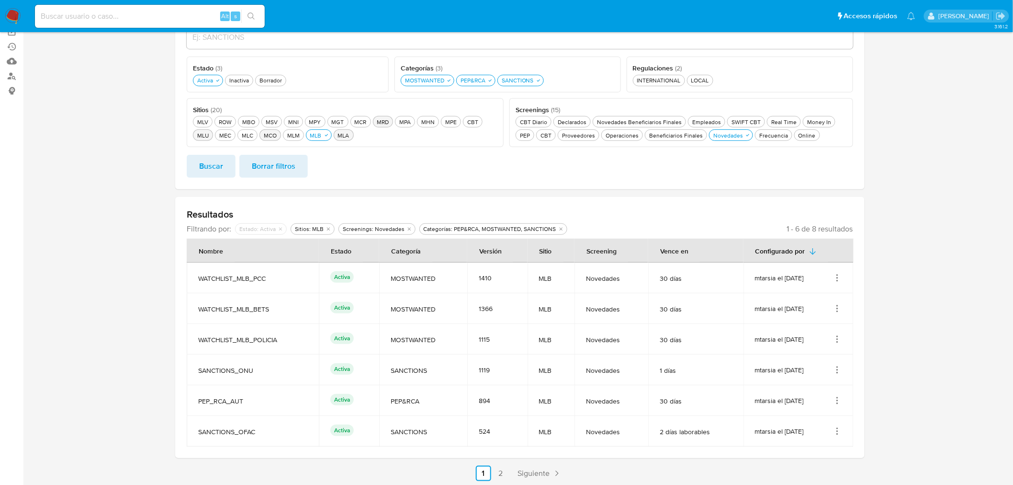
click at [836, 398] on icon "Acciones" at bounding box center [838, 401] width 10 height 10
click at [826, 327] on button "Ver detalles" at bounding box center [799, 327] width 86 height 25
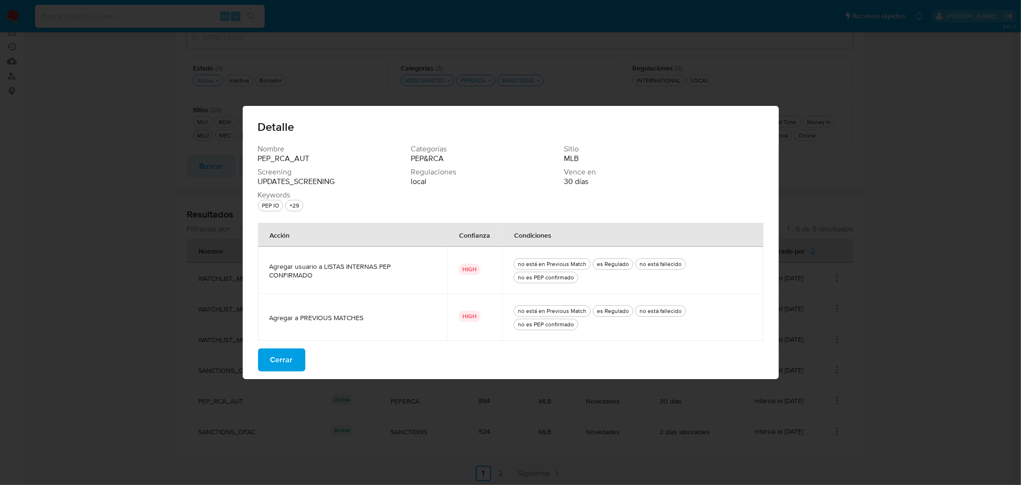
click at [290, 349] on span "Cerrar" at bounding box center [282, 359] width 23 height 21
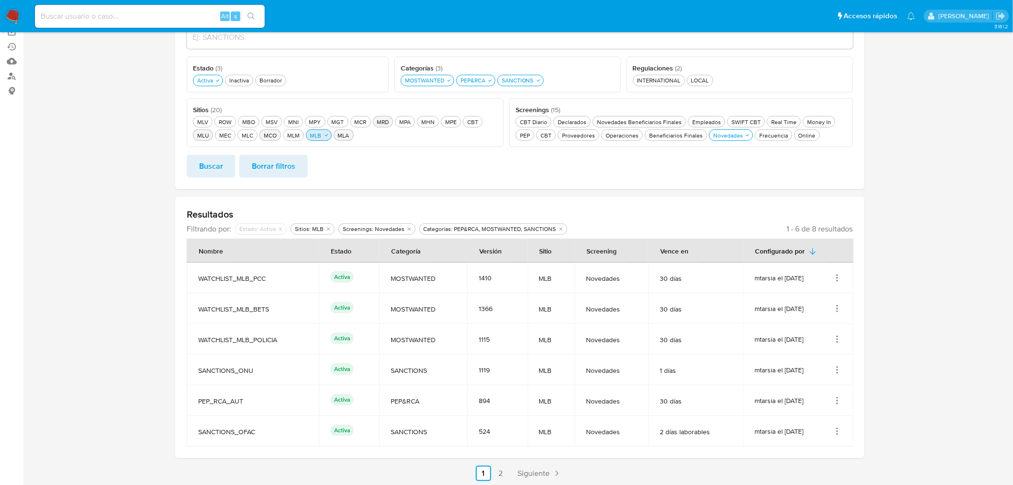
click at [320, 137] on div "MLB MLB" at bounding box center [315, 135] width 15 height 8
click at [334, 137] on div "MLA MLA" at bounding box center [337, 135] width 15 height 8
click at [227, 168] on button "Buscar" at bounding box center [211, 166] width 49 height 23
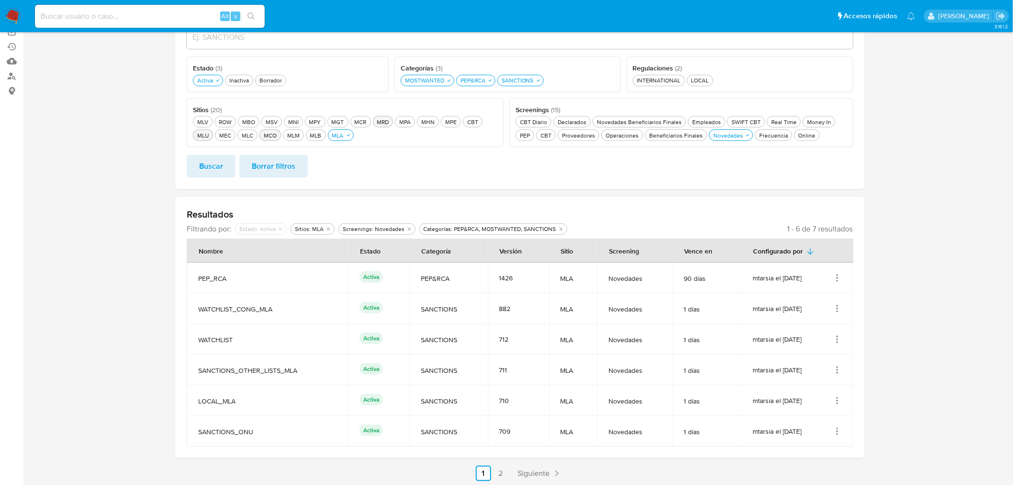
click at [836, 274] on icon "Acciones" at bounding box center [838, 278] width 10 height 10
click at [836, 301] on button "Ver detalles" at bounding box center [799, 299] width 86 height 25
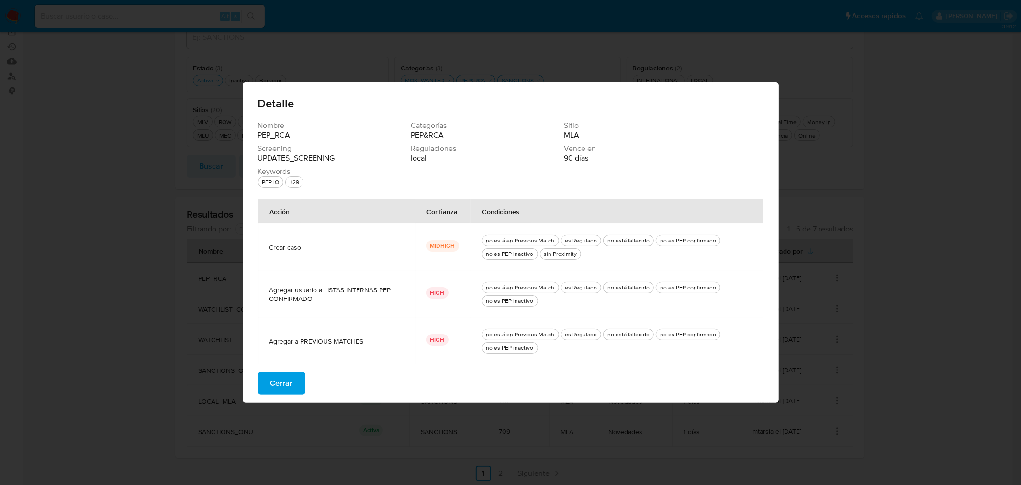
click at [295, 383] on button "Cerrar" at bounding box center [281, 383] width 47 height 23
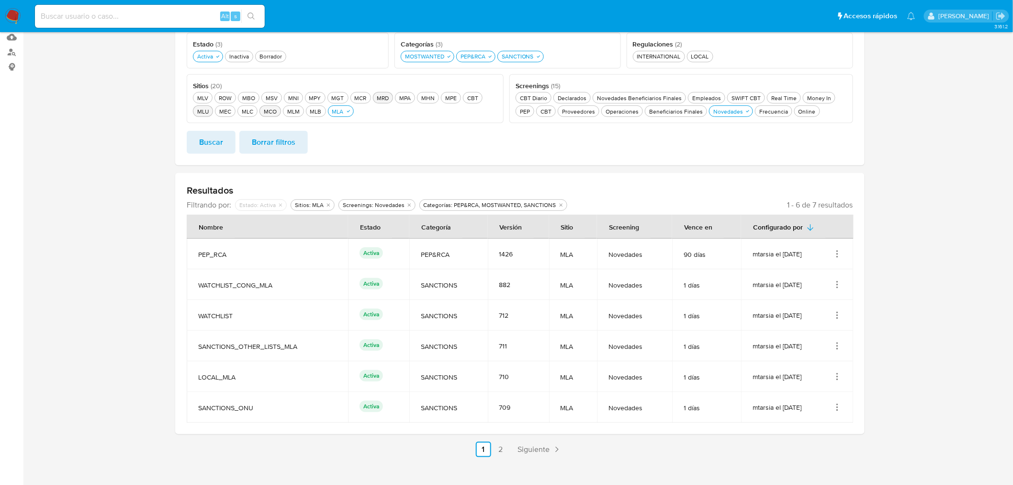
scroll to position [143, 0]
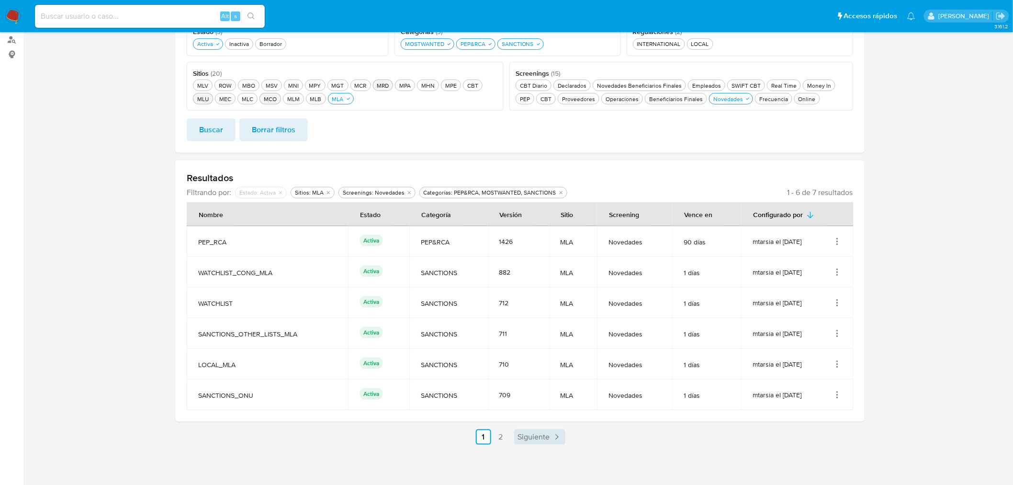
click at [527, 440] on span "Siguiente" at bounding box center [534, 437] width 32 height 8
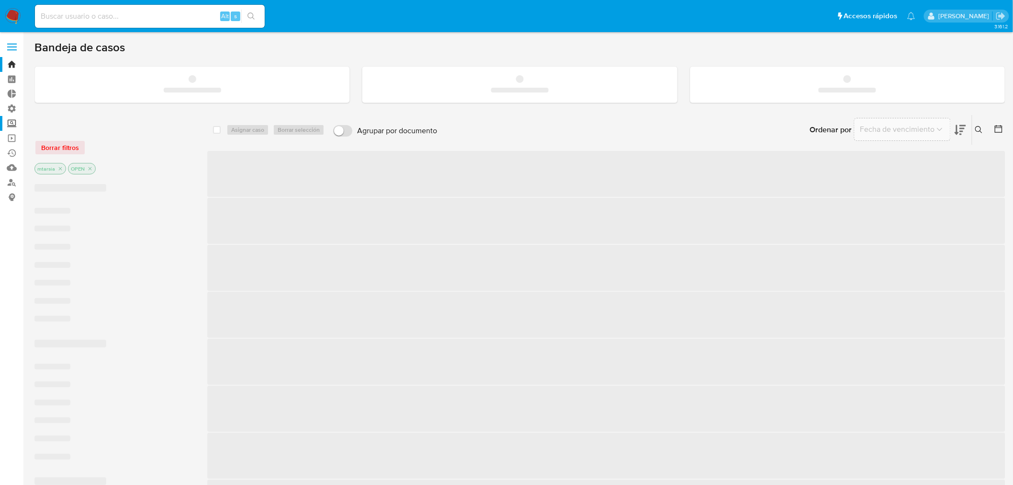
click at [15, 124] on label "Screening" at bounding box center [57, 123] width 114 height 15
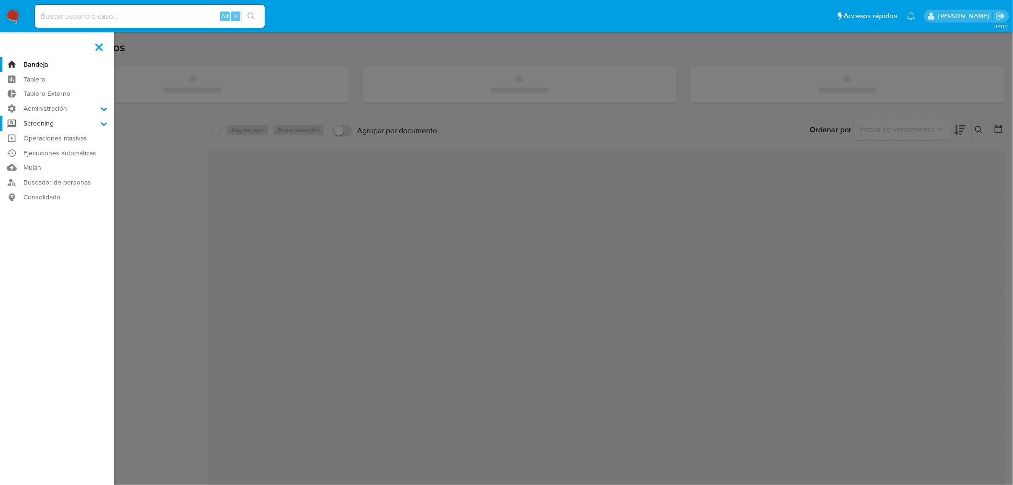
click at [0, 0] on input "Screening" at bounding box center [0, 0] width 0 height 0
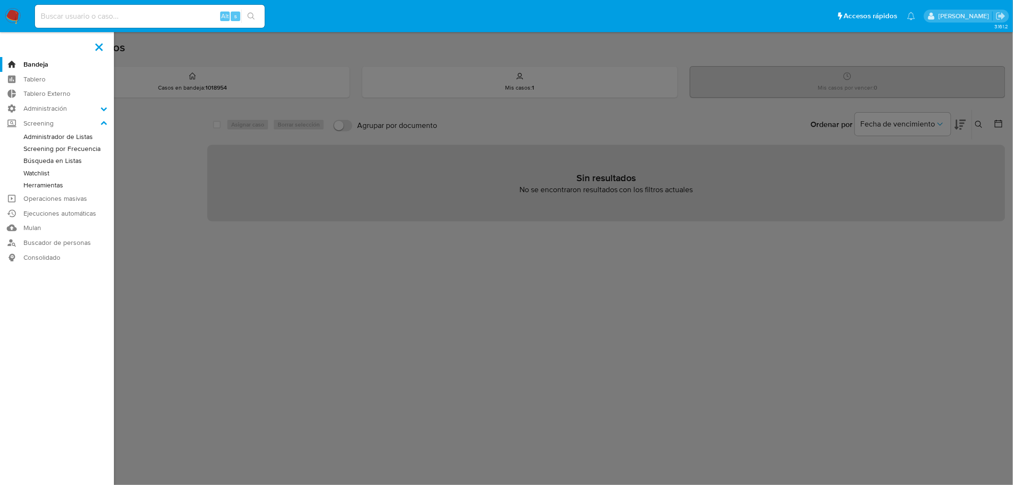
click at [27, 137] on link "Administrador de Listas" at bounding box center [57, 137] width 114 height 12
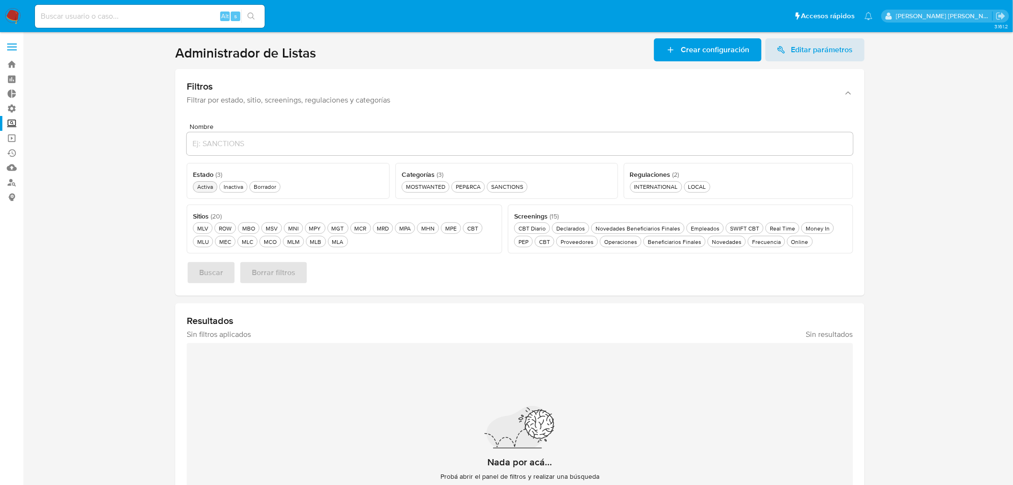
click at [212, 187] on div "Activa Activa" at bounding box center [205, 186] width 20 height 8
click at [463, 188] on div "PEP&RCA PEP&RCA" at bounding box center [468, 186] width 29 height 8
click at [250, 241] on div "MLC MLC" at bounding box center [247, 242] width 15 height 8
click at [714, 241] on div "Novedades Novedades" at bounding box center [727, 242] width 34 height 8
click at [226, 277] on button "Buscar" at bounding box center [211, 272] width 49 height 23
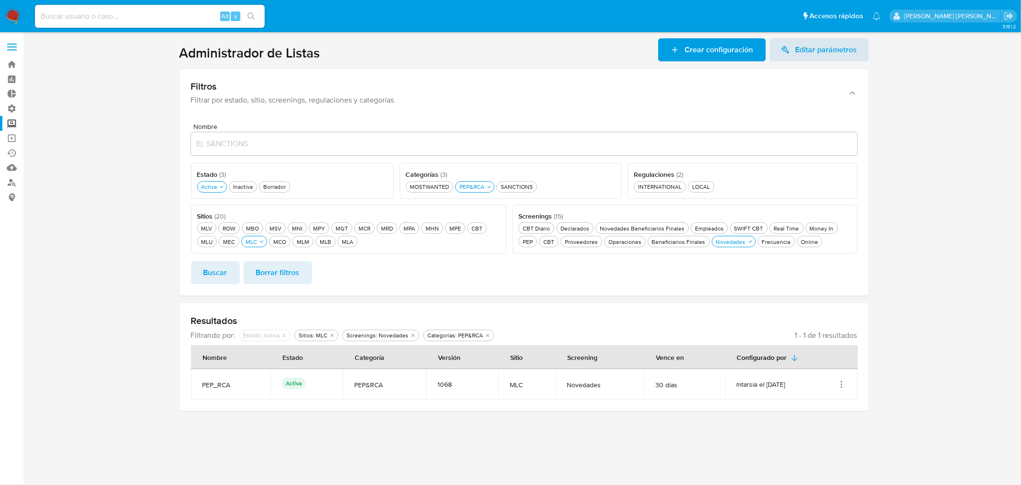
click at [917, 273] on section at bounding box center [523, 224] width 979 height 373
click at [845, 380] on icon "Acciones" at bounding box center [842, 384] width 10 height 10
click at [835, 400] on button "Ver detalles" at bounding box center [803, 406] width 86 height 25
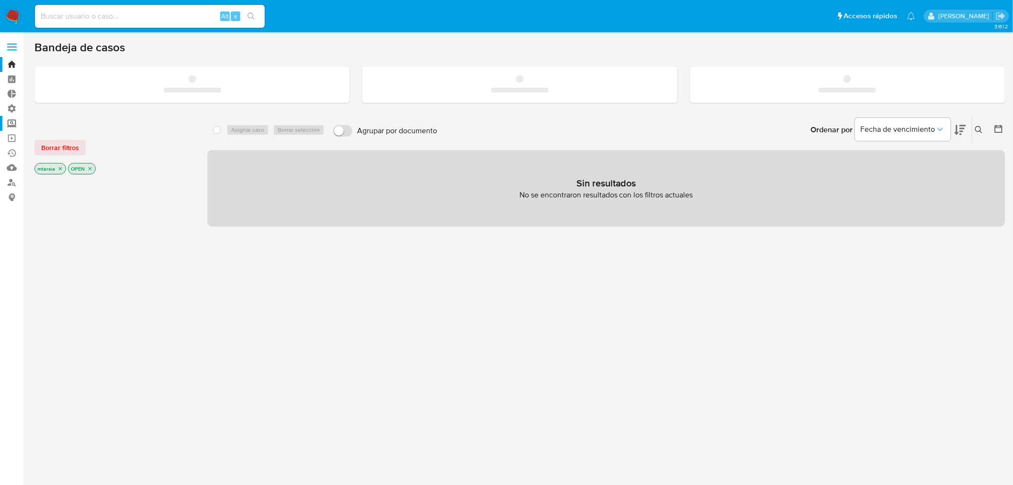
click at [15, 128] on label "Screening" at bounding box center [57, 123] width 114 height 15
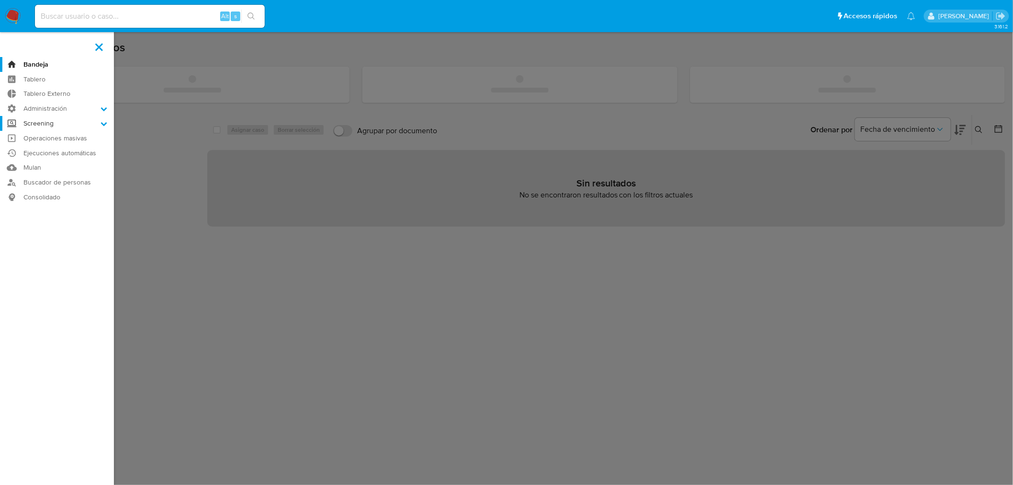
click at [0, 0] on input "Screening" at bounding box center [0, 0] width 0 height 0
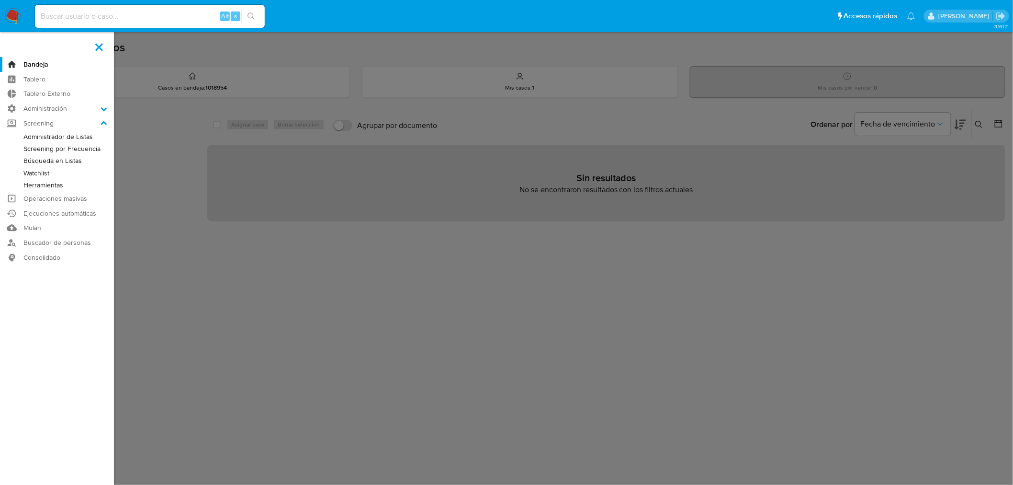
click at [31, 135] on link "Administrador de Listas" at bounding box center [57, 137] width 114 height 12
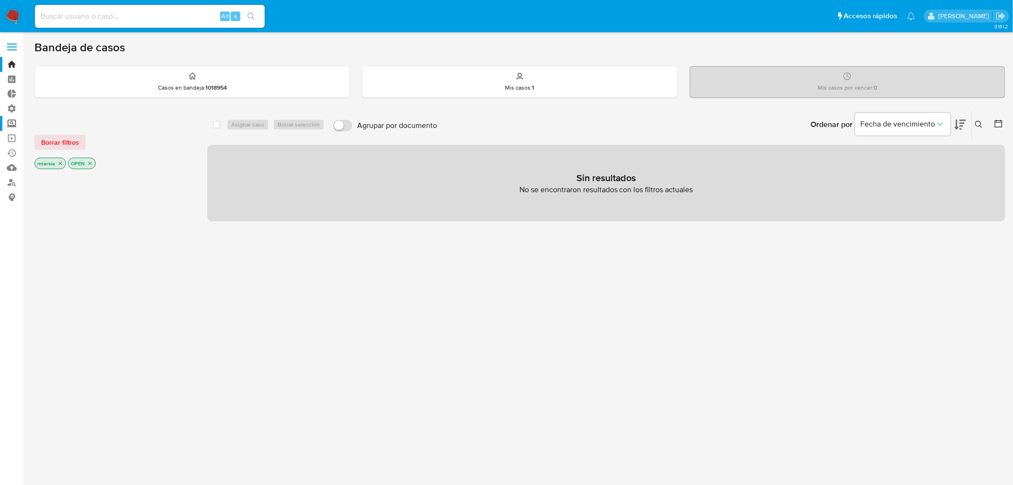
click at [16, 120] on label "Screening" at bounding box center [57, 123] width 114 height 15
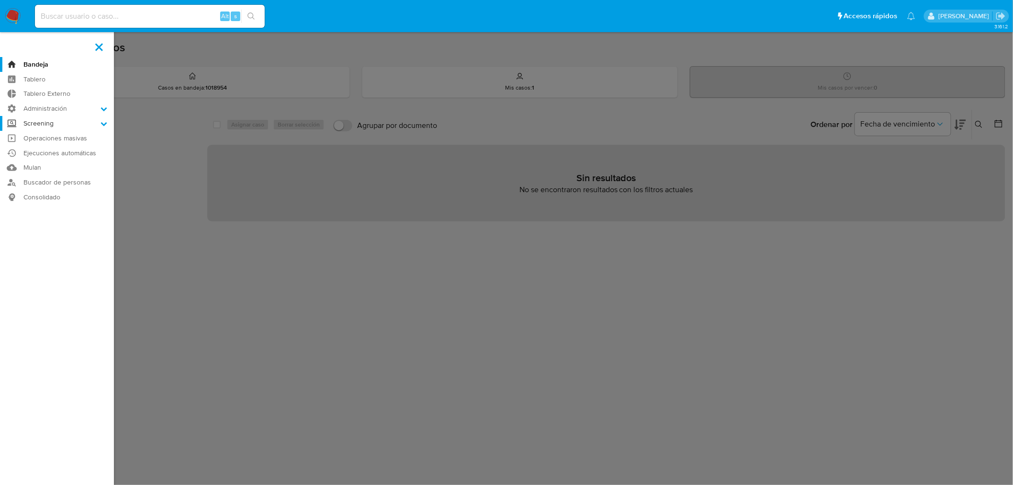
click at [0, 0] on input "Screening" at bounding box center [0, 0] width 0 height 0
click at [27, 136] on link "Administrador de Listas" at bounding box center [57, 137] width 114 height 12
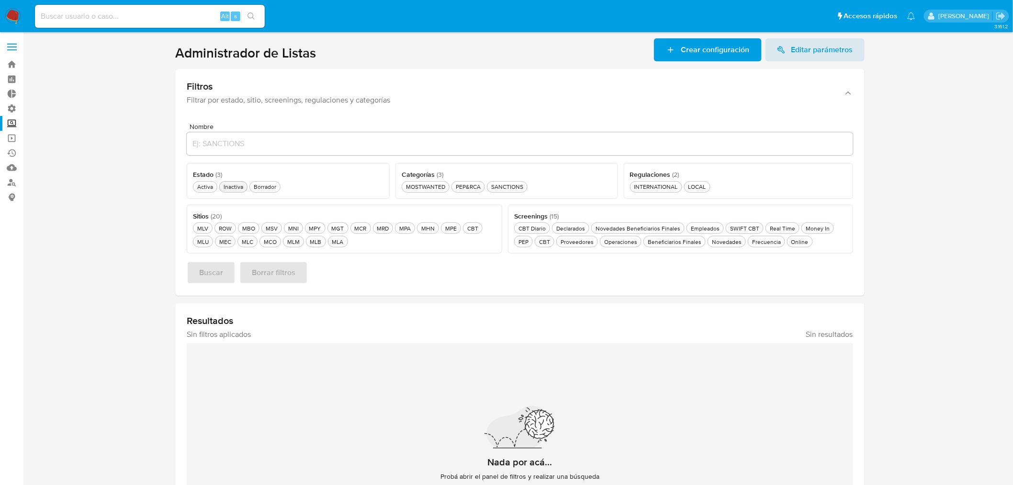
click at [239, 181] on button "Inactiva Inactiva" at bounding box center [233, 186] width 28 height 11
click at [230, 265] on button "Buscar" at bounding box center [211, 272] width 49 height 23
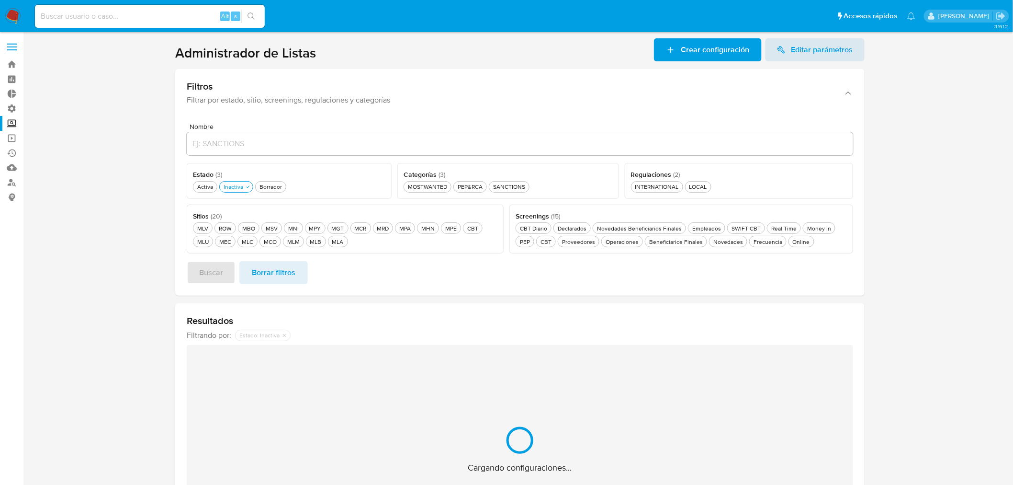
click at [916, 109] on section at bounding box center [519, 301] width 971 height 526
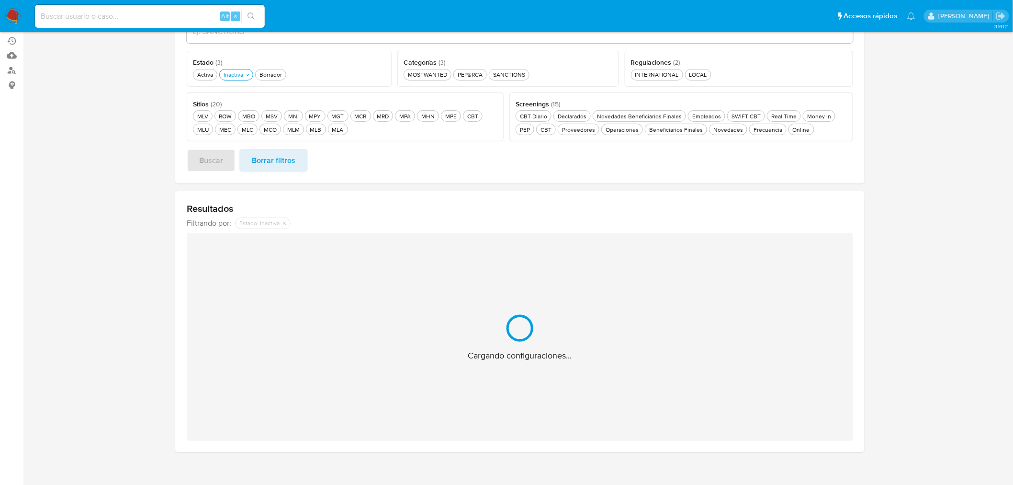
scroll to position [120, 0]
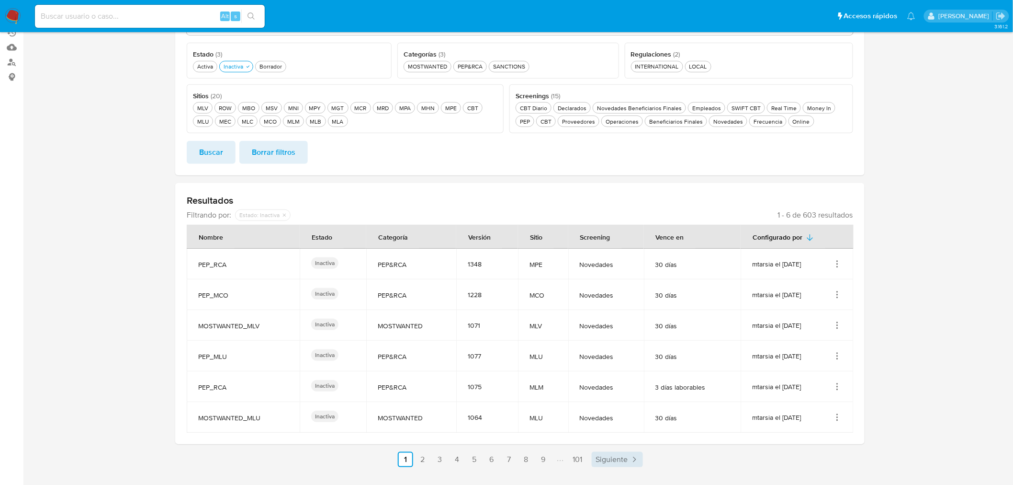
click at [601, 458] on span "Siguiente" at bounding box center [612, 459] width 32 height 8
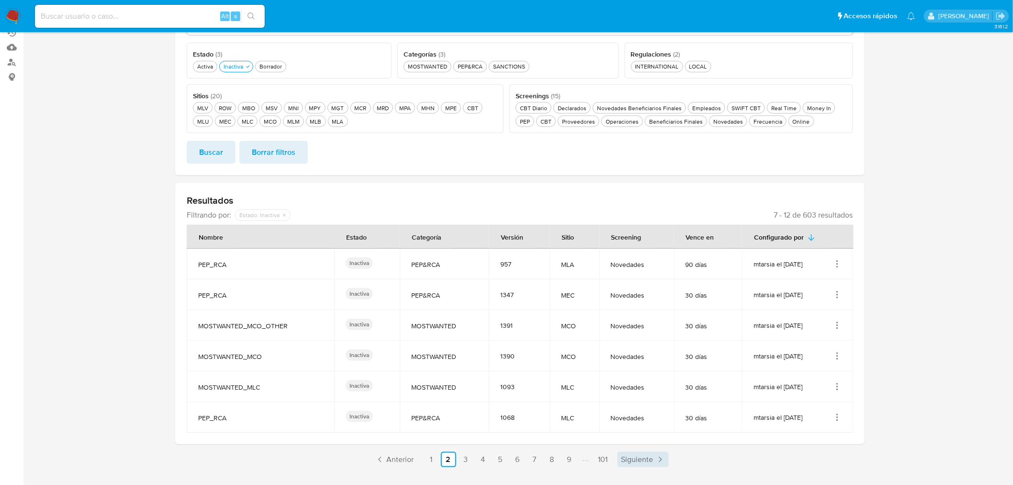
click at [625, 460] on span "Siguiente" at bounding box center [638, 459] width 32 height 8
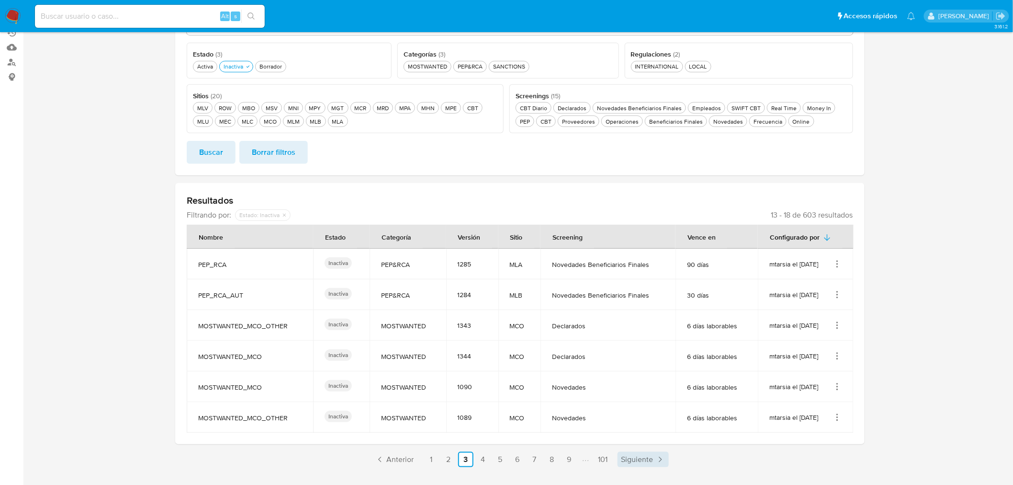
click at [625, 460] on span "Siguiente" at bounding box center [638, 459] width 32 height 8
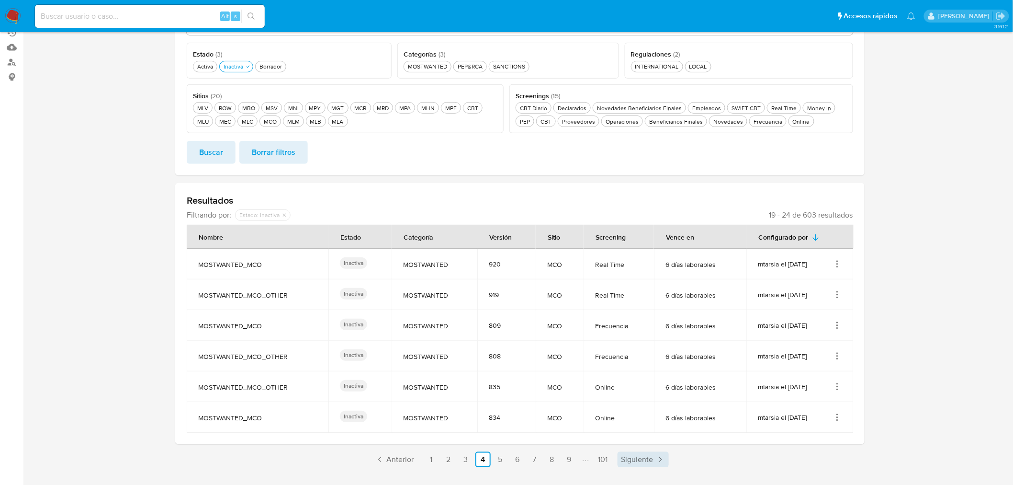
click at [625, 460] on span "Siguiente" at bounding box center [638, 459] width 32 height 8
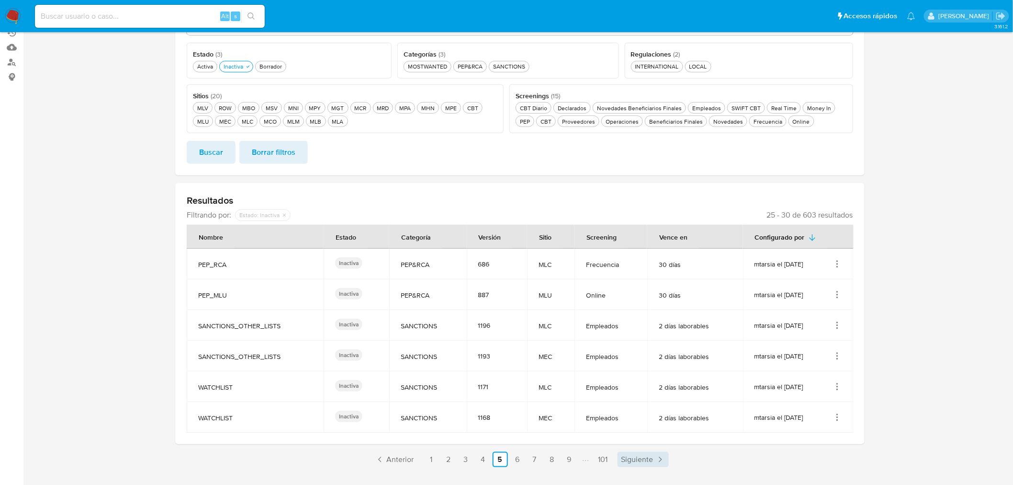
click at [625, 460] on span "Siguiente" at bounding box center [638, 459] width 32 height 8
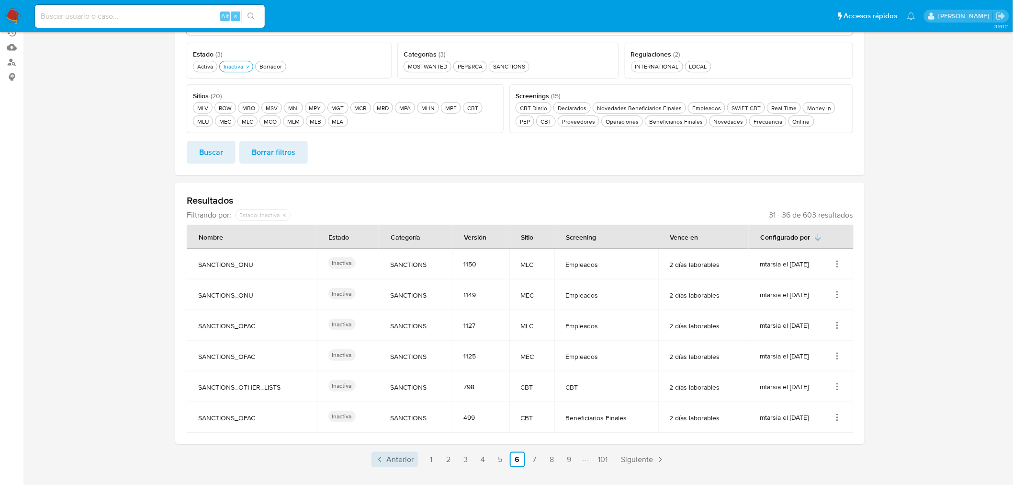
click at [404, 463] on span "Anterior" at bounding box center [400, 459] width 27 height 8
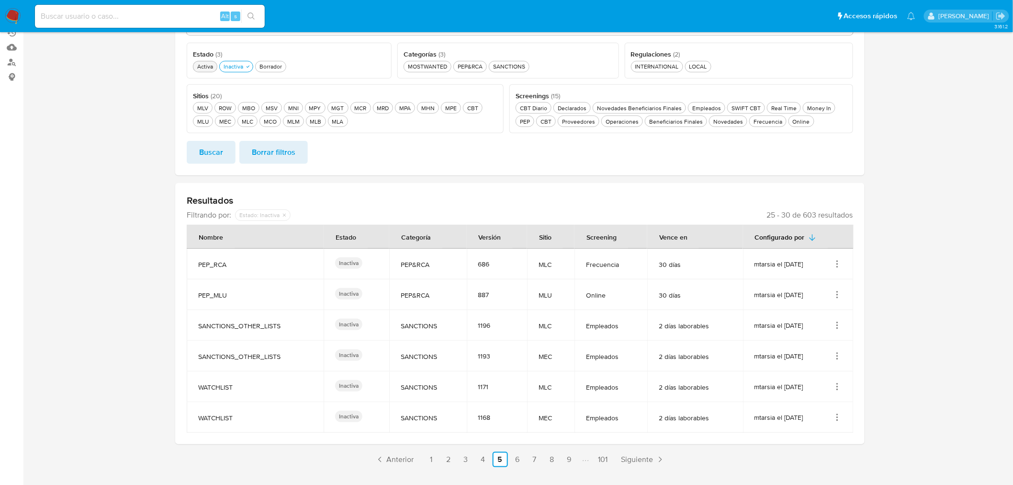
click at [206, 68] on div "Activa Activa" at bounding box center [205, 66] width 20 height 8
click at [698, 109] on div "Empleados Empleados" at bounding box center [707, 108] width 33 height 8
click at [222, 149] on span "Buscar" at bounding box center [211, 152] width 24 height 21
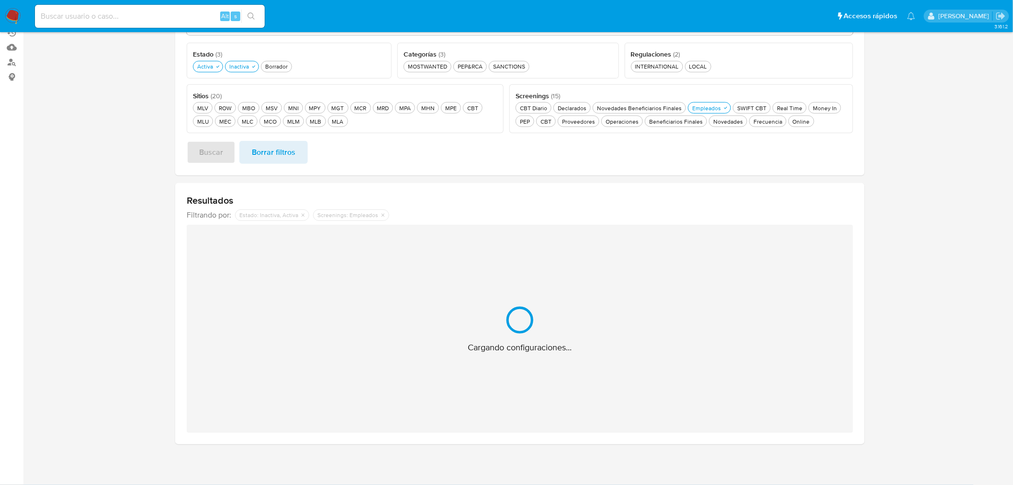
click at [908, 199] on section at bounding box center [519, 181] width 971 height 526
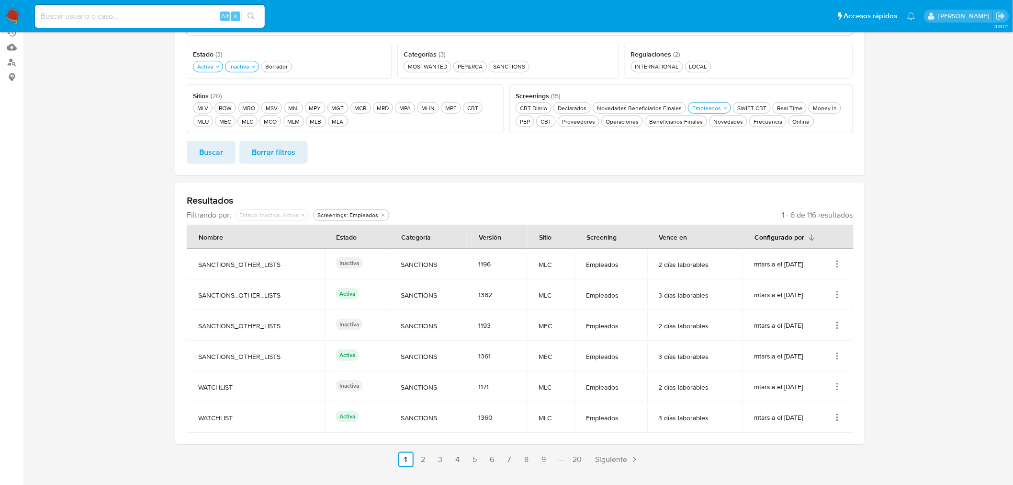
click at [908, 199] on section at bounding box center [519, 192] width 971 height 549
